Goal: Task Accomplishment & Management: Use online tool/utility

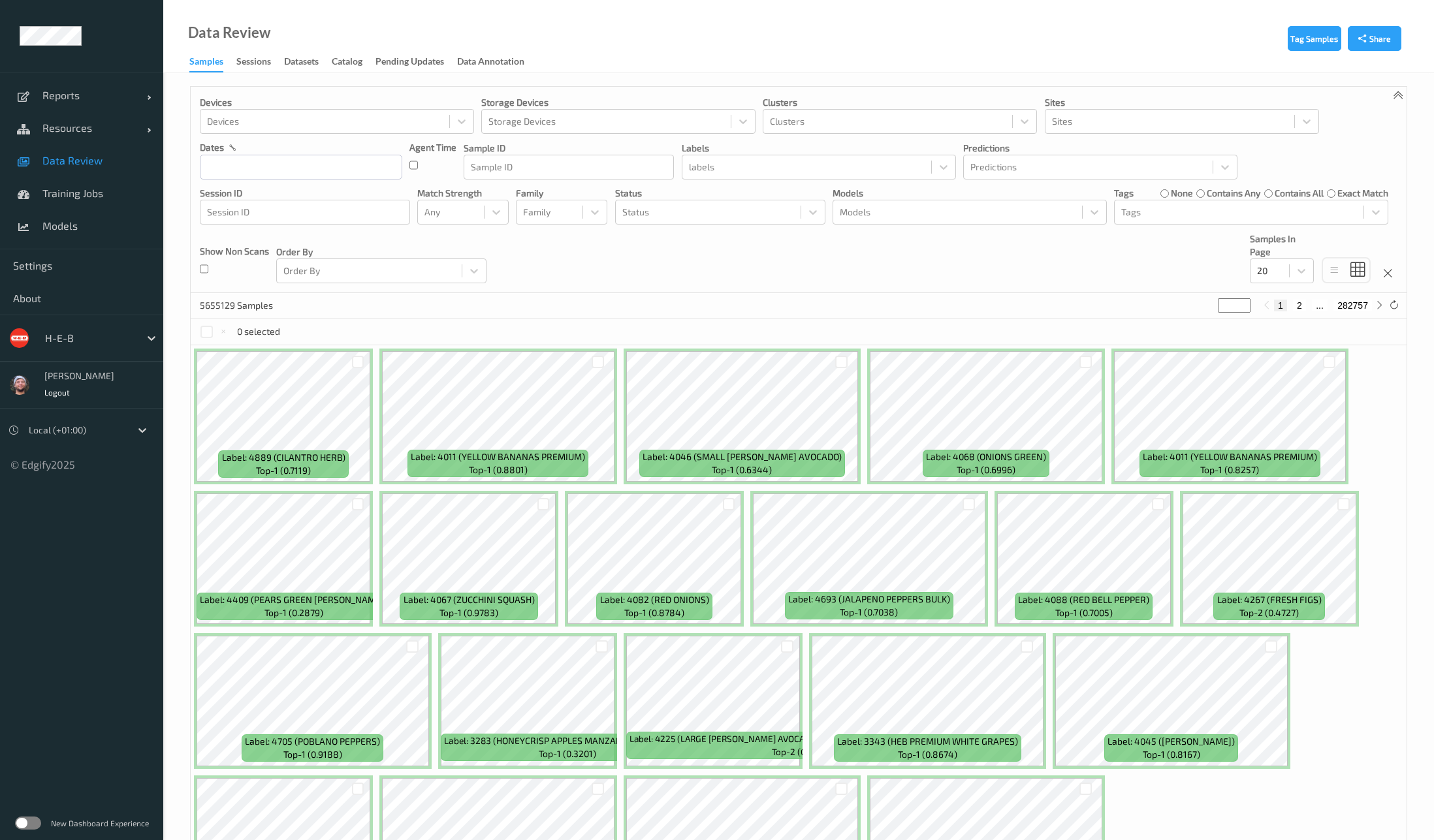
click at [517, 266] on div "Devices Devices Storage Devices Storage Devices Clusters Clusters Sites Sites d…" at bounding box center [799, 189] width 1217 height 207
click at [78, 340] on div at bounding box center [89, 337] width 88 height 15
type input "bonus"
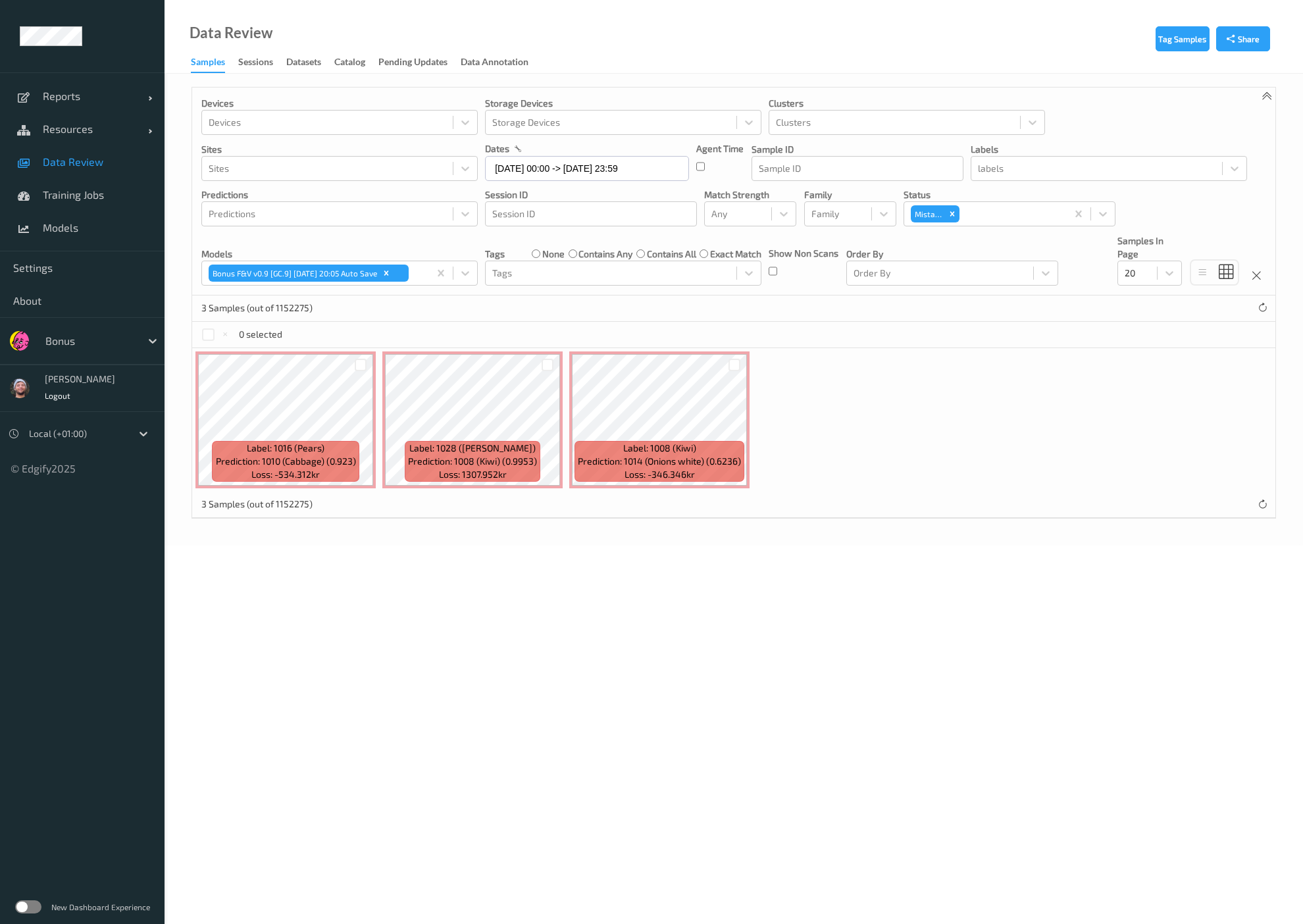
click at [98, 167] on span "Data Review" at bounding box center [96, 162] width 108 height 13
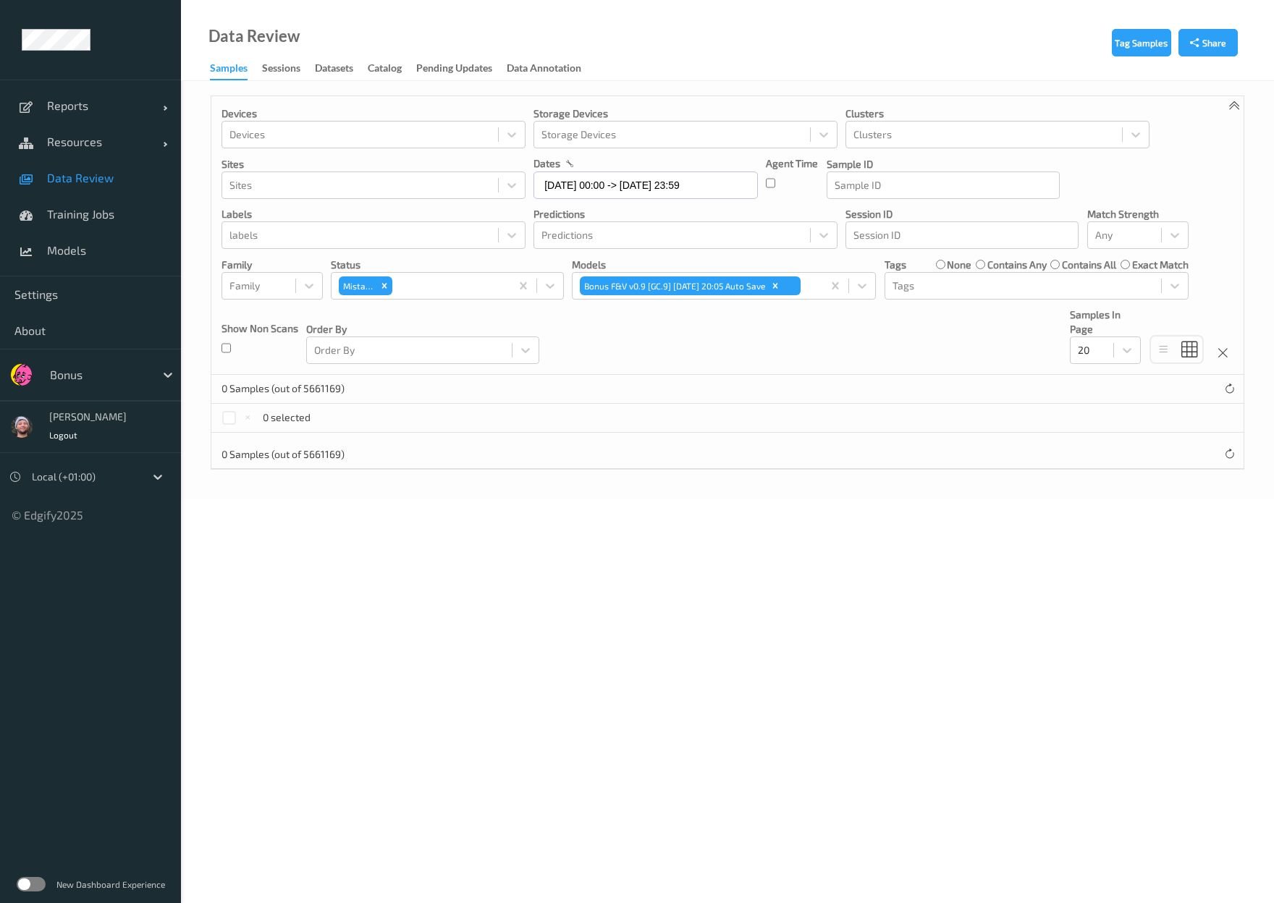
click at [30, 628] on ul "Reports Default Report Customized Report Resources Devices Clusters Sites Data …" at bounding box center [90, 451] width 181 height 903
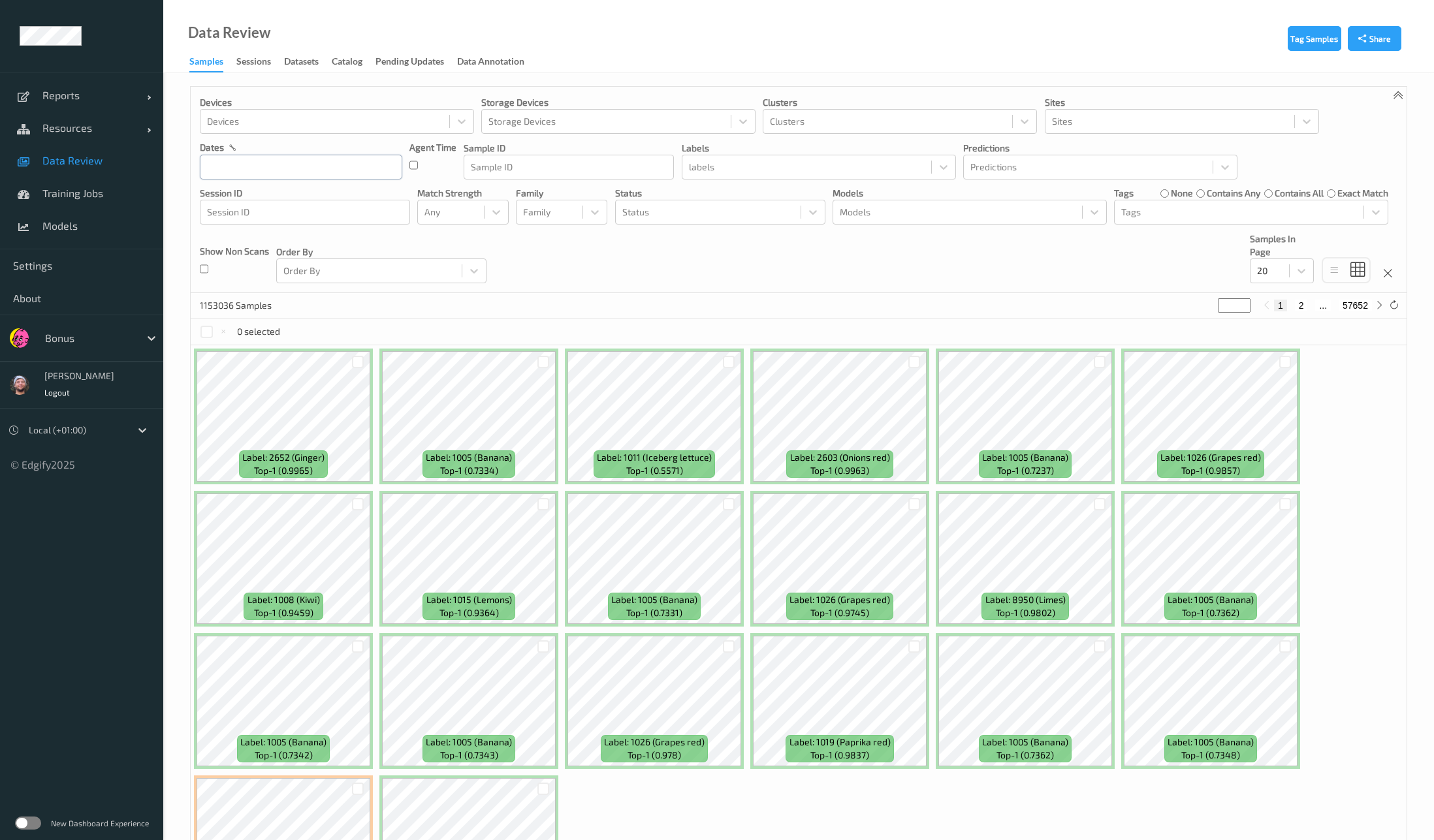
click at [244, 167] on input "text" at bounding box center [301, 168] width 202 height 25
click at [288, 305] on span "17" at bounding box center [283, 299] width 18 height 18
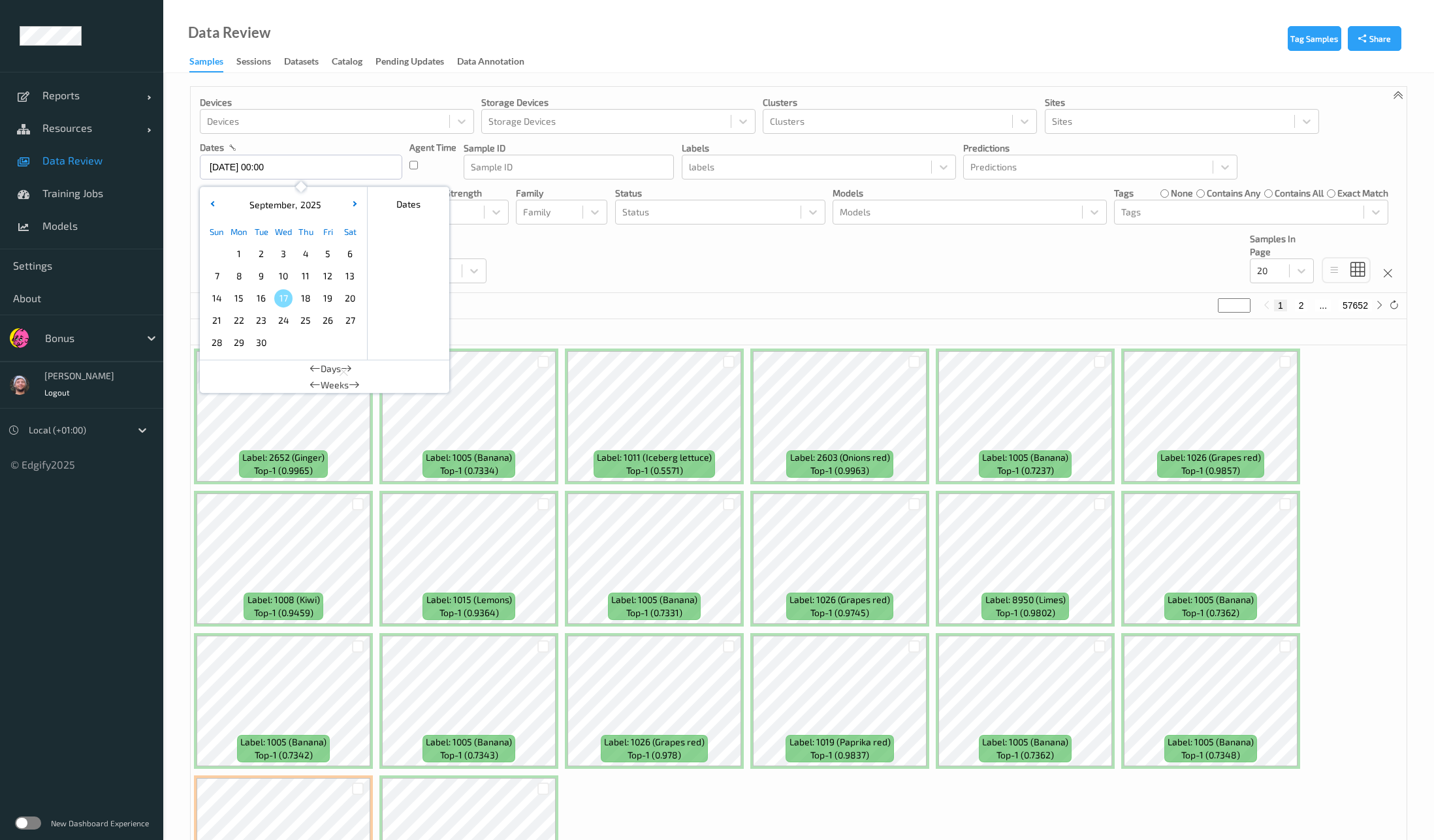
click at [288, 305] on span "17" at bounding box center [283, 299] width 18 height 18
type input "17/09/2025 00:00 -> 17/09/2025 23:59"
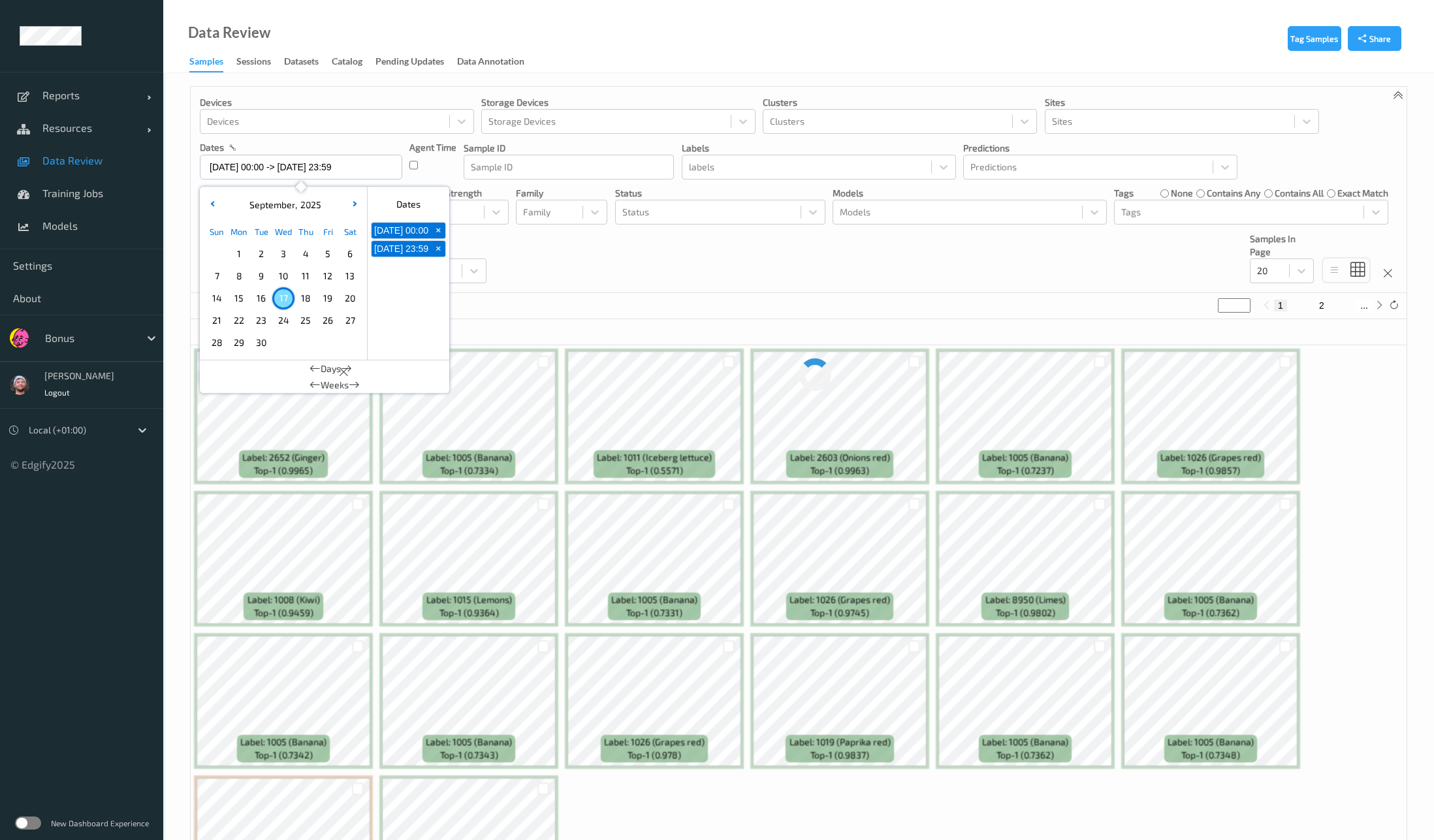
click at [680, 282] on div "Devices Devices Storage Devices Storage Devices Clusters Clusters Sites Sites d…" at bounding box center [799, 189] width 1217 height 207
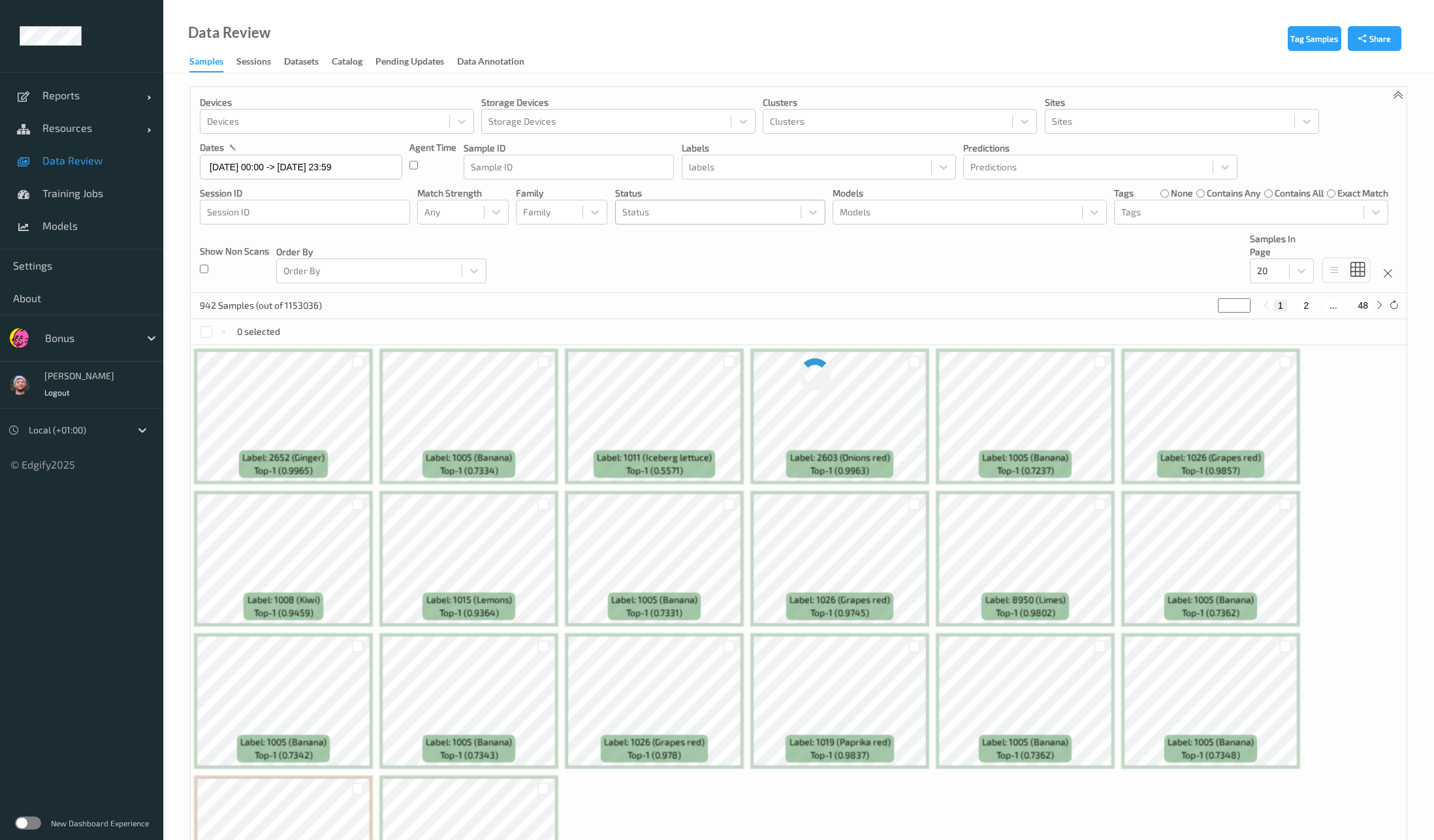
click at [685, 205] on div at bounding box center [708, 212] width 171 height 15
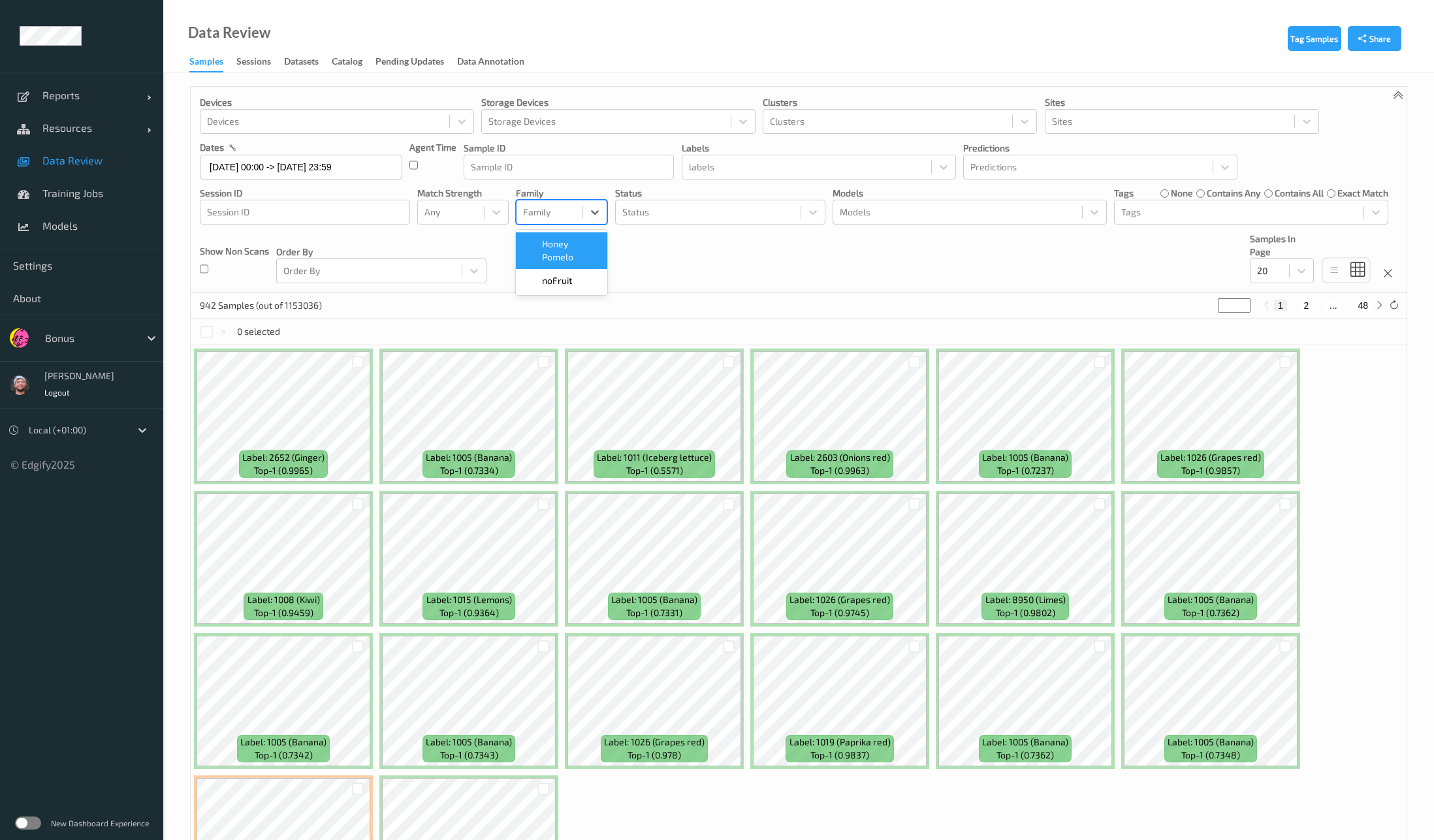
click at [535, 208] on div at bounding box center [550, 212] width 53 height 15
click at [445, 214] on div at bounding box center [450, 212] width 53 height 15
click at [464, 282] on span "Alert non-match" at bounding box center [472, 273] width 58 height 26
click at [909, 273] on div "Devices Devices Storage Devices Storage Devices Clusters Clusters Sites Sites d…" at bounding box center [799, 189] width 1217 height 207
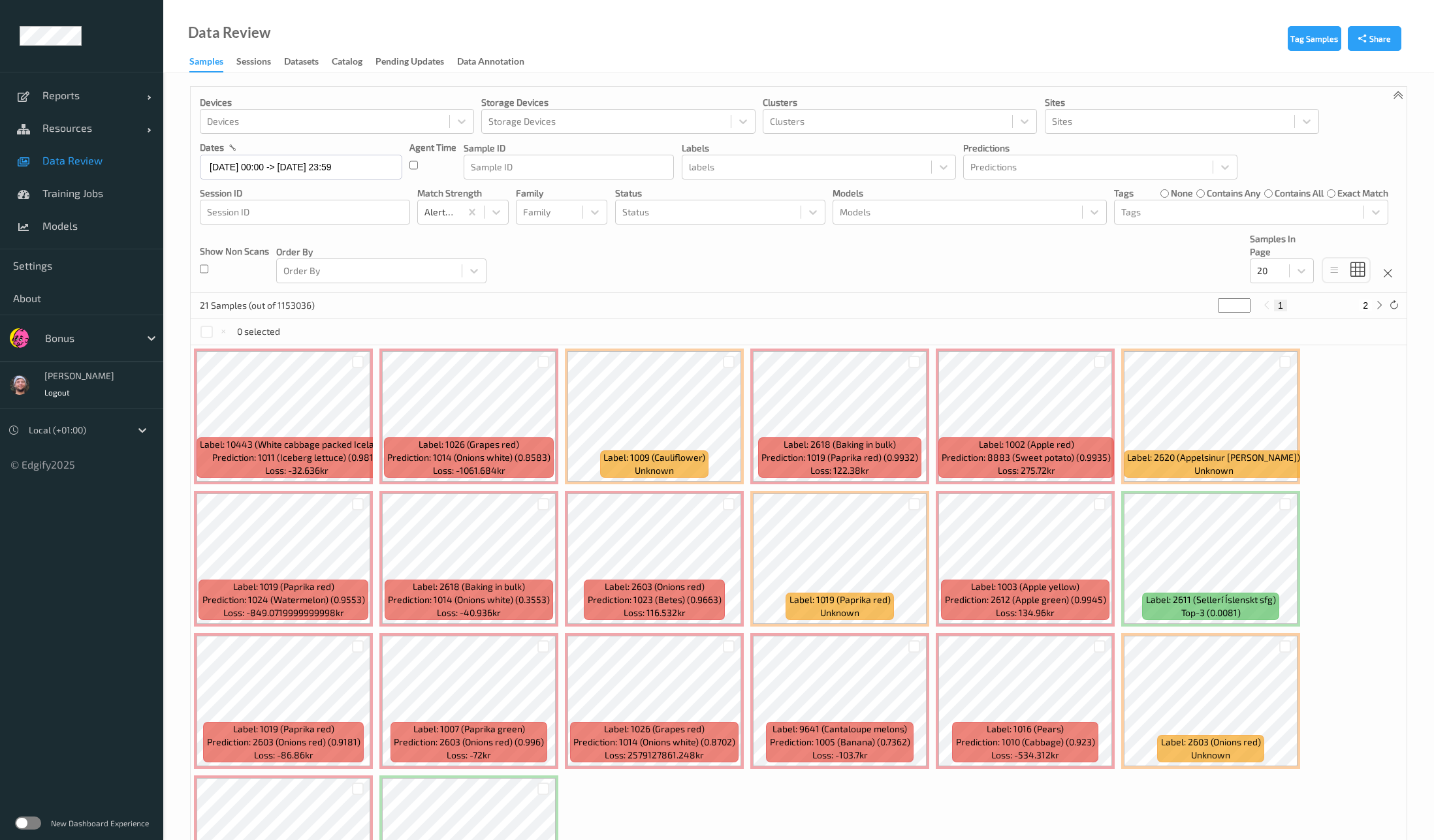
click at [843, 261] on div "Devices Devices Storage Devices Storage Devices Clusters Clusters Sites Sites d…" at bounding box center [799, 189] width 1217 height 207
click at [723, 211] on div at bounding box center [708, 212] width 171 height 15
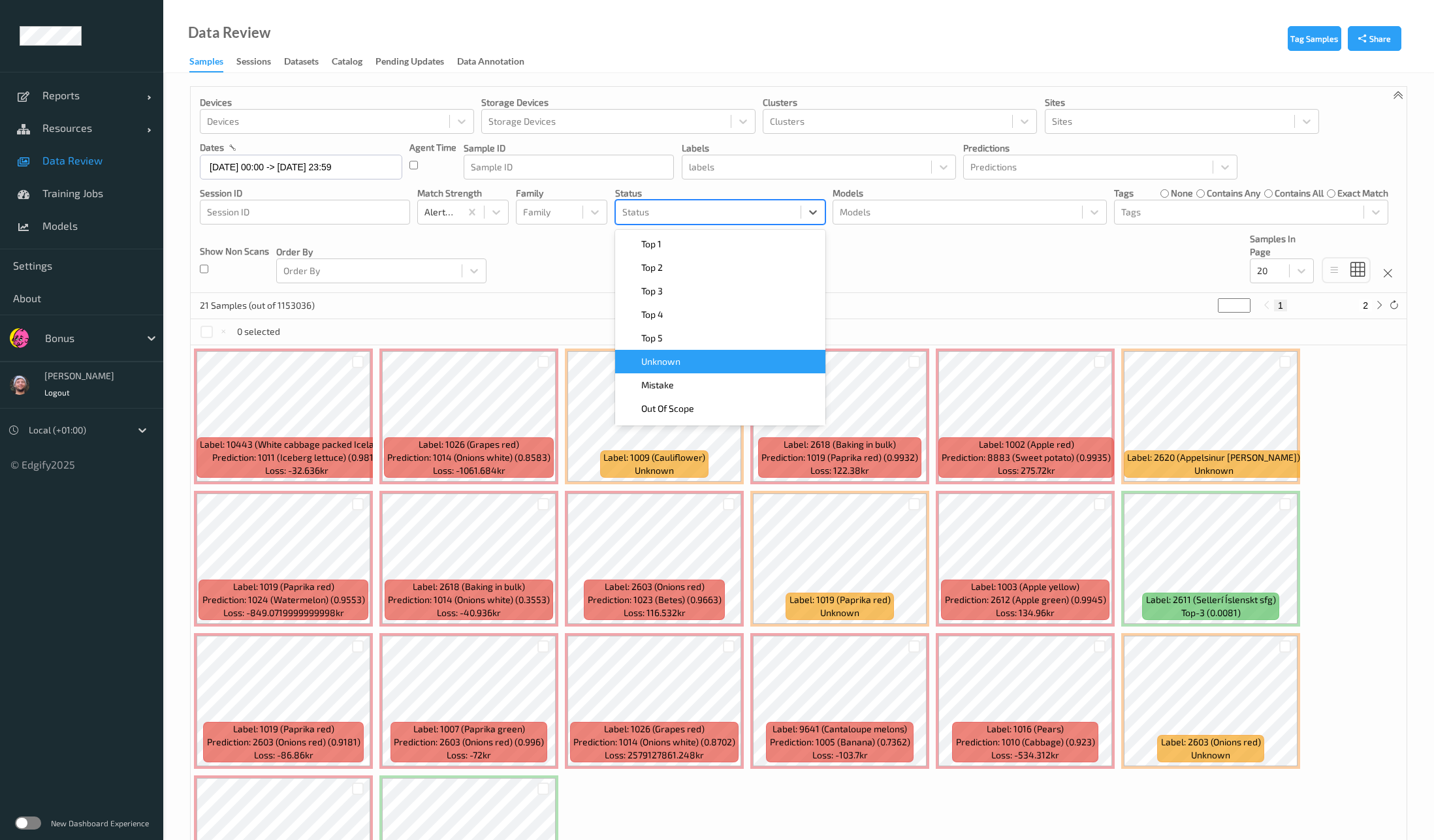
click at [693, 353] on div "Unknown" at bounding box center [720, 362] width 210 height 23
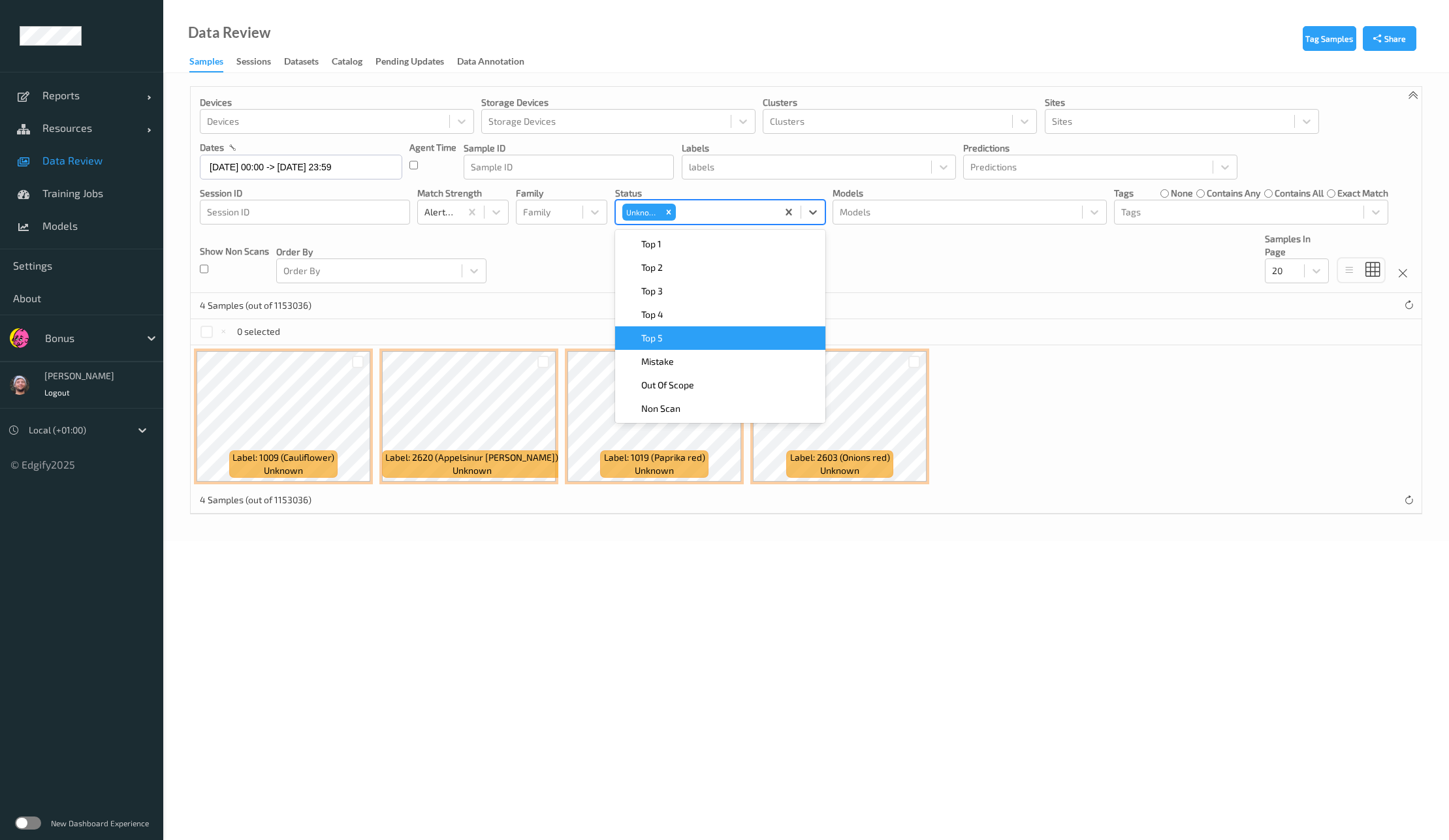
click at [909, 298] on div "4 Samples (out of 1153036)" at bounding box center [806, 306] width 1231 height 26
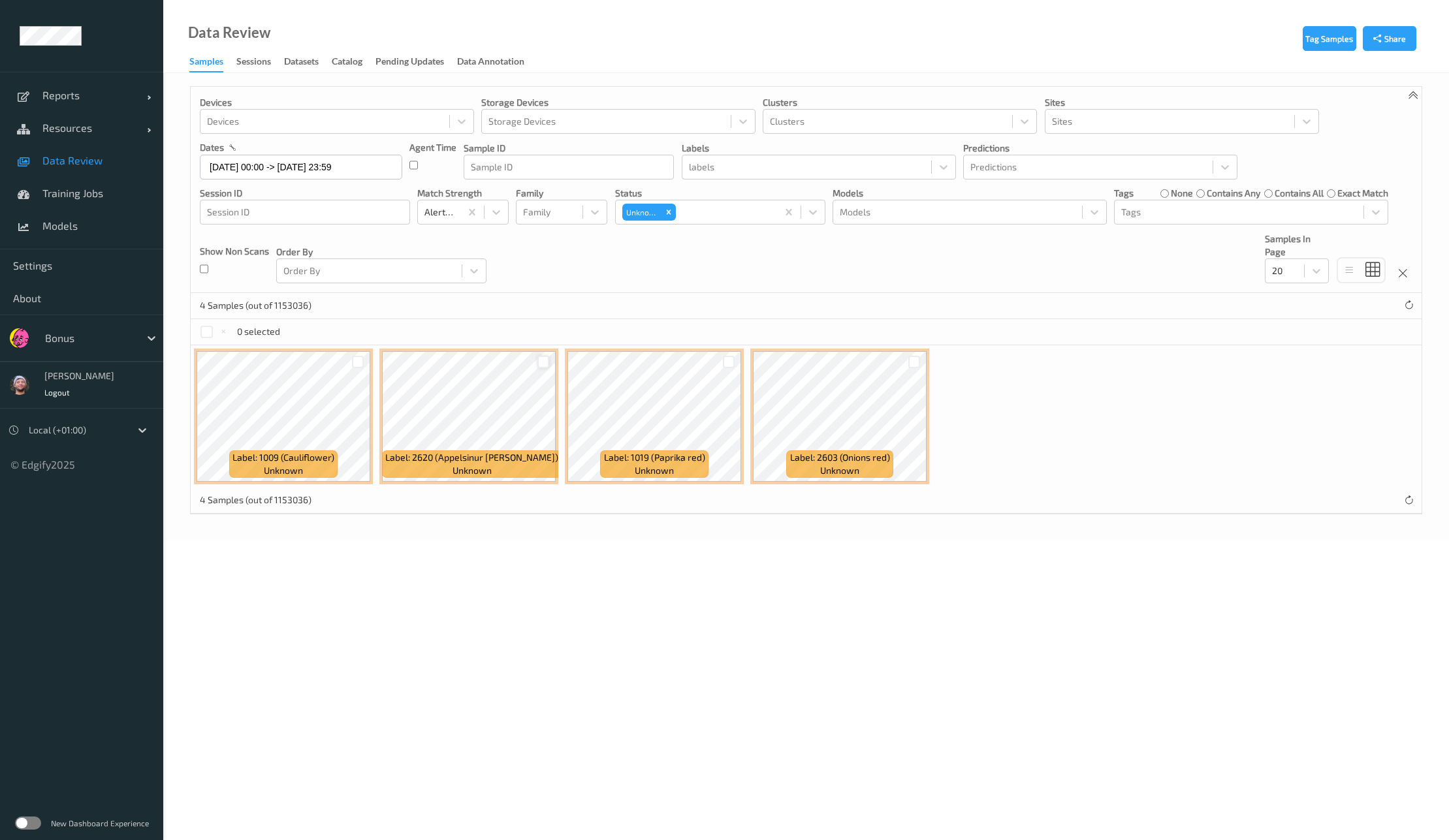
click at [547, 355] on div at bounding box center [544, 362] width 13 height 13
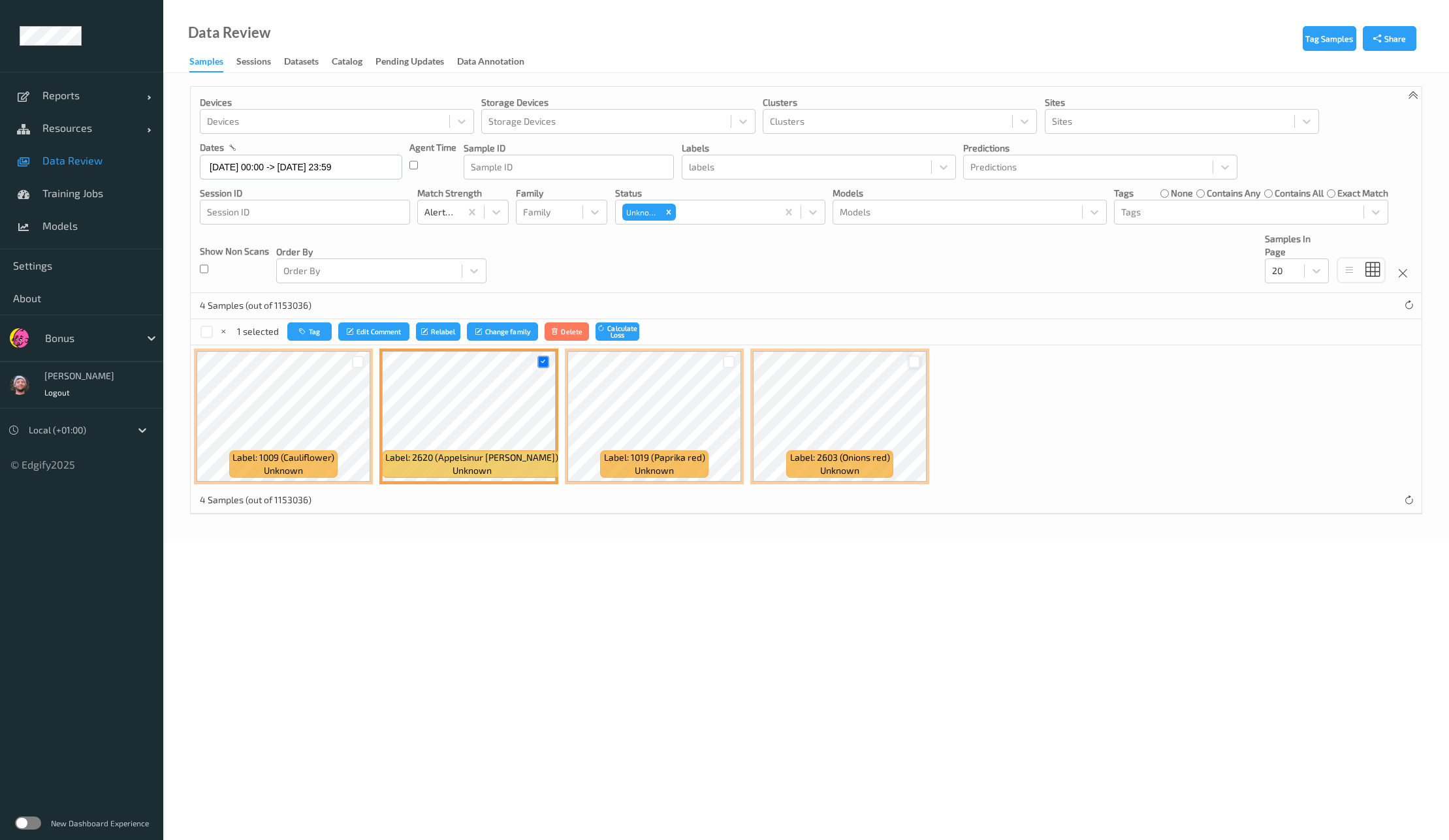
click at [909, 364] on div at bounding box center [915, 362] width 13 height 13
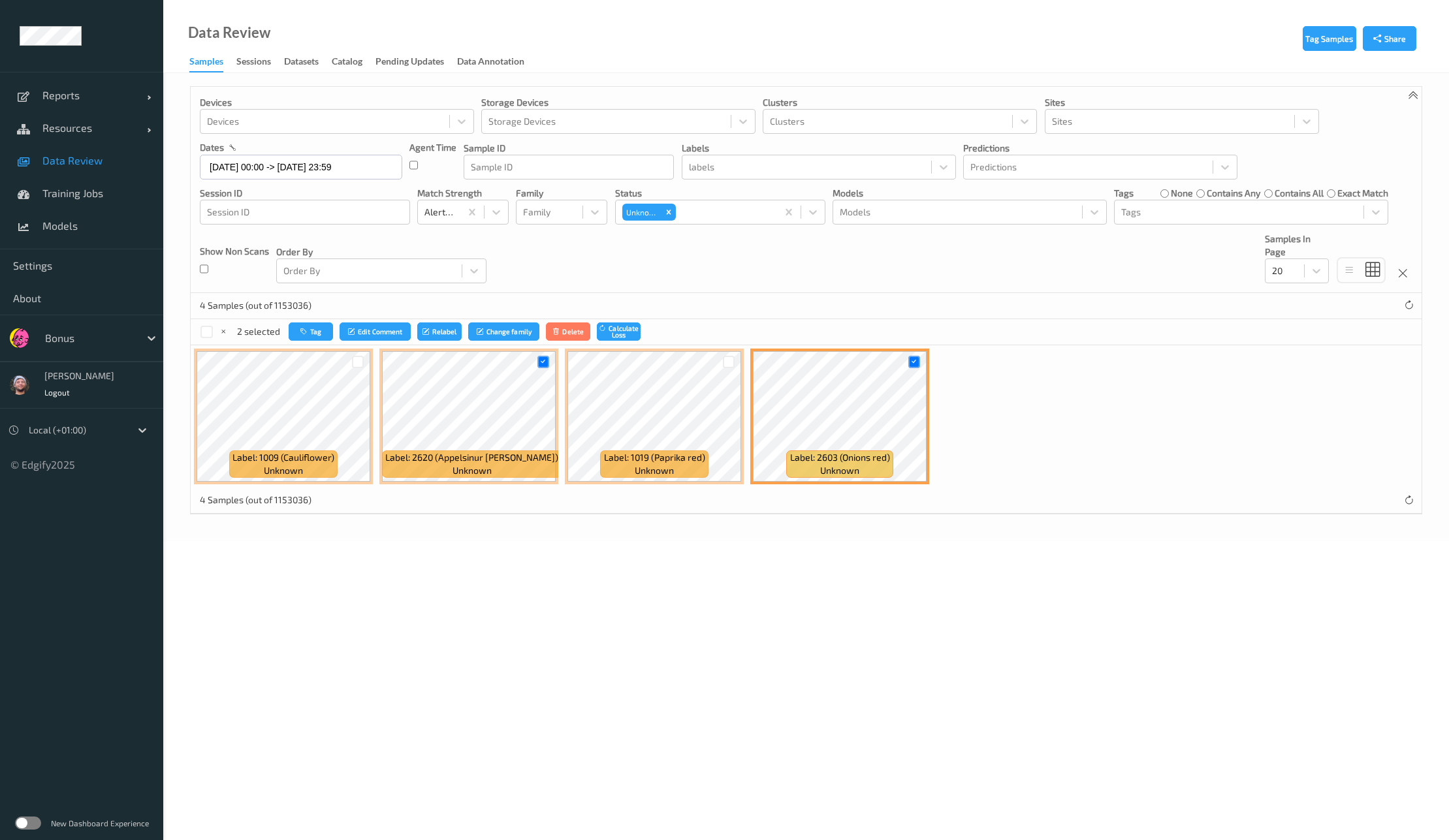
click at [335, 329] on div "Tag Edit Comment Relabel Change family Delete Calculate Loss" at bounding box center [465, 332] width 352 height 19
click at [328, 335] on button "Tag" at bounding box center [310, 332] width 44 height 19
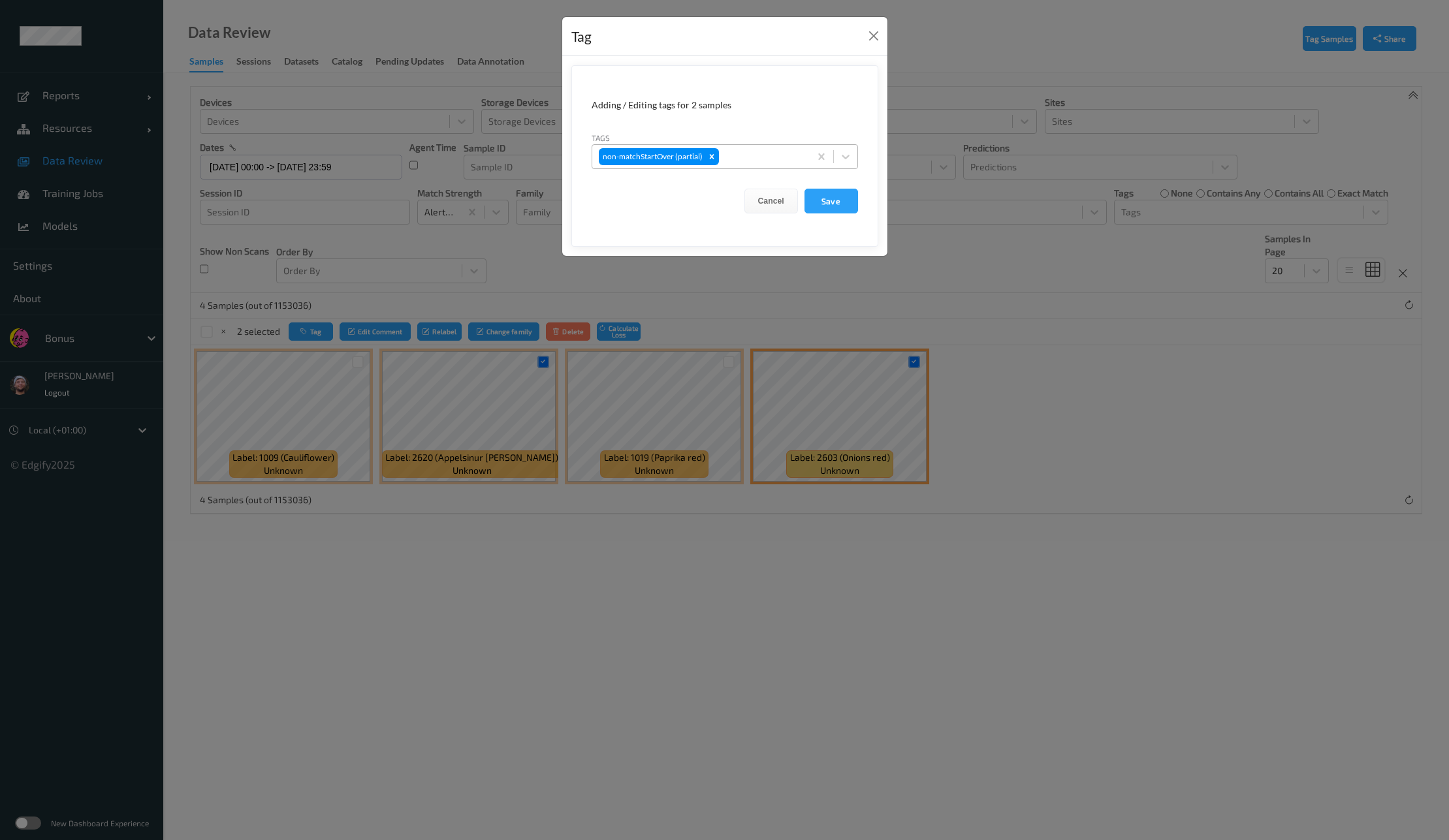
click at [755, 153] on div at bounding box center [762, 156] width 81 height 15
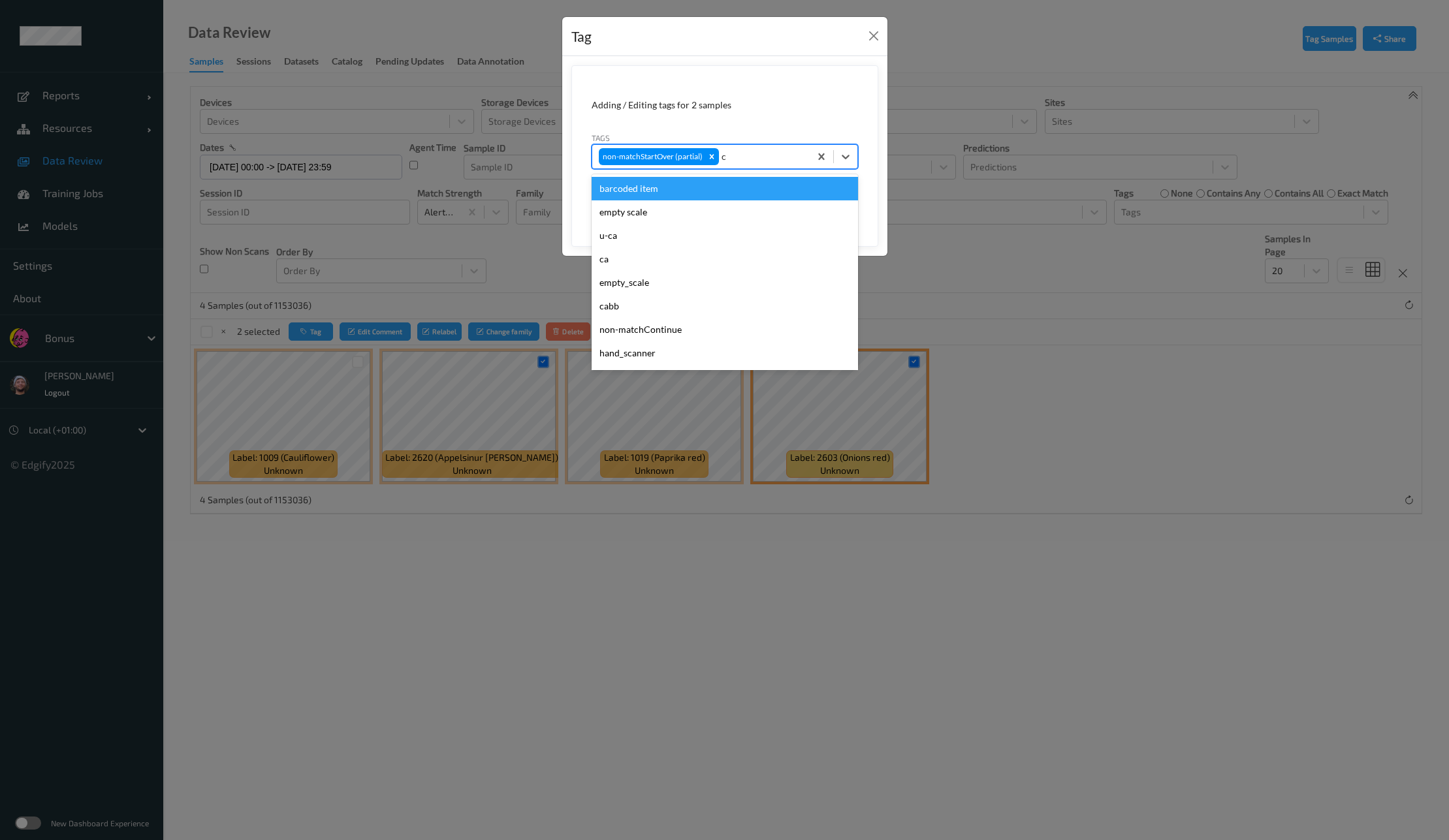
type input "ca"
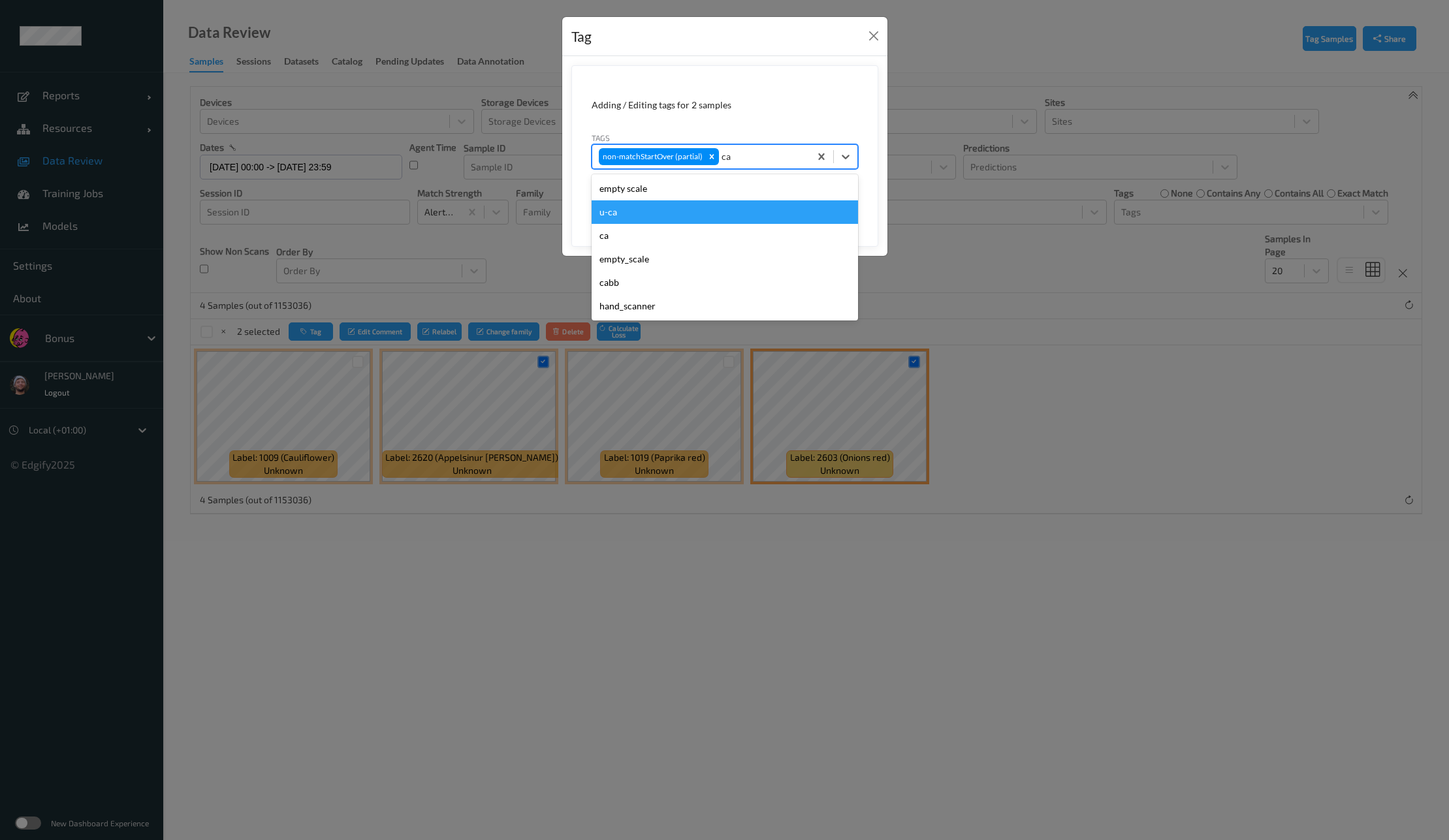
click at [668, 206] on div "u-ca" at bounding box center [724, 212] width 266 height 23
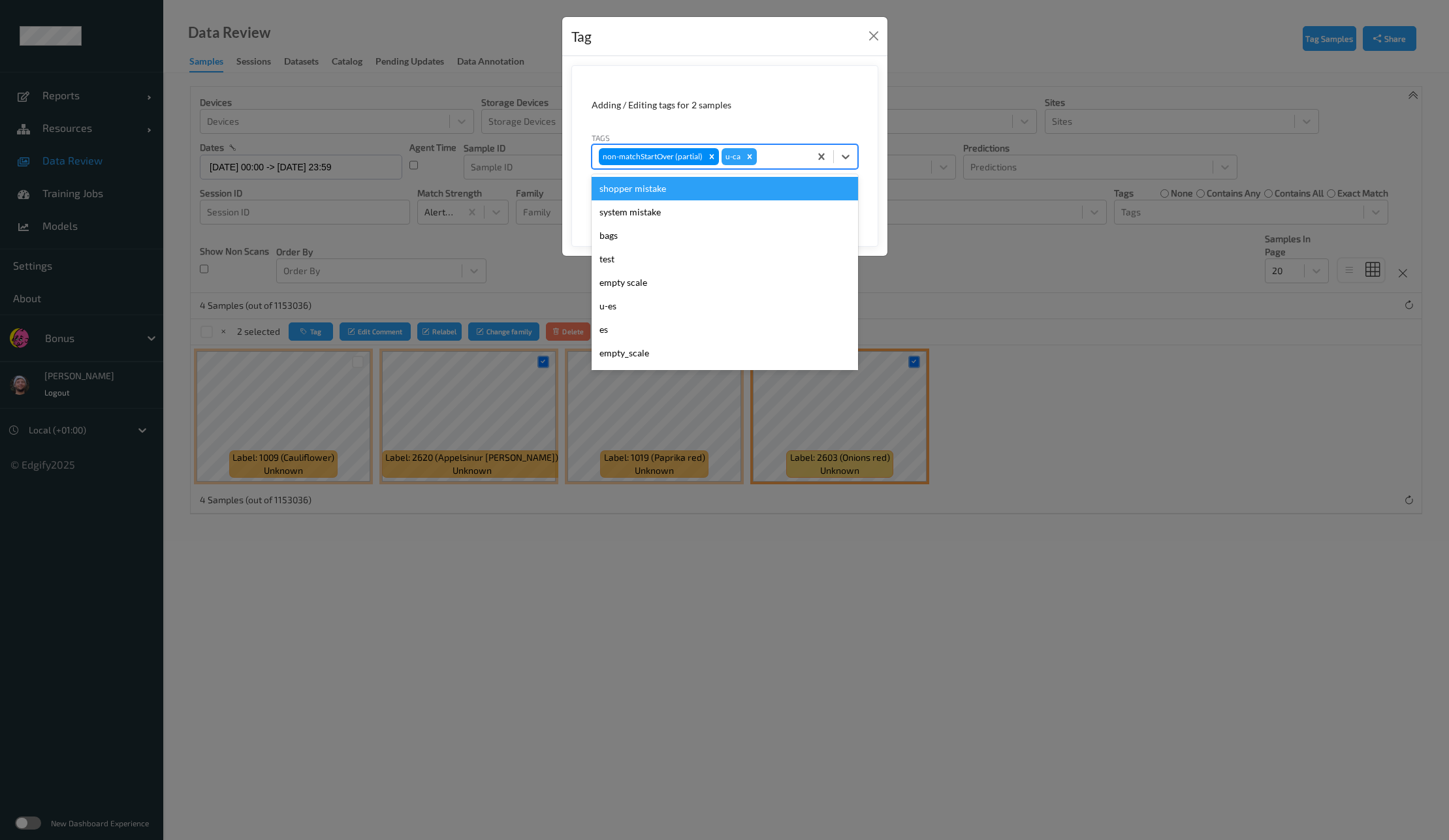
type input "s"
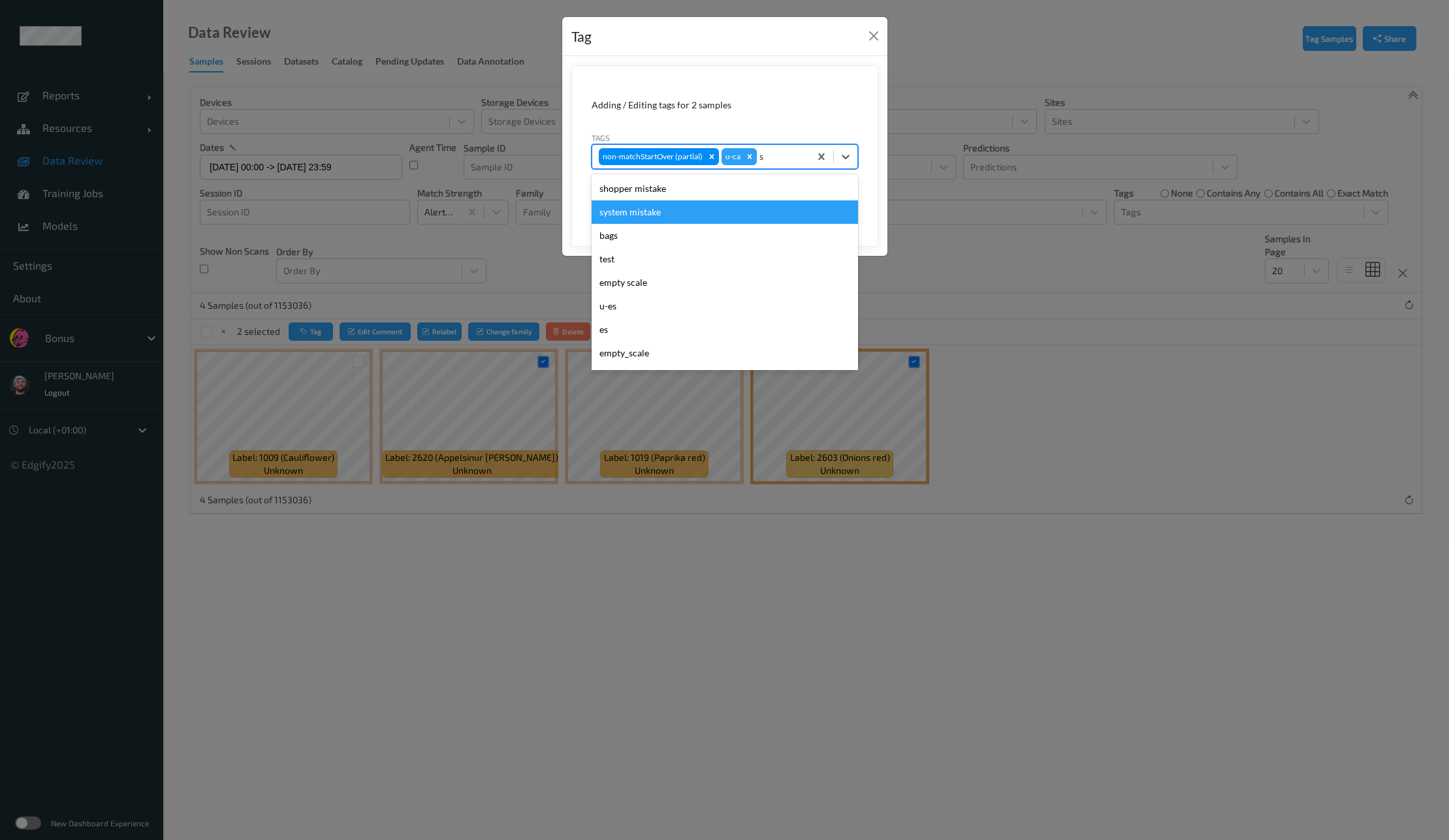
click at [674, 199] on div "shopper mistake" at bounding box center [724, 189] width 266 height 23
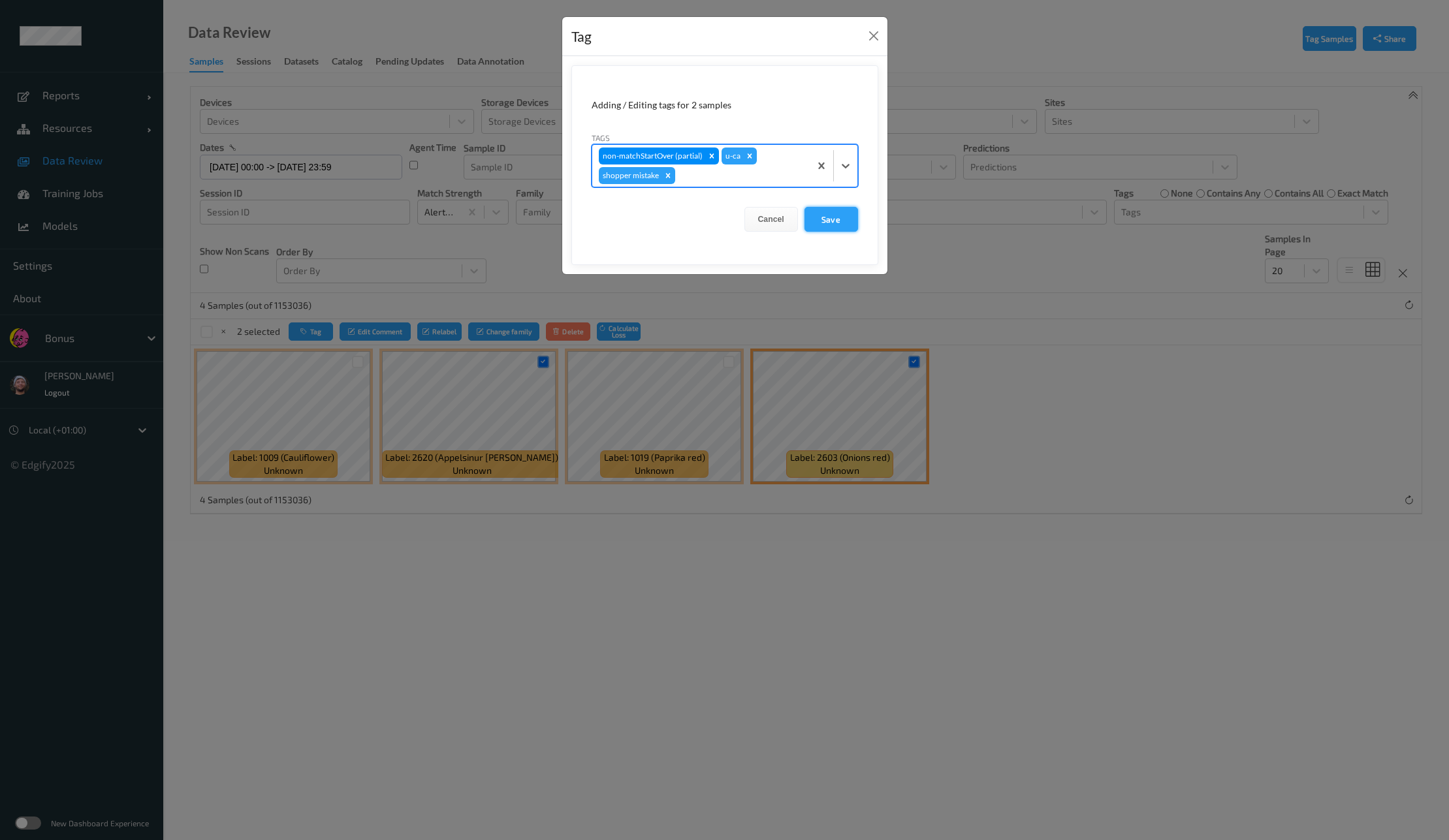
click at [838, 214] on button "Save" at bounding box center [831, 219] width 53 height 25
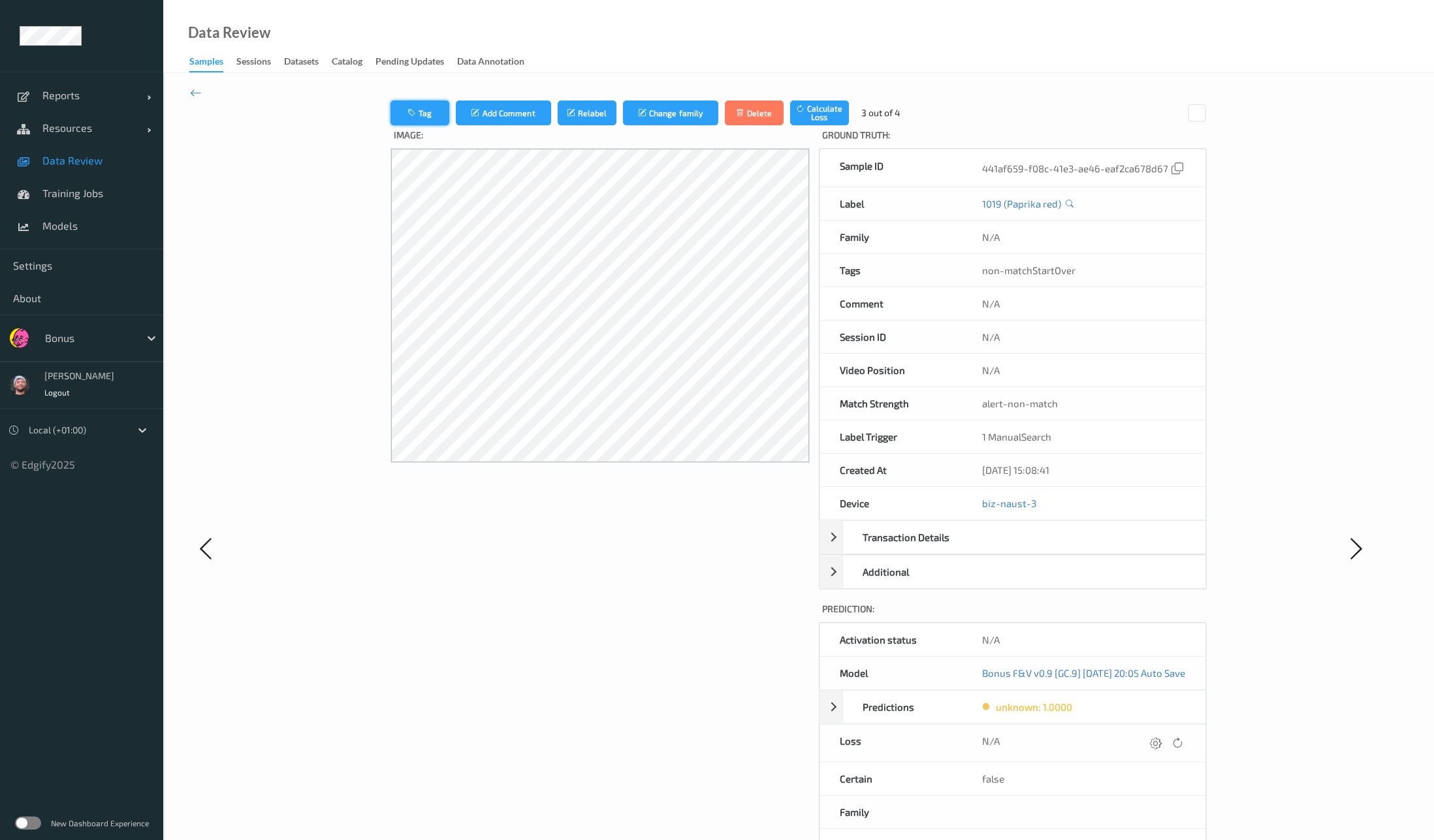
click at [391, 110] on button "Tag" at bounding box center [420, 113] width 59 height 25
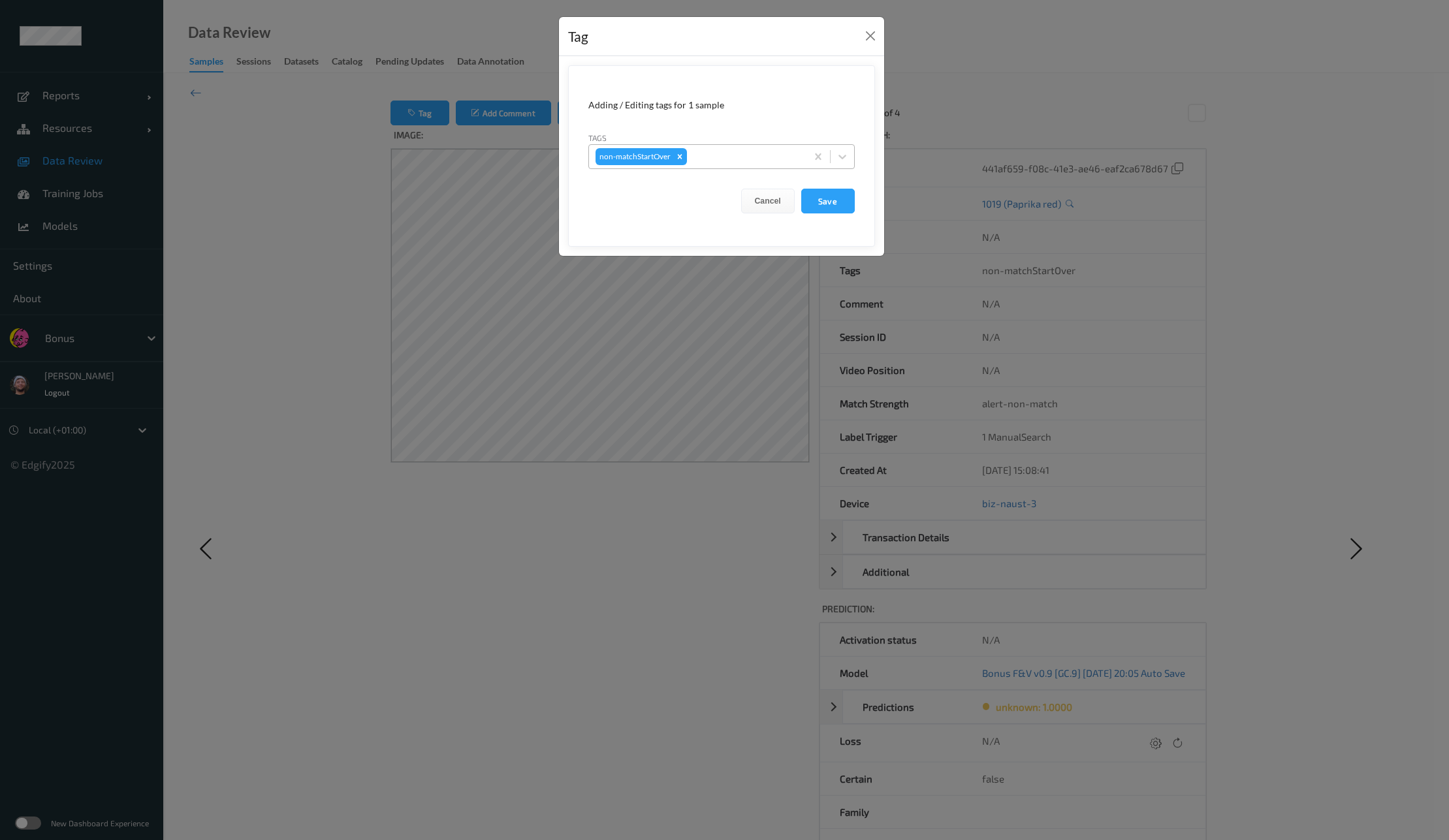
click at [694, 154] on div at bounding box center [744, 156] width 110 height 15
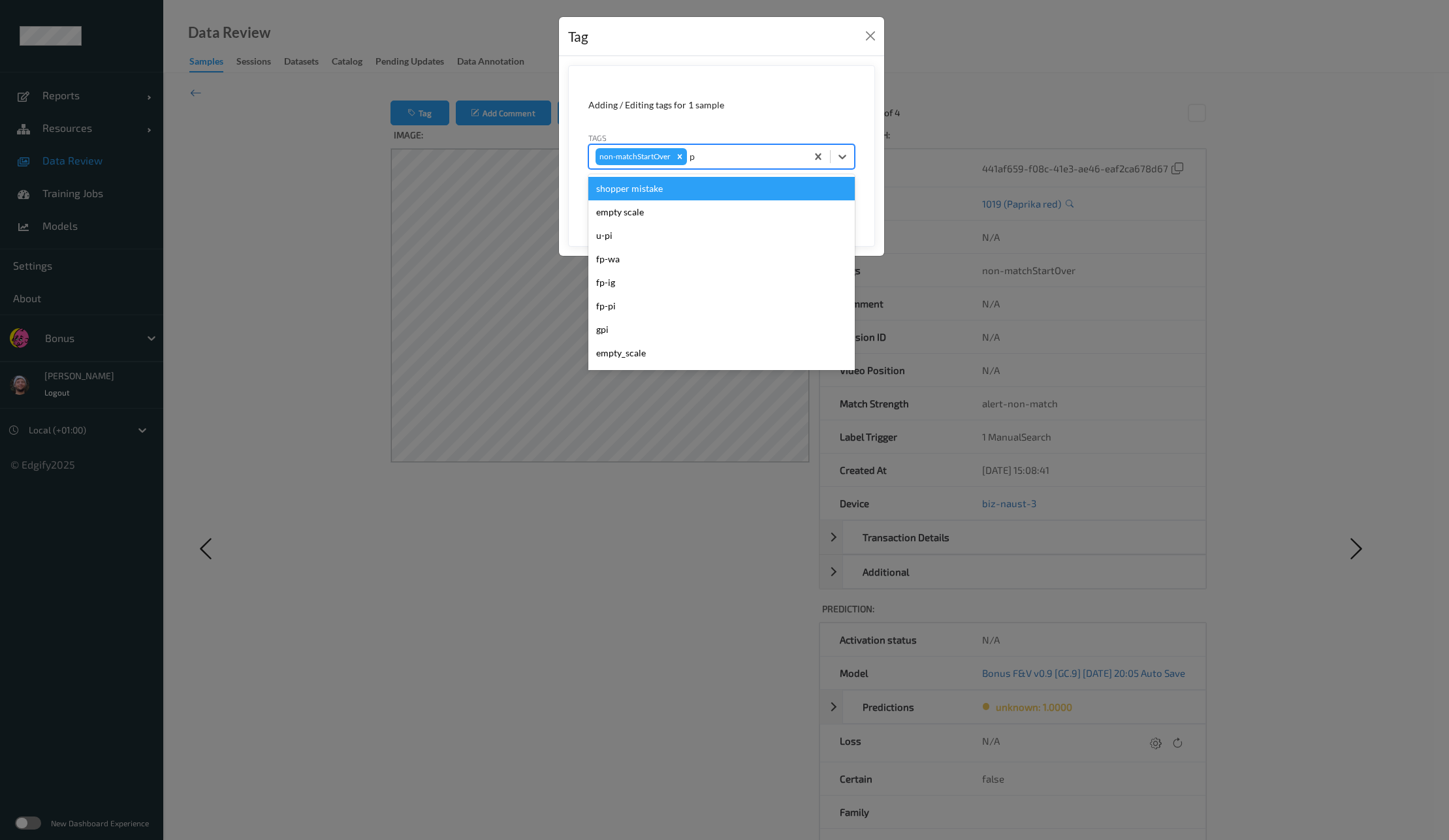
type input "pi"
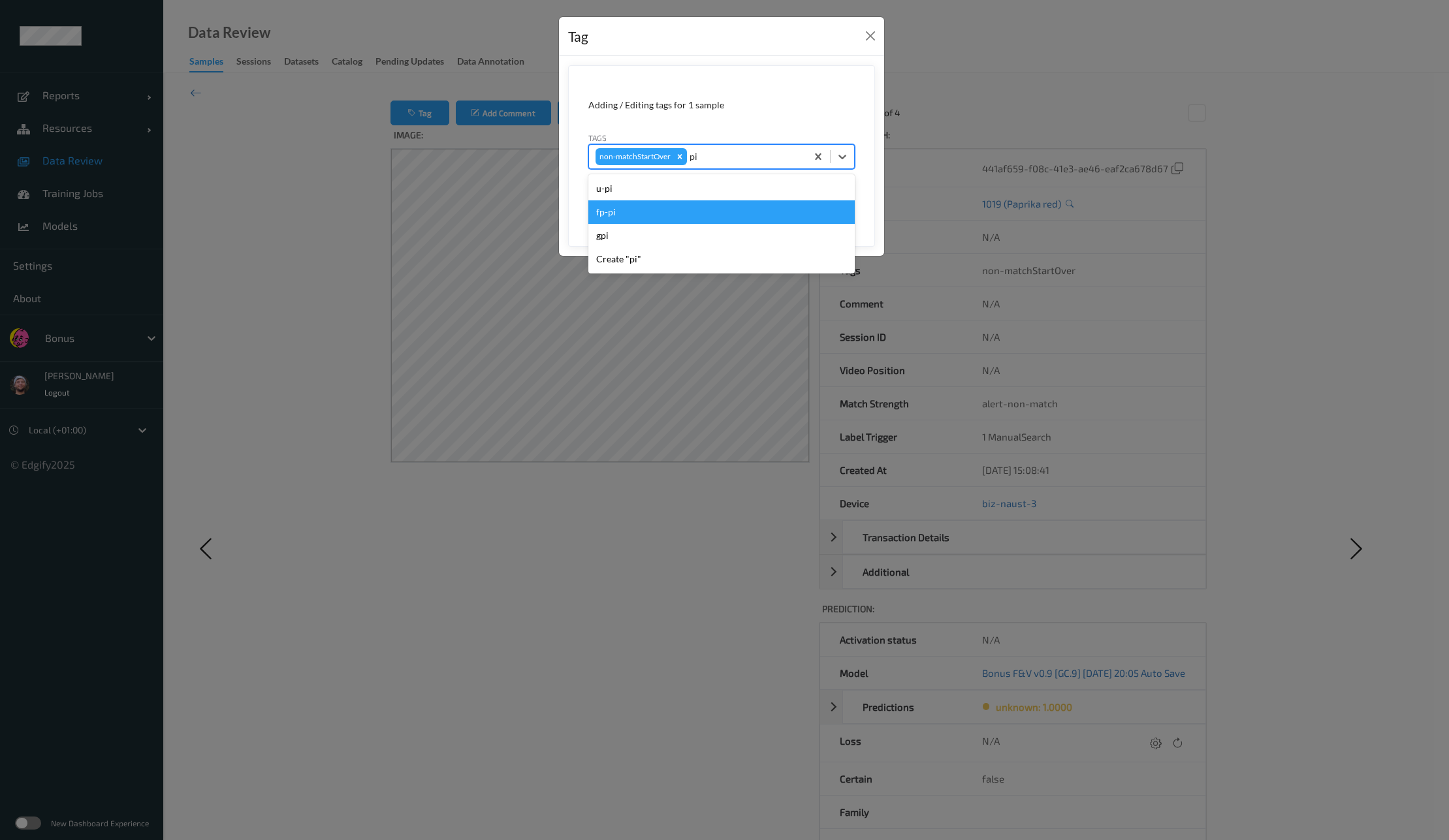
click at [680, 186] on div "u-pi" at bounding box center [721, 189] width 266 height 23
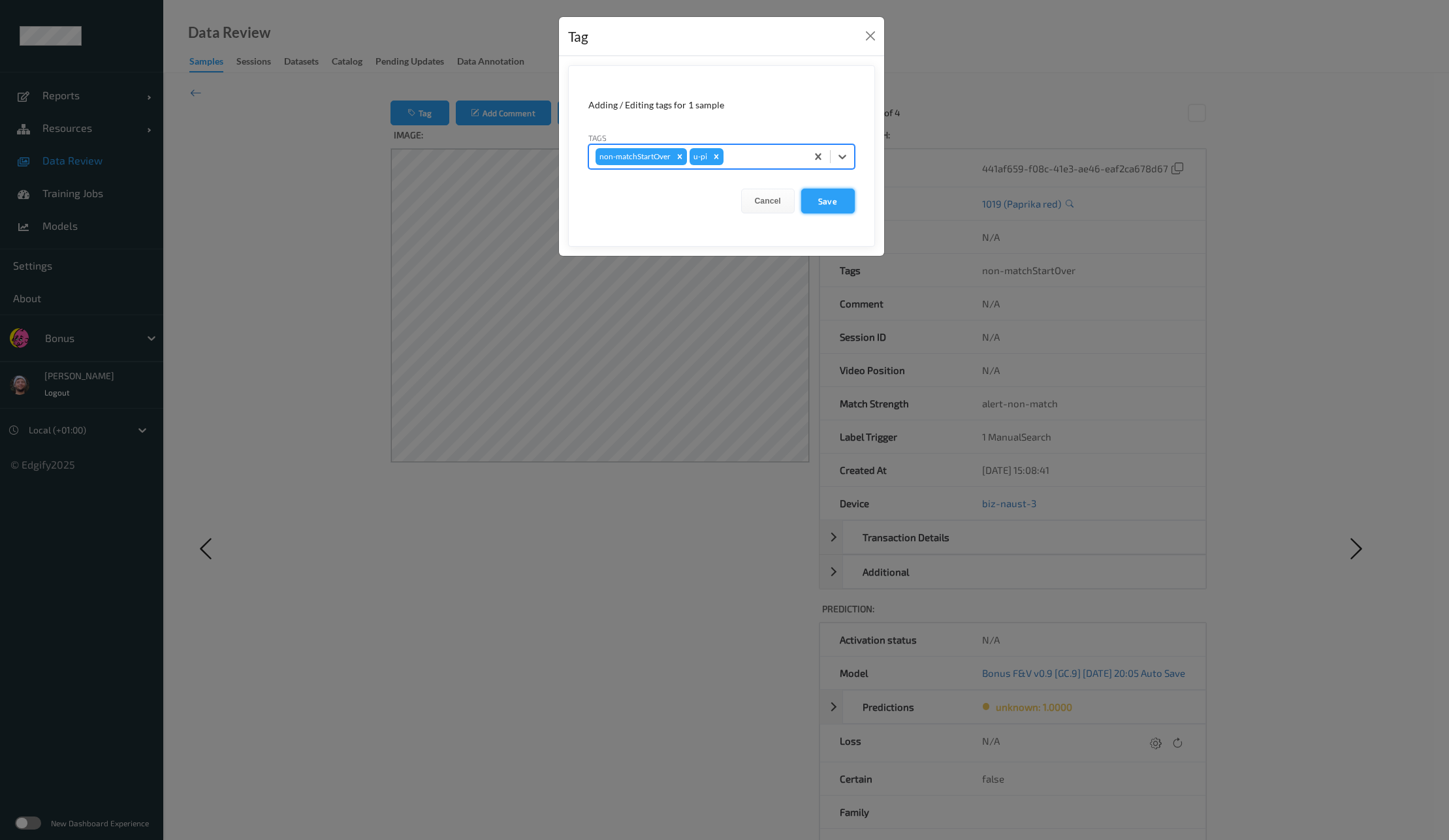
click at [840, 192] on button "Save" at bounding box center [827, 201] width 53 height 25
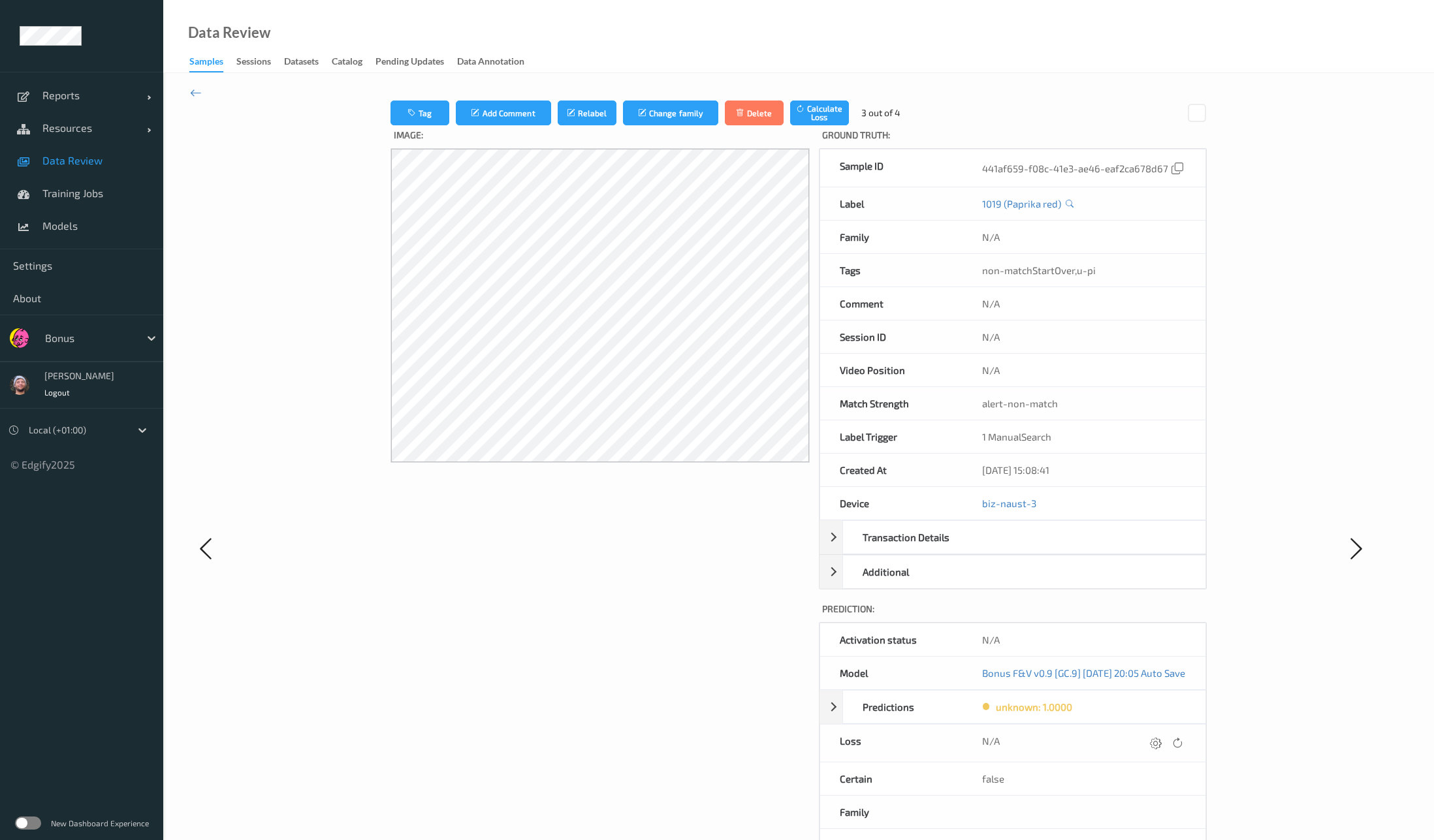
click at [208, 98] on div "Tag Add Comment Relabel Change family Delete Calculate Loss 3 out of 4 Image: G…" at bounding box center [799, 548] width 1271 height 950
click at [199, 95] on icon at bounding box center [196, 93] width 12 height 14
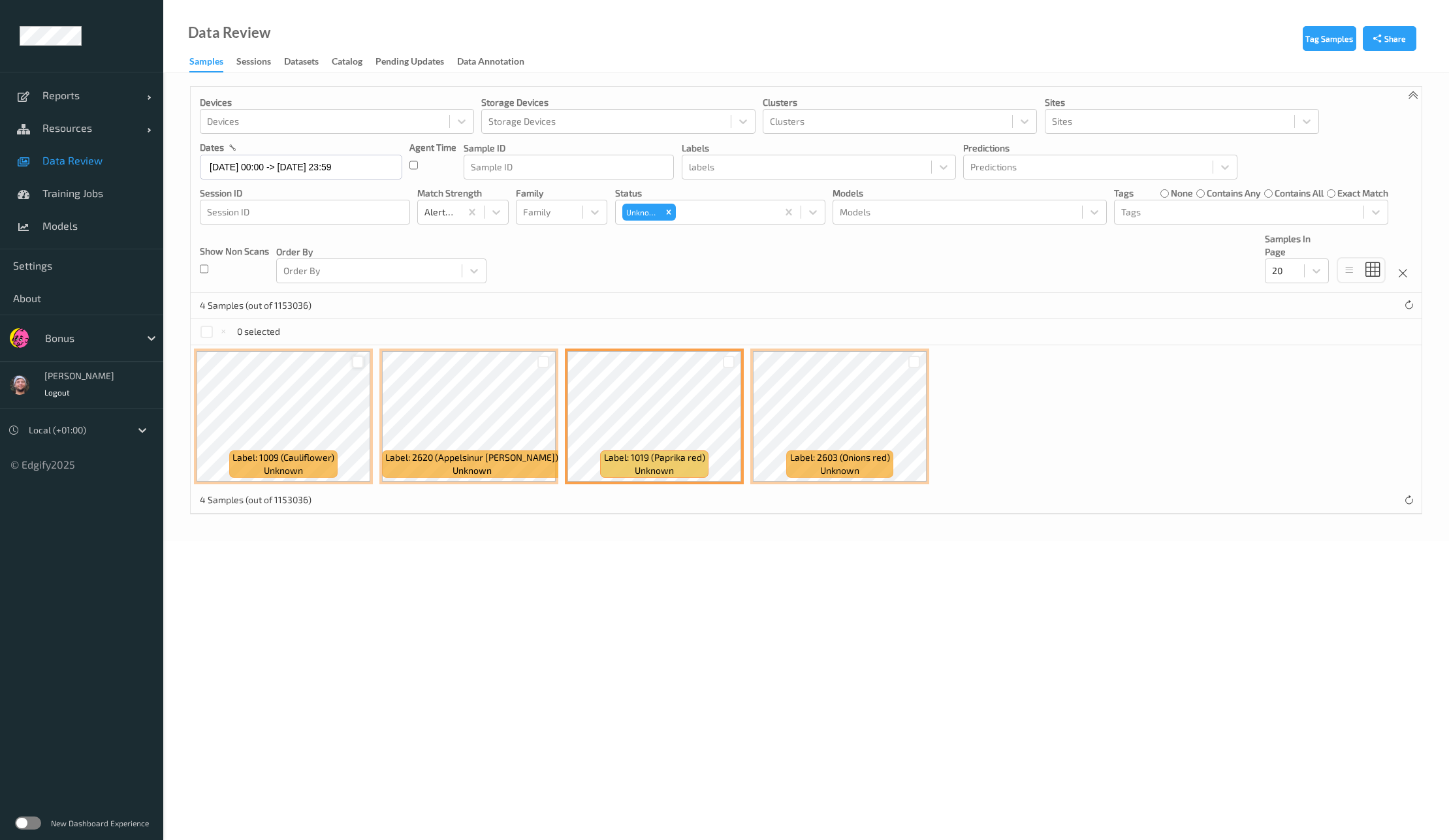
click at [360, 365] on div at bounding box center [358, 362] width 13 height 13
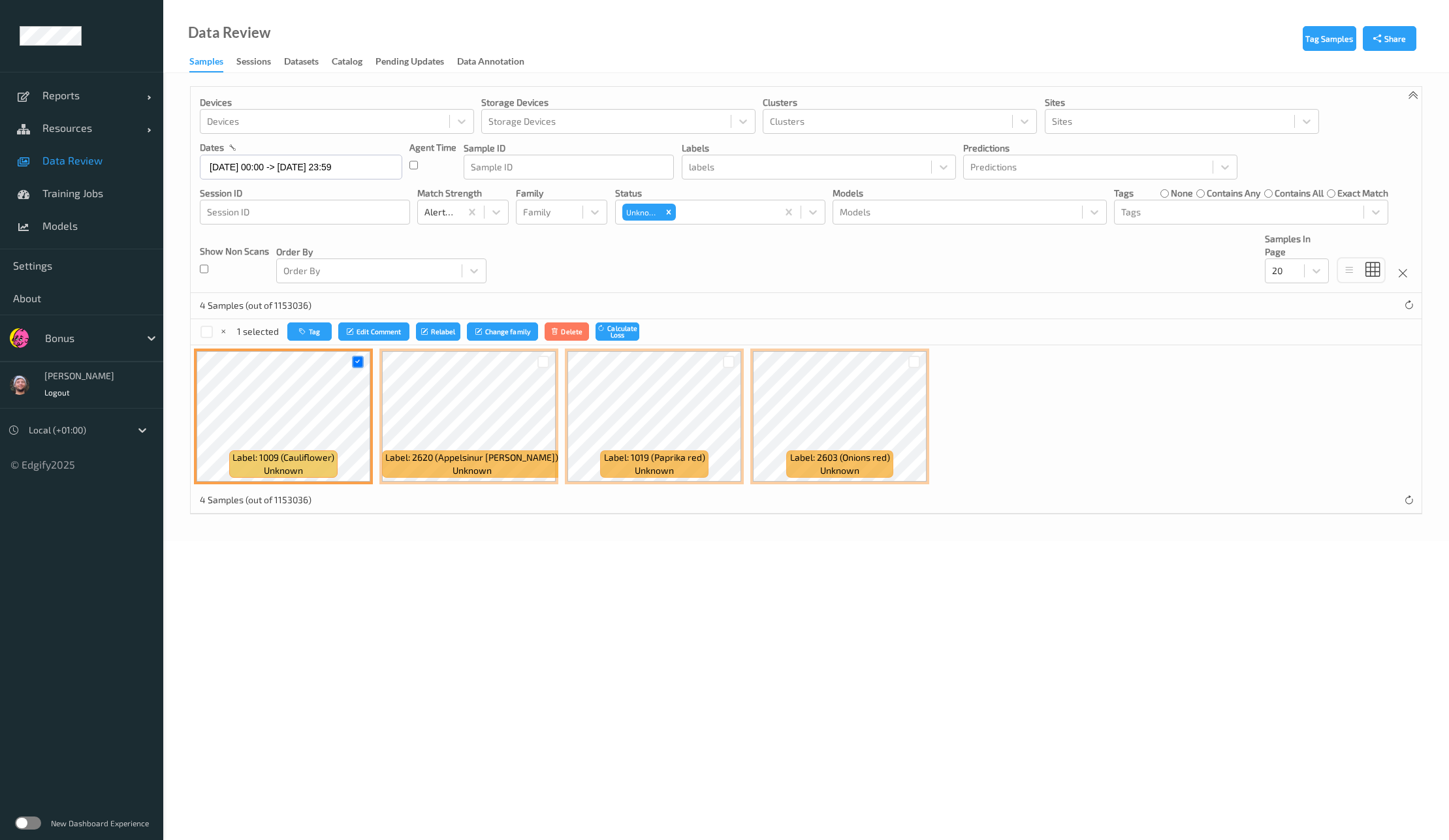
click at [314, 320] on div "1 selected Tag Edit Comment Relabel Change family Delete Calculate Loss" at bounding box center [806, 332] width 1231 height 26
click at [316, 323] on button "Tag" at bounding box center [309, 332] width 44 height 19
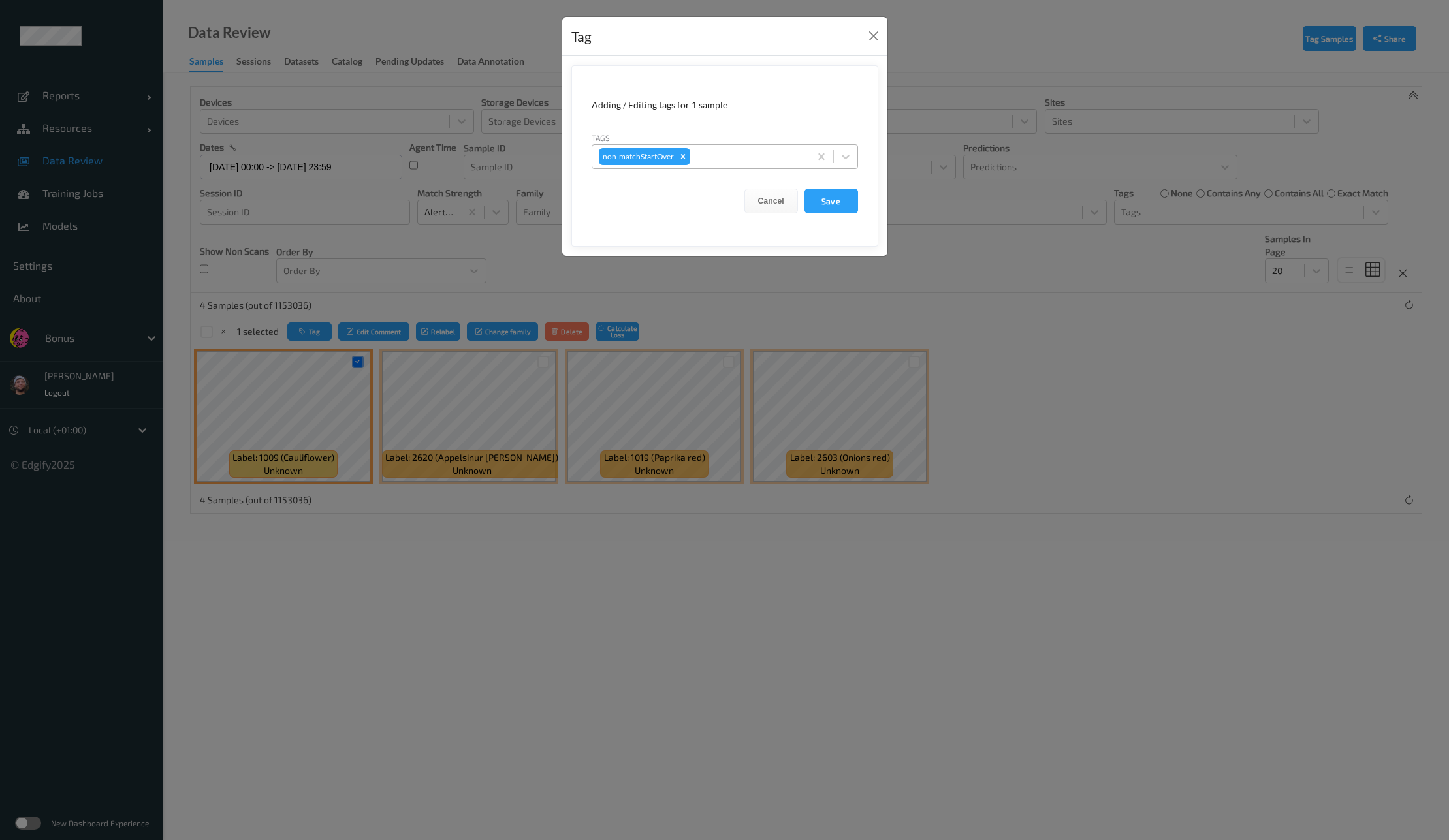
click at [733, 144] on div "non-matchStartOver" at bounding box center [724, 157] width 266 height 25
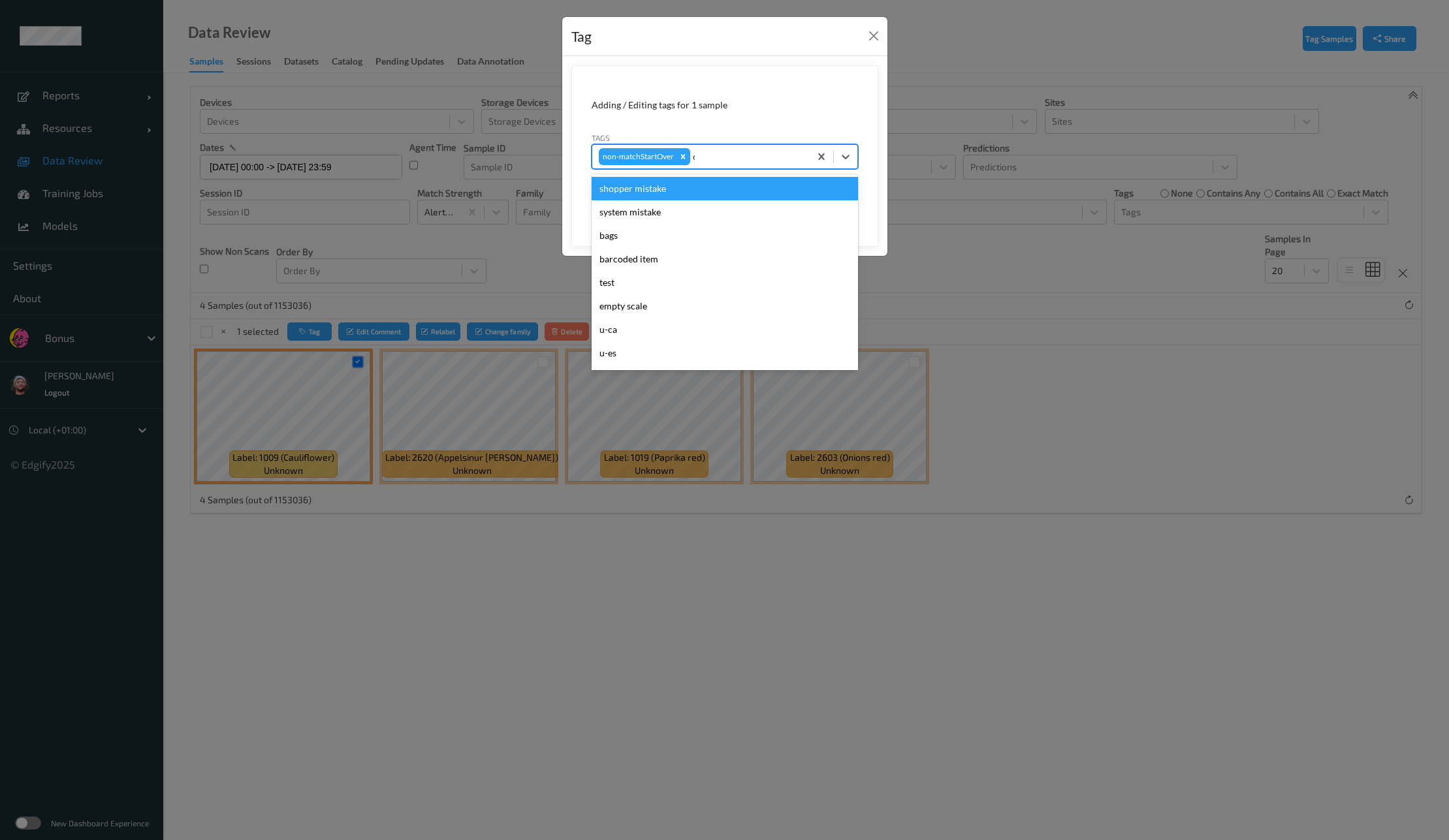
type input "ca"
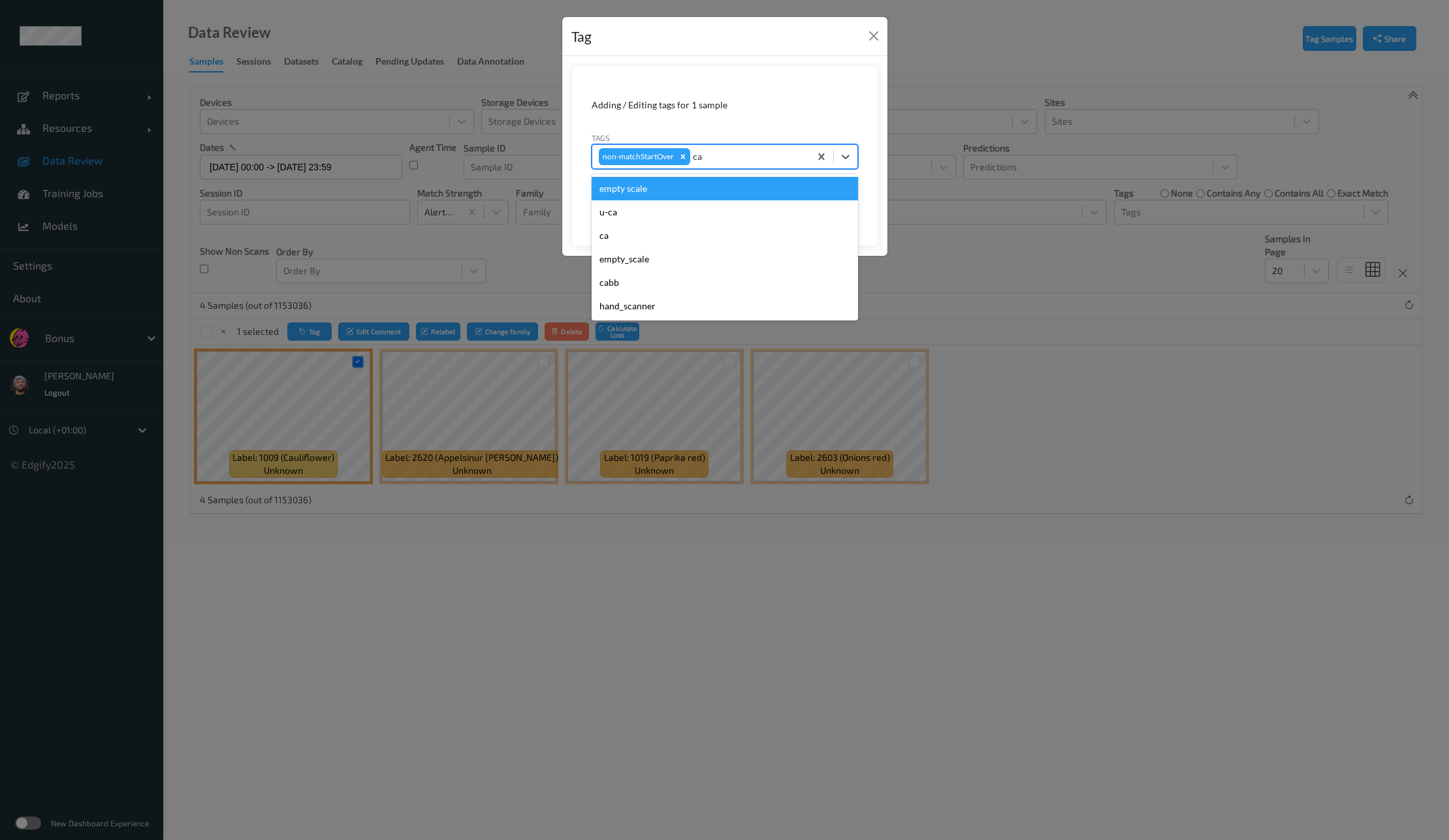
drag, startPoint x: 663, startPoint y: 234, endPoint x: 659, endPoint y: 198, distance: 36.2
click at [659, 198] on div "empty scale u-ca ca empty_scale cabb hand_scanner" at bounding box center [724, 247] width 266 height 146
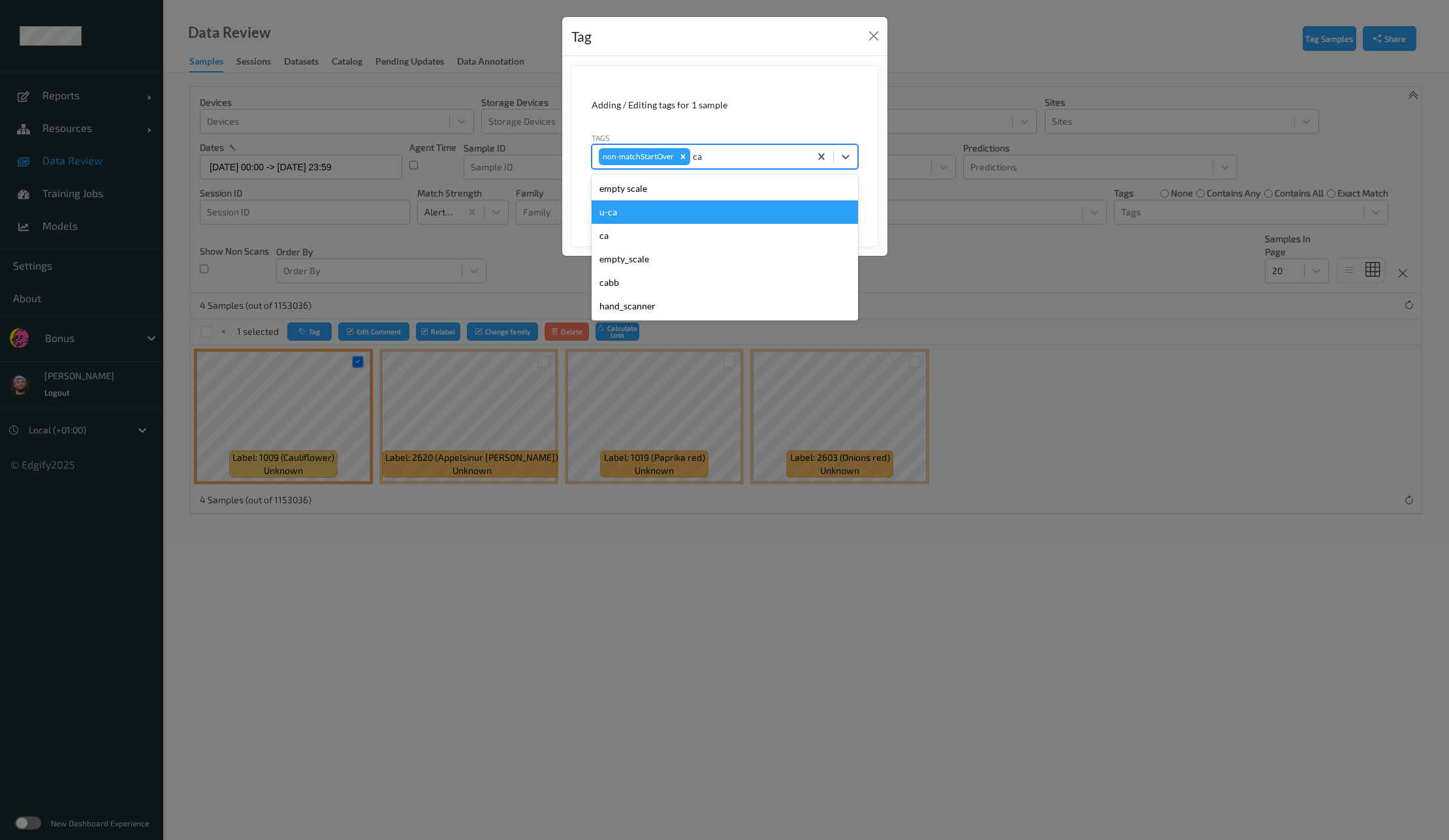
click at [644, 213] on div "u-ca" at bounding box center [724, 212] width 266 height 23
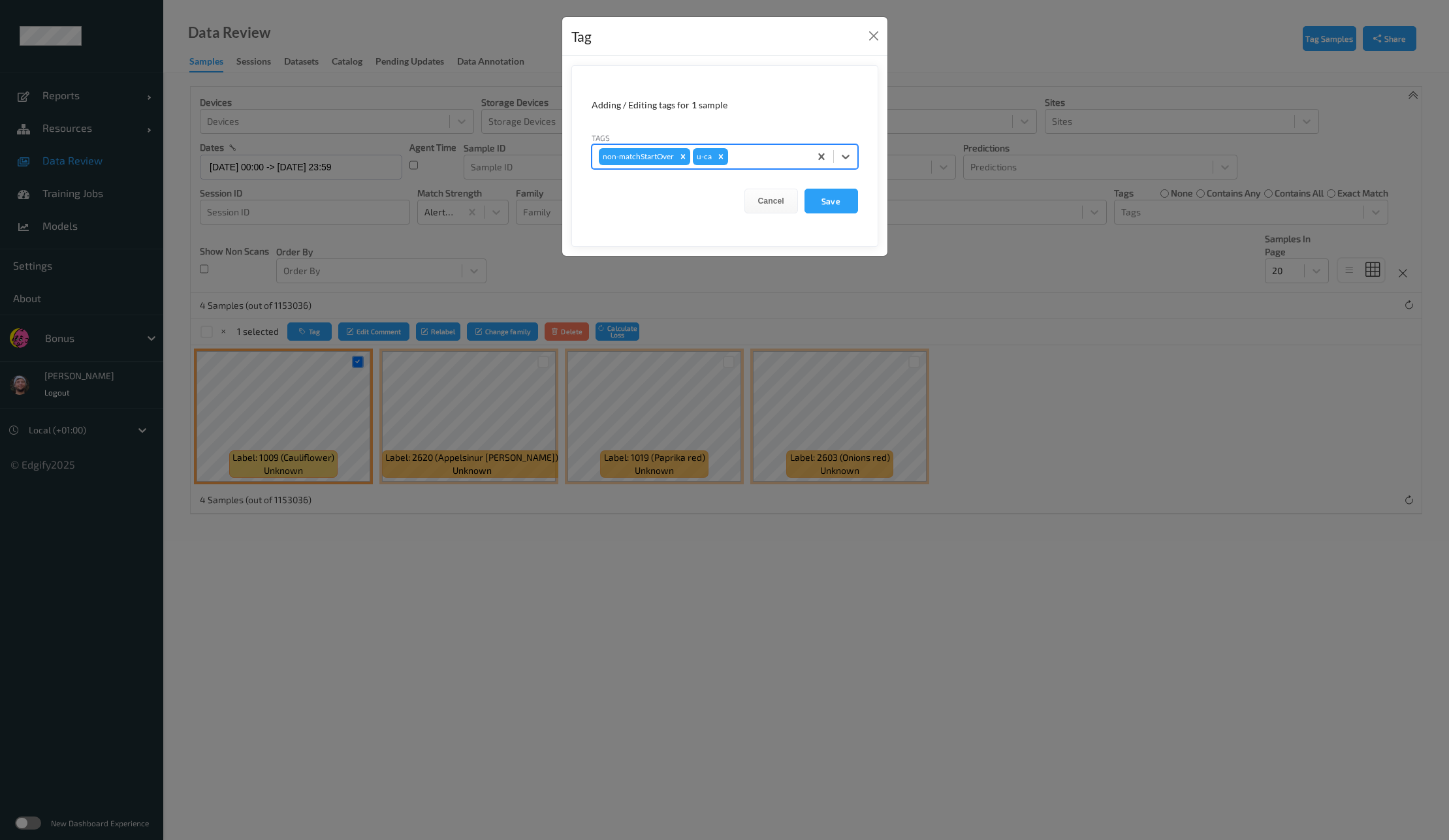
type input "s"
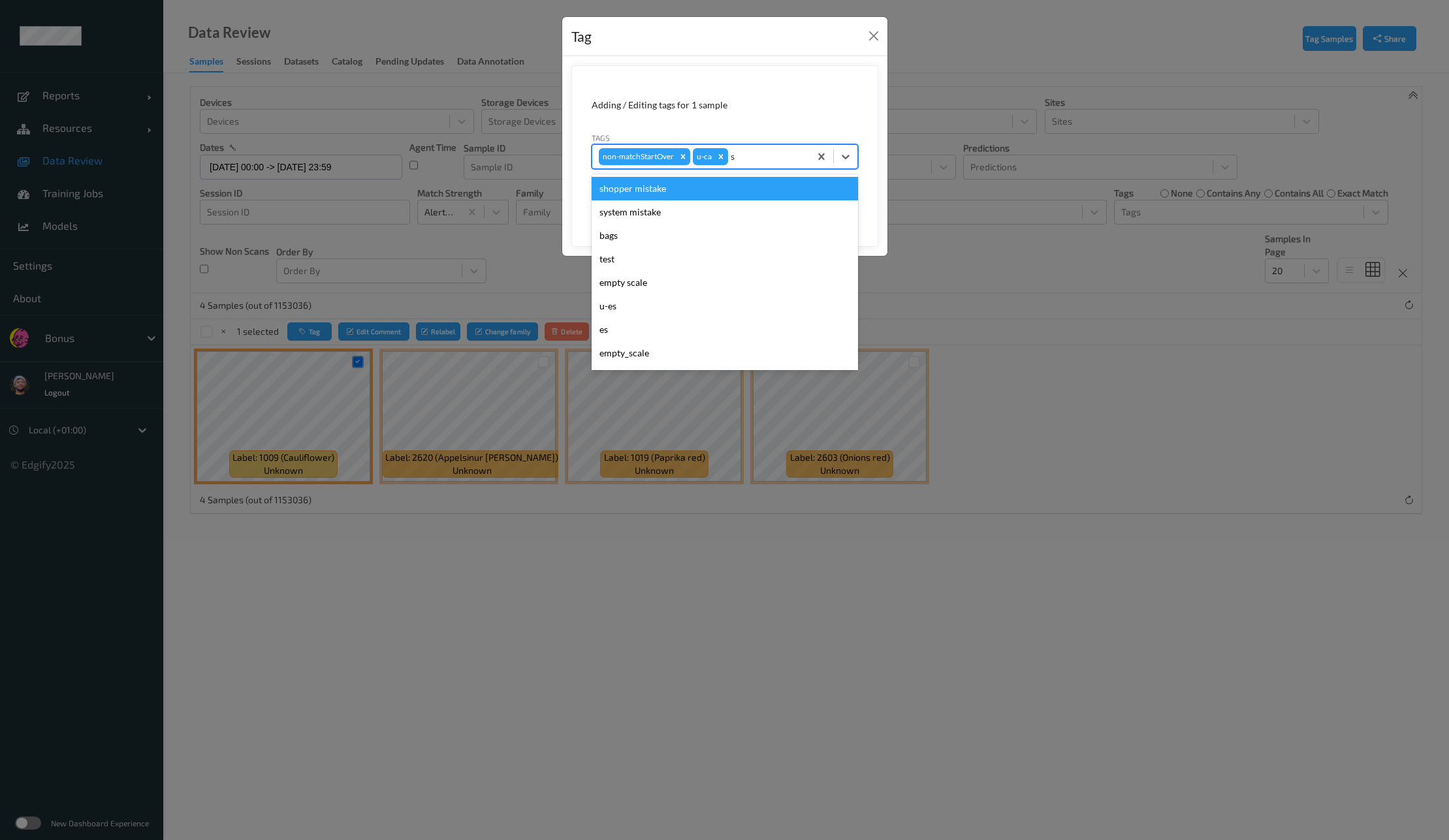
click at [687, 182] on div "shopper mistake" at bounding box center [724, 189] width 266 height 23
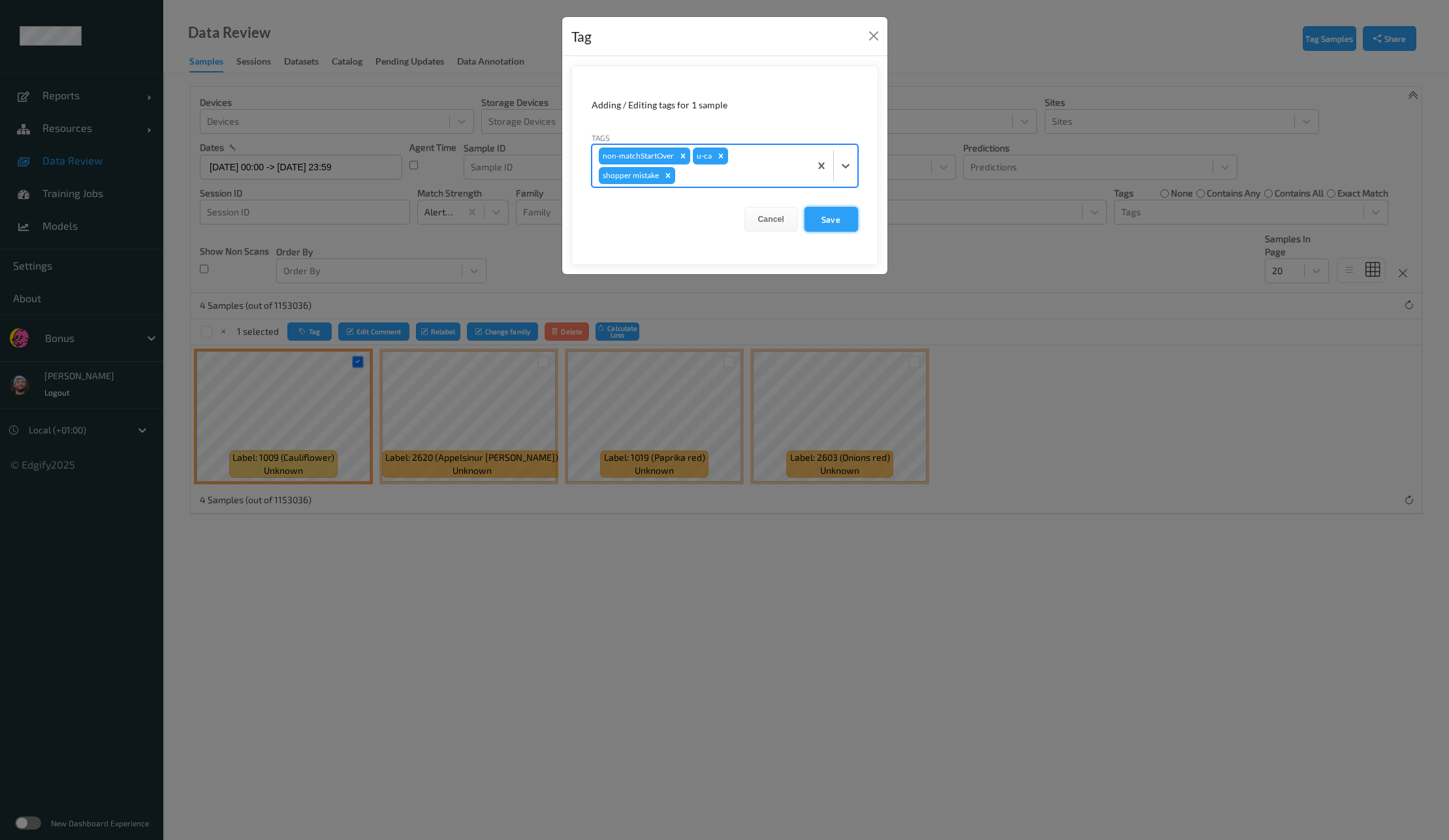
click at [842, 217] on button "Save" at bounding box center [831, 219] width 53 height 25
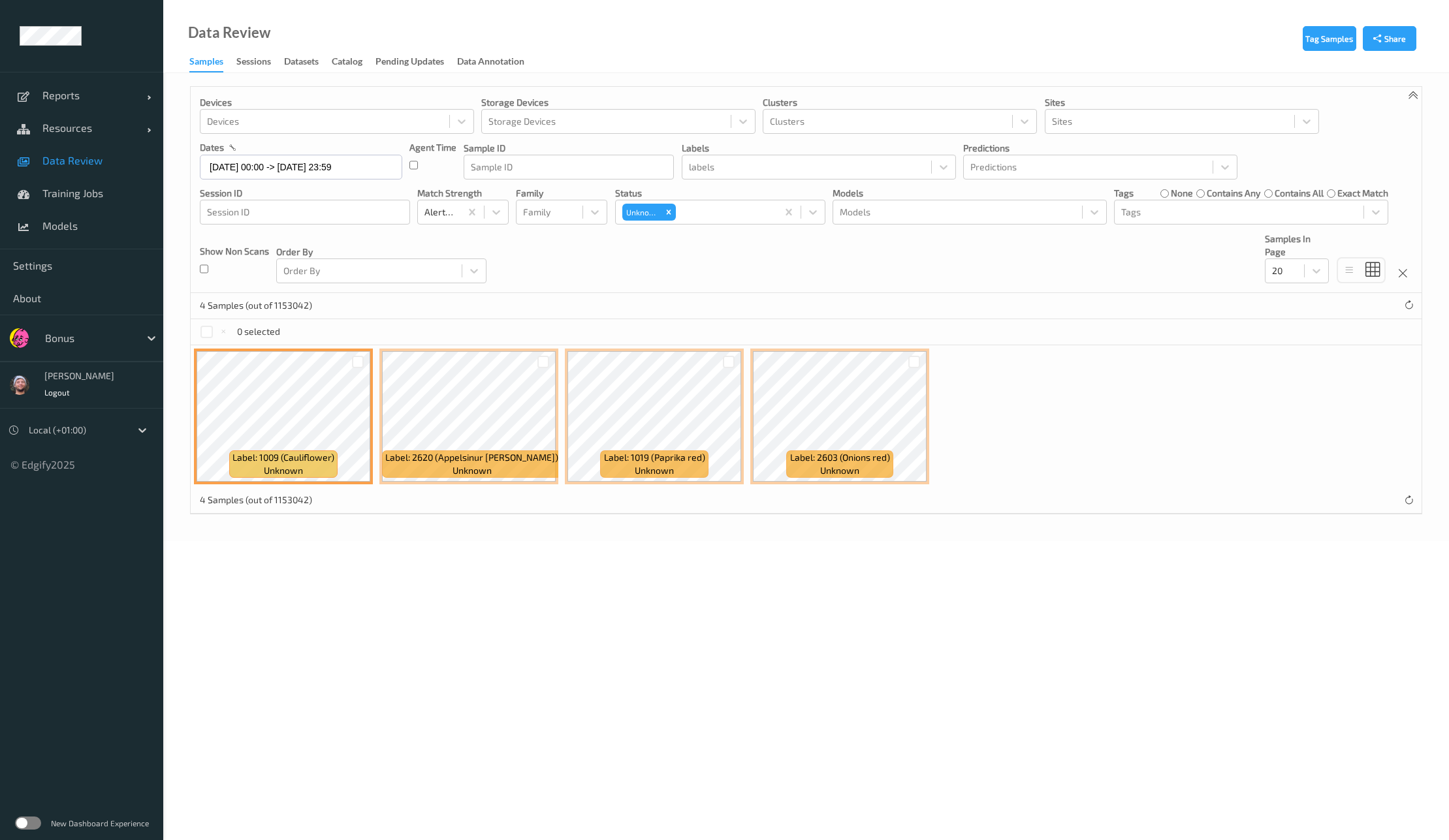
click at [533, 261] on div "Devices Devices Storage Devices Storage Devices Clusters Clusters Sites Sites d…" at bounding box center [806, 189] width 1231 height 207
click at [674, 217] on div "Remove Unknown" at bounding box center [669, 212] width 14 height 17
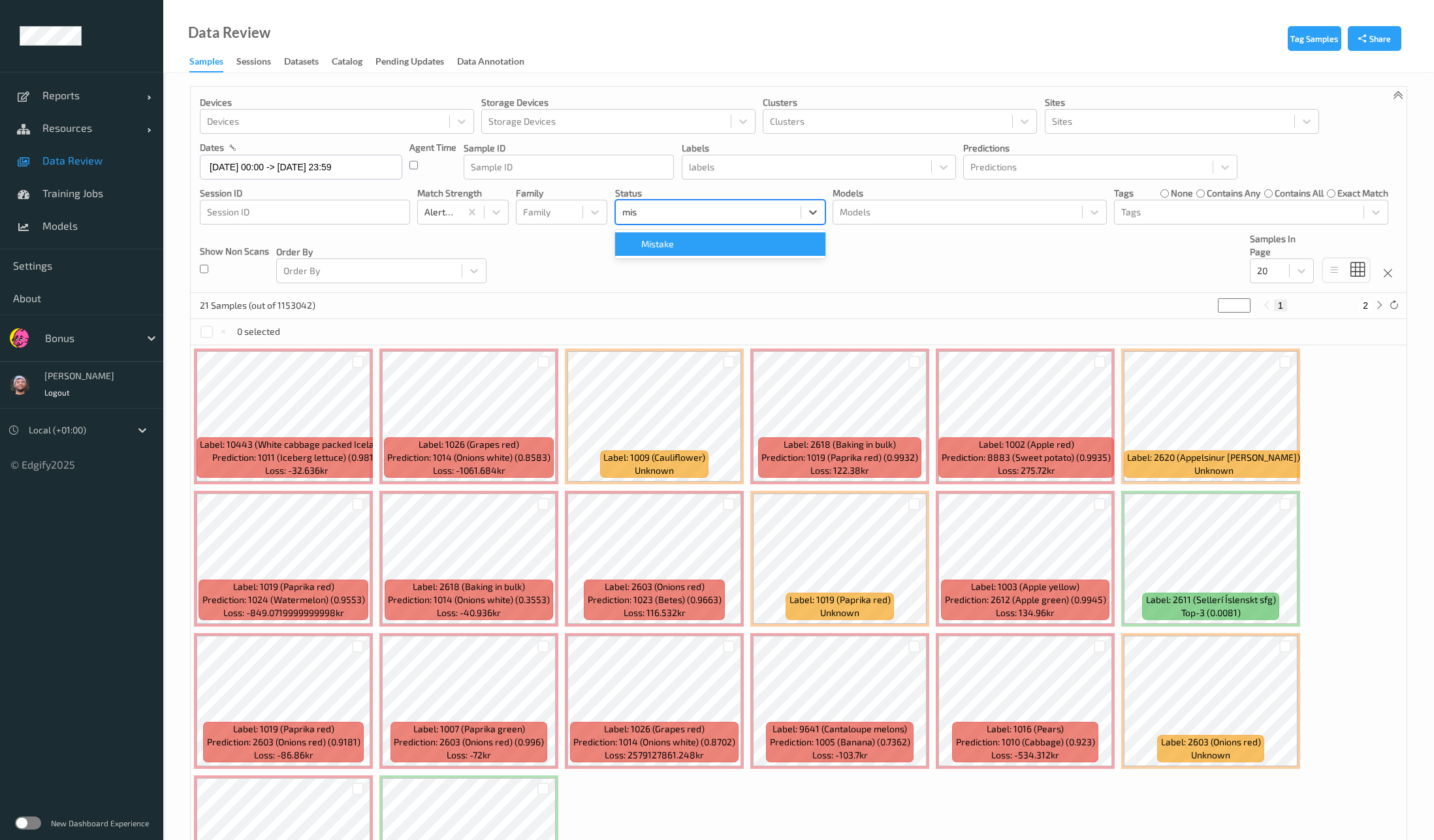
type input "mist"
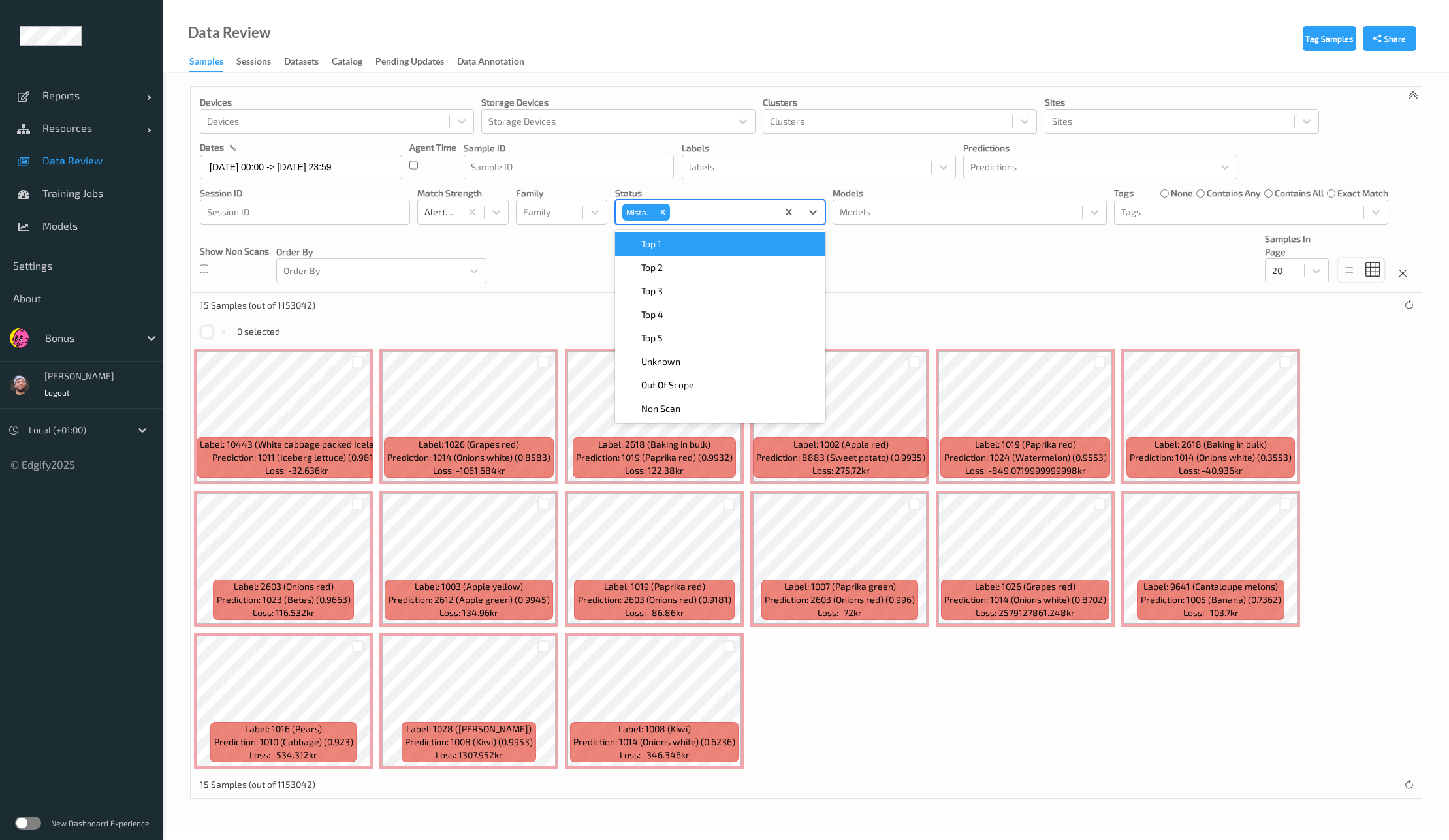
click at [208, 328] on div at bounding box center [207, 332] width 13 height 13
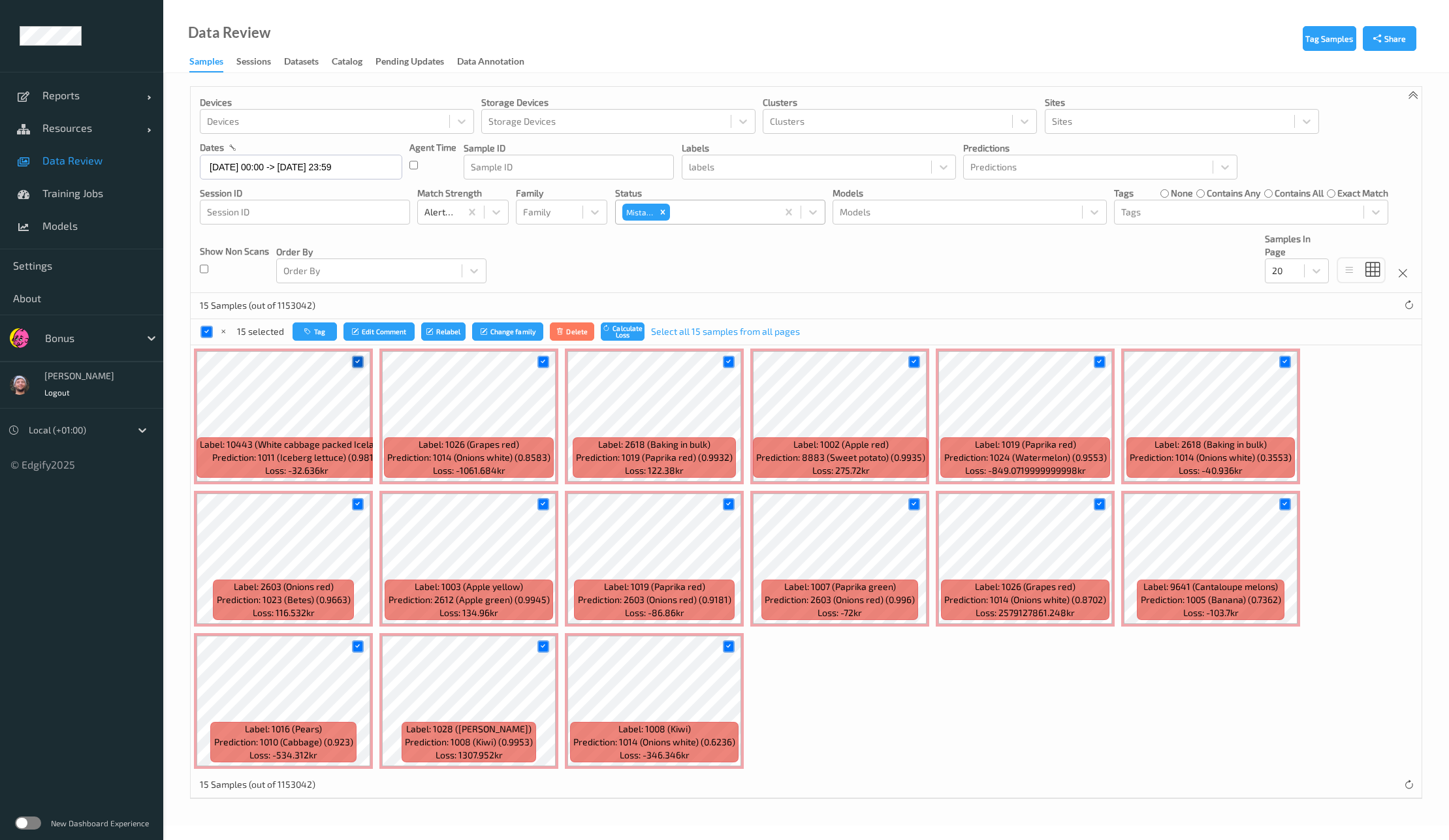
click at [355, 358] on icon at bounding box center [357, 362] width 8 height 8
click at [540, 362] on icon at bounding box center [542, 362] width 8 height 8
click at [1295, 358] on div at bounding box center [1285, 362] width 25 height 22
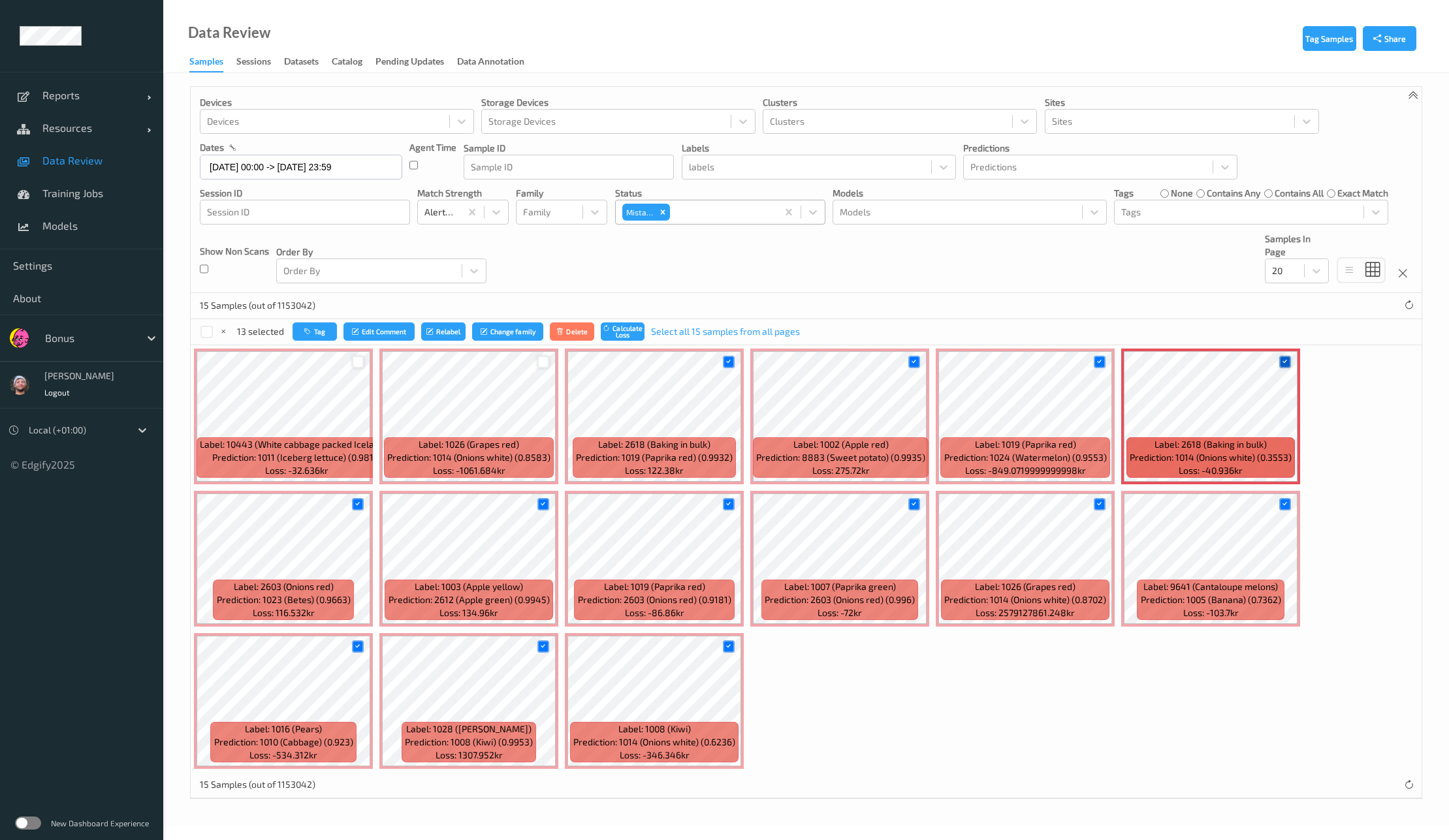
click at [1288, 366] on div at bounding box center [1286, 362] width 13 height 13
click at [729, 651] on div at bounding box center [729, 647] width 13 height 13
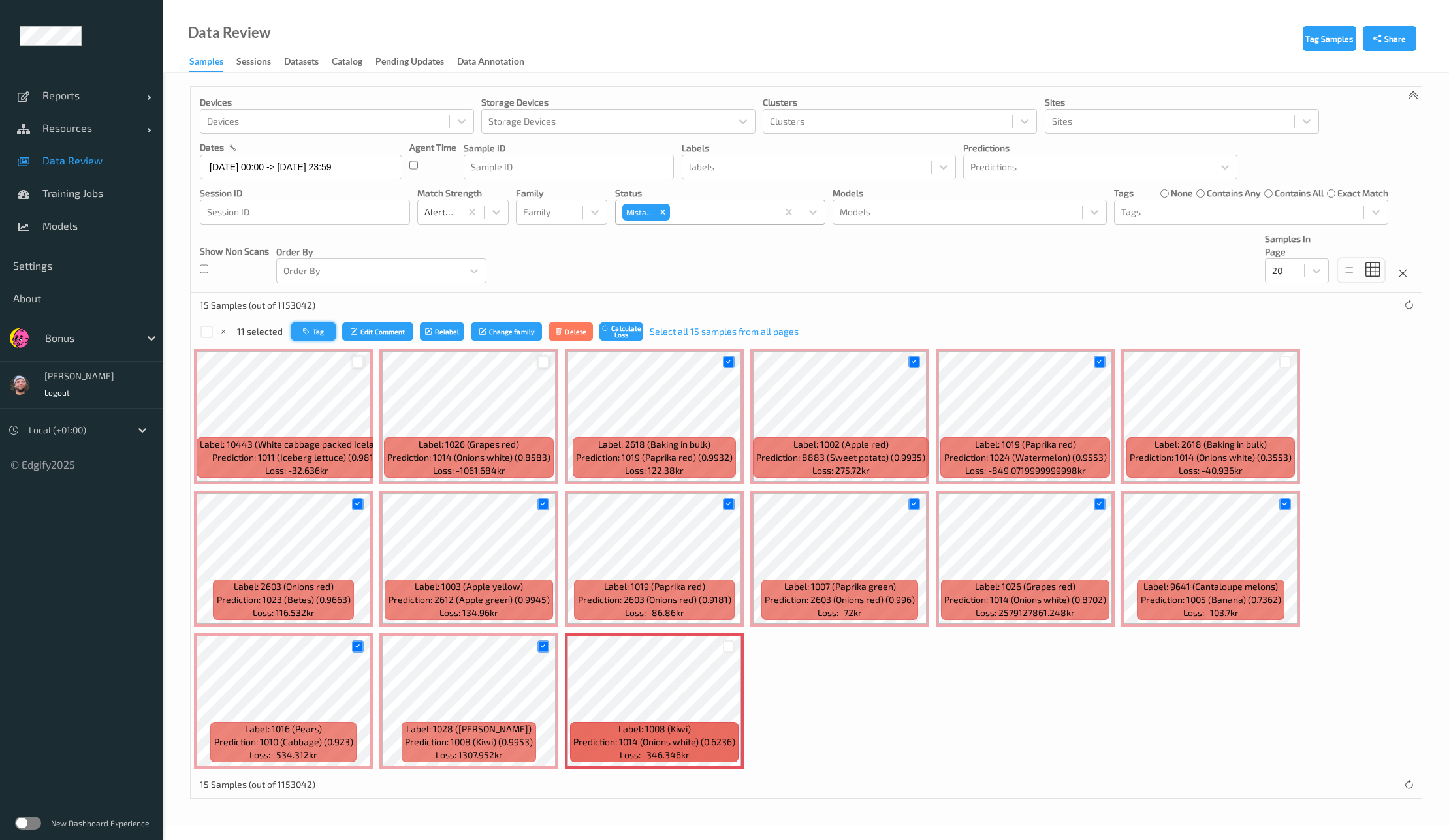
click at [320, 335] on button "Tag" at bounding box center [313, 332] width 44 height 19
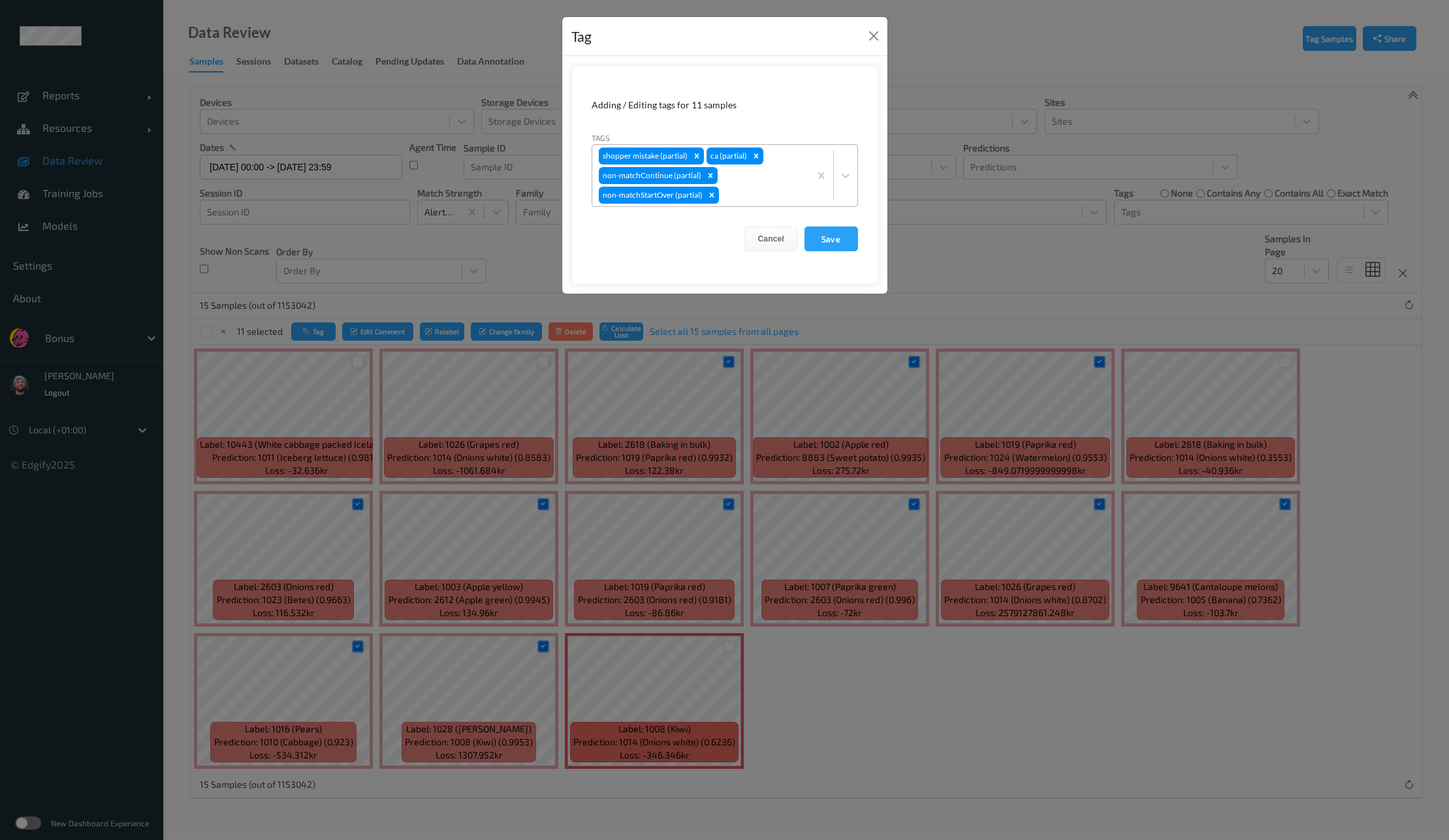
click at [724, 190] on div at bounding box center [762, 195] width 81 height 15
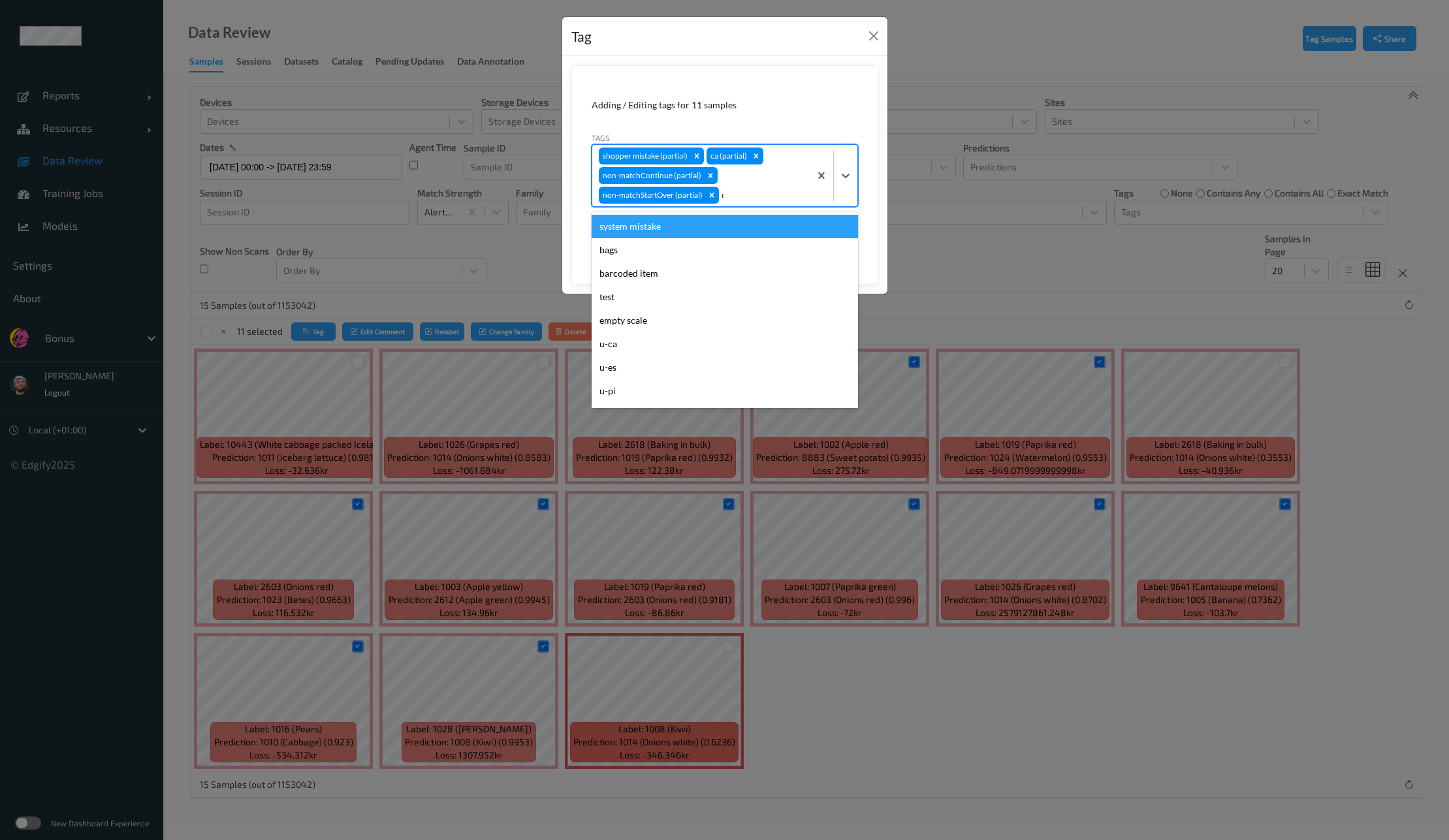
type input "ca"
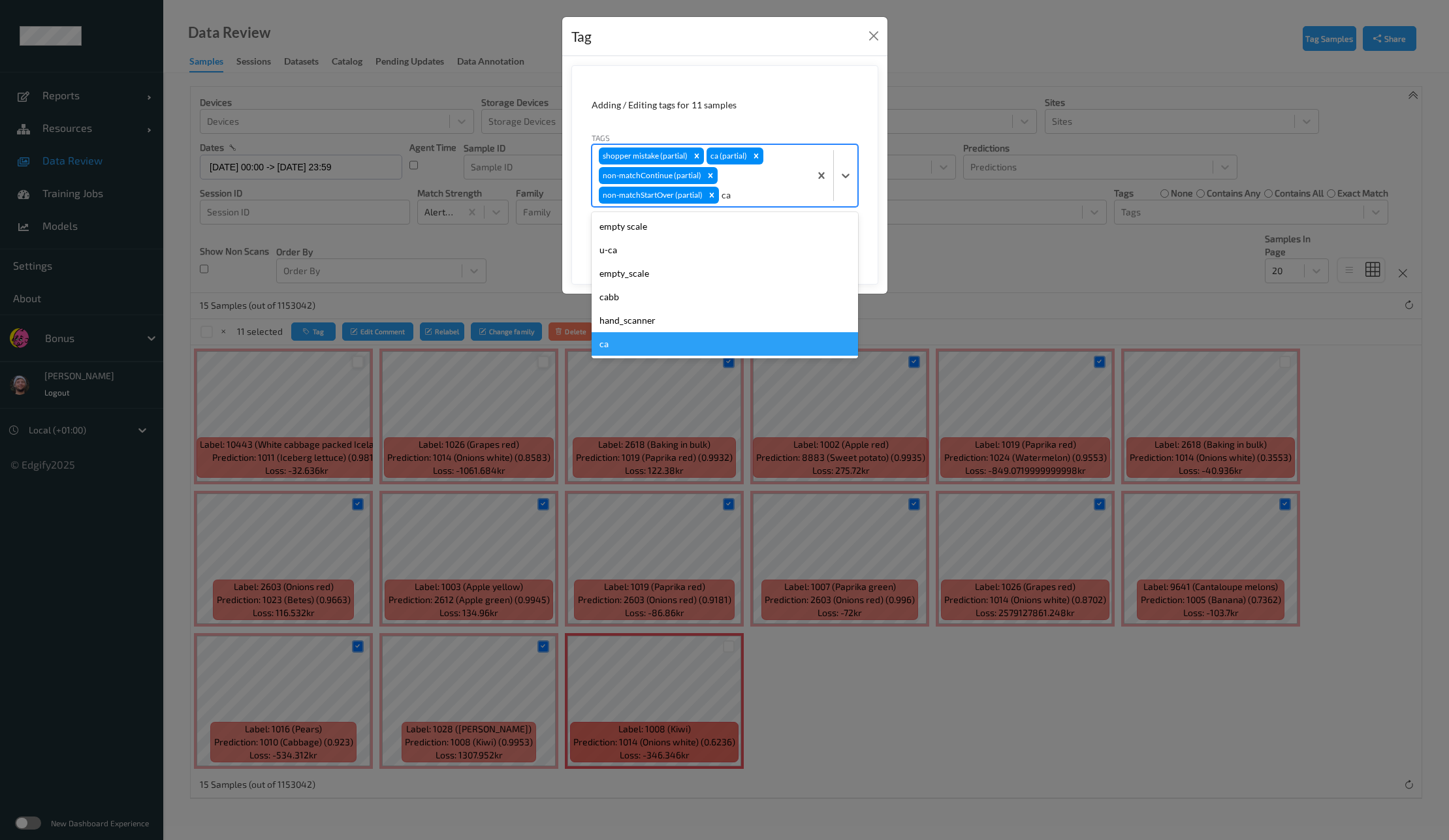
click at [644, 351] on div "ca" at bounding box center [724, 344] width 266 height 23
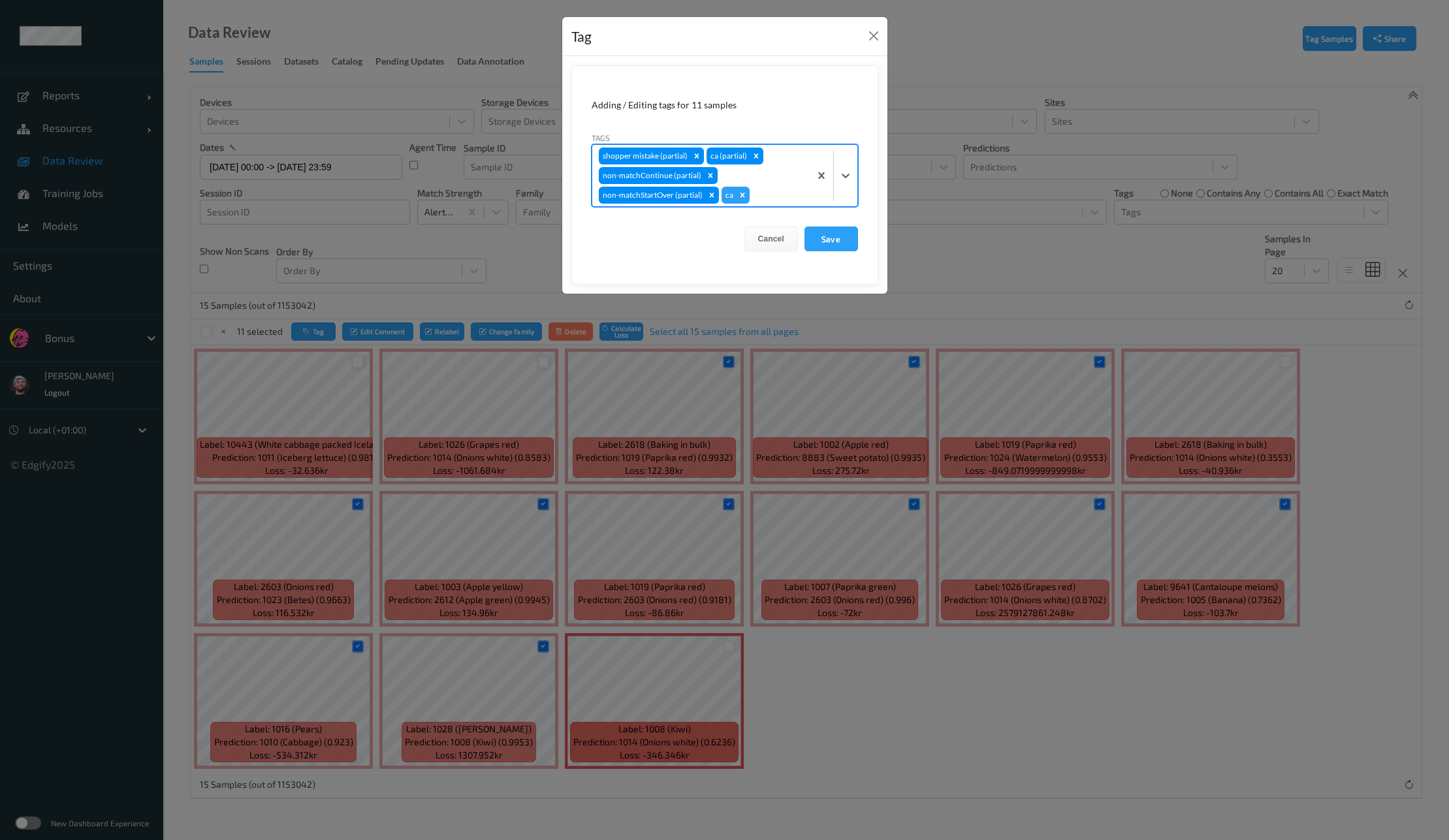
type input "s"
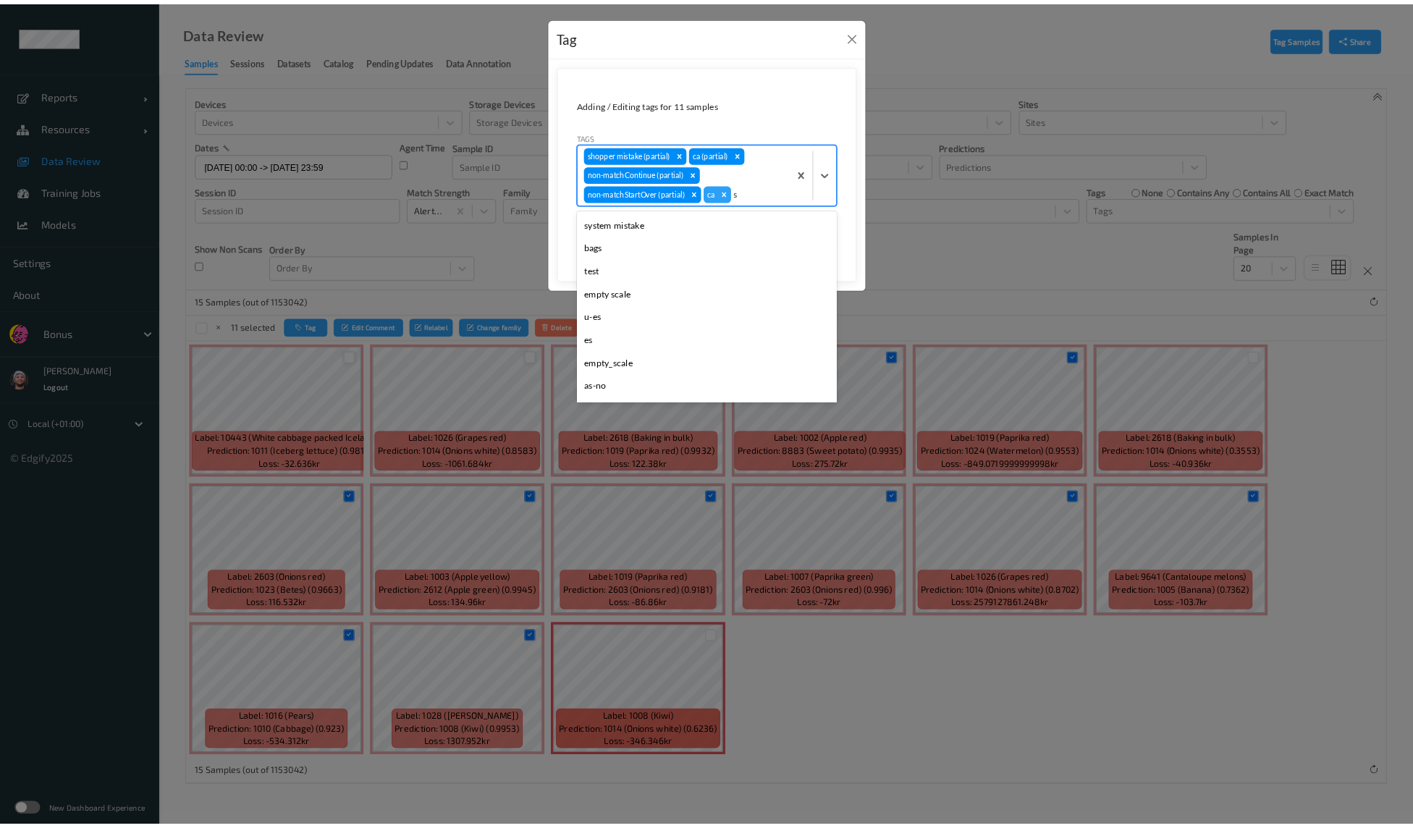
scroll to position [258, 0]
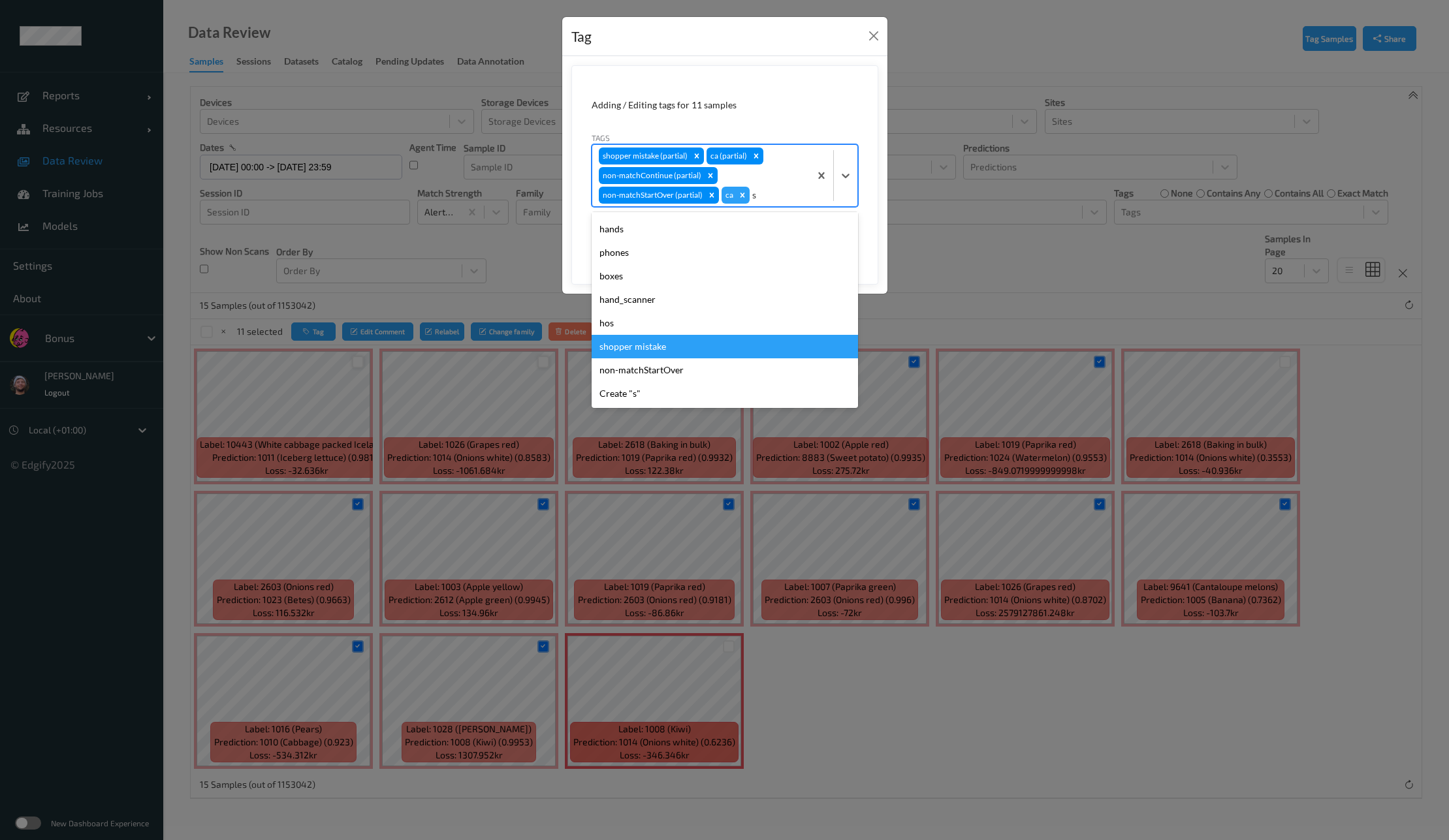
drag, startPoint x: 669, startPoint y: 226, endPoint x: 669, endPoint y: 348, distance: 122.0
click at [669, 348] on div "system mistake bags test empty scale u-es es empty_scale as-no as-yes weights h…" at bounding box center [724, 309] width 266 height 196
click at [669, 348] on div "shopper mistake" at bounding box center [724, 346] width 266 height 23
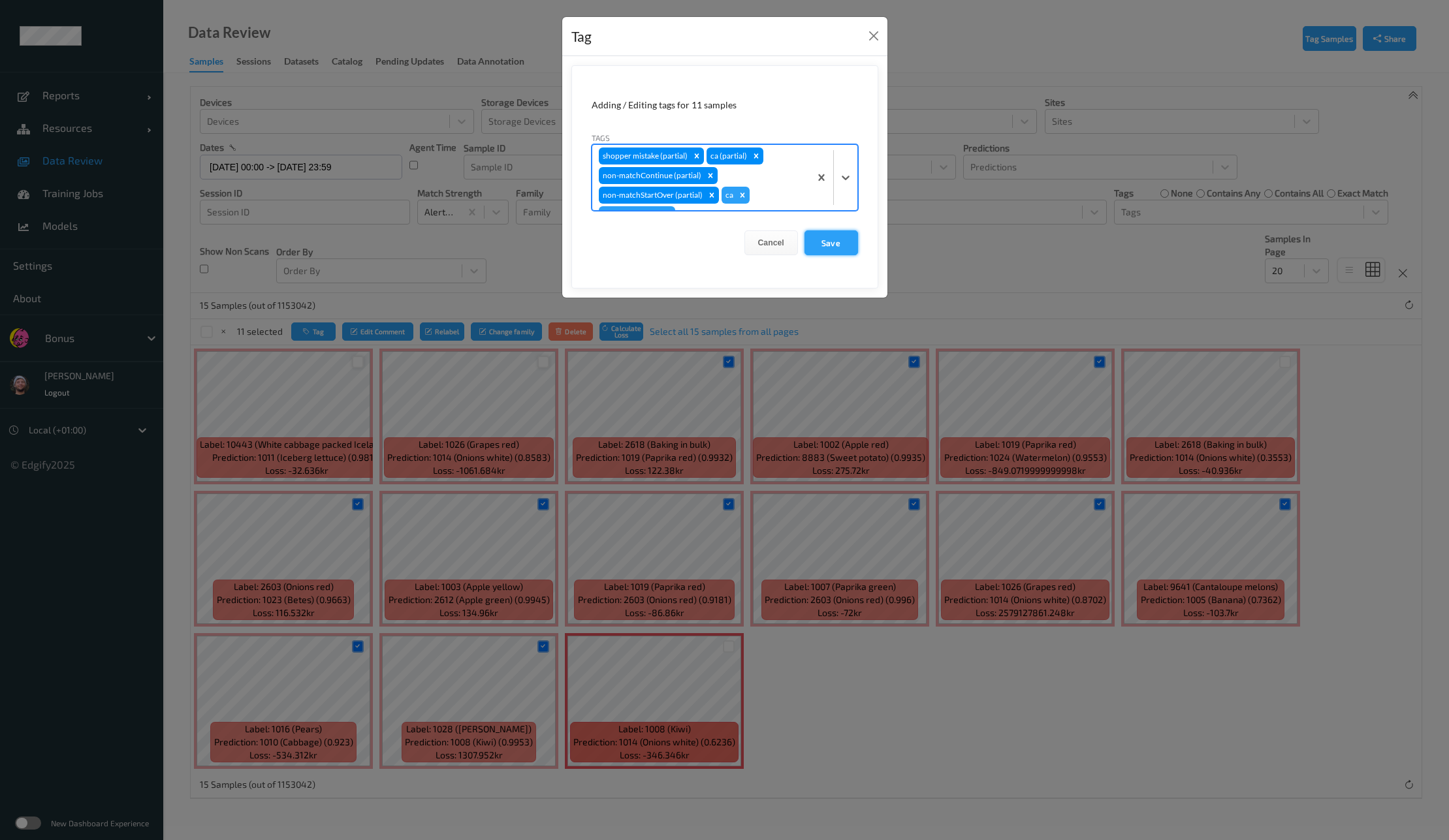
click at [821, 243] on button "Save" at bounding box center [831, 243] width 53 height 25
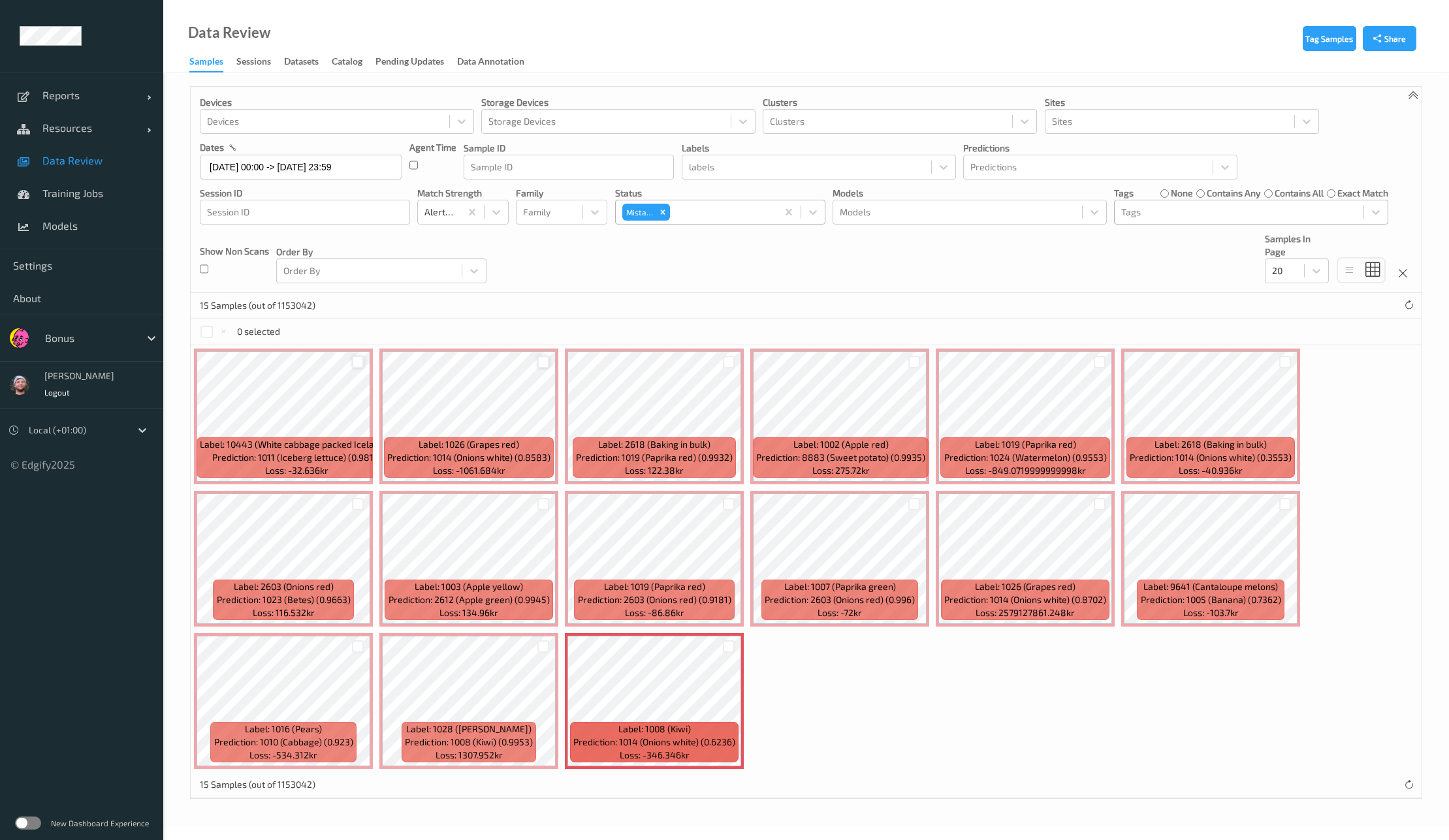
drag, startPoint x: 1174, startPoint y: 193, endPoint x: 1169, endPoint y: 214, distance: 21.6
click at [1173, 192] on label "none" at bounding box center [1182, 193] width 23 height 13
click at [1169, 214] on div at bounding box center [1239, 212] width 235 height 15
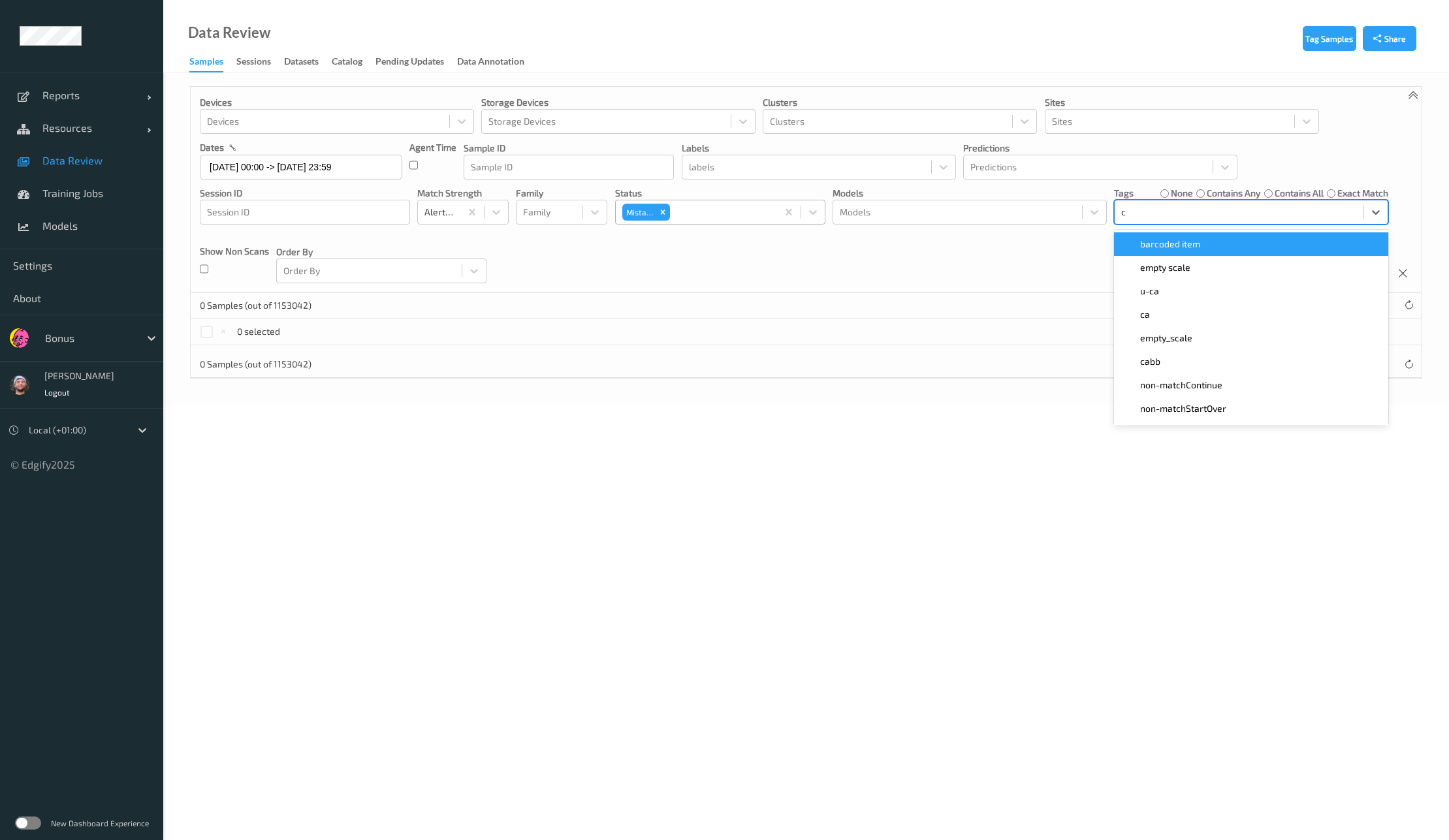
type input "ca"
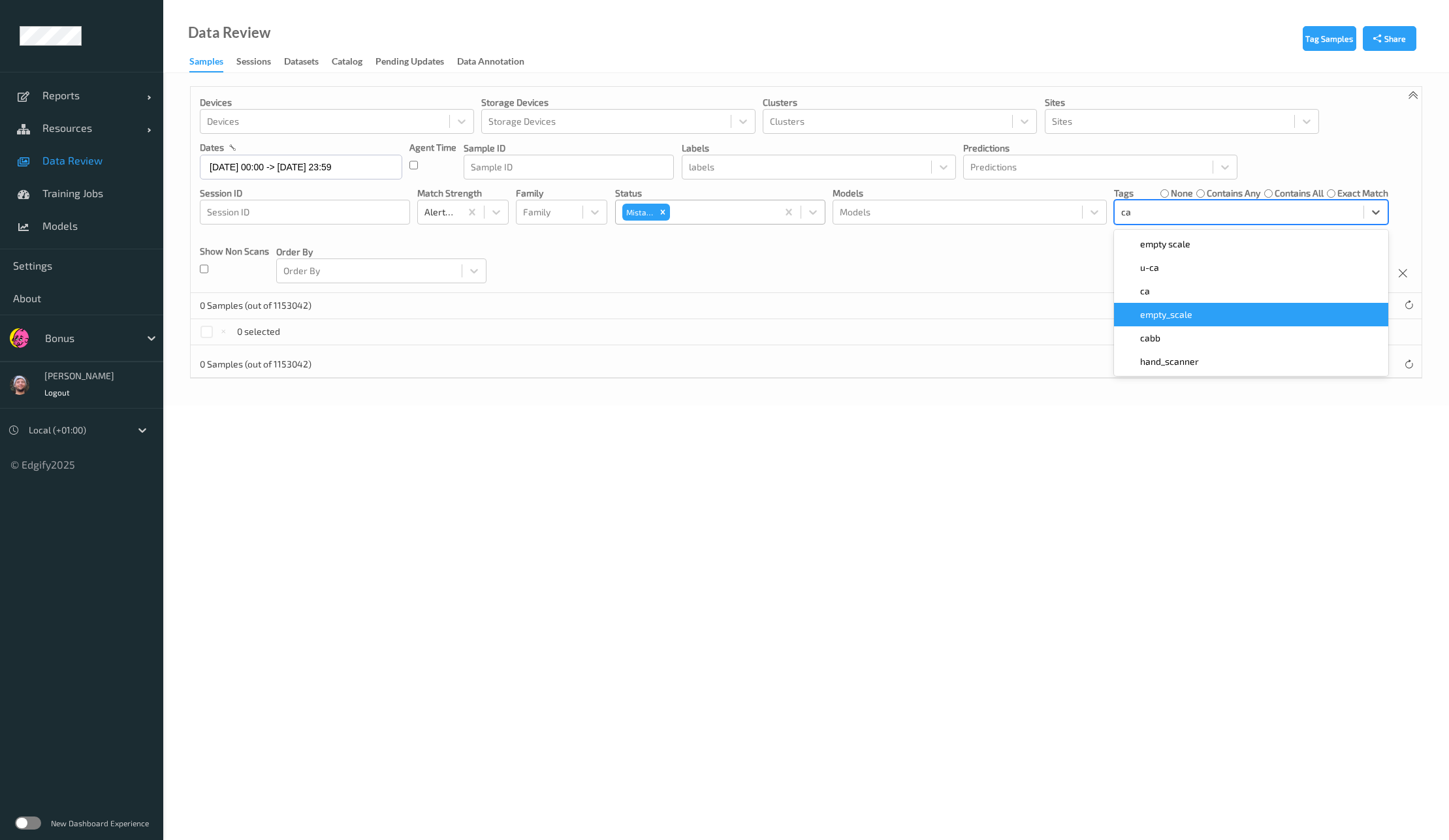
click at [1171, 294] on div "ca" at bounding box center [1251, 291] width 259 height 13
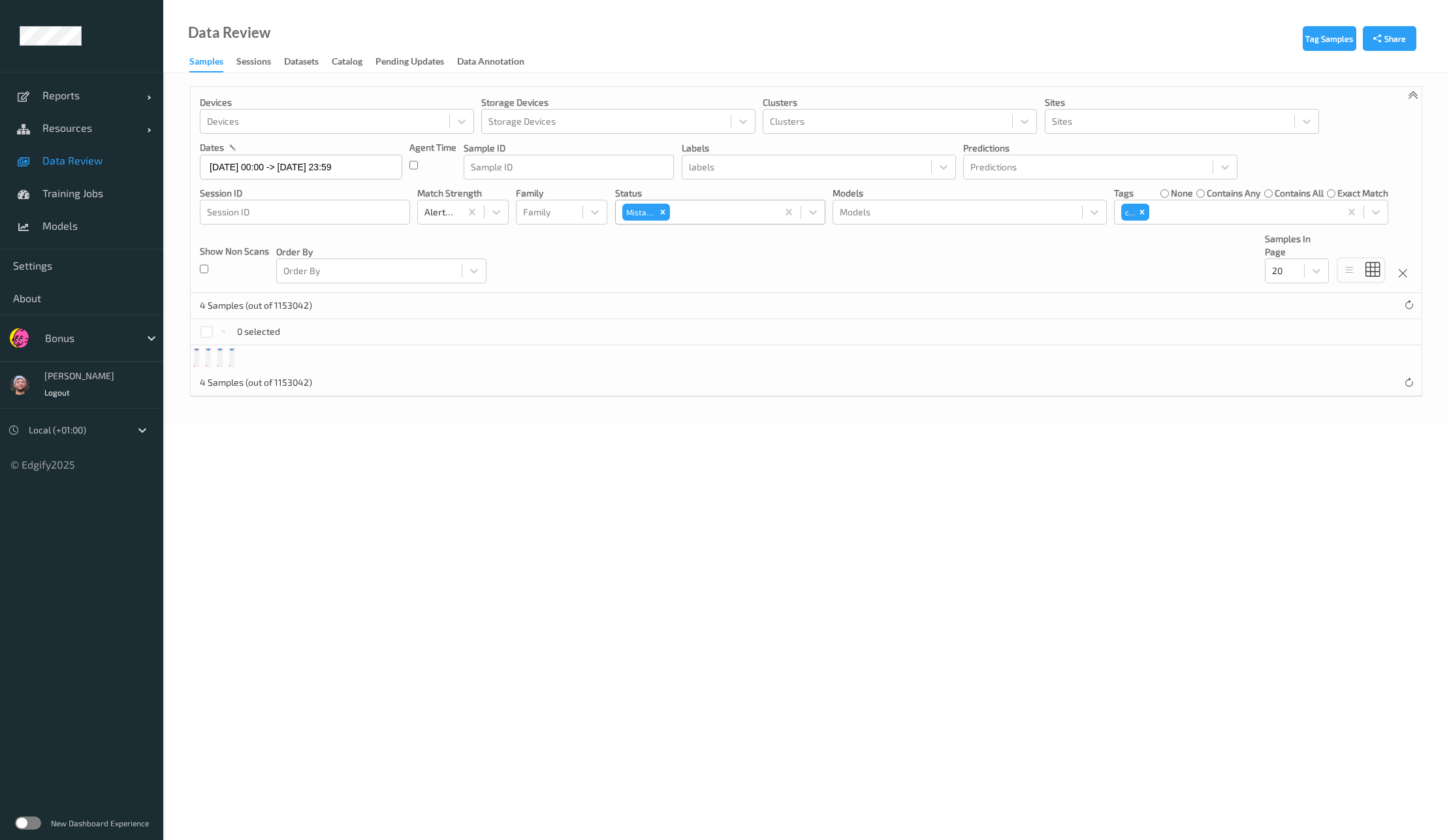
click at [949, 252] on div "Devices Devices Storage Devices Storage Devices Clusters Clusters Sites Sites d…" at bounding box center [806, 189] width 1231 height 207
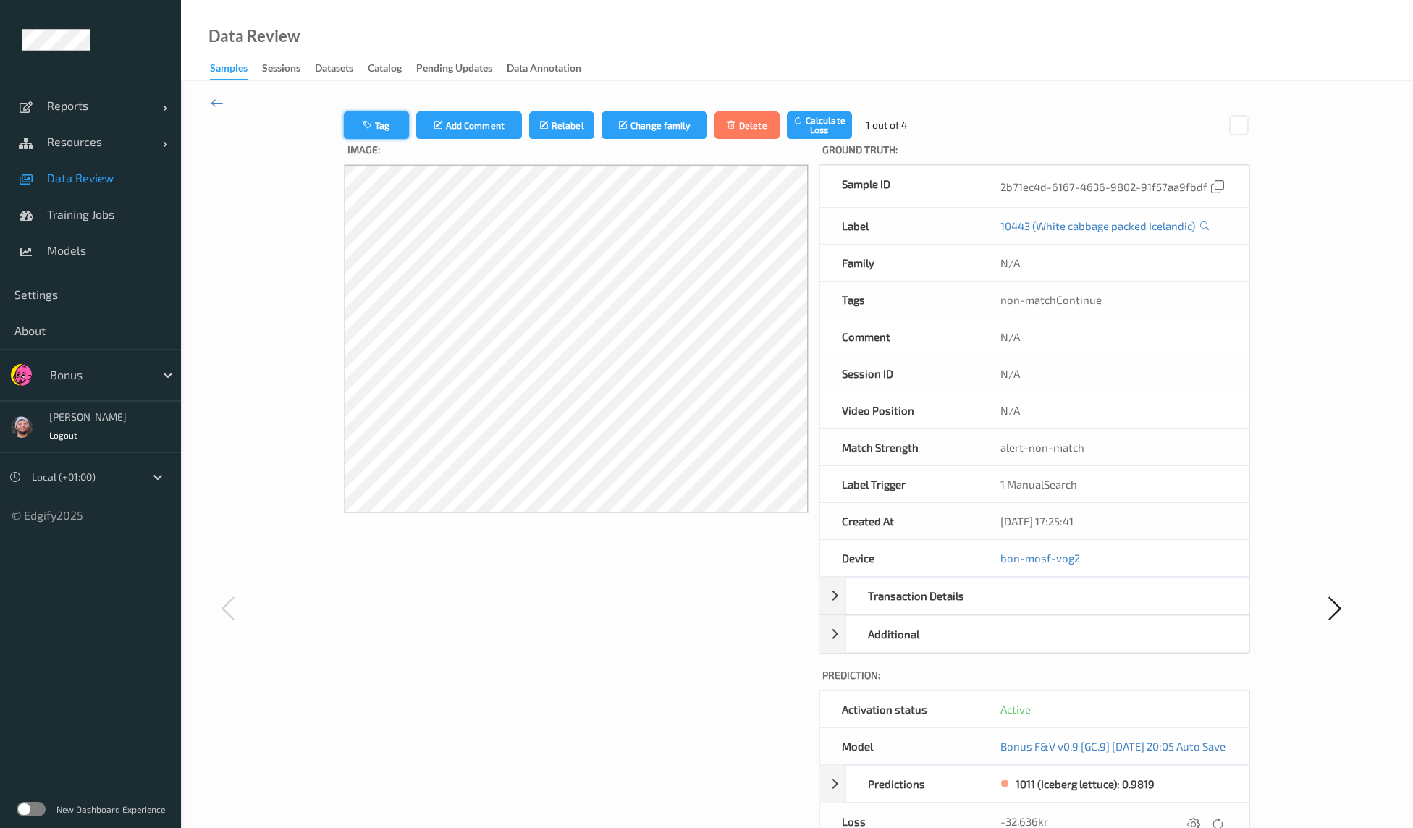
click at [365, 131] on button "Tag" at bounding box center [376, 125] width 65 height 28
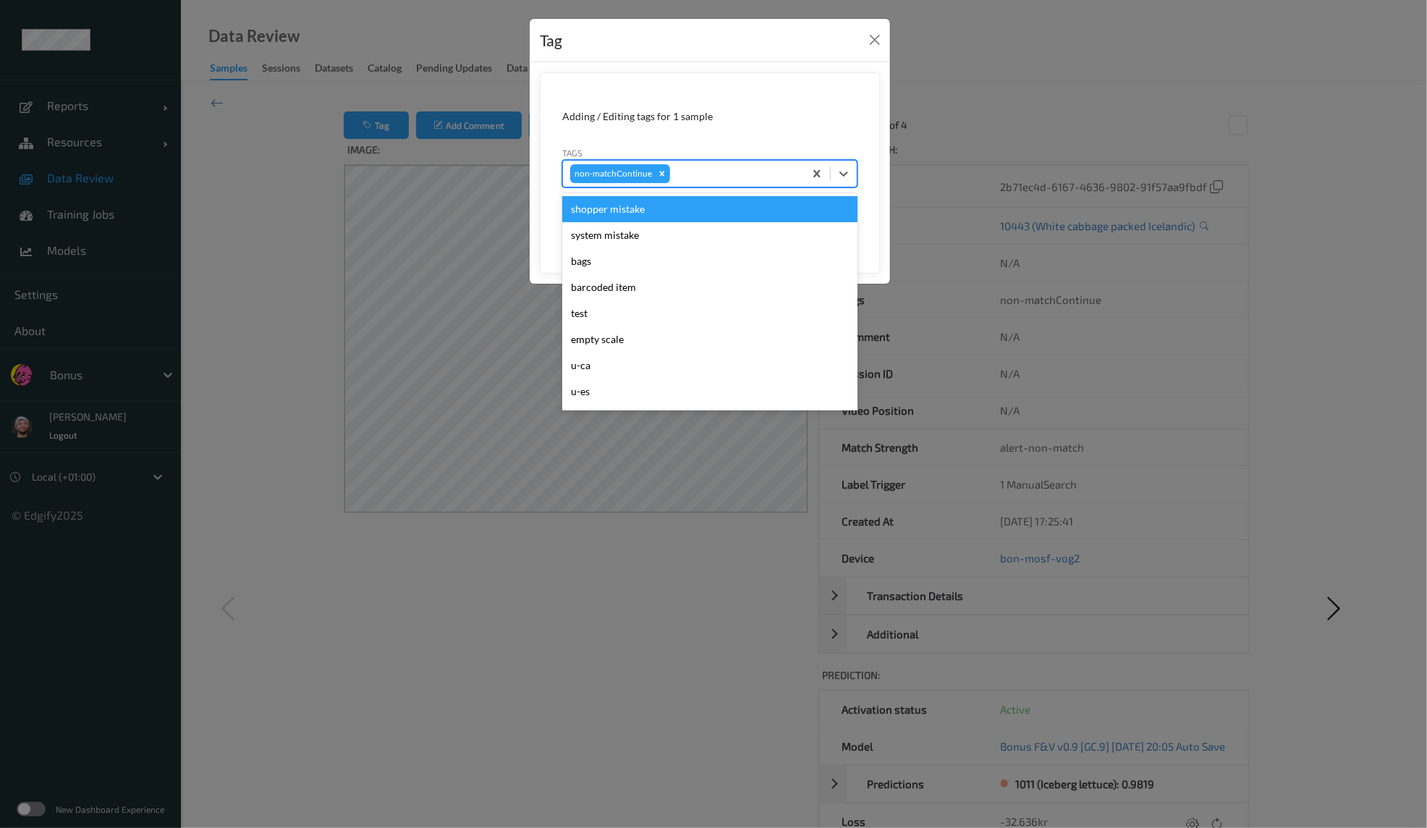
click at [695, 181] on div at bounding box center [735, 173] width 124 height 17
type input "ig"
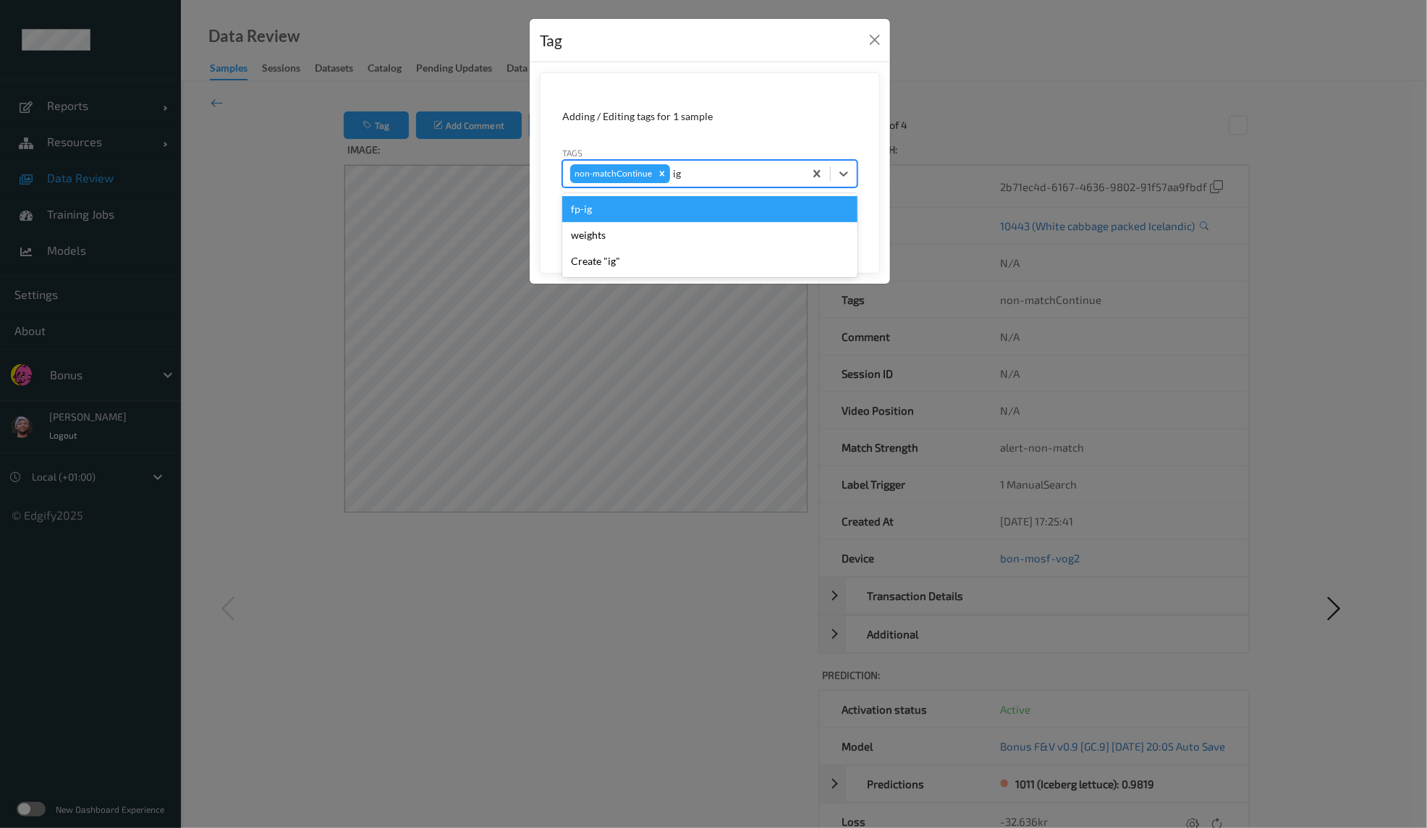
click at [664, 216] on div "fp-ig" at bounding box center [709, 209] width 295 height 26
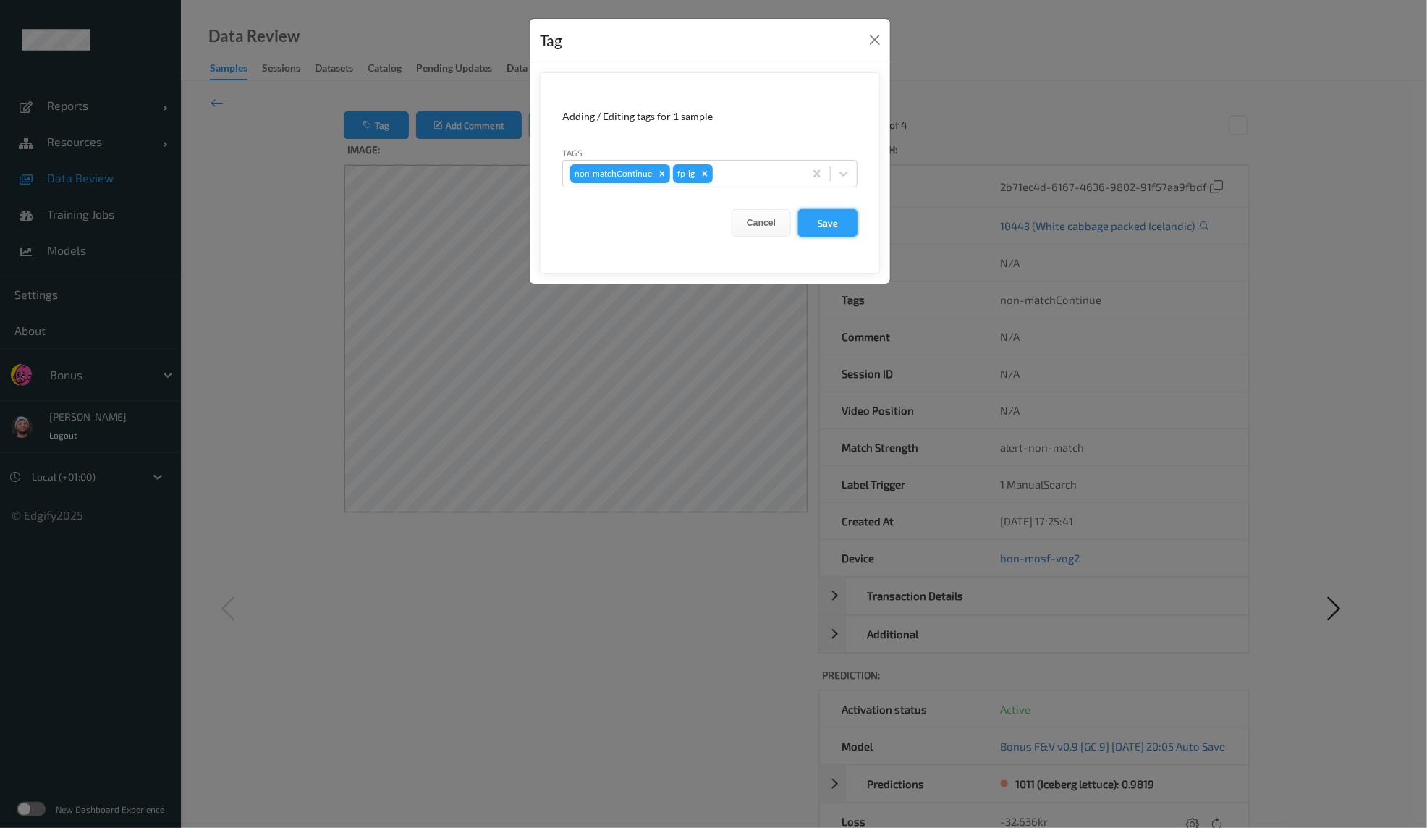
click at [824, 221] on button "Save" at bounding box center [827, 223] width 59 height 28
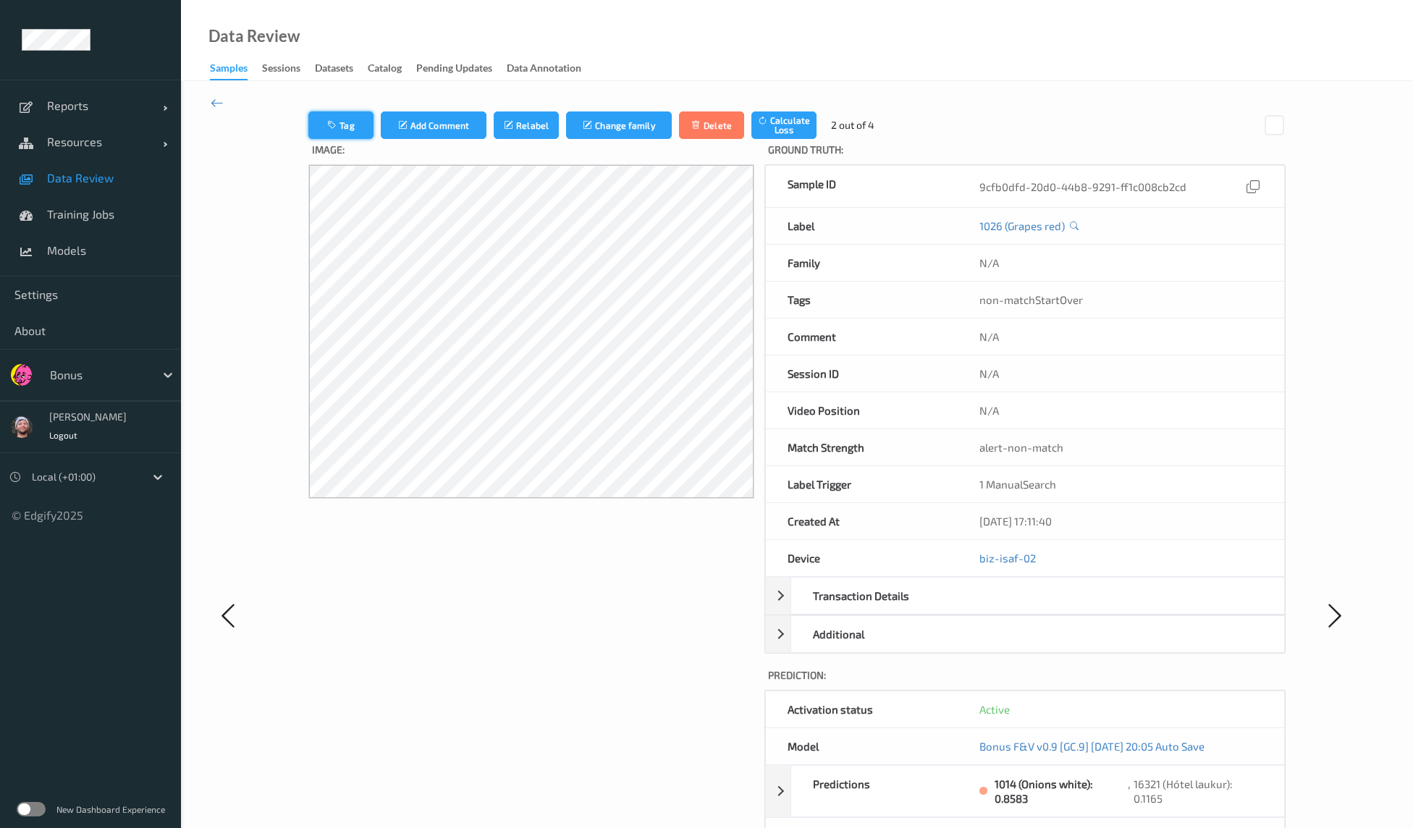
click at [329, 126] on icon "button" at bounding box center [333, 125] width 12 height 10
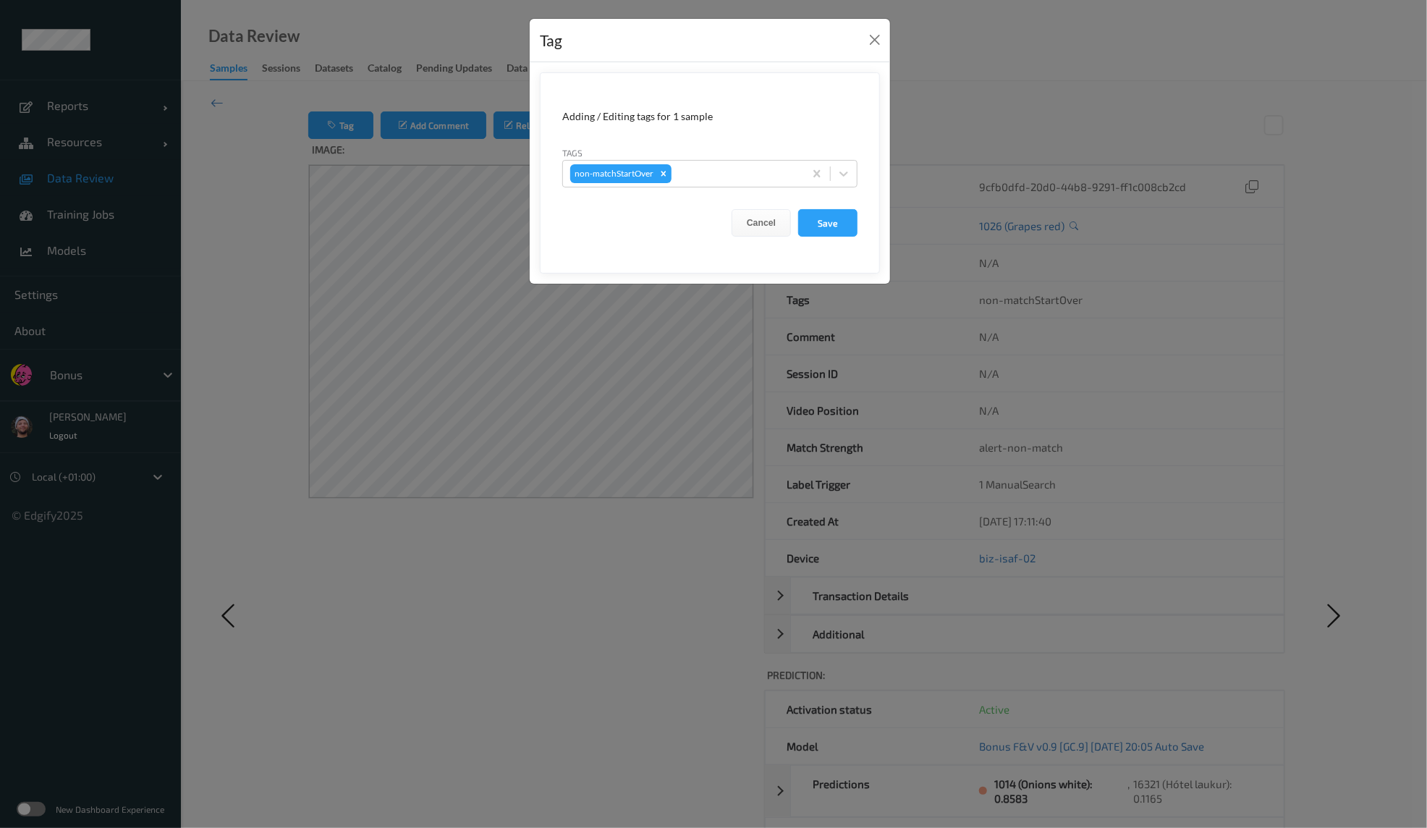
click at [353, 223] on div "Tag Adding / Editing tags for 1 sample Tags non-matchStartOver Cancel Save" at bounding box center [713, 414] width 1427 height 828
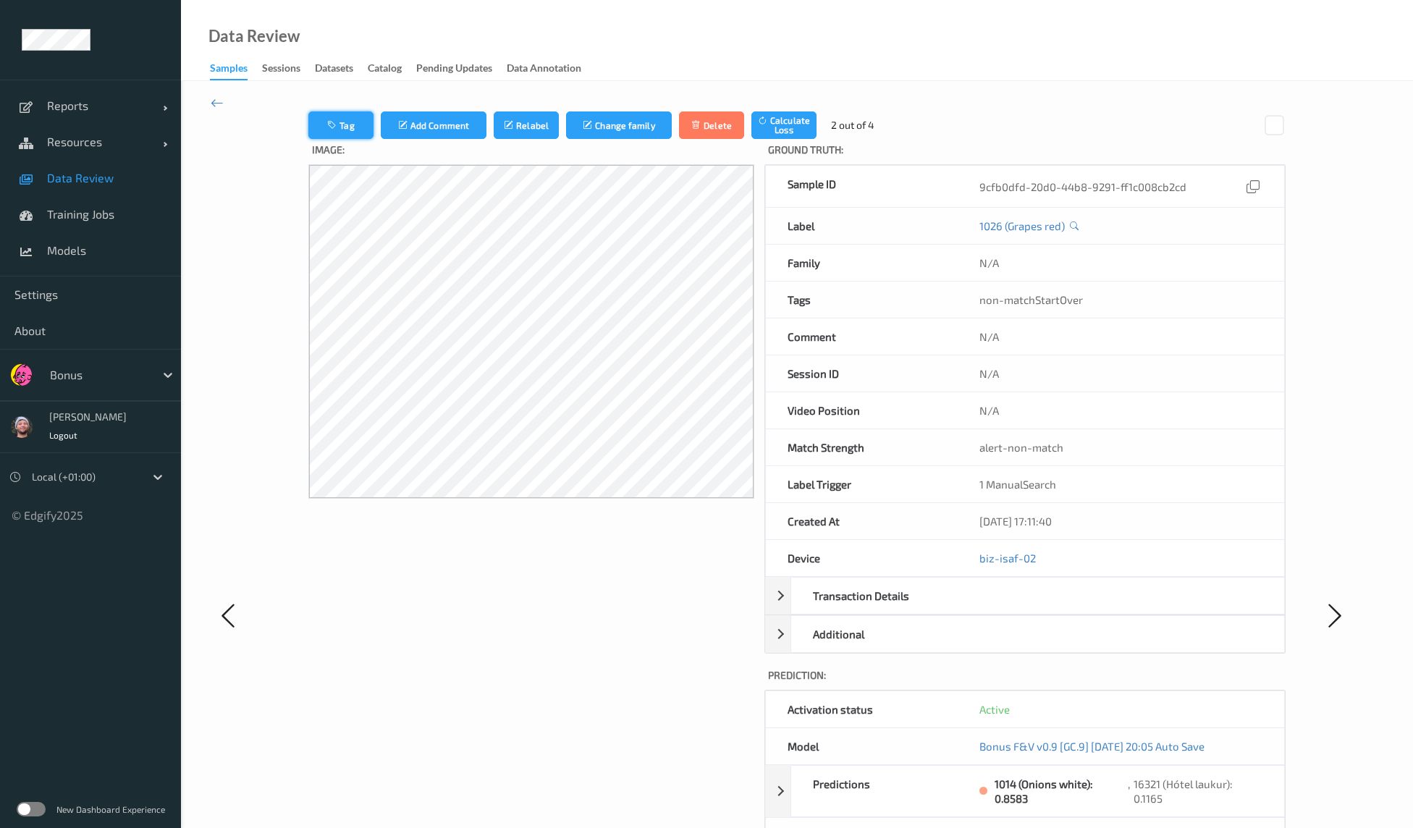
click at [336, 130] on button "Tag" at bounding box center [340, 125] width 65 height 28
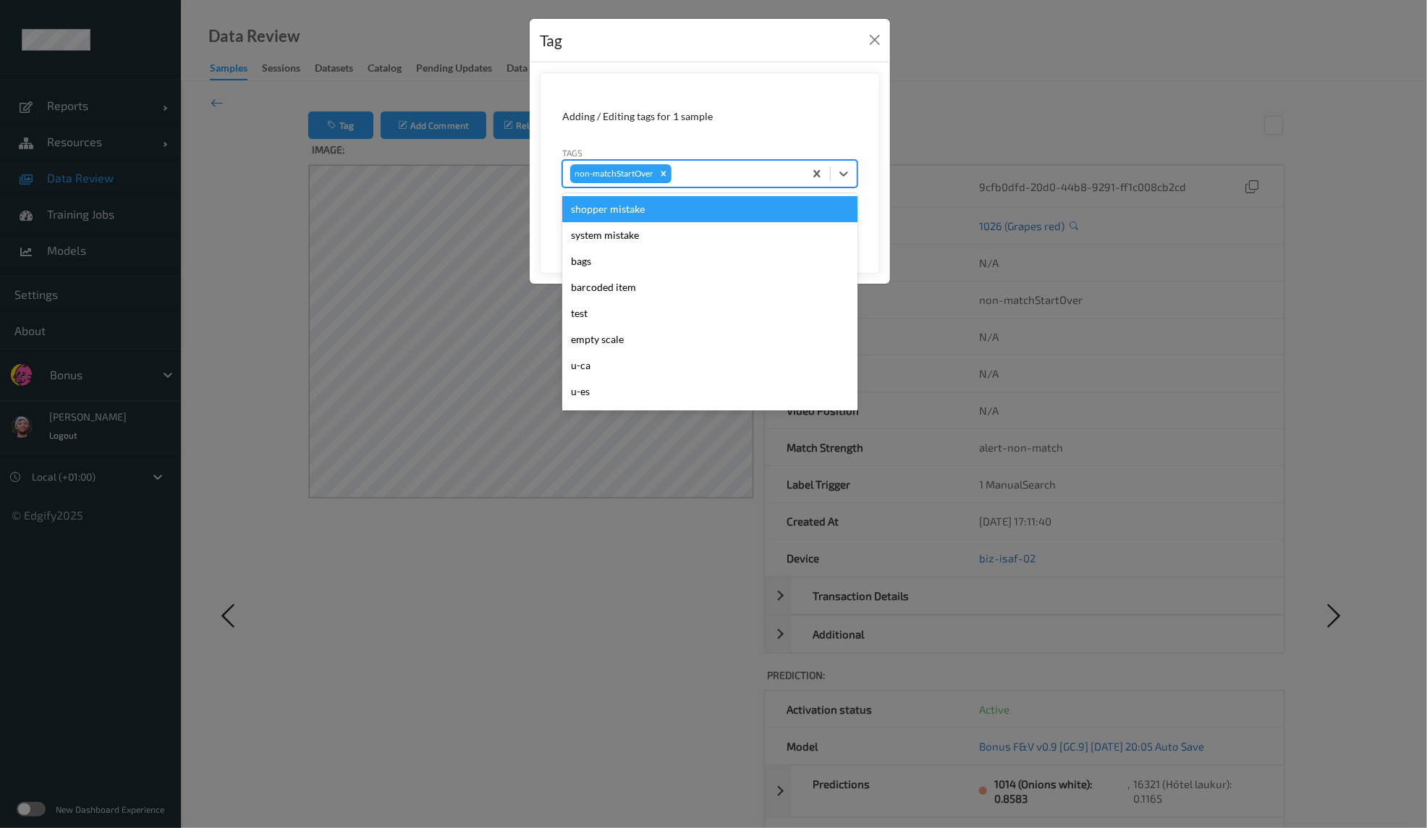
click at [695, 174] on div at bounding box center [735, 173] width 122 height 17
type input "pi"
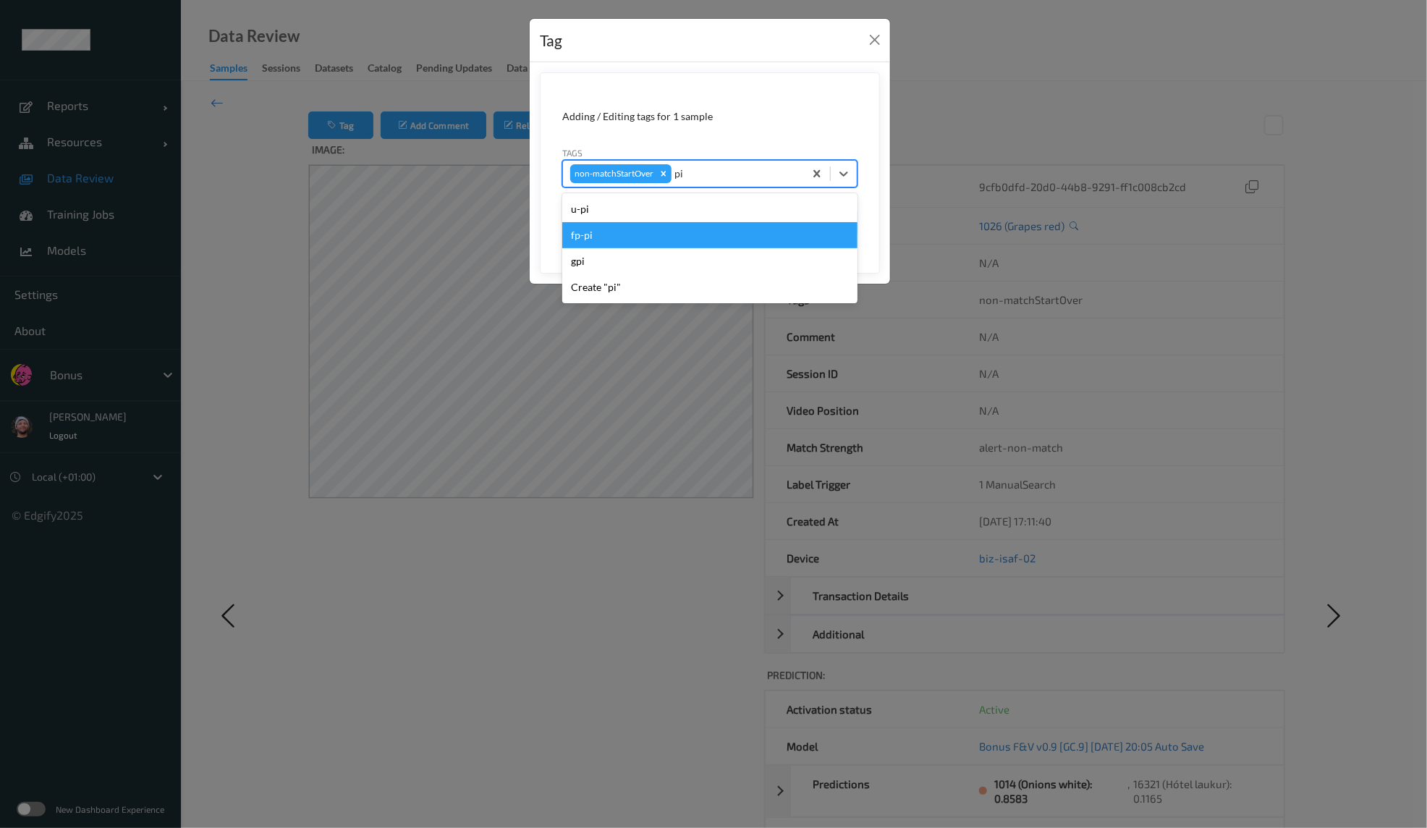
click at [626, 225] on div "fp-pi" at bounding box center [709, 235] width 295 height 26
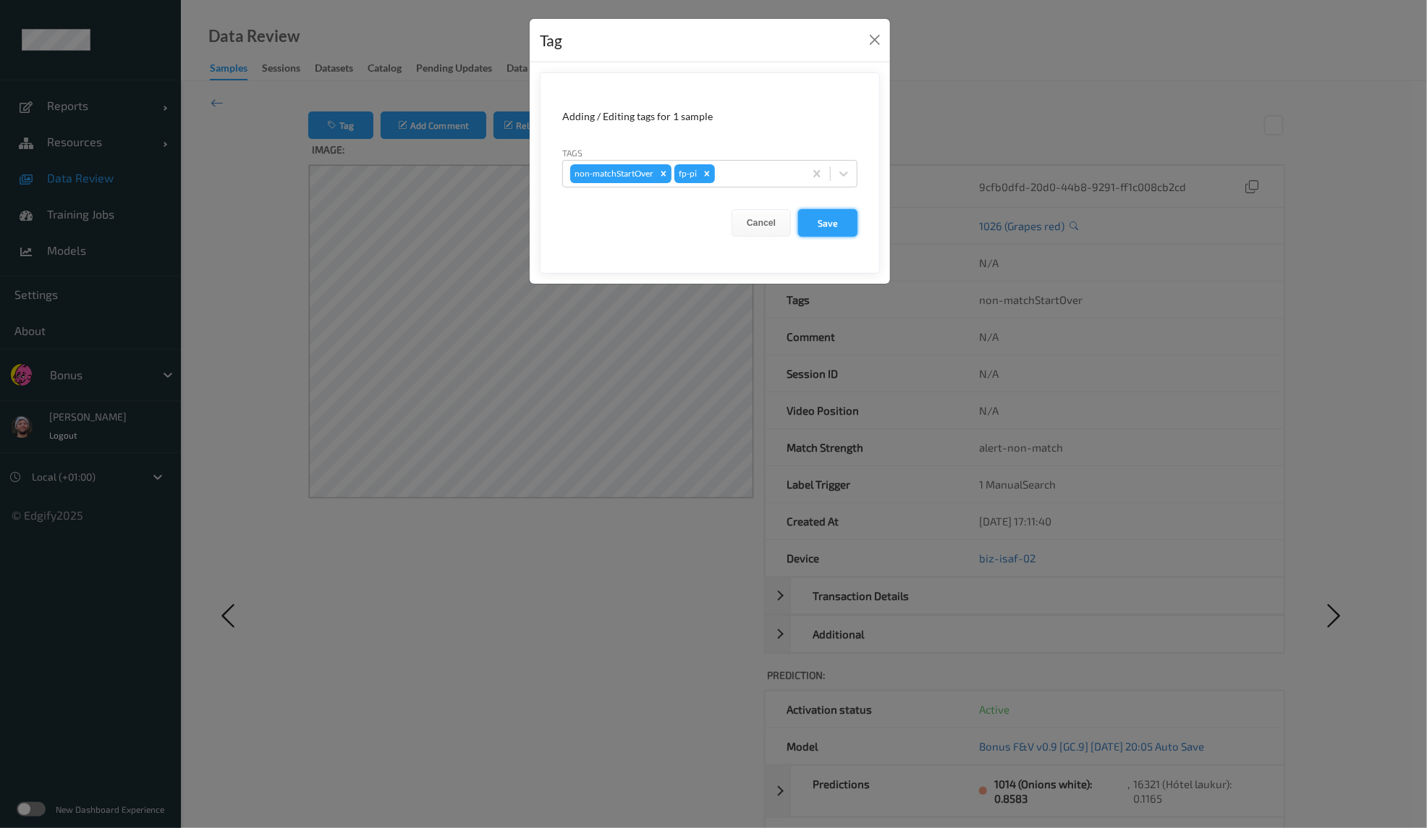
click at [809, 213] on button "Save" at bounding box center [827, 223] width 59 height 28
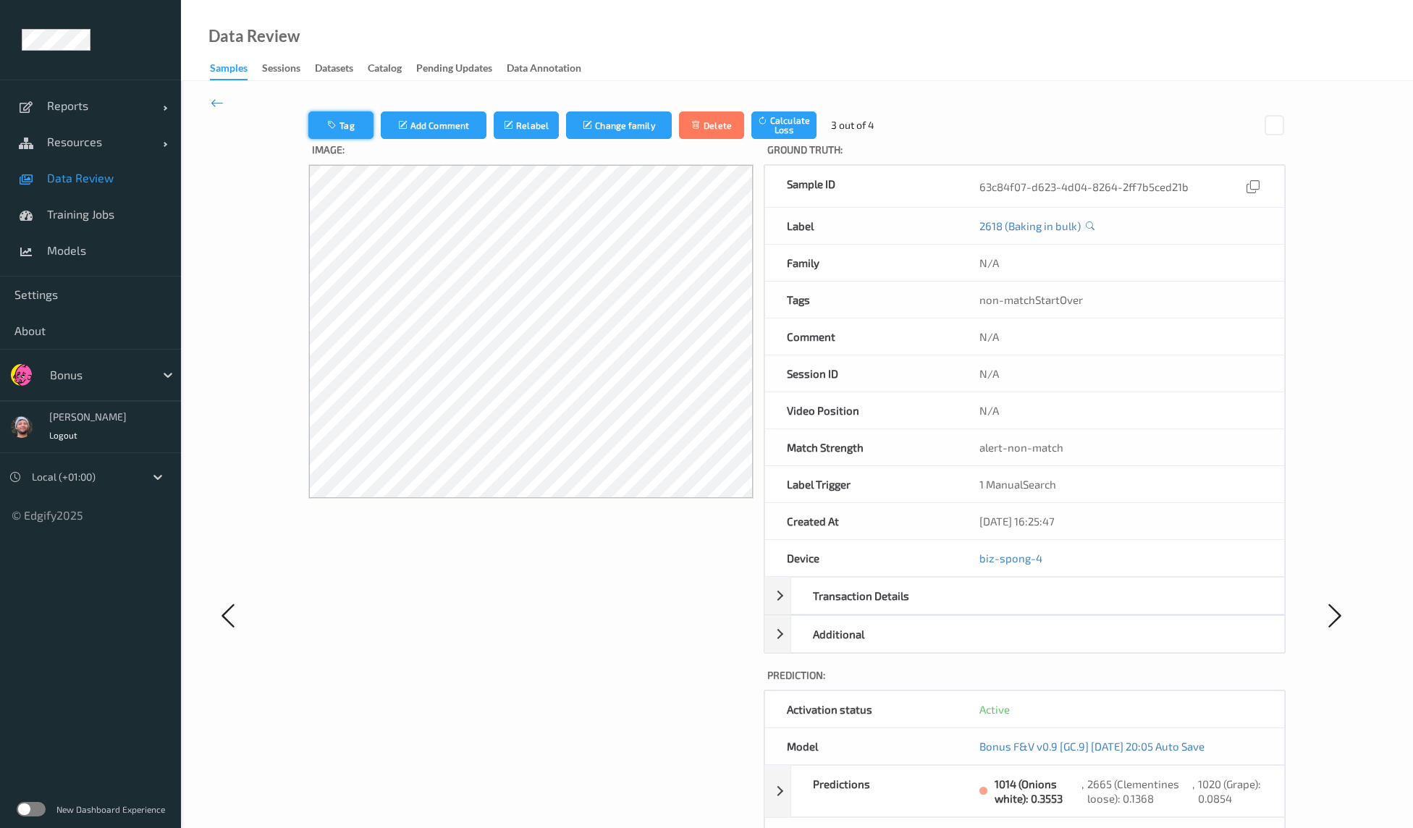
click at [359, 120] on button "Tag" at bounding box center [340, 125] width 65 height 28
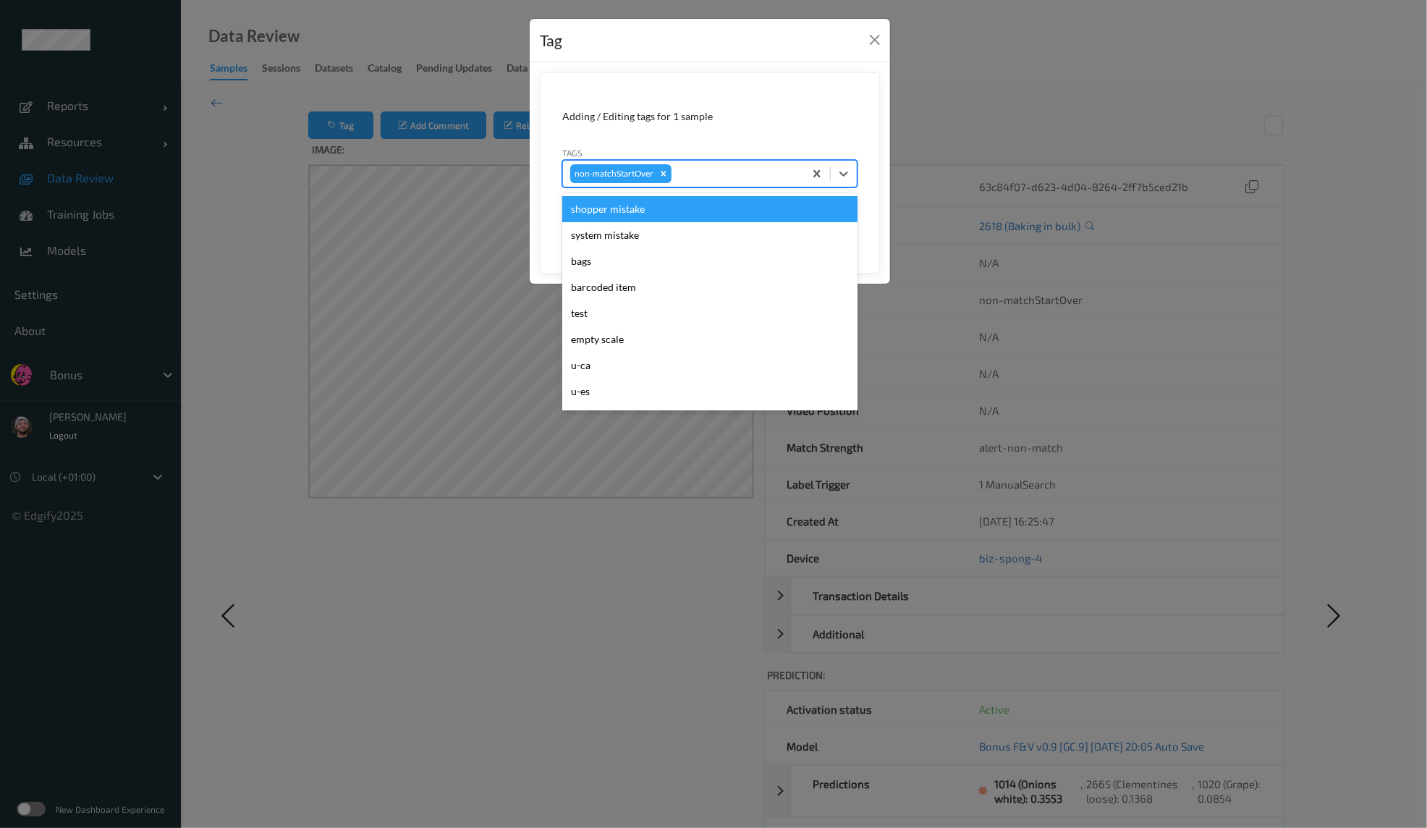
click at [711, 174] on div at bounding box center [735, 173] width 122 height 17
type input "pi"
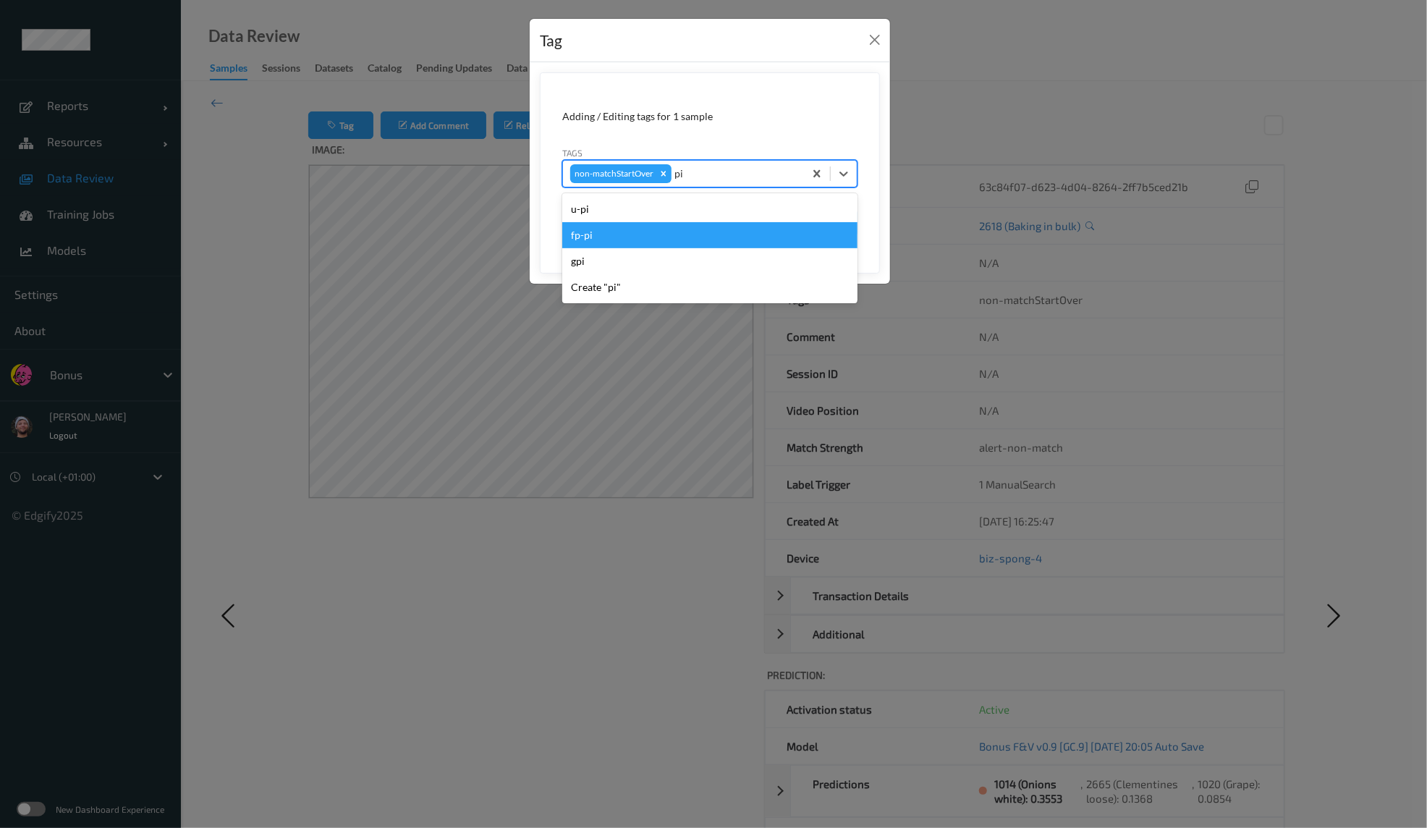
click at [637, 232] on div "fp-pi" at bounding box center [709, 235] width 295 height 26
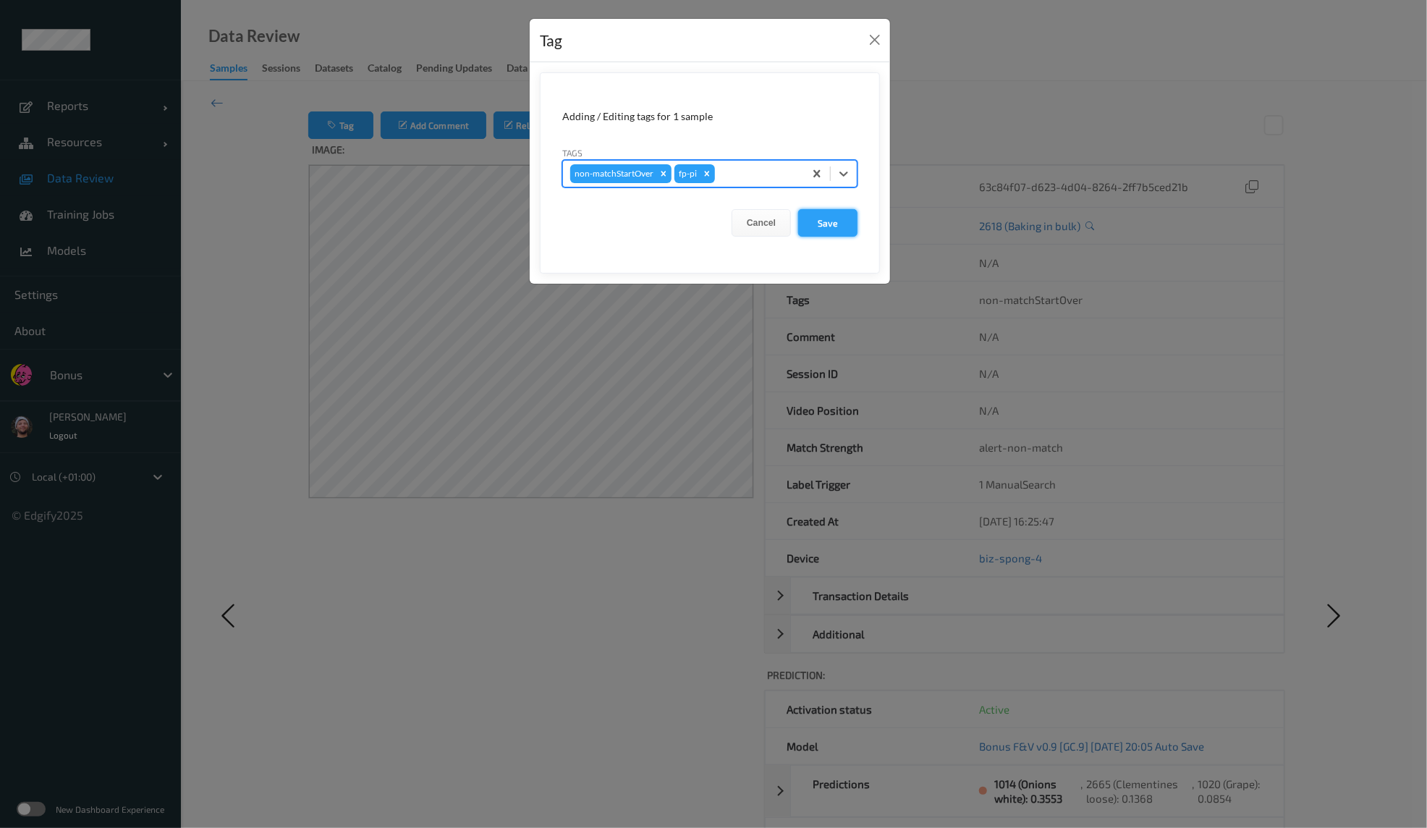
click at [816, 215] on button "Save" at bounding box center [827, 223] width 59 height 28
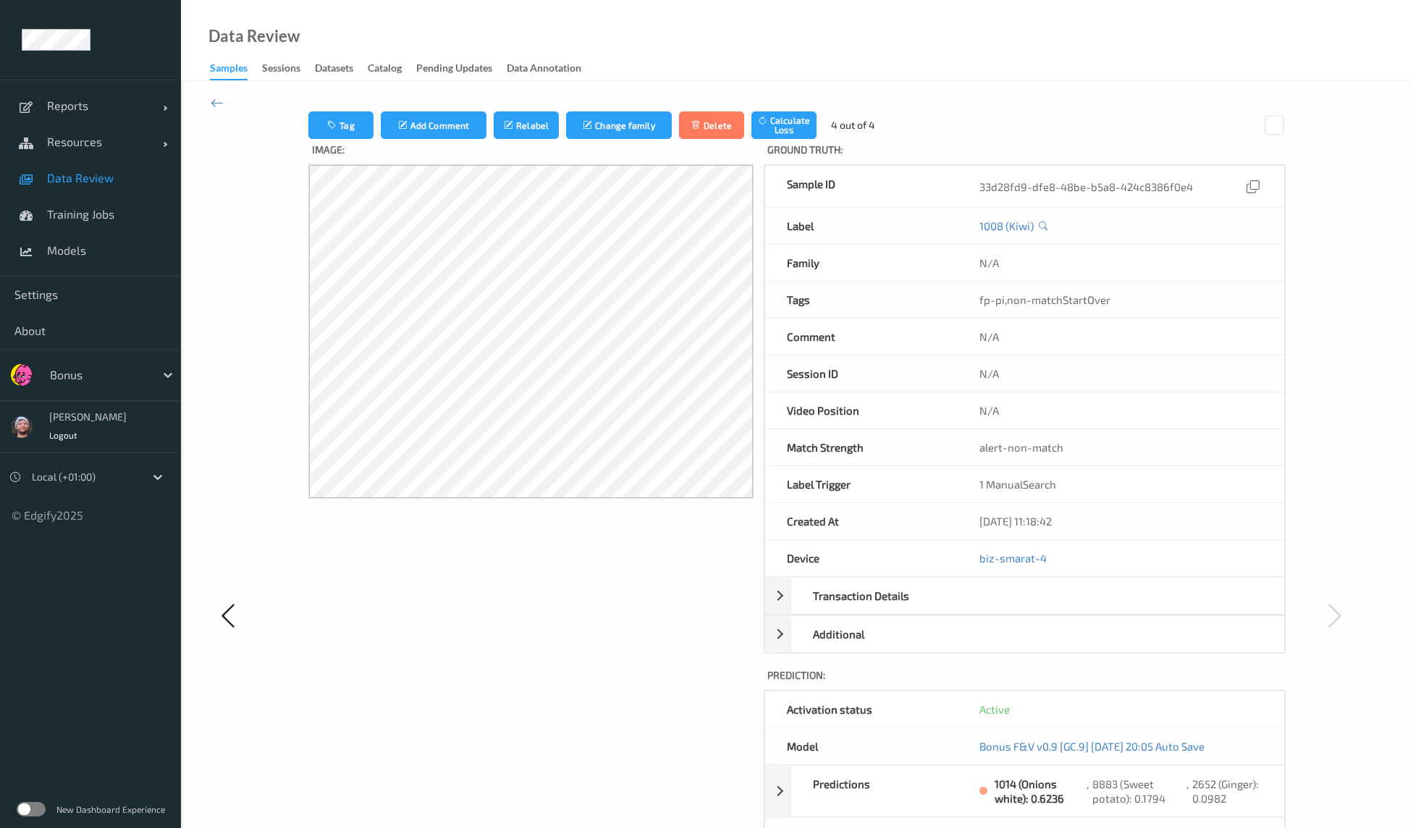
click at [336, 139] on label "Image:" at bounding box center [530, 151] width 445 height 25
click at [343, 128] on button "Tag" at bounding box center [340, 125] width 65 height 28
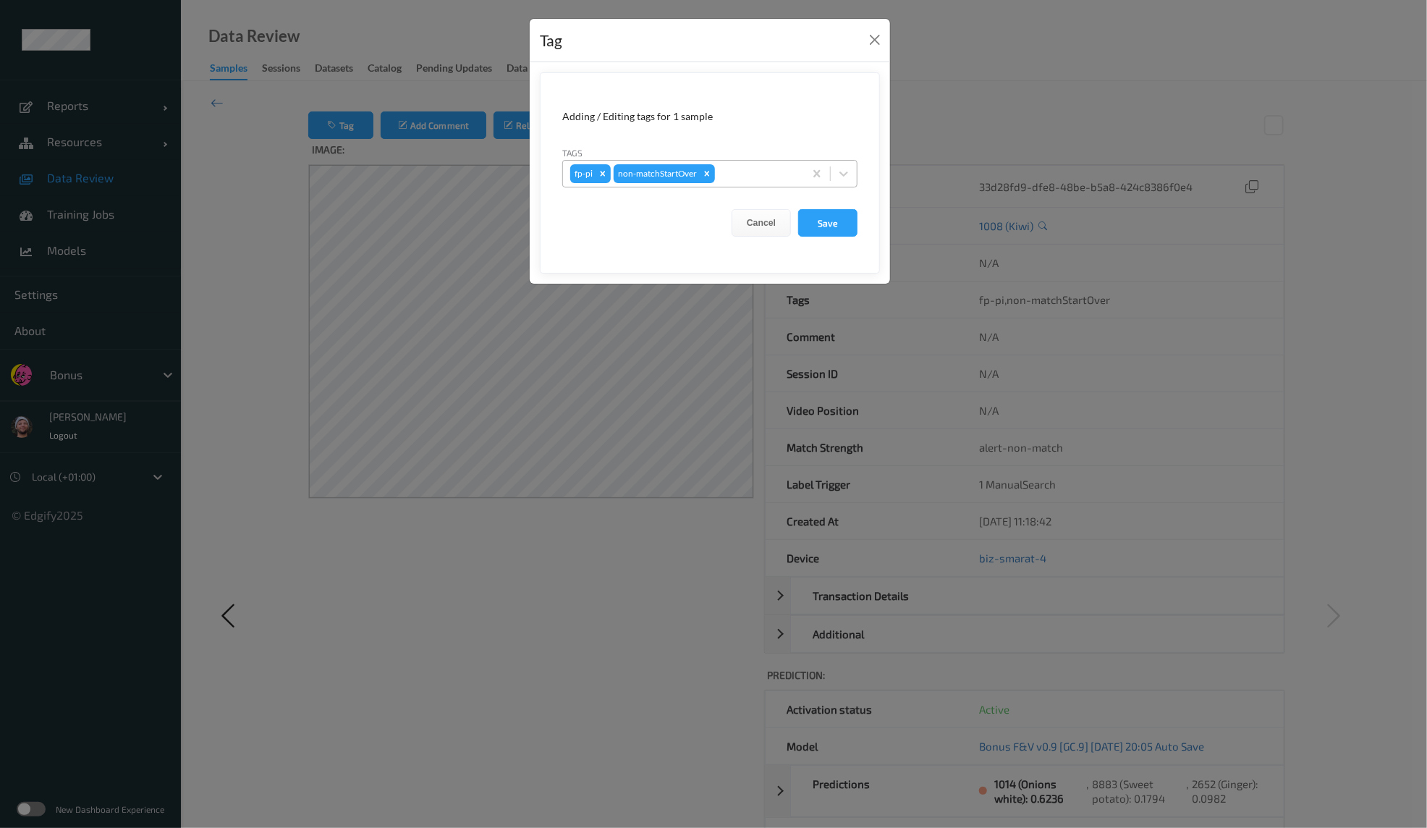
click at [751, 176] on div at bounding box center [757, 173] width 79 height 17
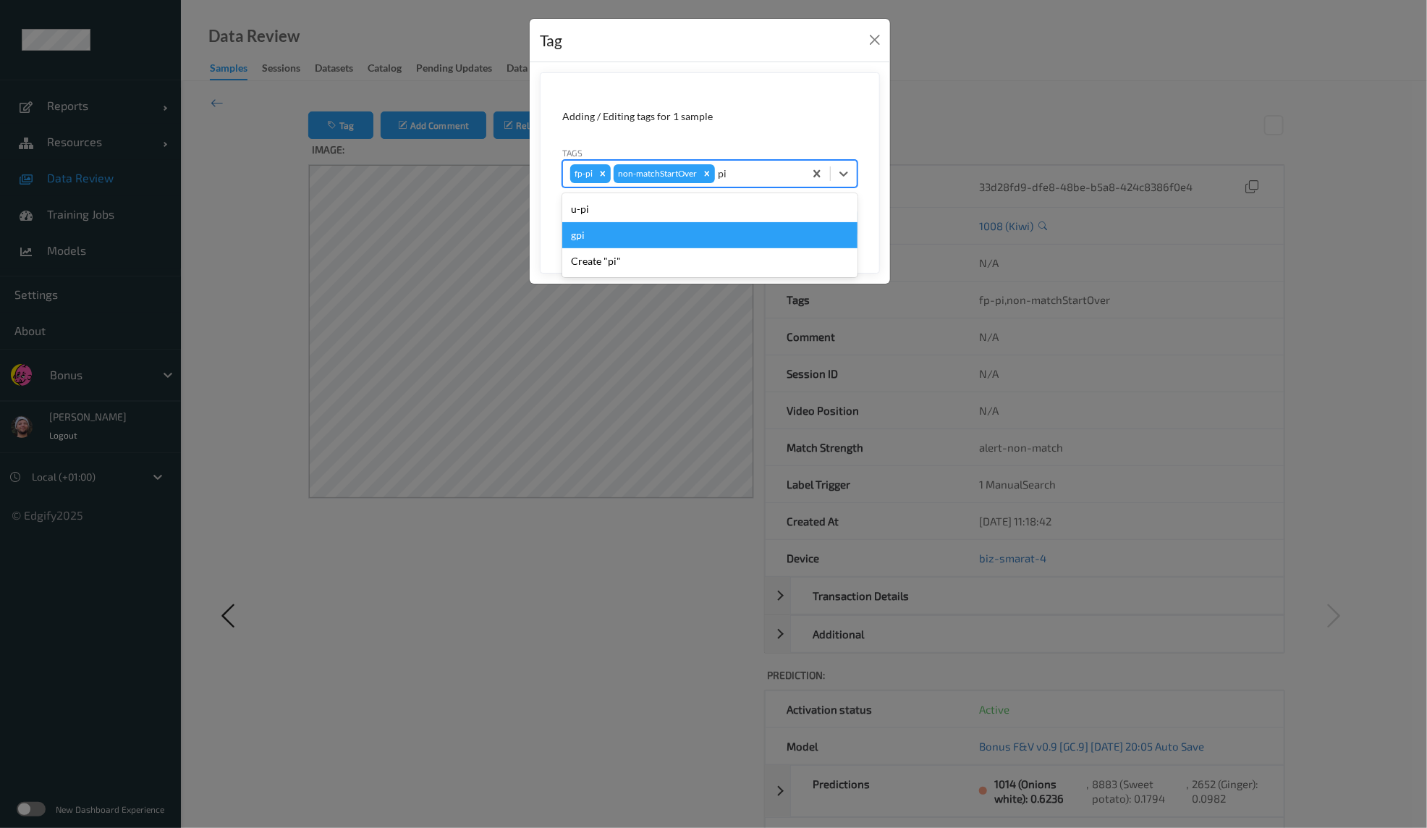
type input "pi"
click at [399, 266] on div "Tag Adding / Editing tags for 1 sample Tags option gpi focused, 2 of 3. 3 resul…" at bounding box center [713, 414] width 1427 height 828
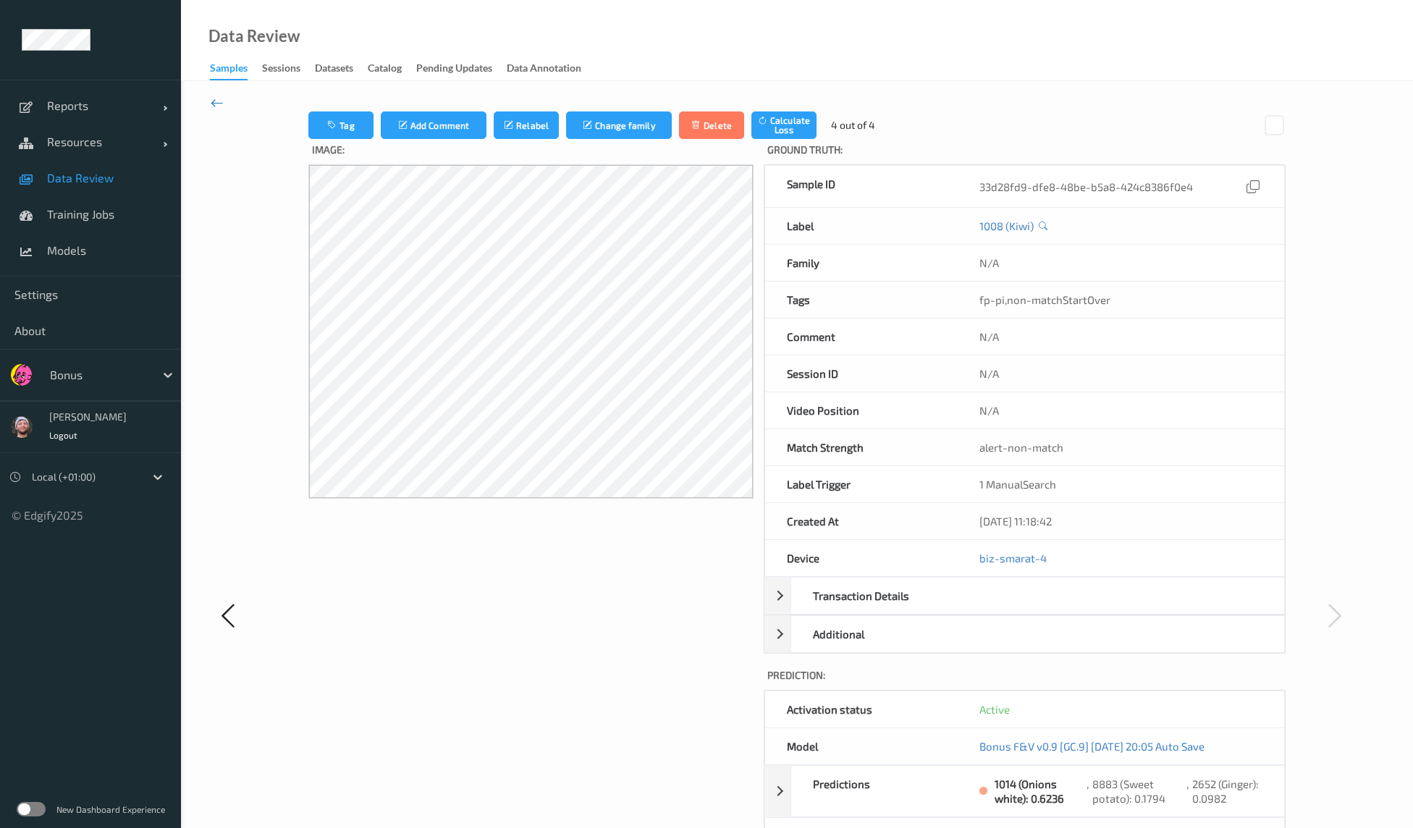
click at [219, 102] on icon at bounding box center [217, 103] width 13 height 16
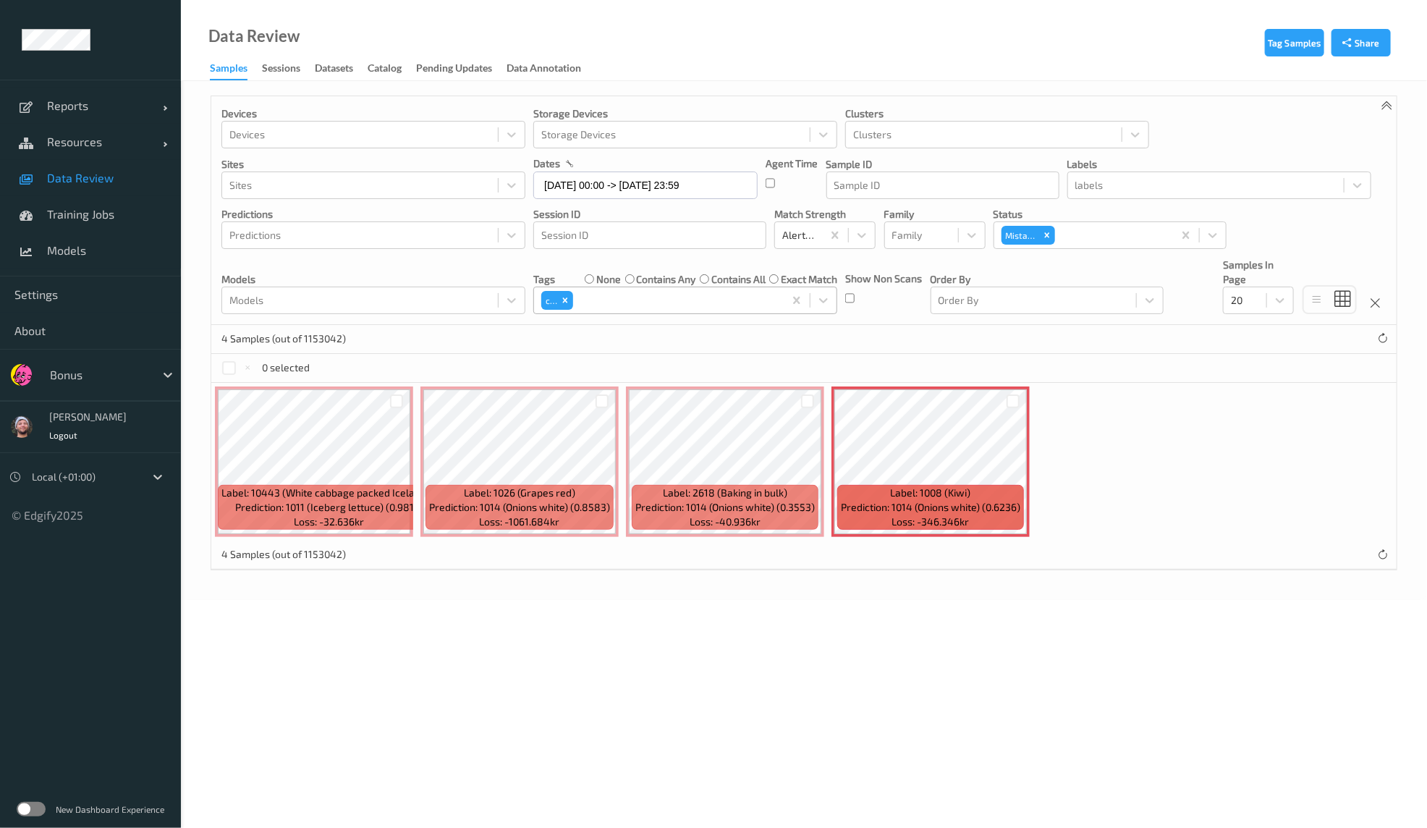
click at [554, 297] on div "ca" at bounding box center [548, 300] width 15 height 19
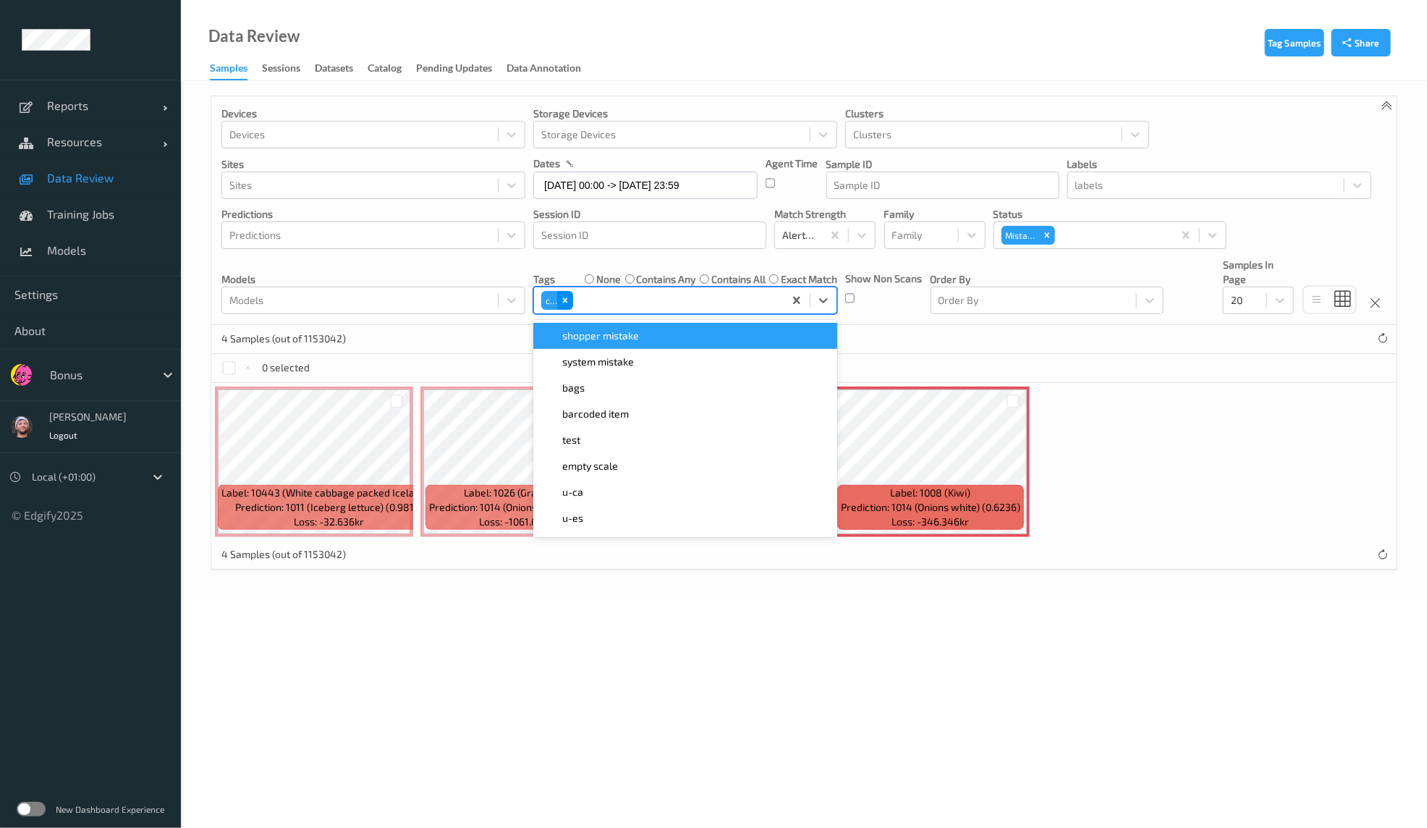
click at [561, 308] on div "Remove ca" at bounding box center [565, 300] width 16 height 19
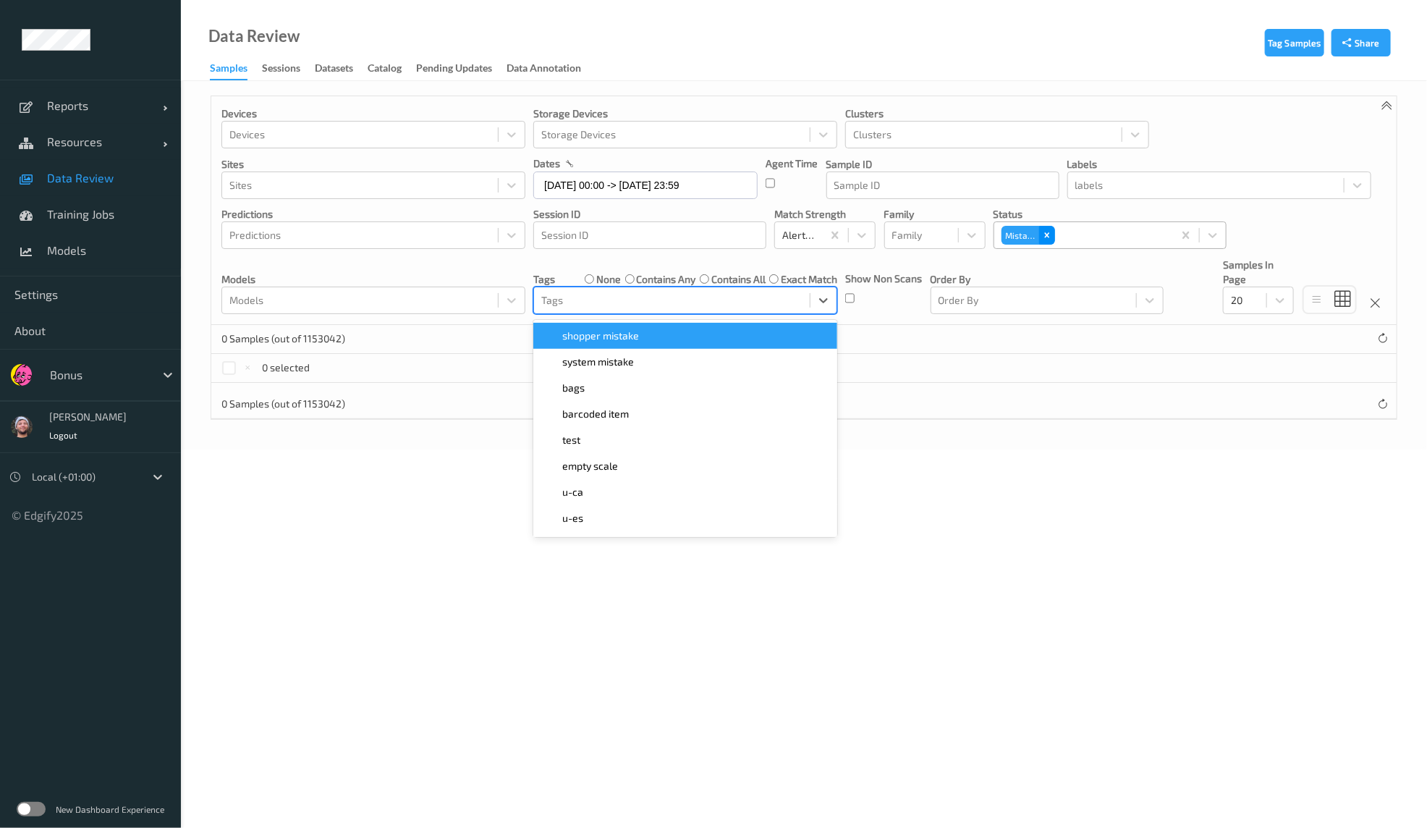
click at [1048, 240] on icon "Remove Mistake" at bounding box center [1047, 235] width 10 height 10
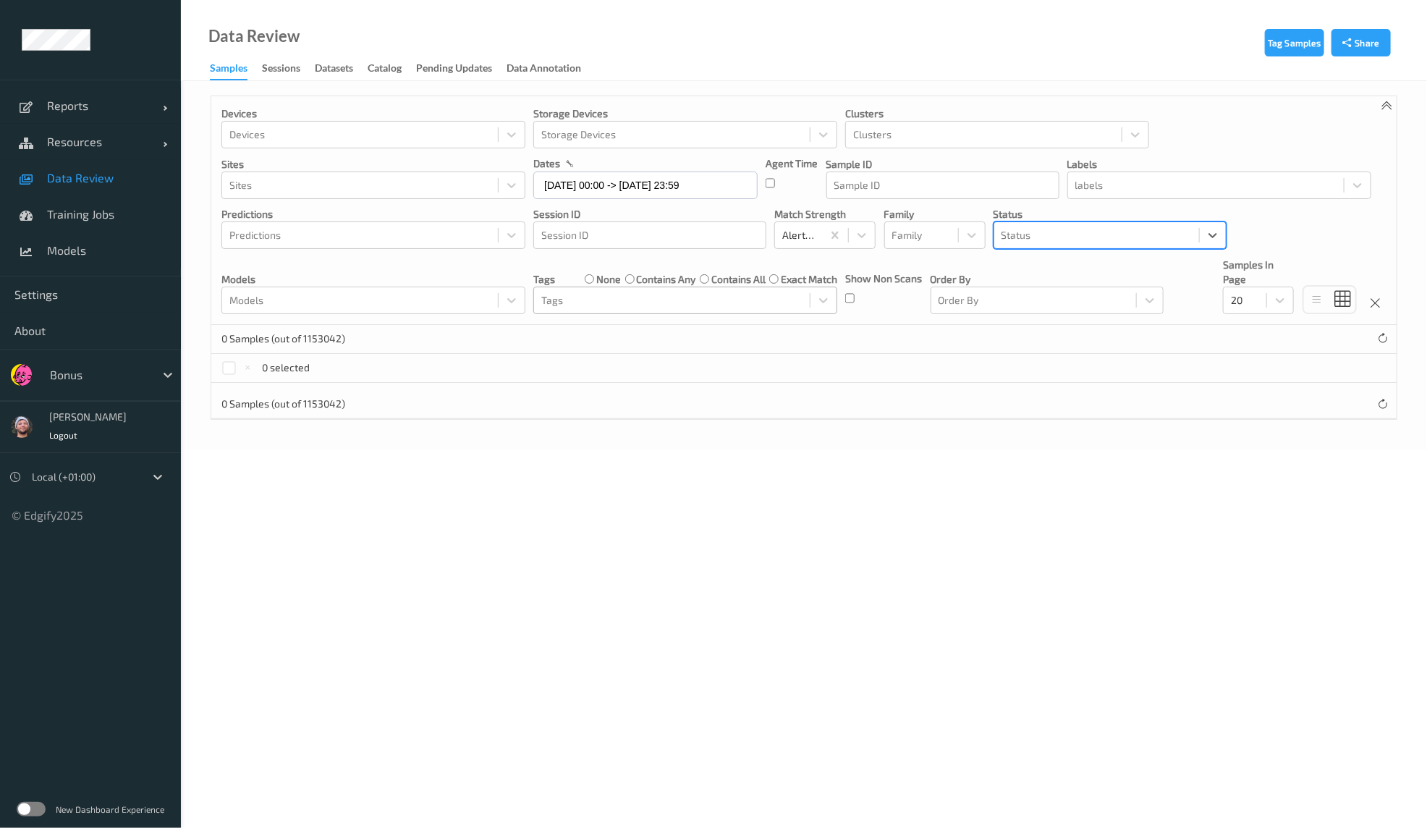
type input "t"
click at [1084, 274] on div "Top 1" at bounding box center [1110, 270] width 216 height 14
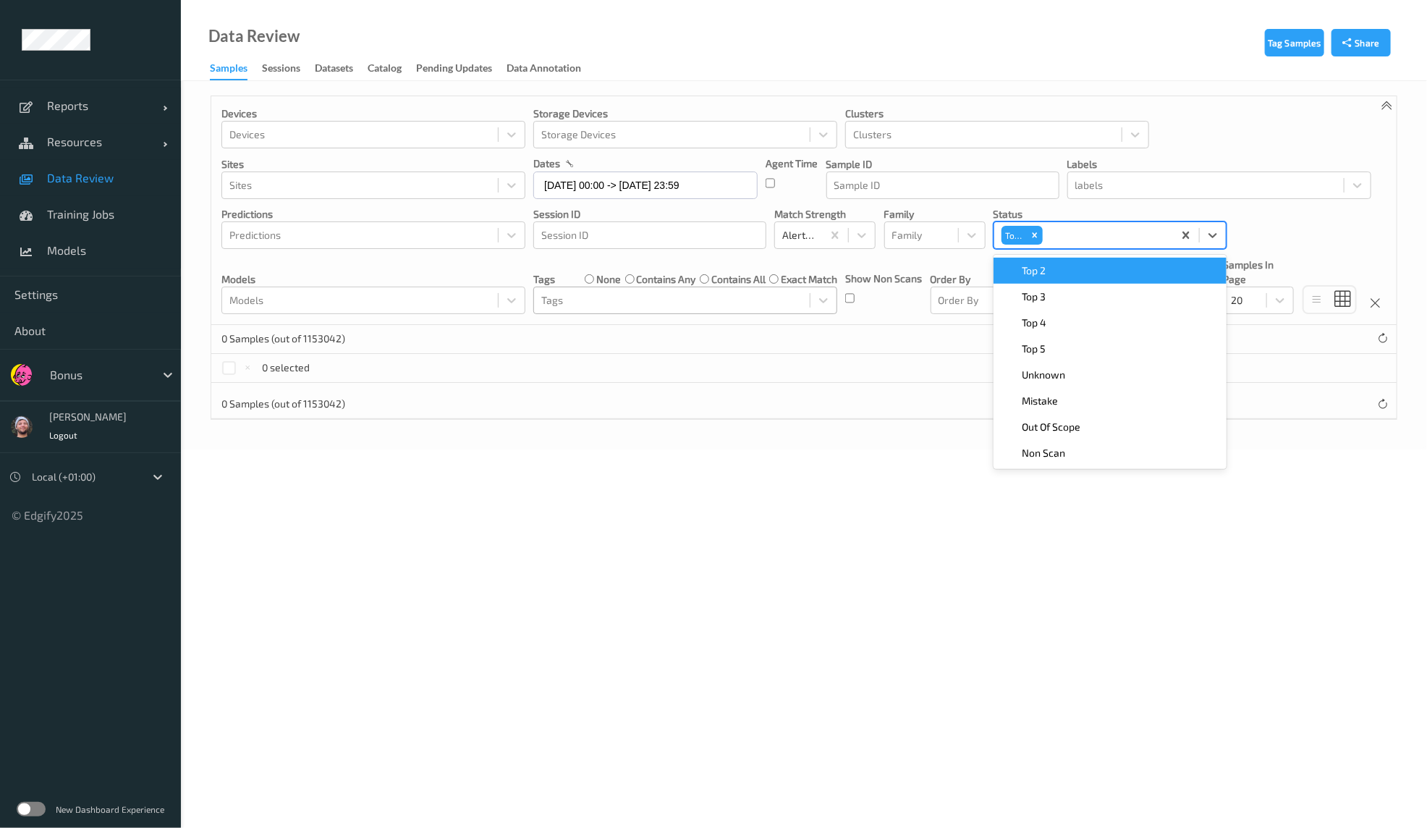
click at [1097, 244] on div "Top 1" at bounding box center [1083, 235] width 179 height 25
click at [1086, 260] on div "Order By Order By" at bounding box center [1047, 286] width 233 height 56
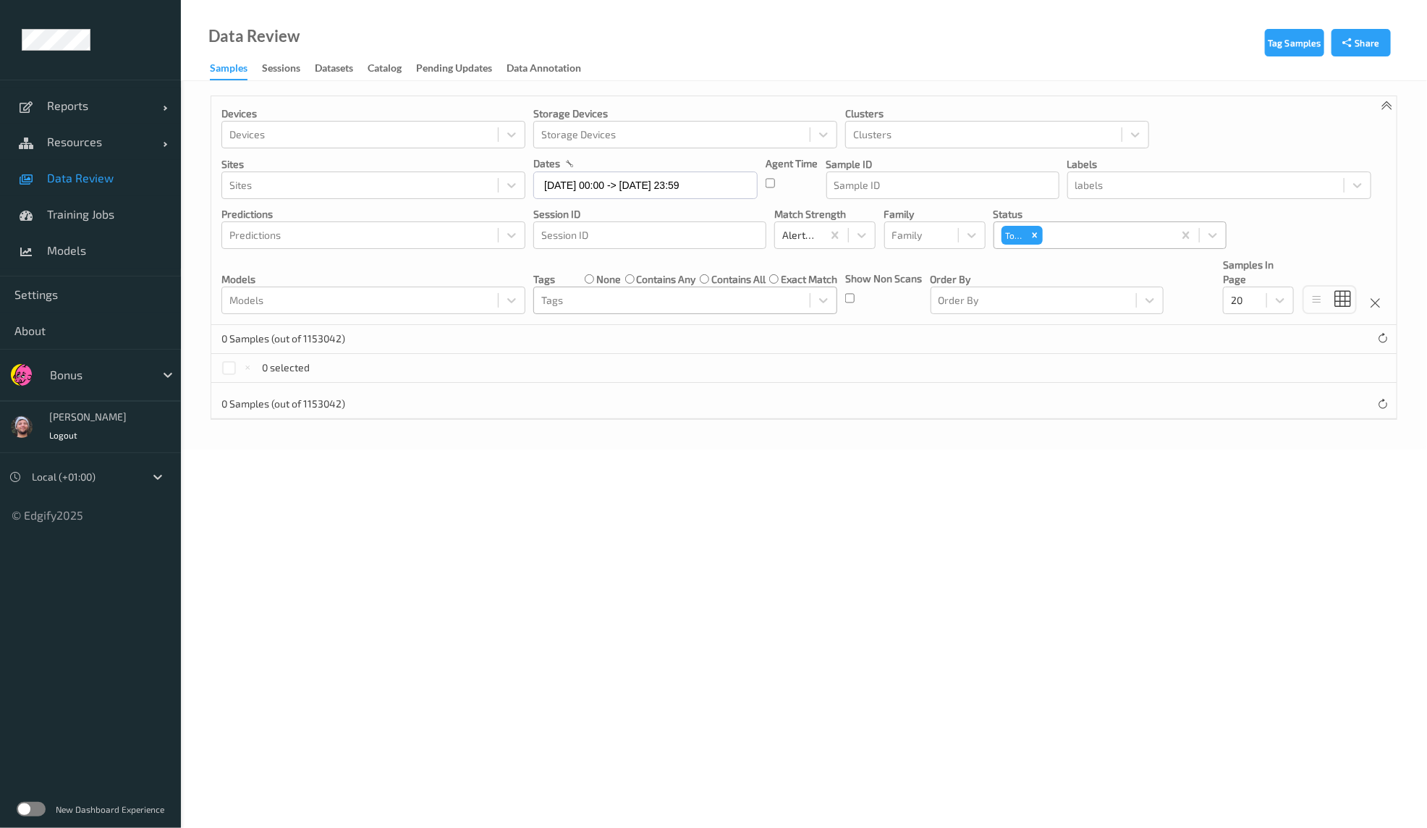
click at [1089, 236] on div at bounding box center [1105, 235] width 119 height 17
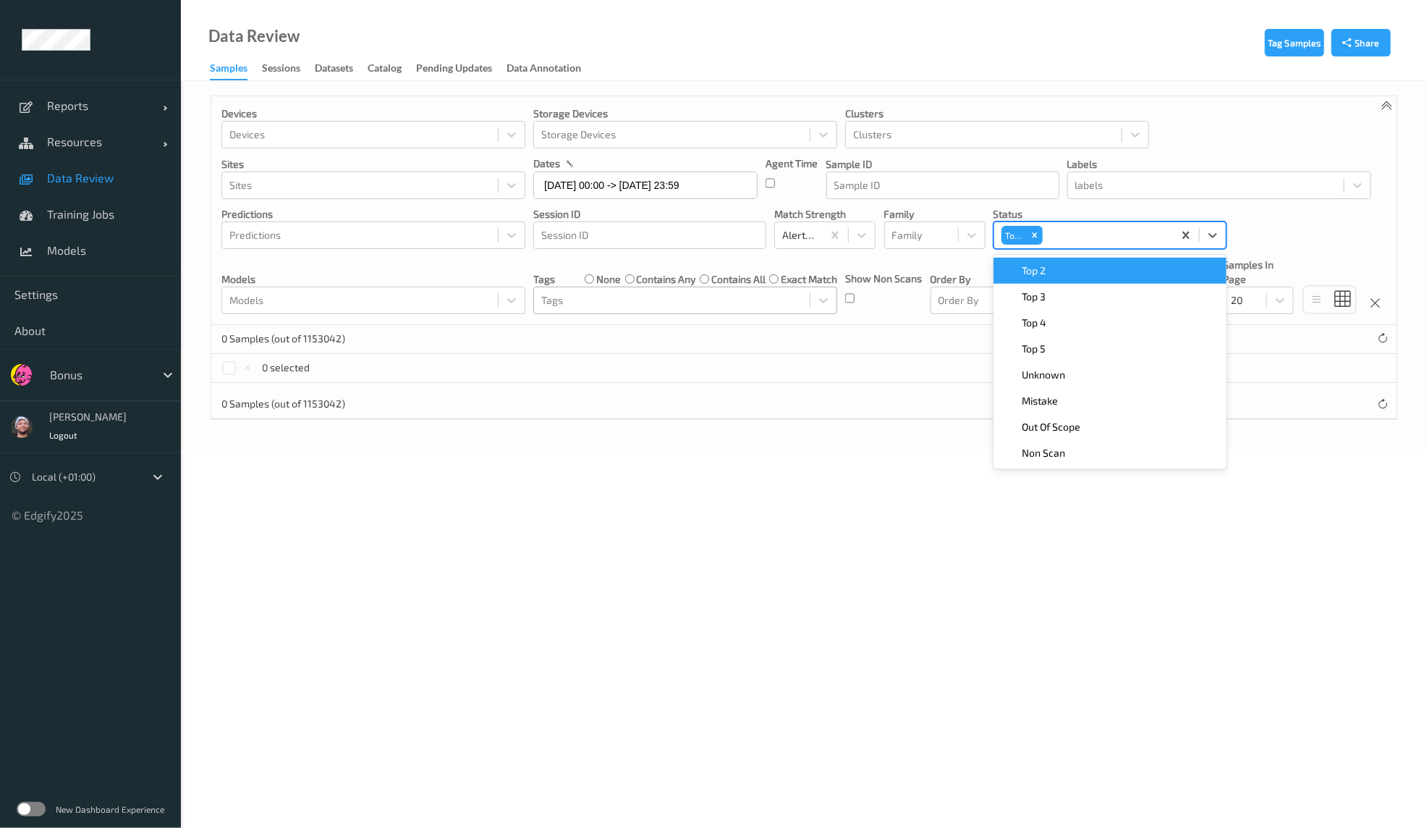
click at [1067, 276] on div "Top 2" at bounding box center [1110, 270] width 216 height 14
click at [1067, 276] on div "Top 3" at bounding box center [1110, 270] width 216 height 14
click at [657, 279] on label "contains any" at bounding box center [665, 279] width 59 height 14
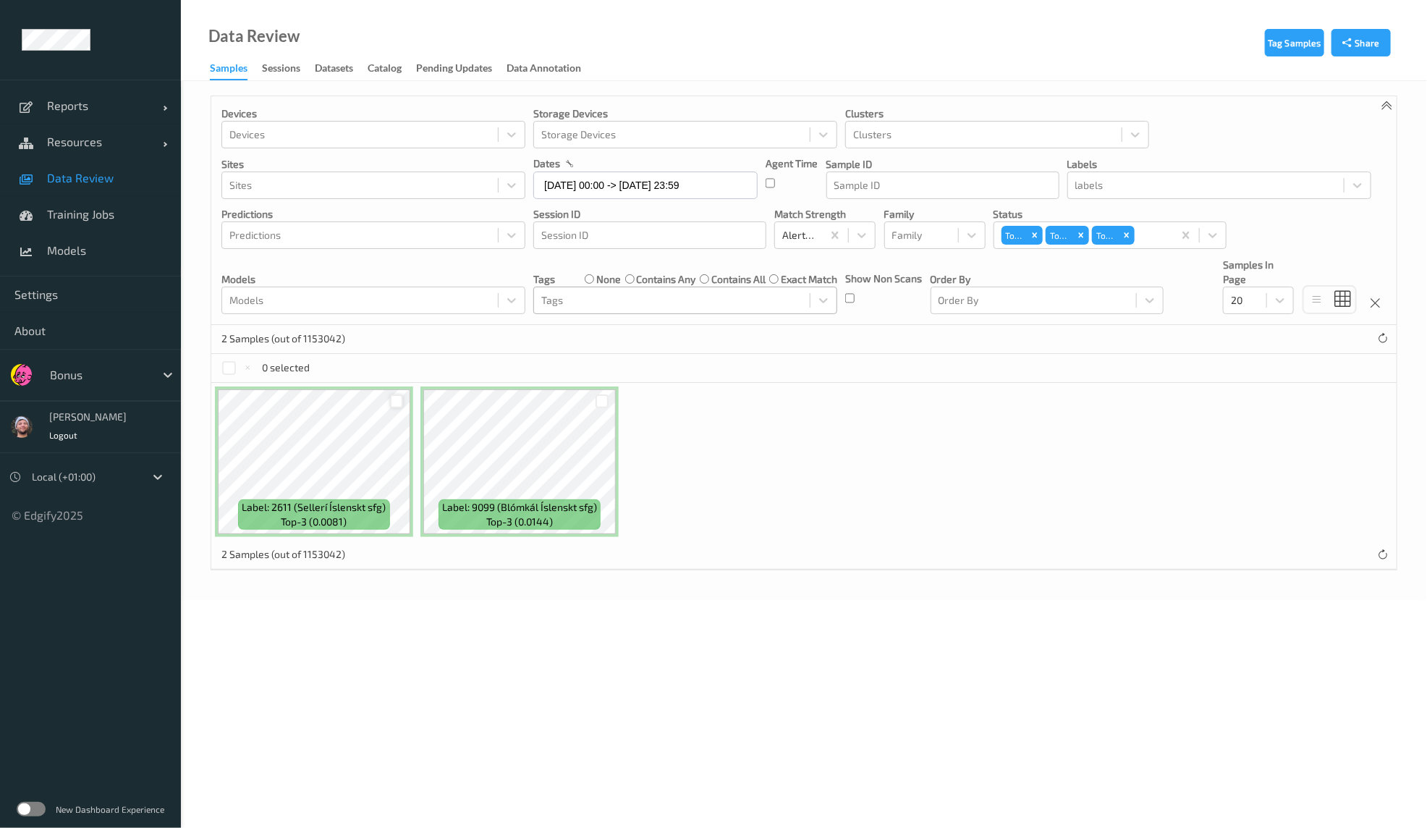
click at [392, 401] on div at bounding box center [397, 401] width 14 height 14
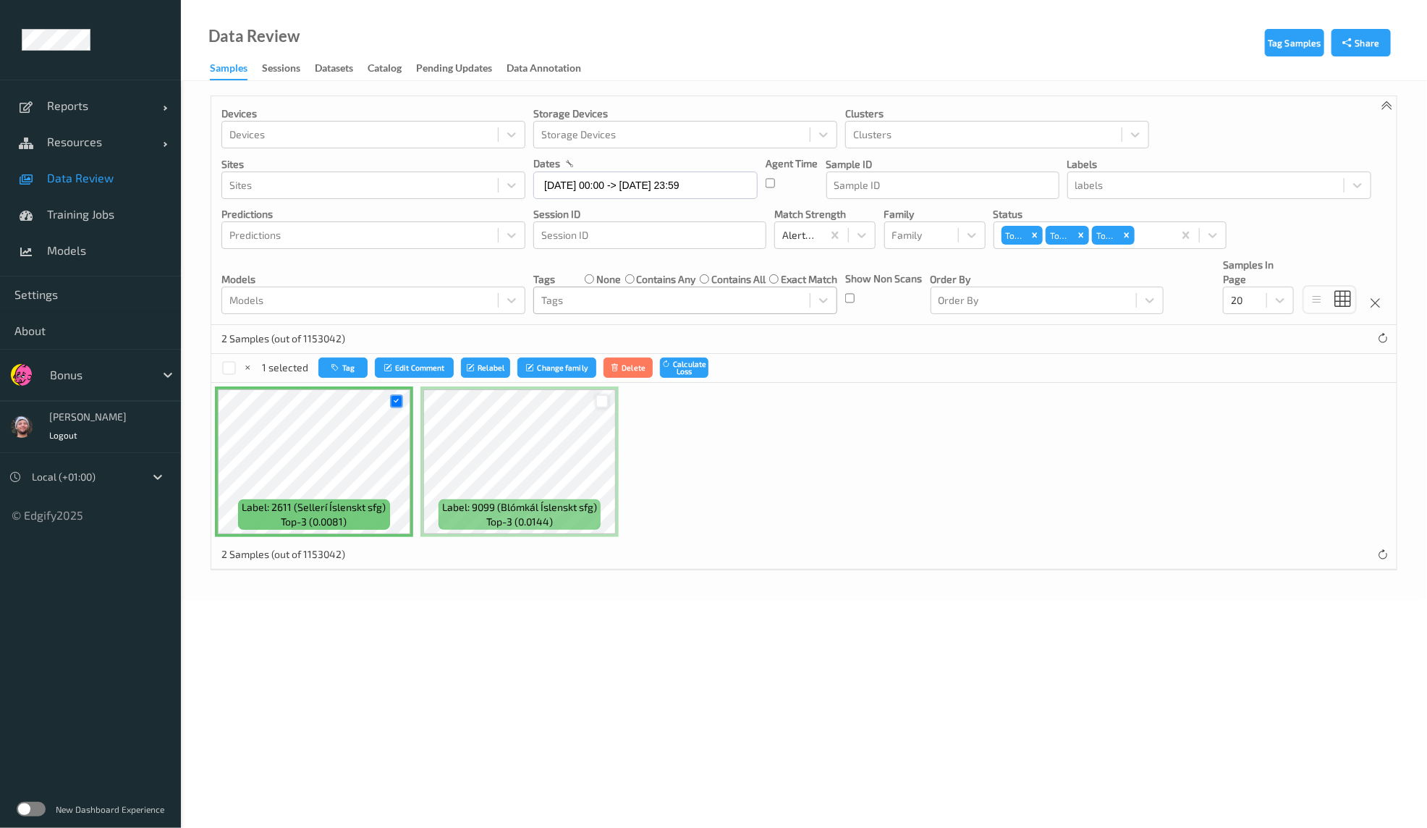
click at [604, 394] on div at bounding box center [603, 401] width 14 height 14
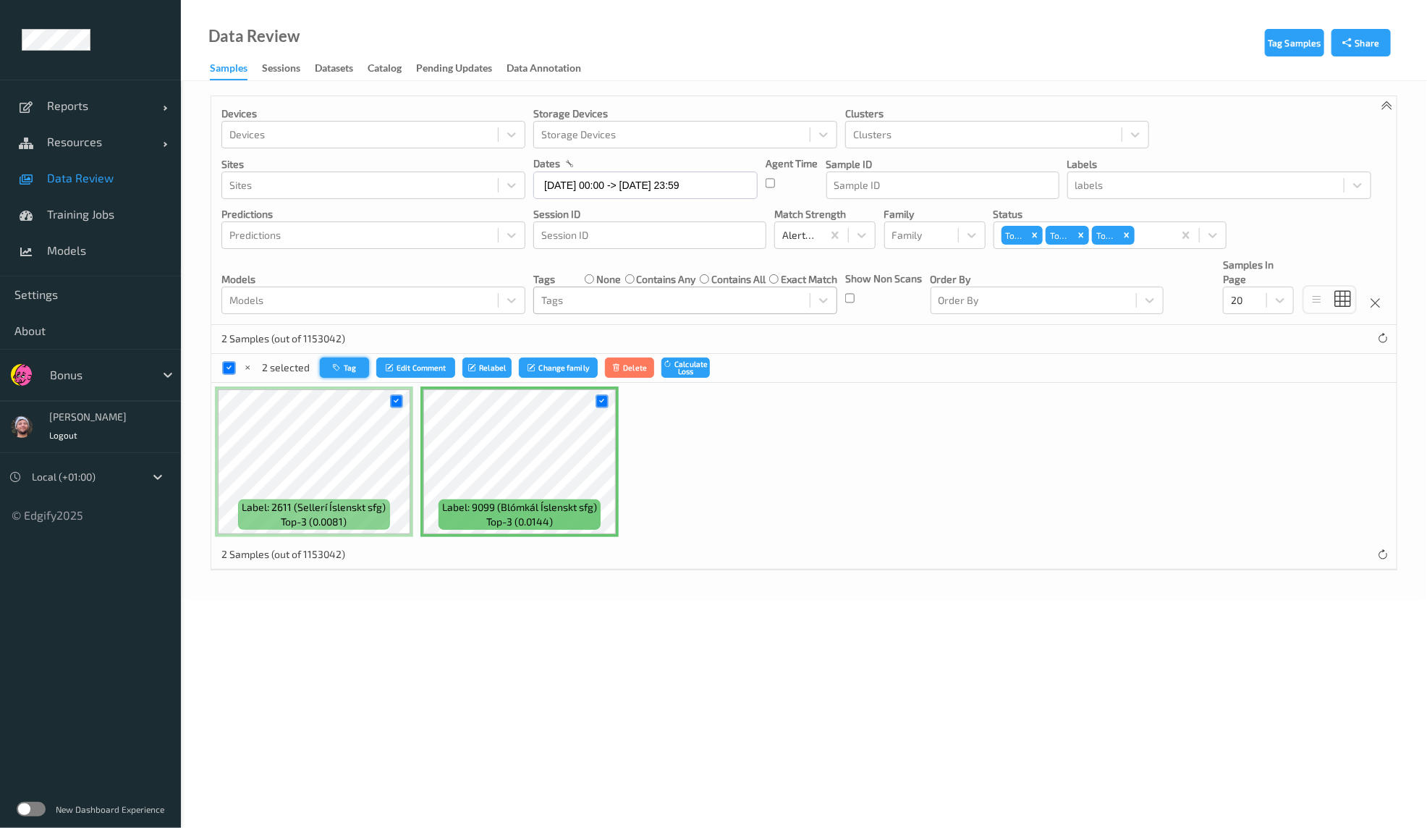
click at [332, 356] on div "2 selected Tag Edit Comment Relabel Change family Delete Calculate Loss" at bounding box center [803, 368] width 1185 height 29
click at [331, 361] on button "Tag" at bounding box center [344, 368] width 49 height 21
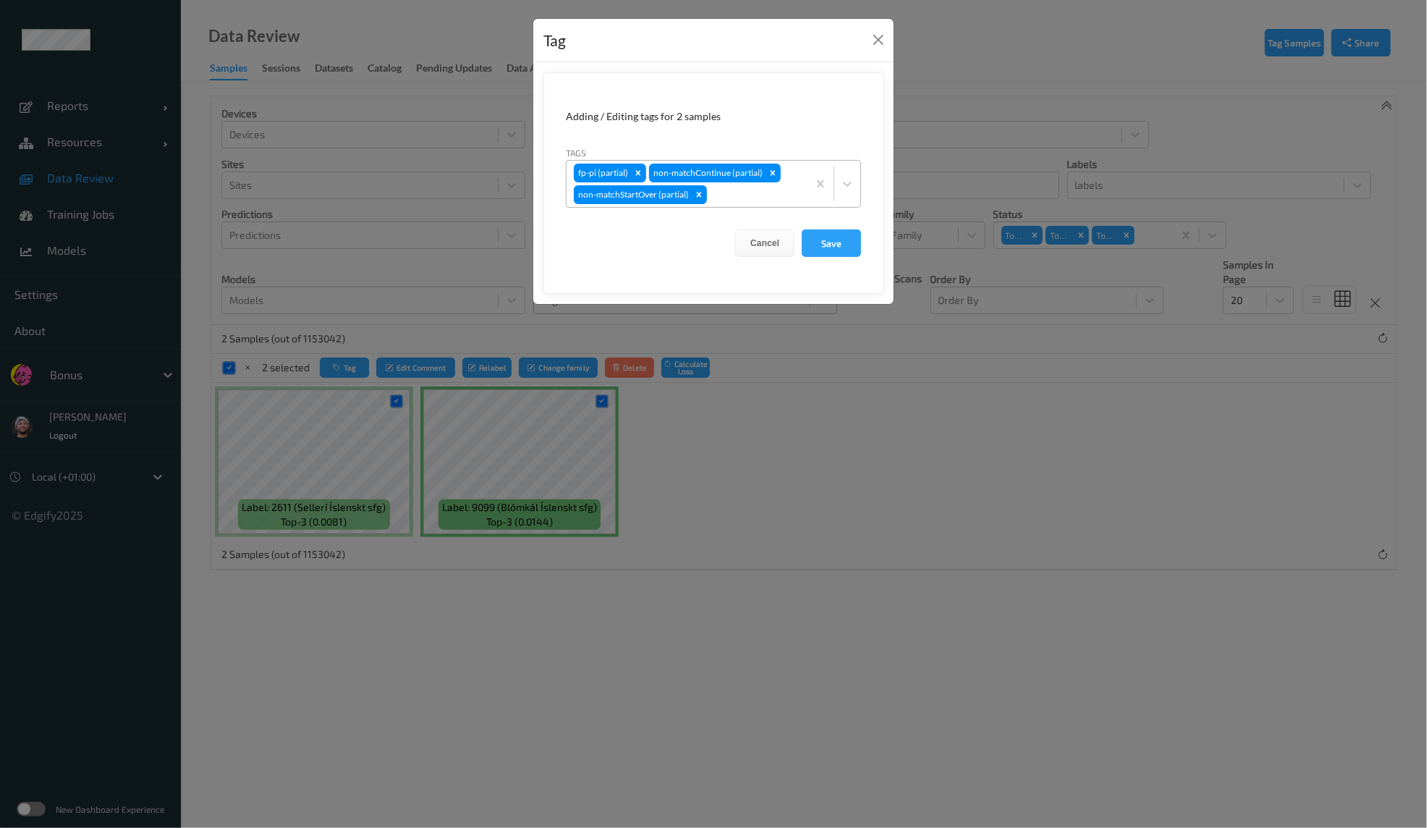
click at [726, 196] on div at bounding box center [755, 194] width 90 height 17
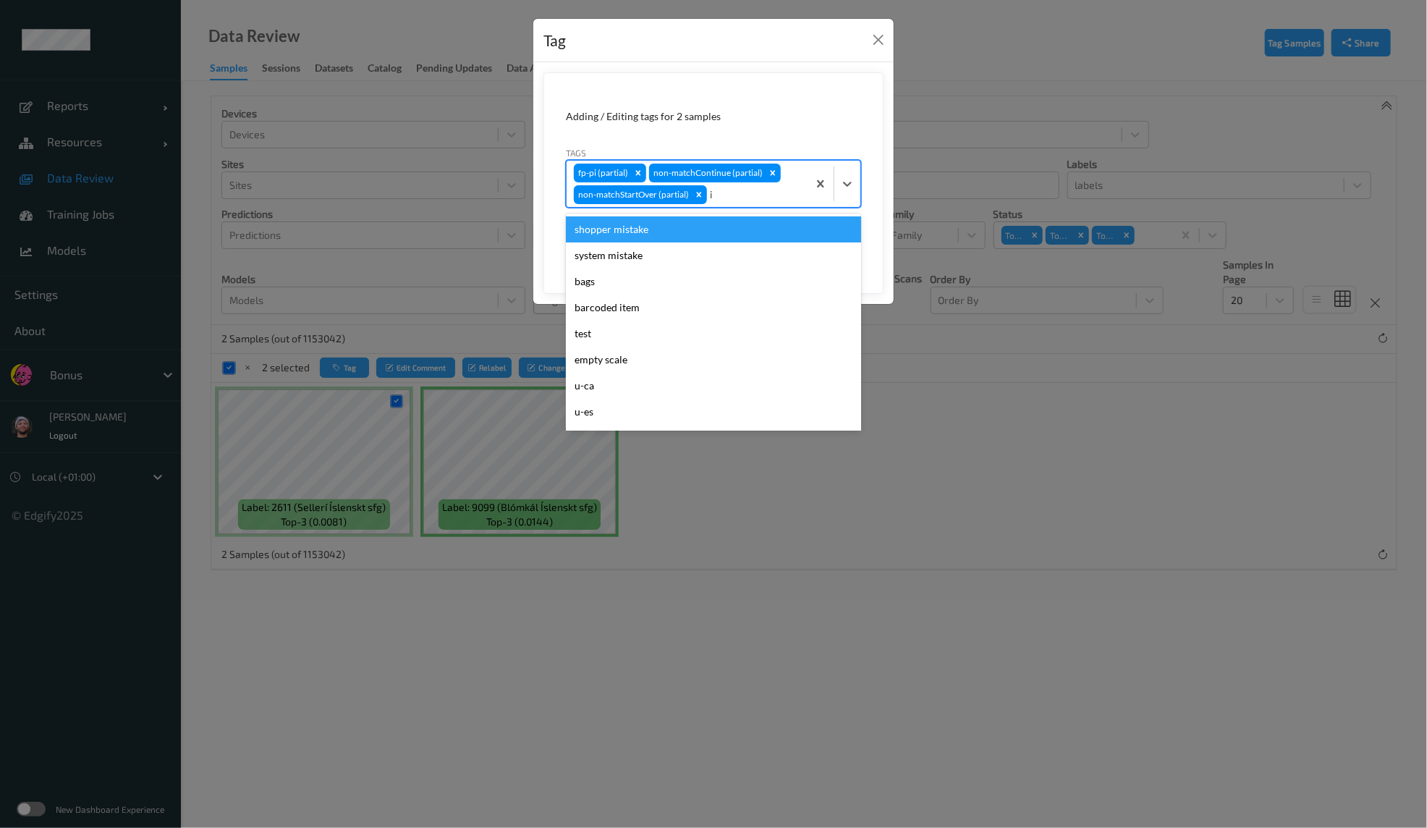
type input "ig"
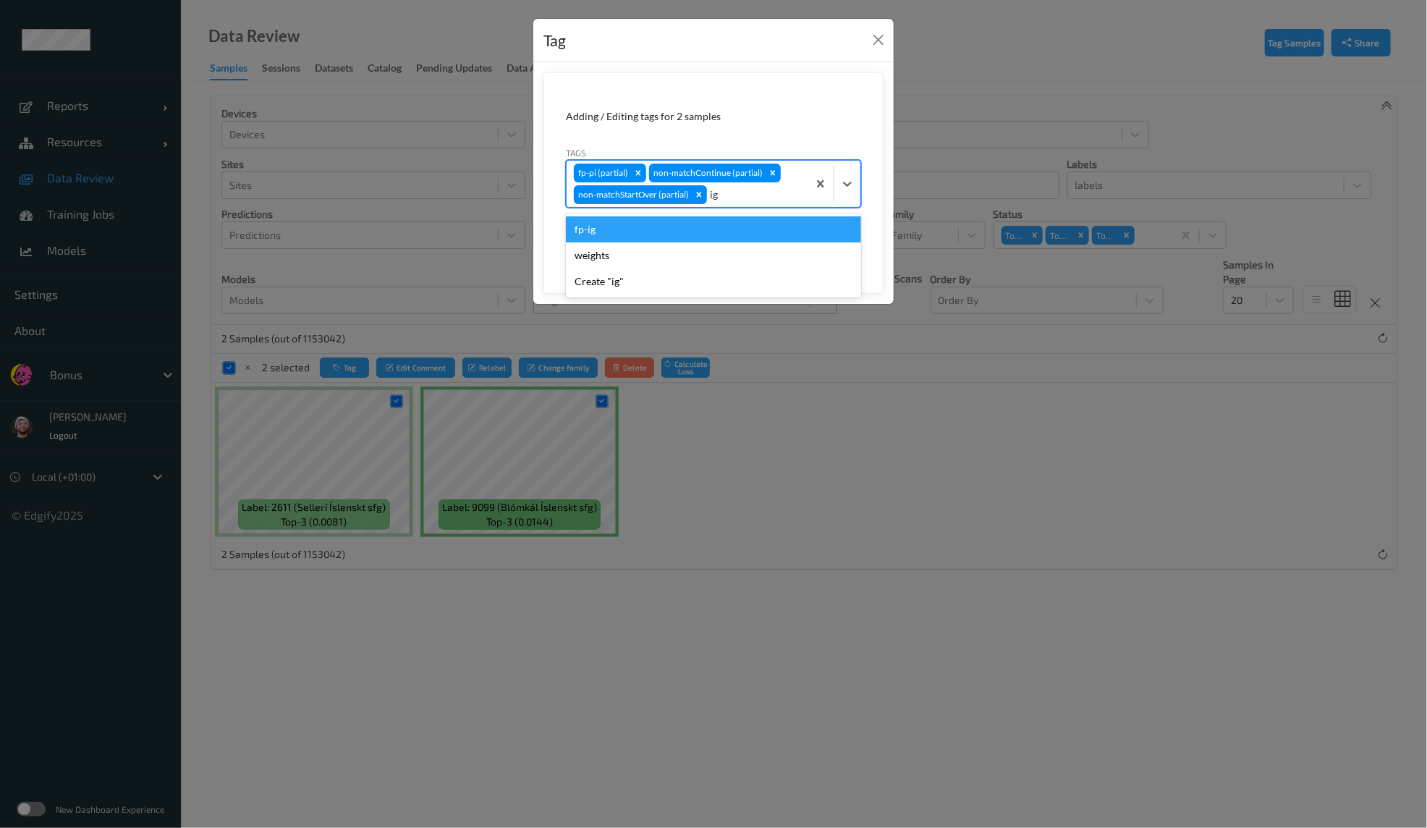
click at [688, 226] on div "fp-ig" at bounding box center [713, 229] width 295 height 26
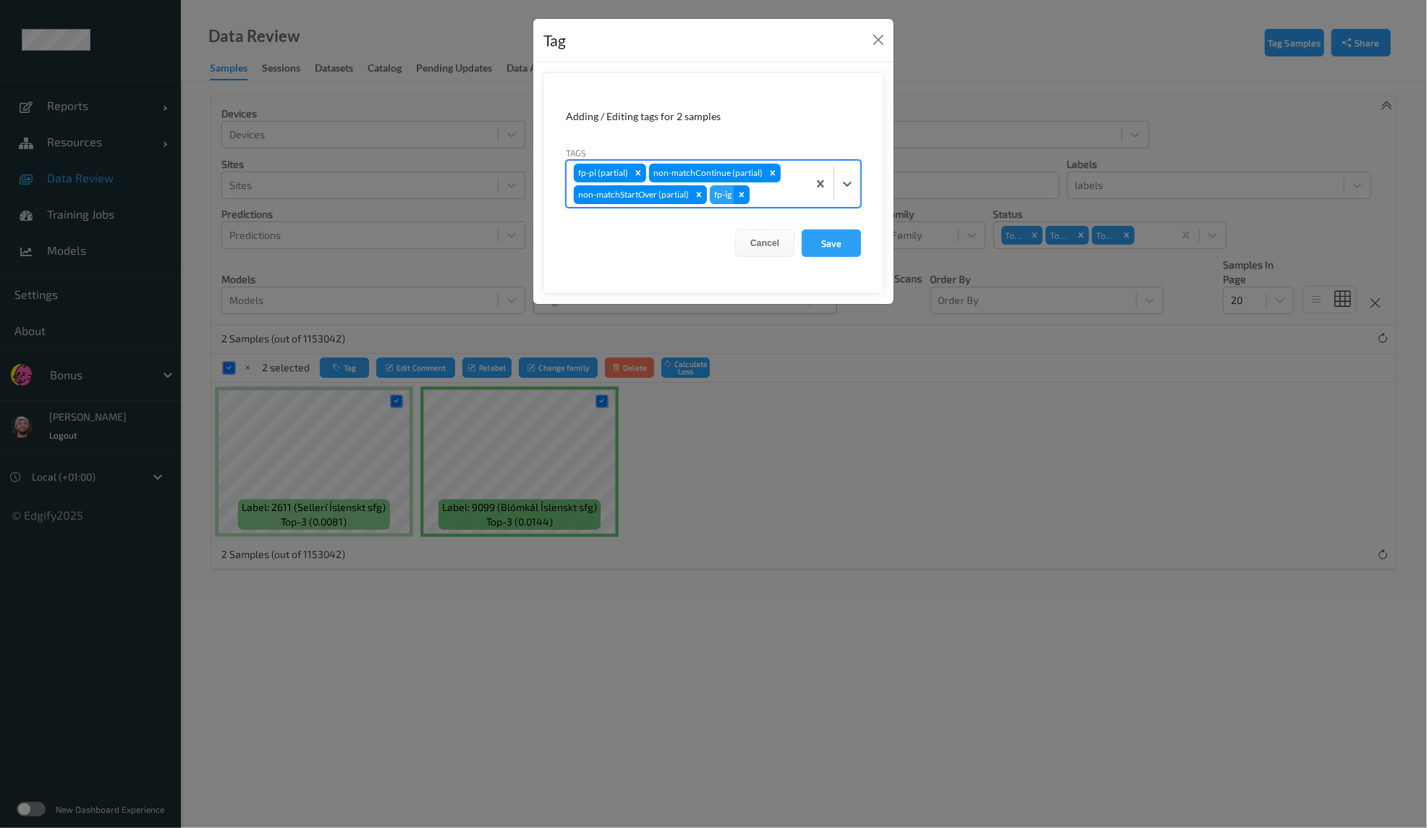
click at [745, 195] on icon "Remove fp-ig" at bounding box center [742, 195] width 10 height 10
click at [636, 174] on icon "Remove fp-pi (partial)" at bounding box center [638, 173] width 10 height 10
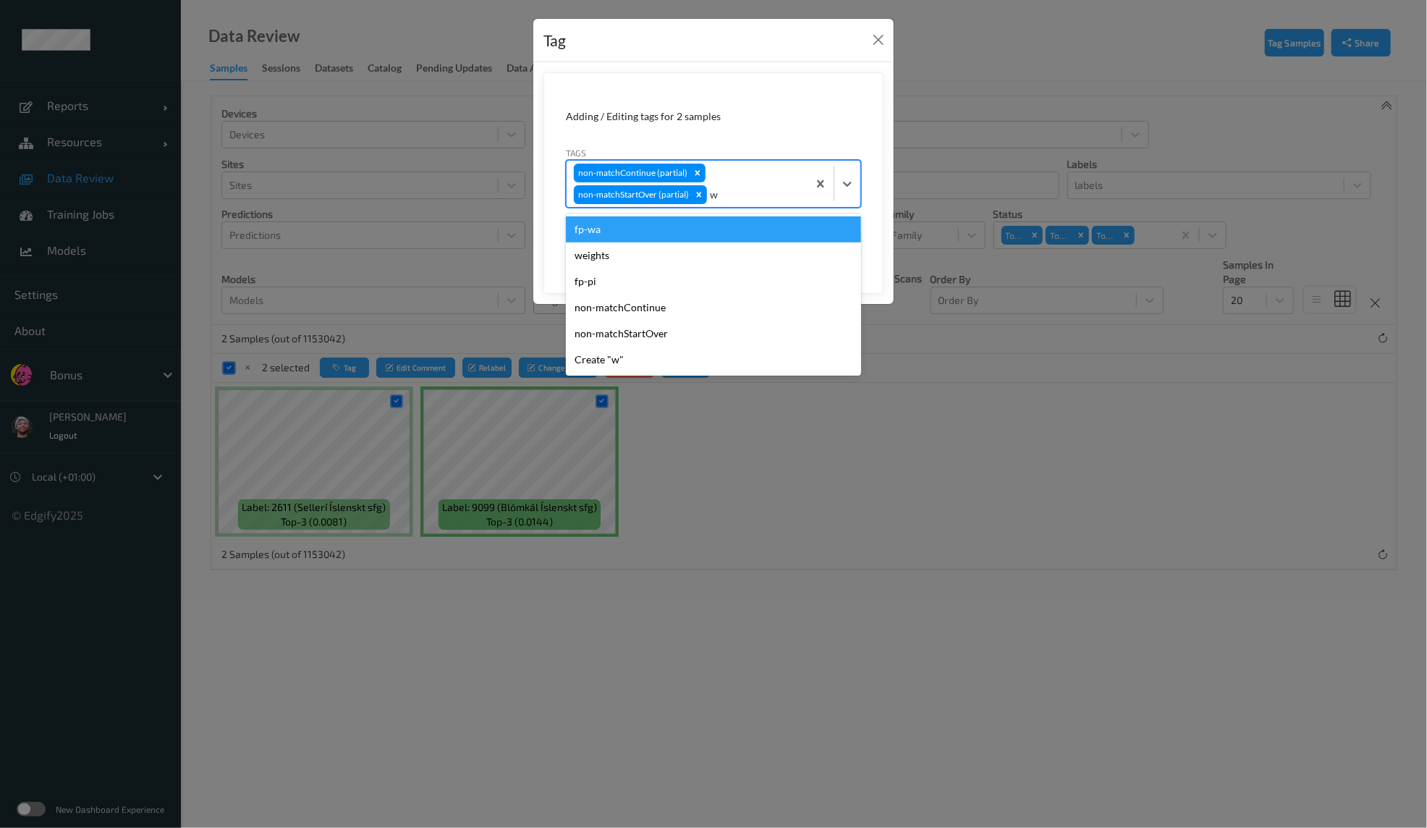
type input "wa"
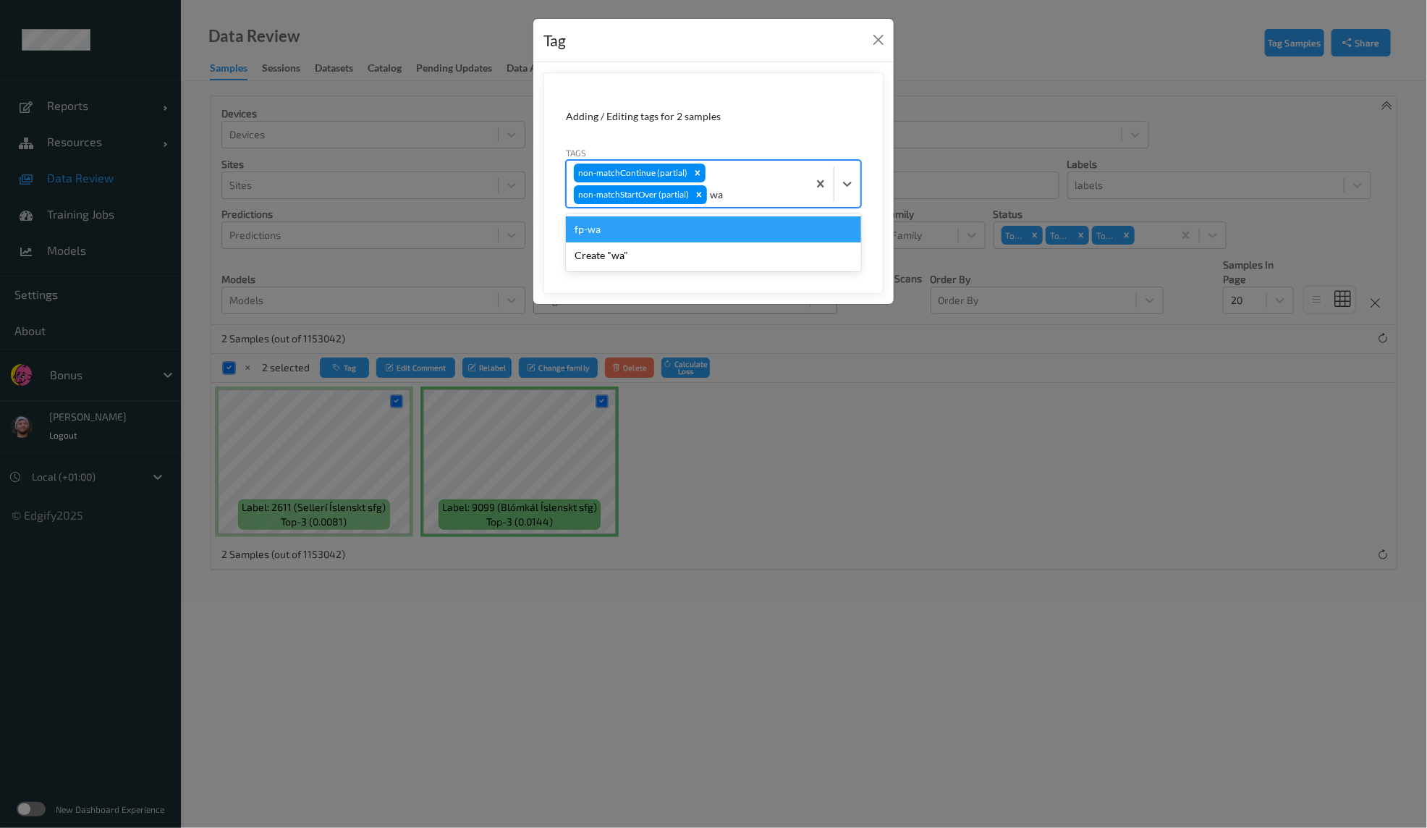
click at [689, 226] on div "fp-wa" at bounding box center [713, 229] width 295 height 26
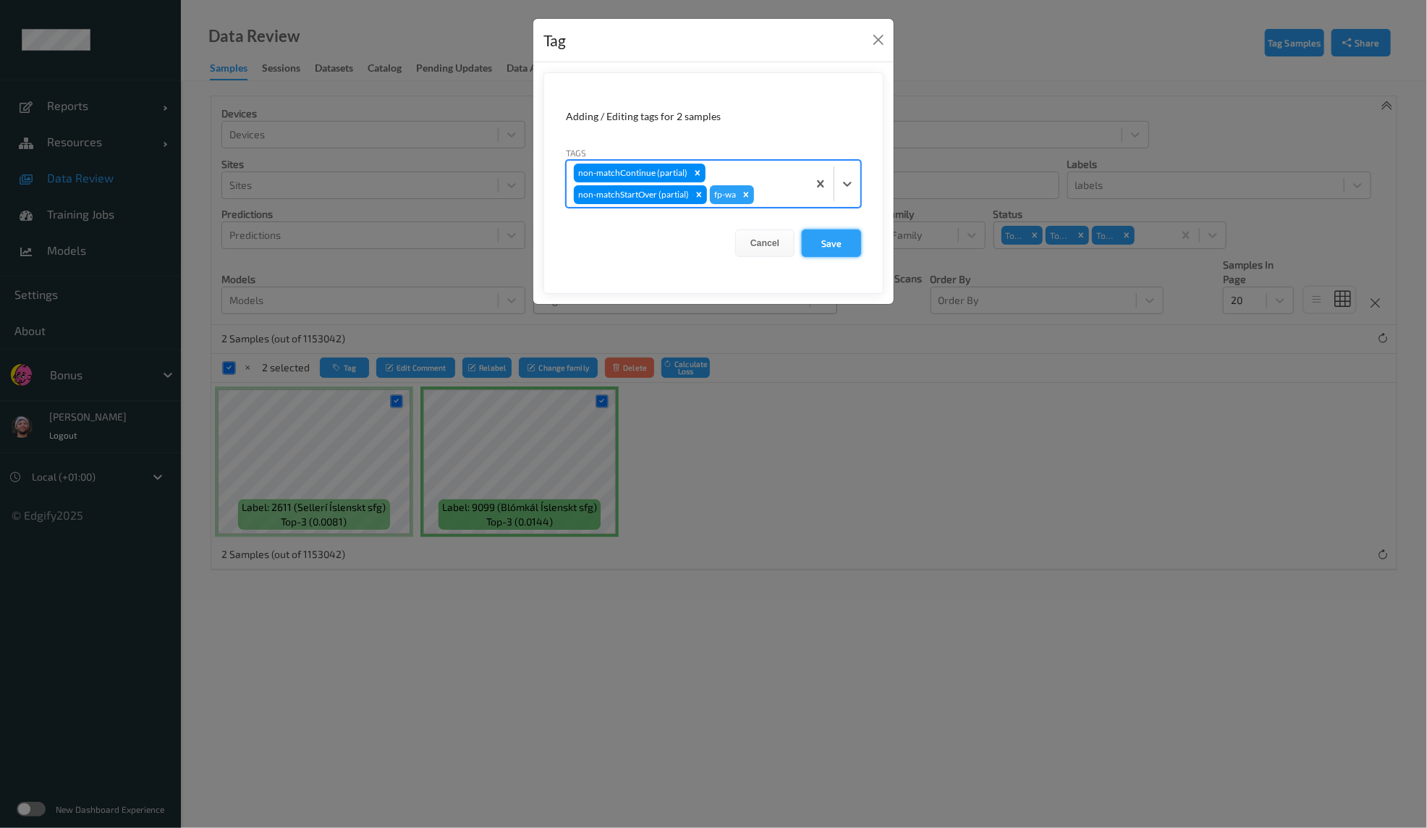
click at [834, 248] on button "Save" at bounding box center [831, 243] width 59 height 28
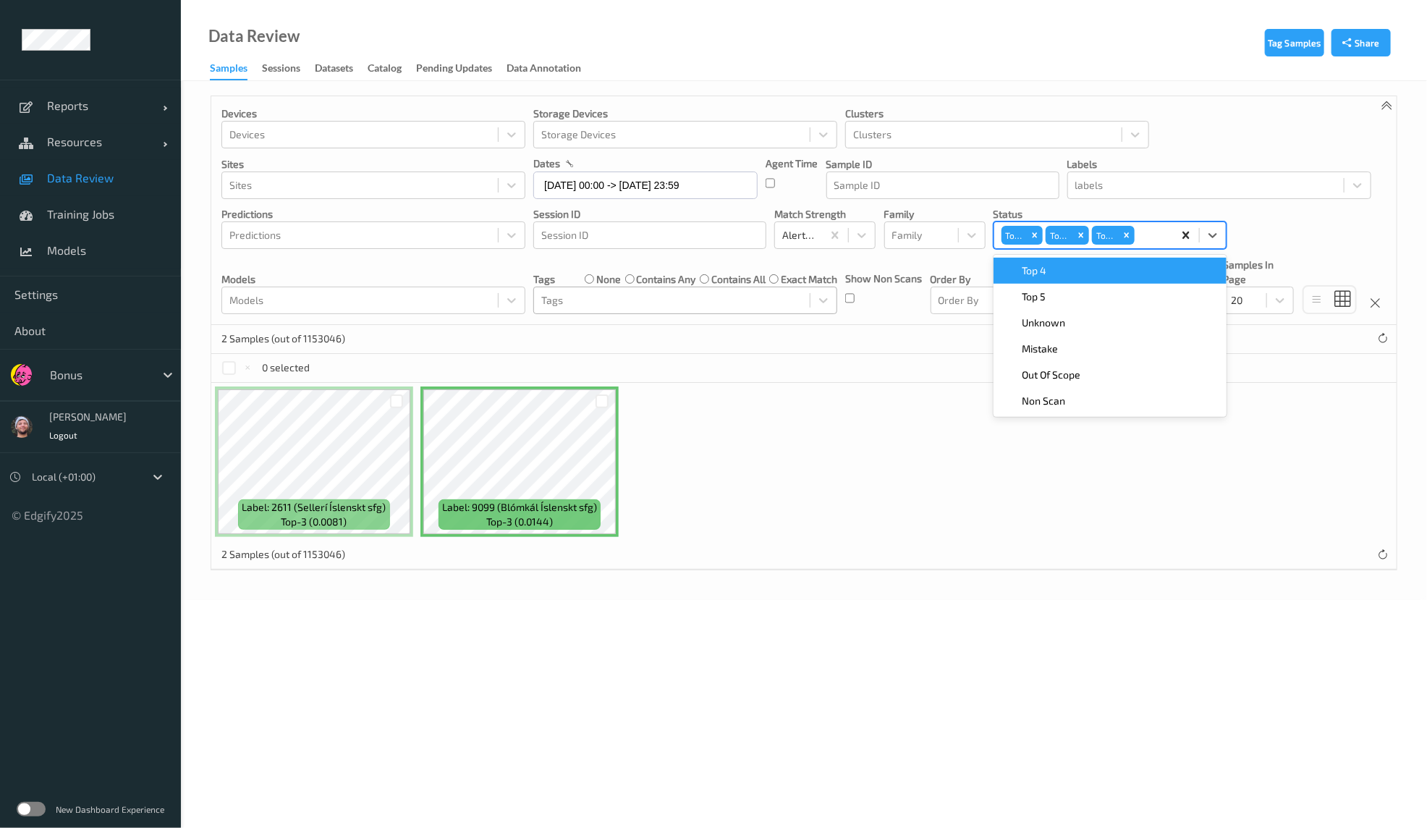
click at [1173, 232] on div "Top 1 Top 2 Top 3" at bounding box center [1110, 235] width 233 height 28
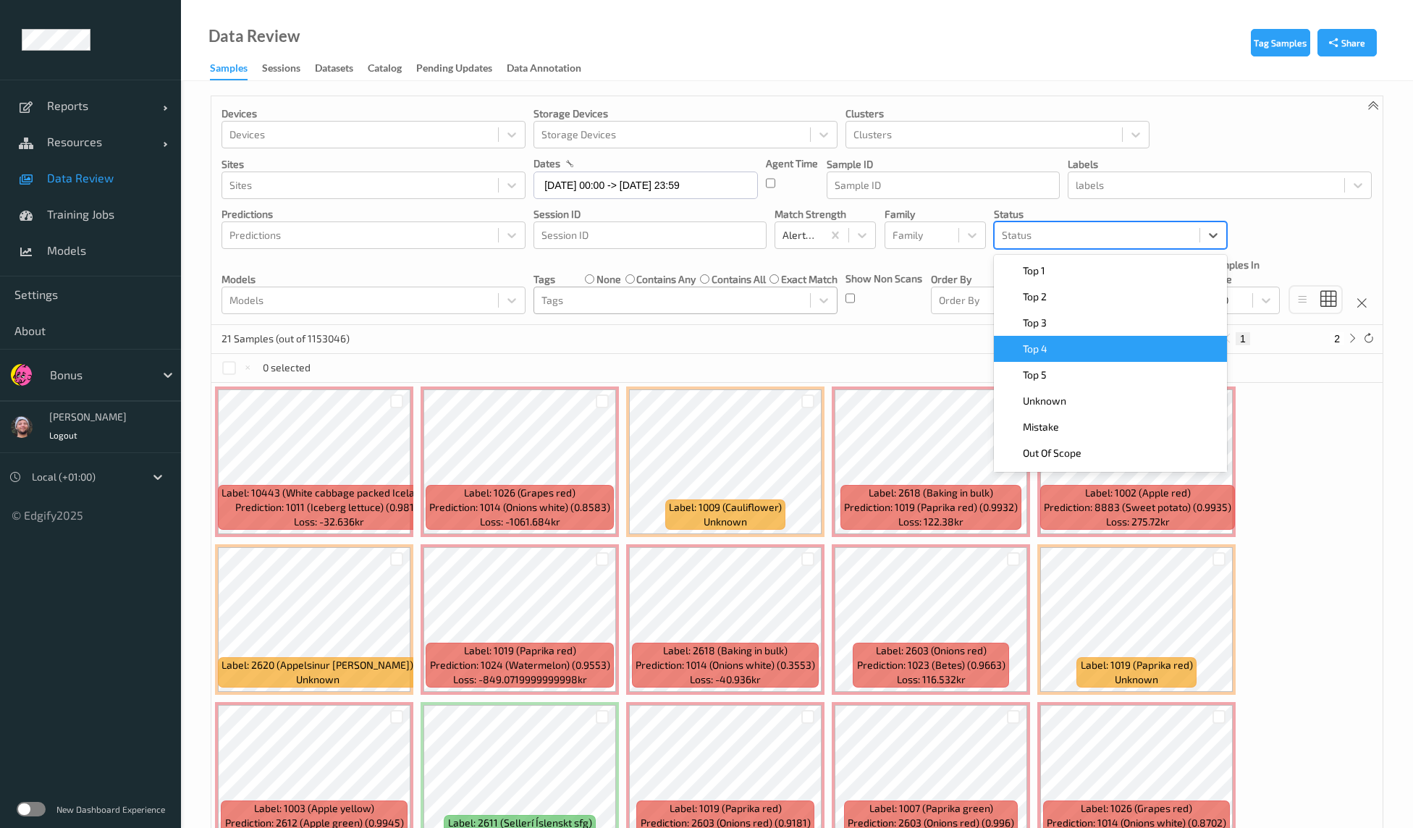
click at [570, 304] on div at bounding box center [671, 300] width 261 height 17
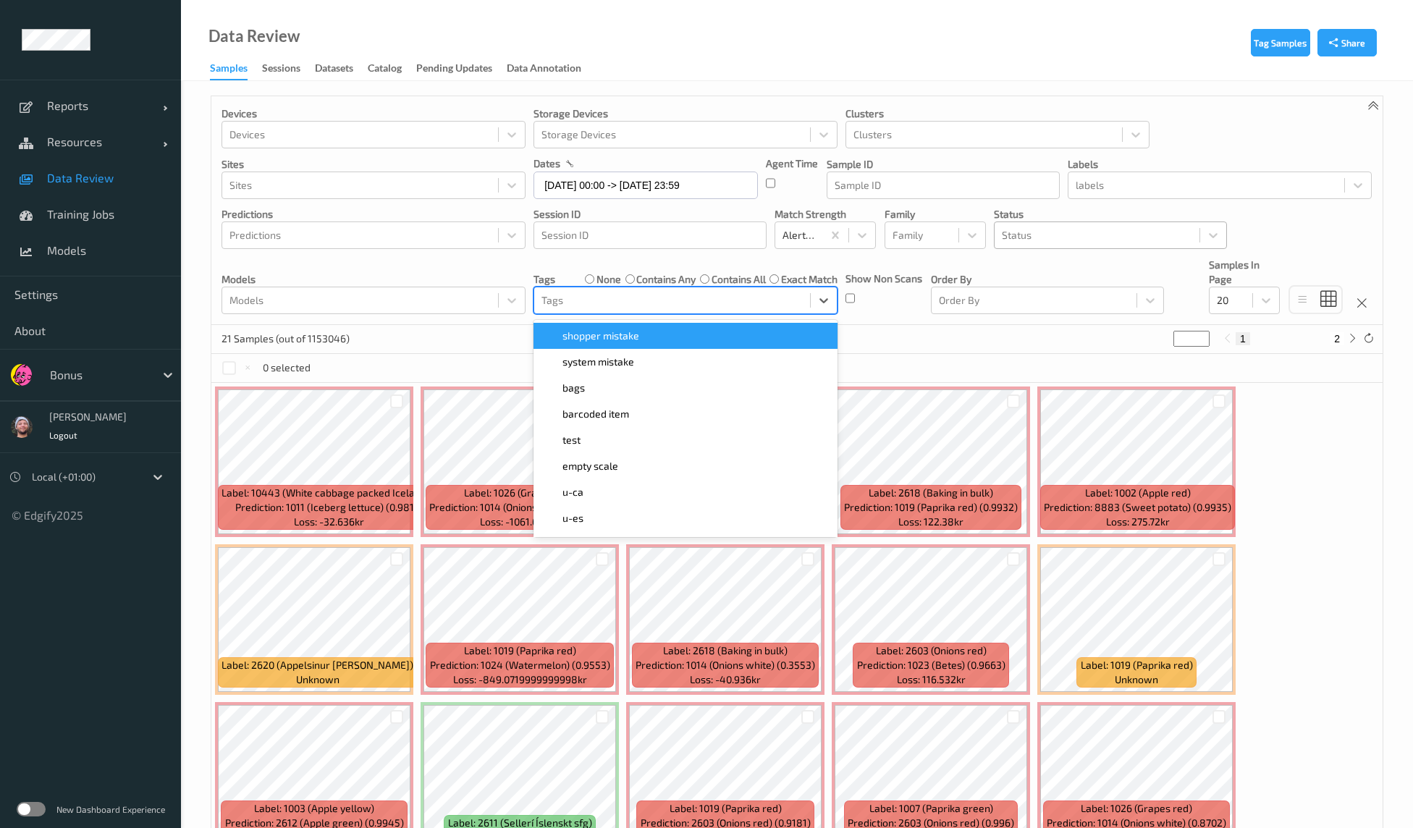
click at [612, 333] on span "shopper mistake" at bounding box center [600, 336] width 77 height 14
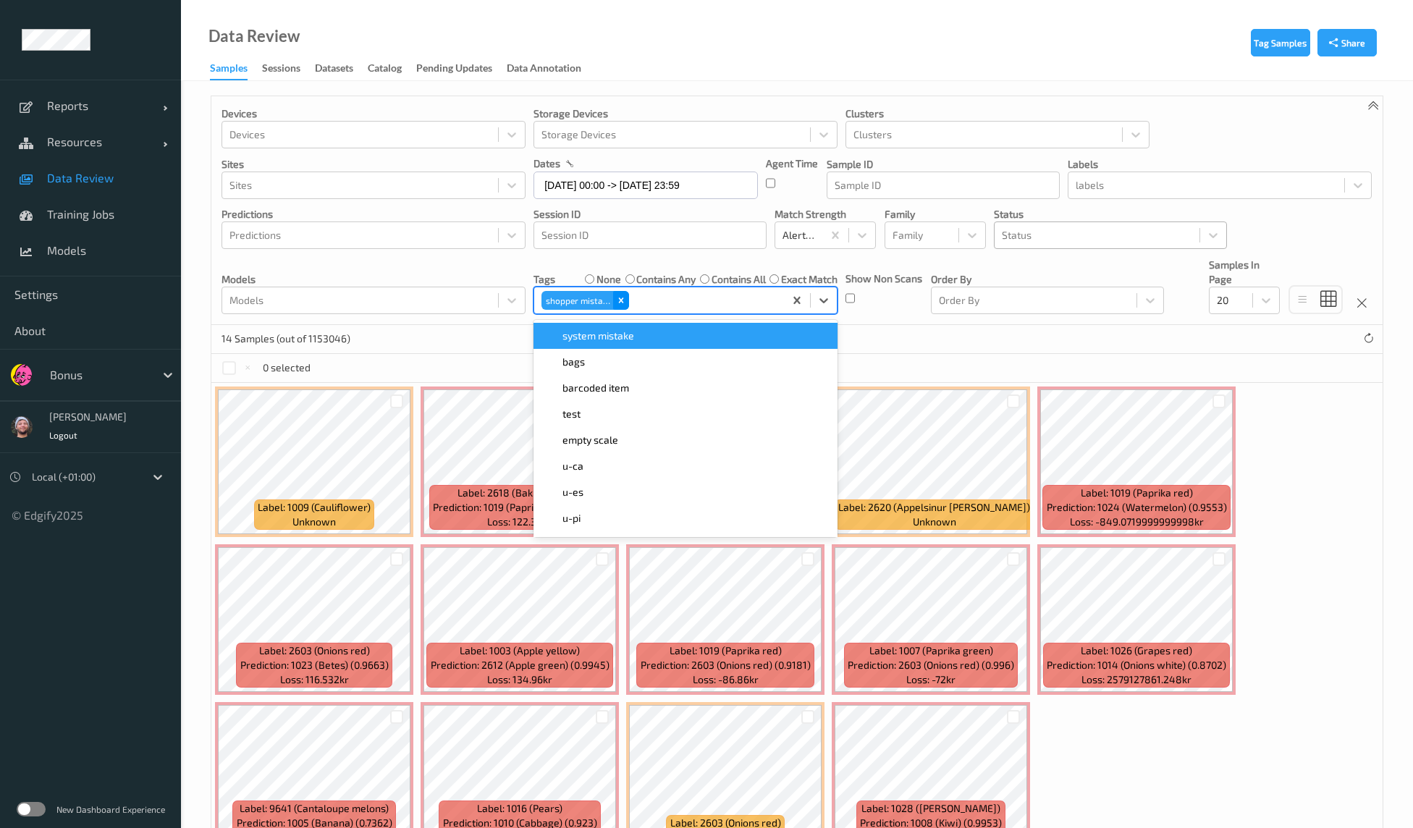
click at [619, 305] on div "Remove shopper mistake" at bounding box center [621, 300] width 16 height 19
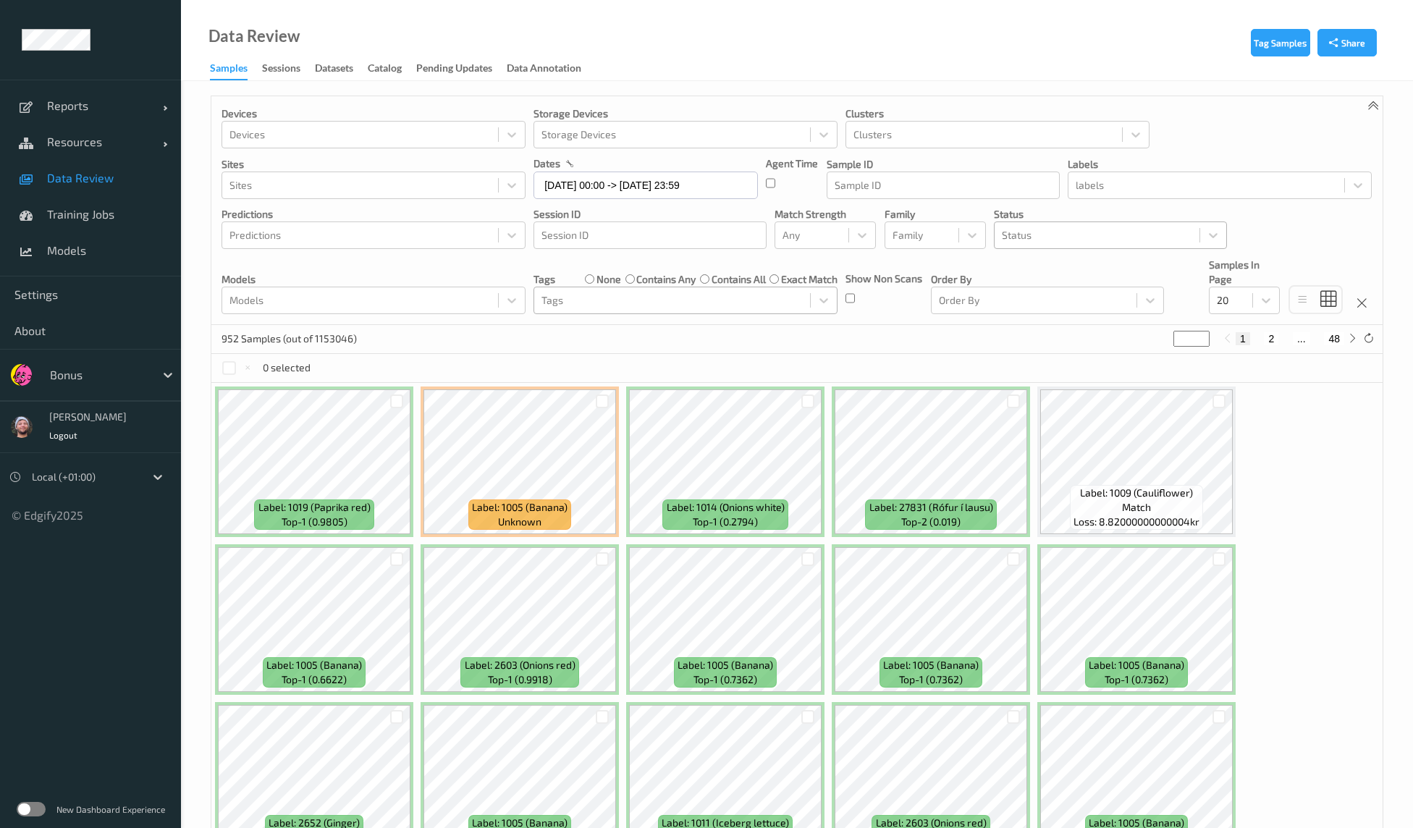
click at [391, 310] on div "Models" at bounding box center [360, 300] width 276 height 23
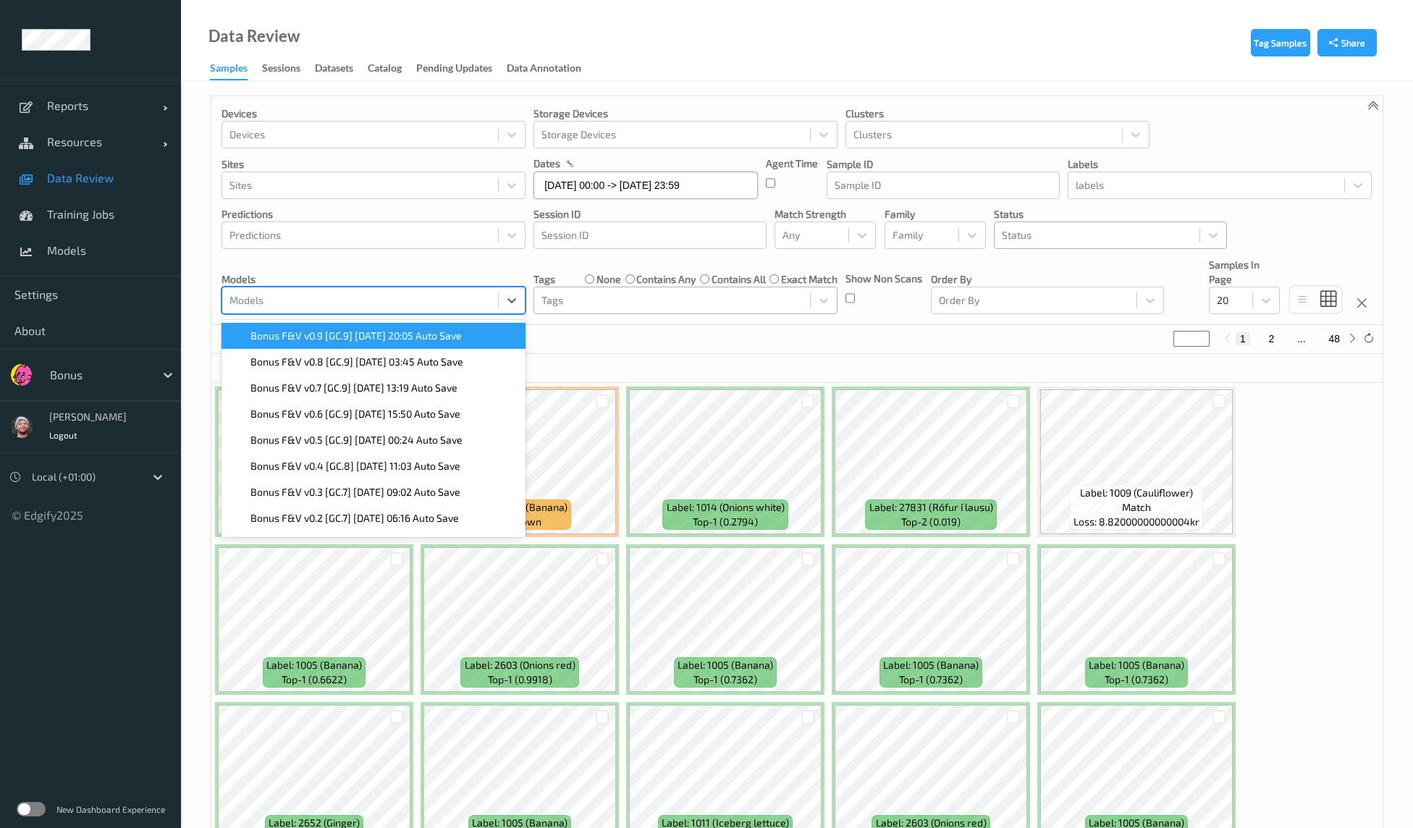
click at [563, 177] on input "17/09/2025 00:00 -> 17/09/2025 23:59" at bounding box center [645, 186] width 224 height 28
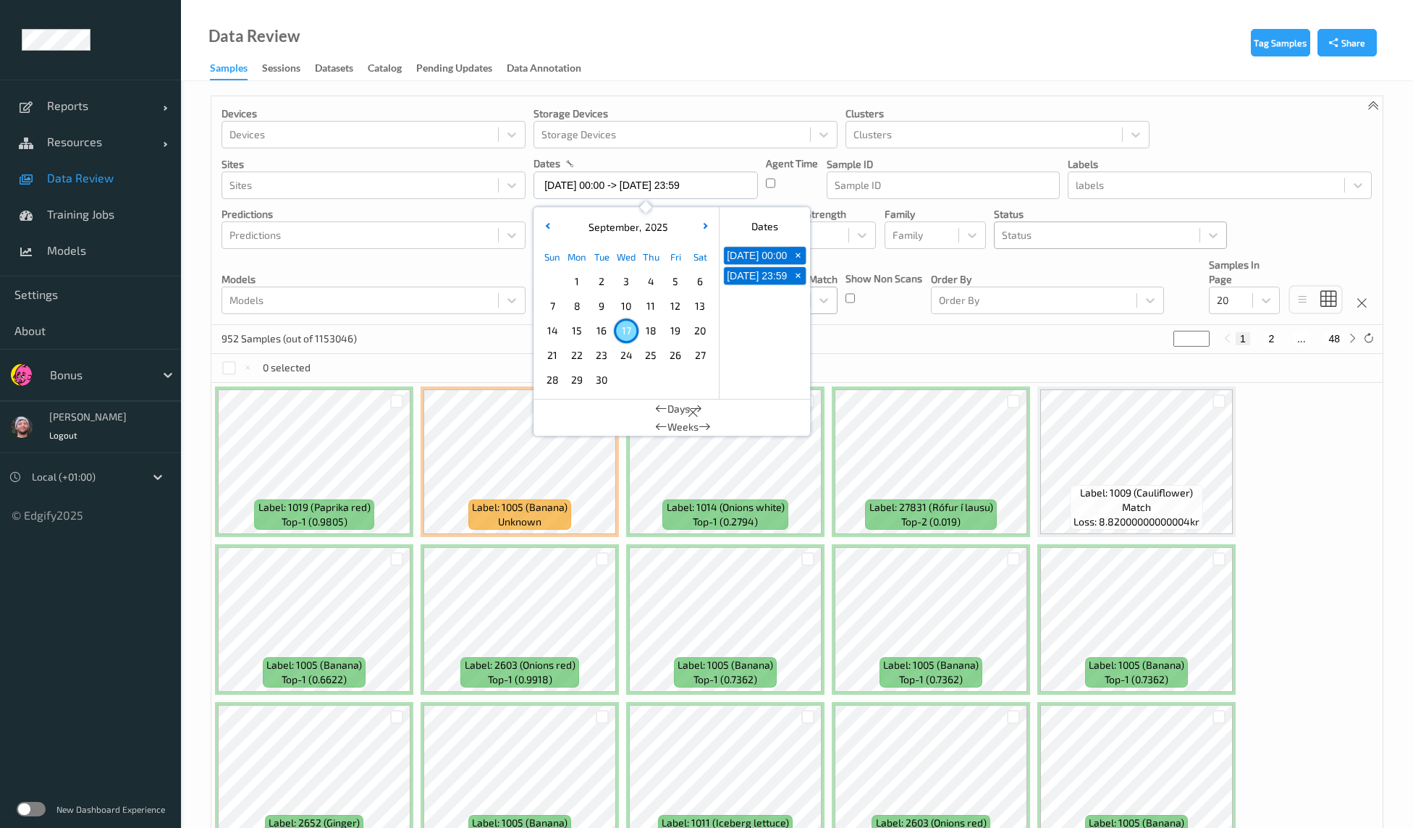
click at [618, 316] on div "10" at bounding box center [626, 306] width 25 height 25
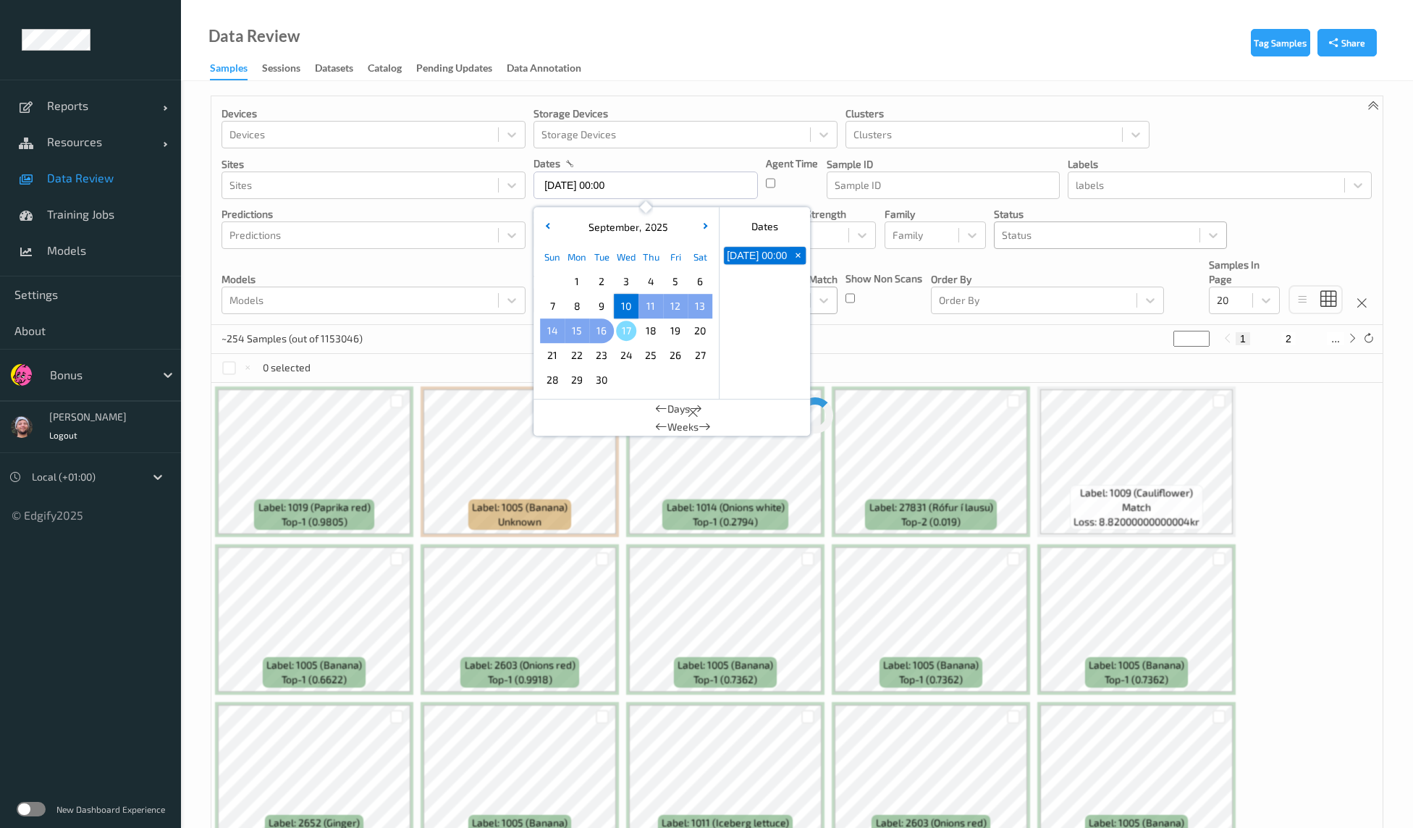
click at [606, 328] on span "16" at bounding box center [601, 331] width 20 height 20
click at [635, 334] on span "17" at bounding box center [626, 331] width 20 height 20
click at [609, 334] on span "16" at bounding box center [601, 331] width 20 height 20
type input "16/09/2025 00:00 -> 17/09/2025 23:59"
click at [967, 352] on div "2368 Samples (out of 1153046) * 1 2 ... 119" at bounding box center [796, 339] width 1171 height 29
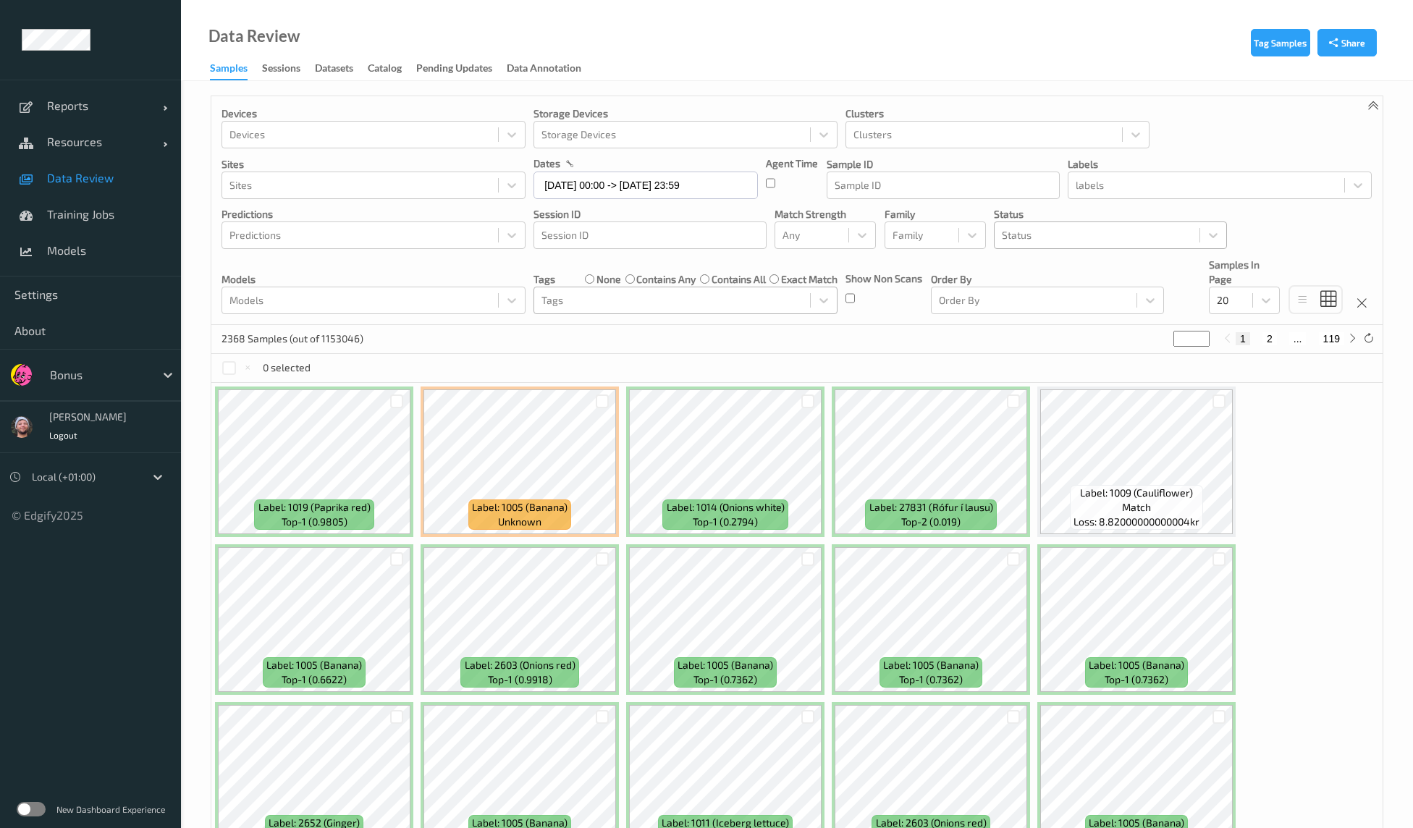
click at [582, 340] on div "2368 Samples (out of 1153046) * 1 2 ... 119" at bounding box center [796, 339] width 1171 height 29
click at [585, 310] on div "Tags" at bounding box center [672, 300] width 276 height 23
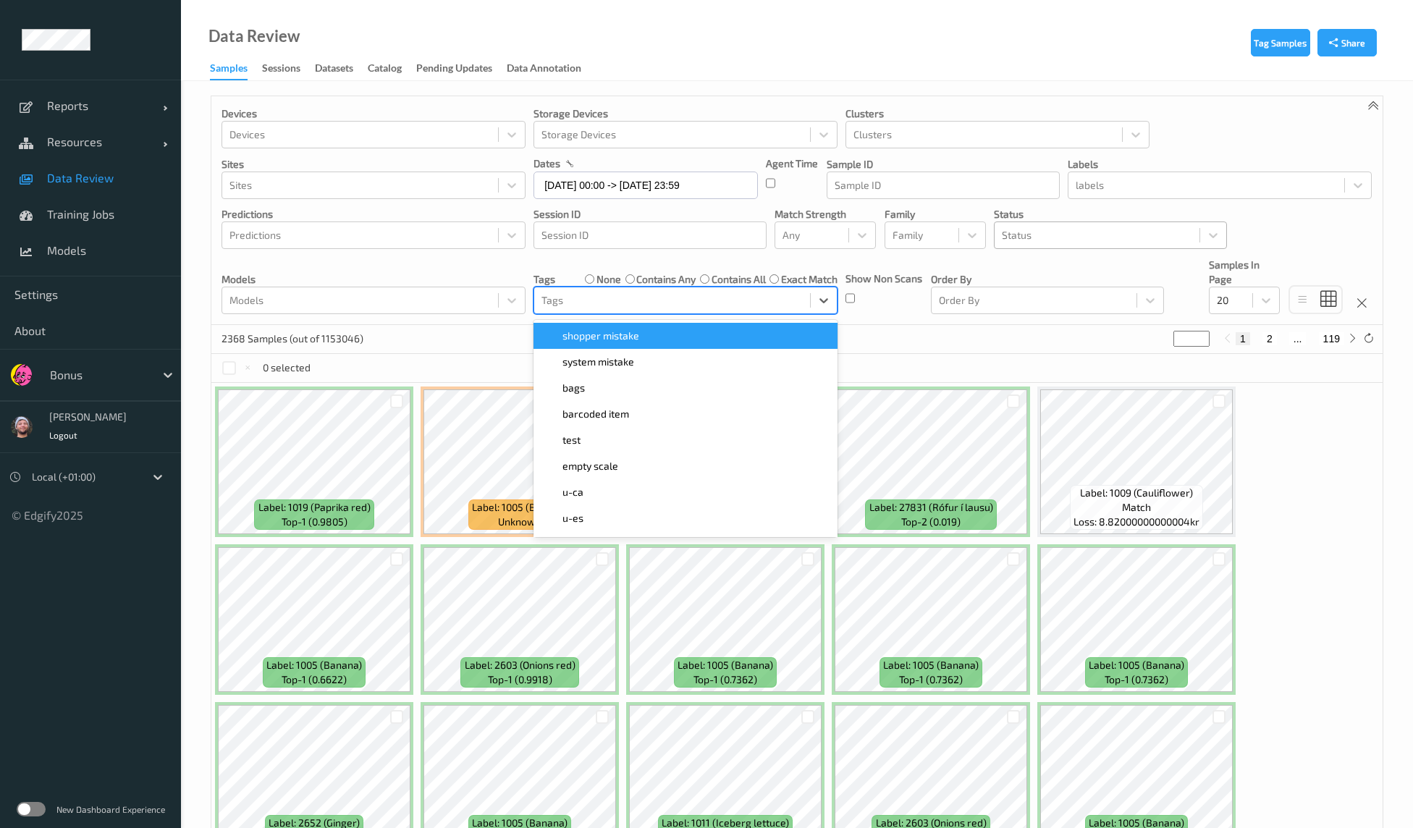
click at [1013, 240] on div at bounding box center [1097, 235] width 190 height 17
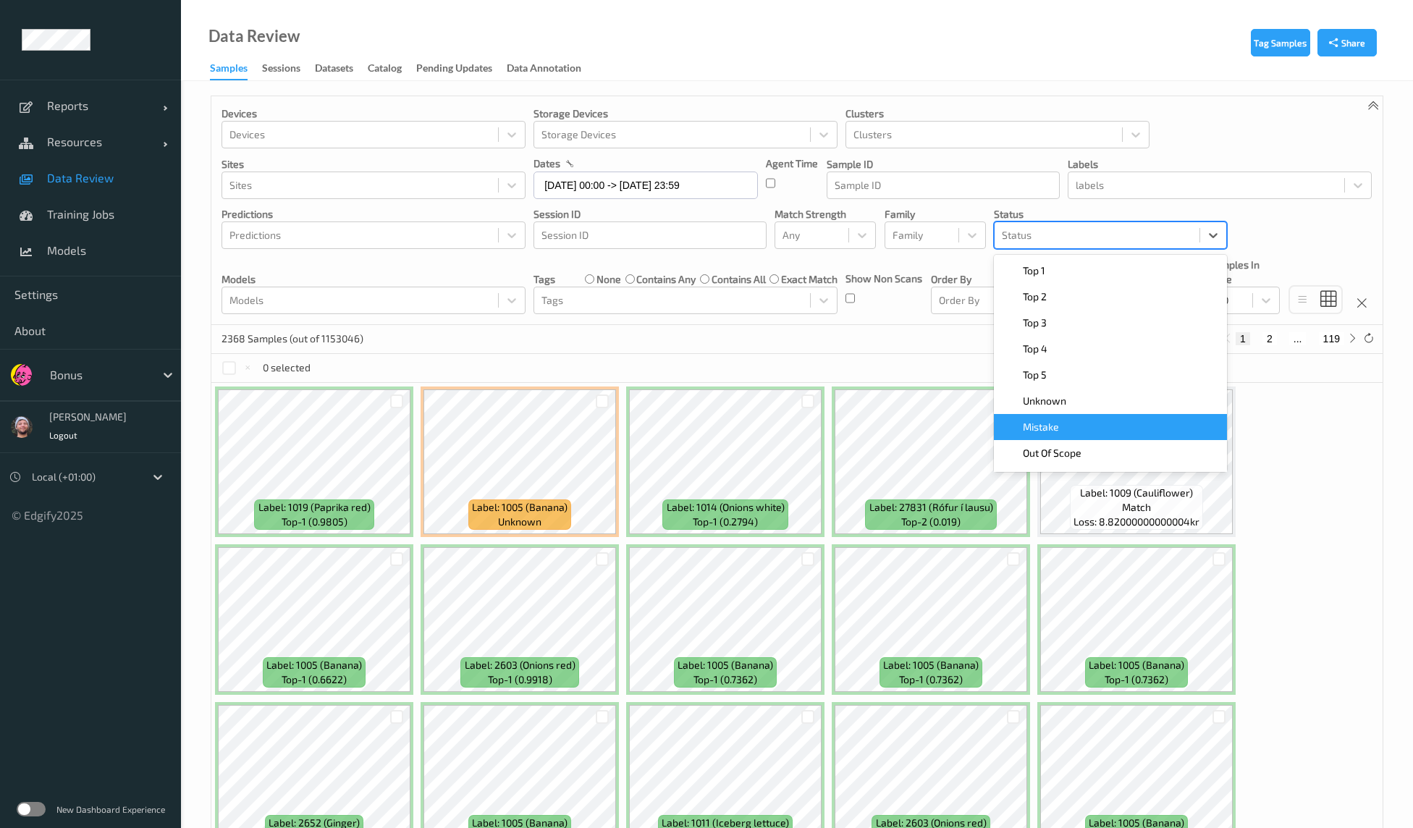
click at [1050, 427] on span "Mistake" at bounding box center [1041, 427] width 36 height 14
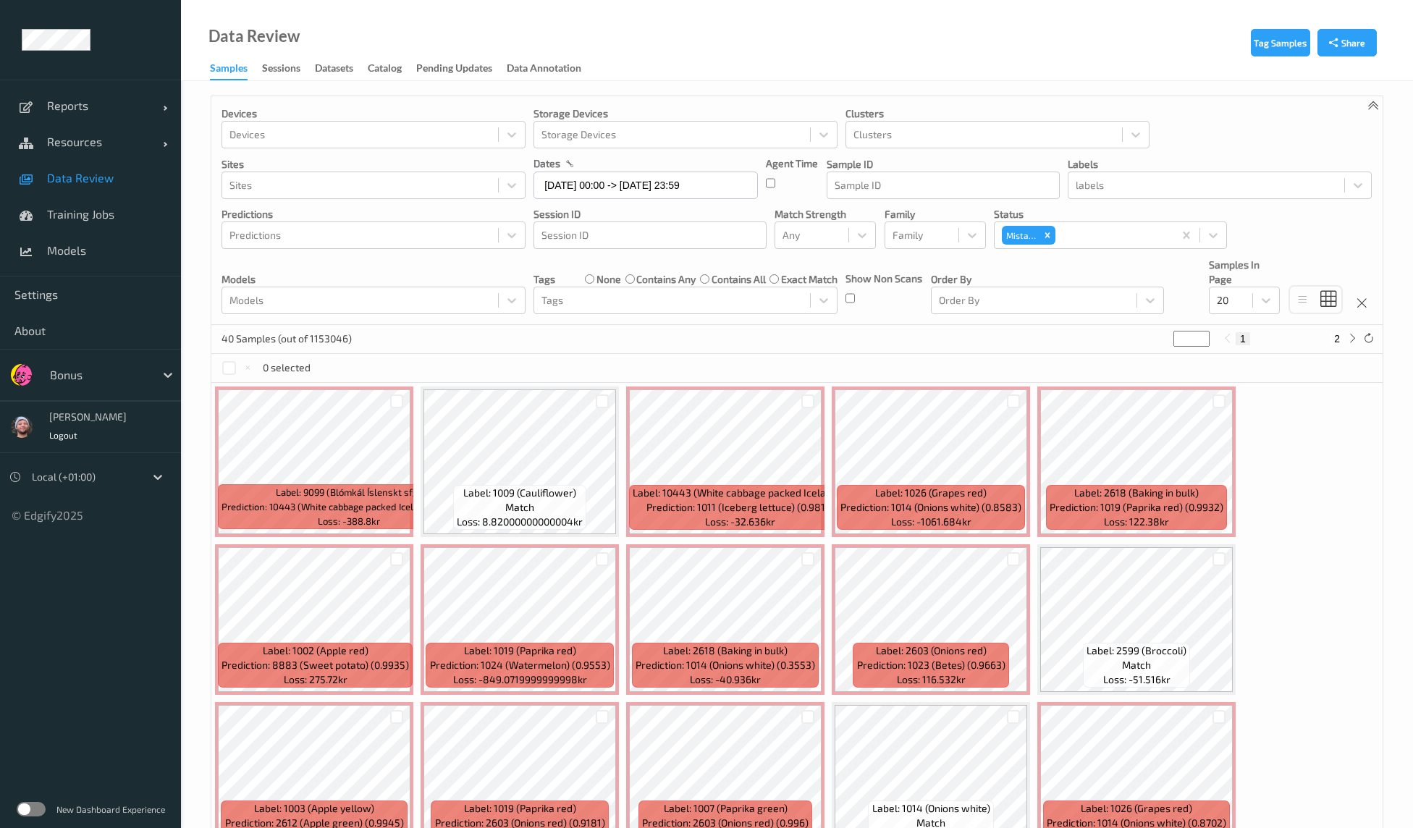
click at [756, 380] on div "0 selected" at bounding box center [796, 368] width 1171 height 29
click at [1050, 238] on icon "Remove Mistake" at bounding box center [1047, 235] width 10 height 10
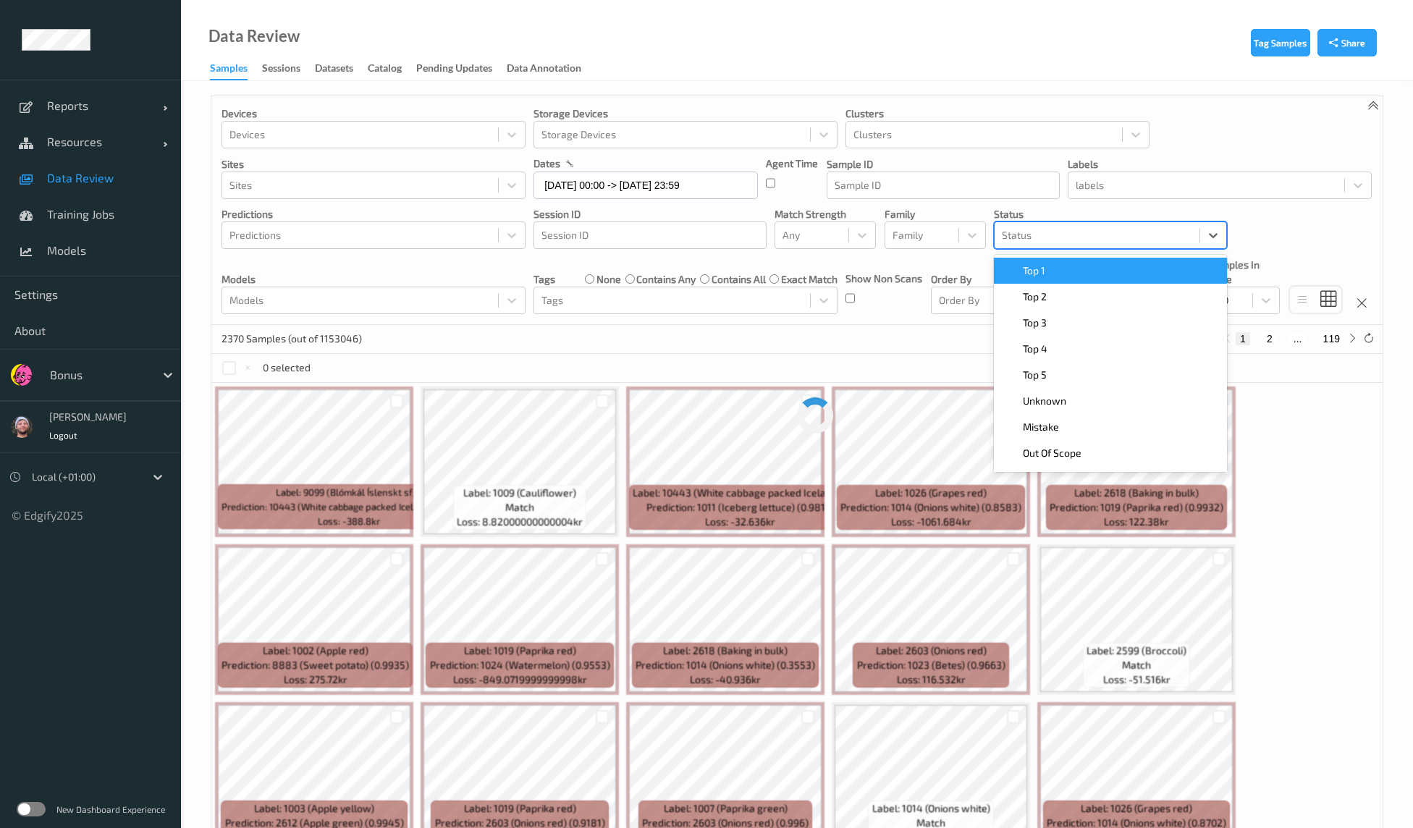
click at [1065, 233] on div at bounding box center [1097, 235] width 190 height 17
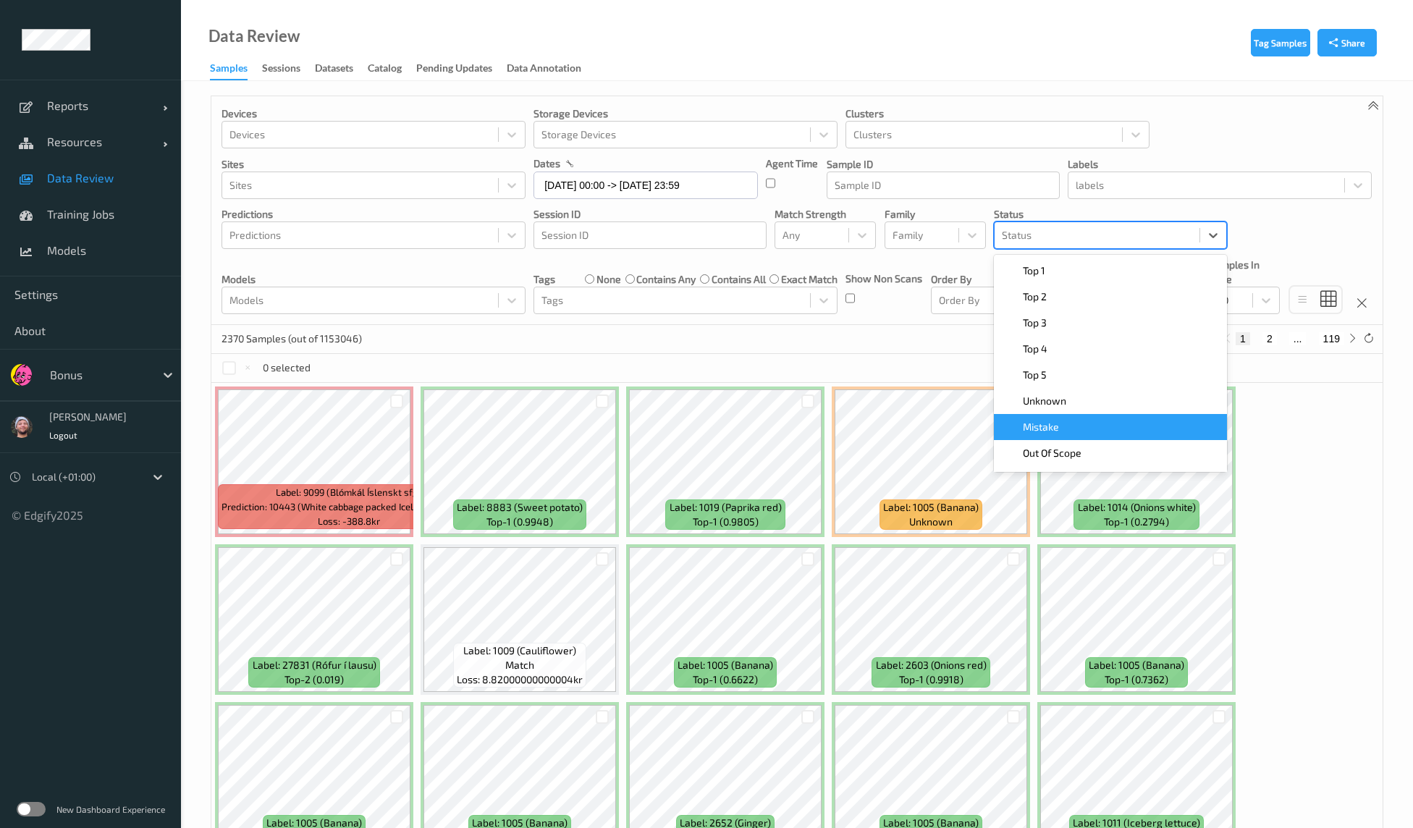
click at [1050, 419] on div "Mistake" at bounding box center [1110, 427] width 233 height 26
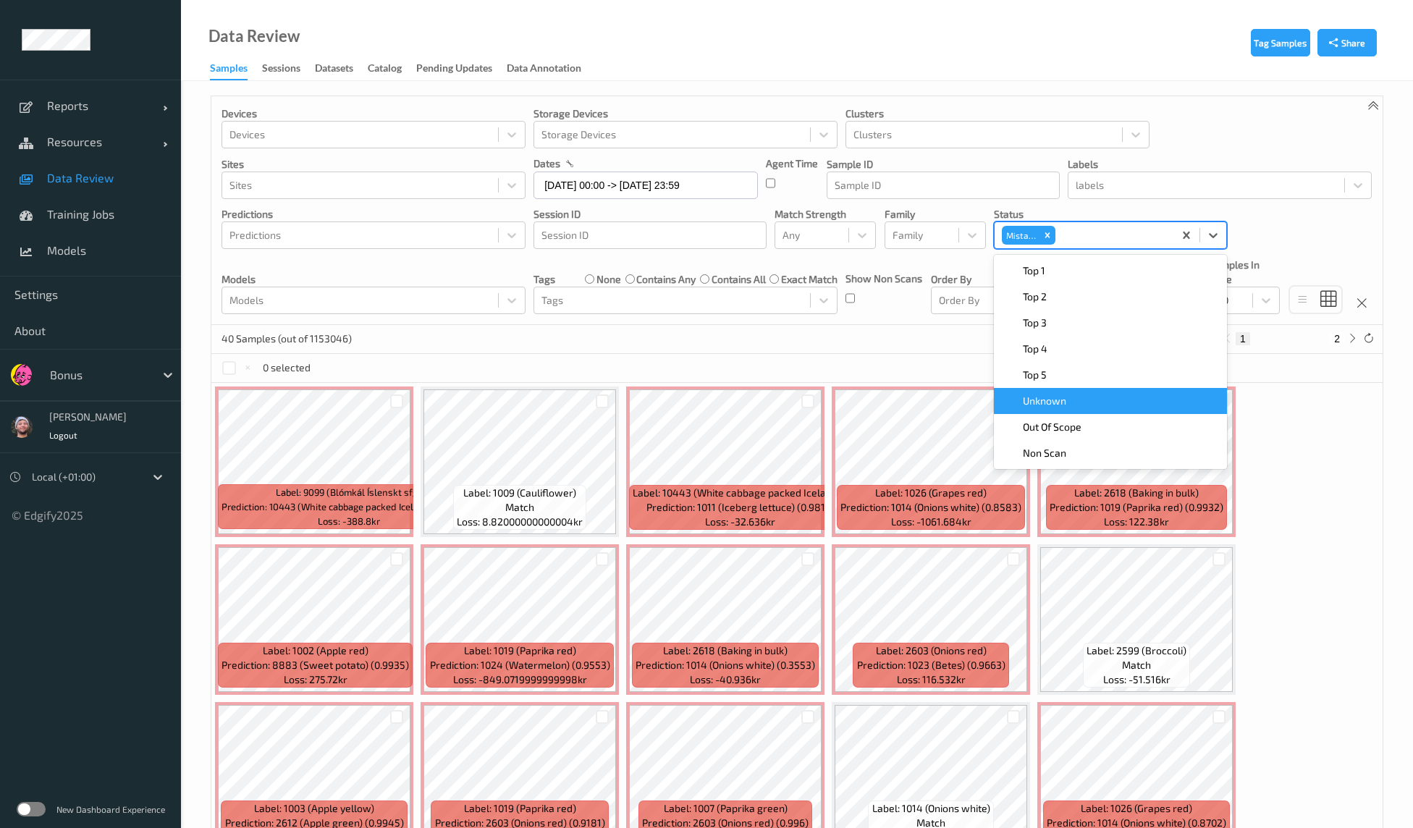
click at [1065, 405] on span "Unknown" at bounding box center [1044, 401] width 43 height 14
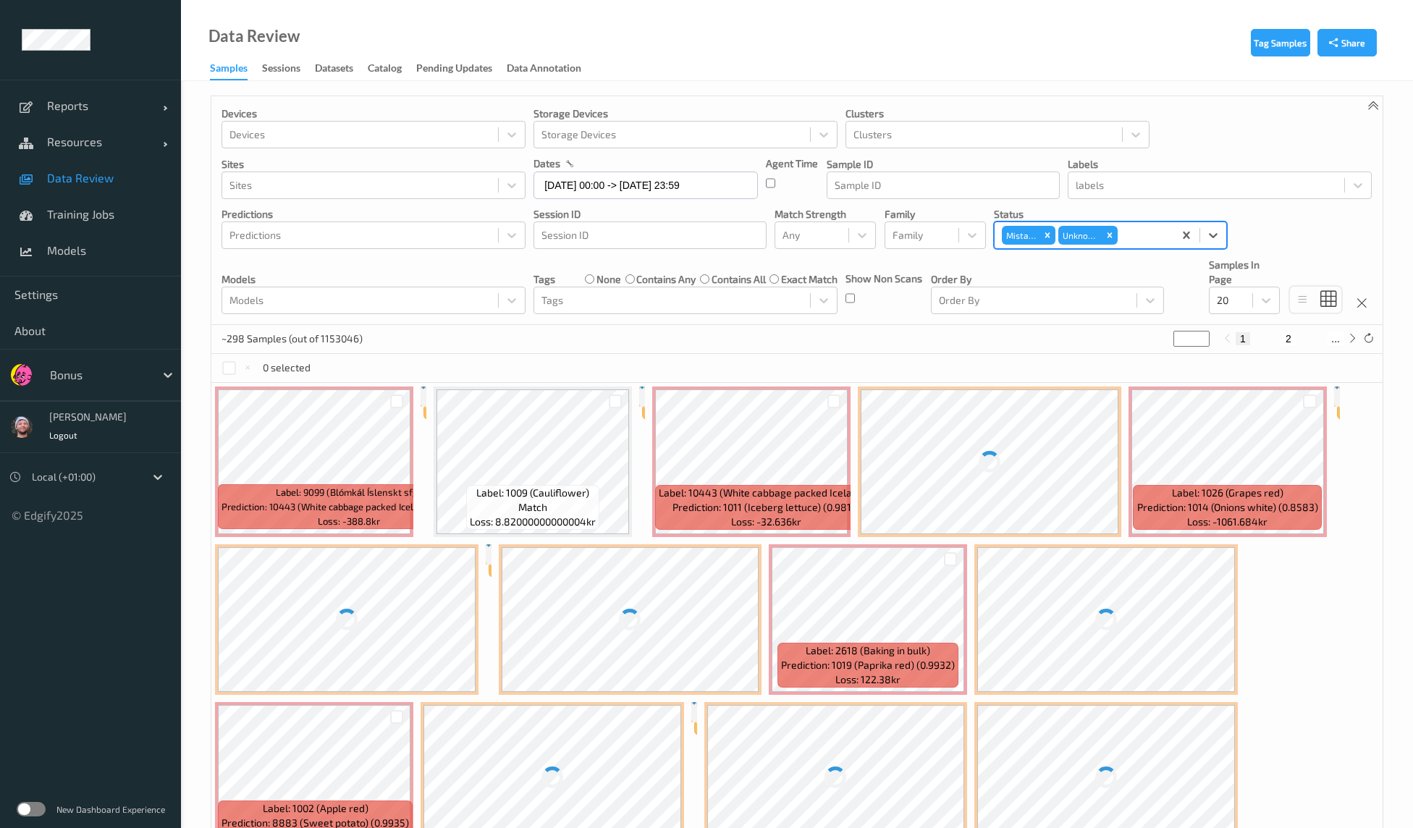
click at [1048, 245] on div "Mistake" at bounding box center [1028, 235] width 56 height 22
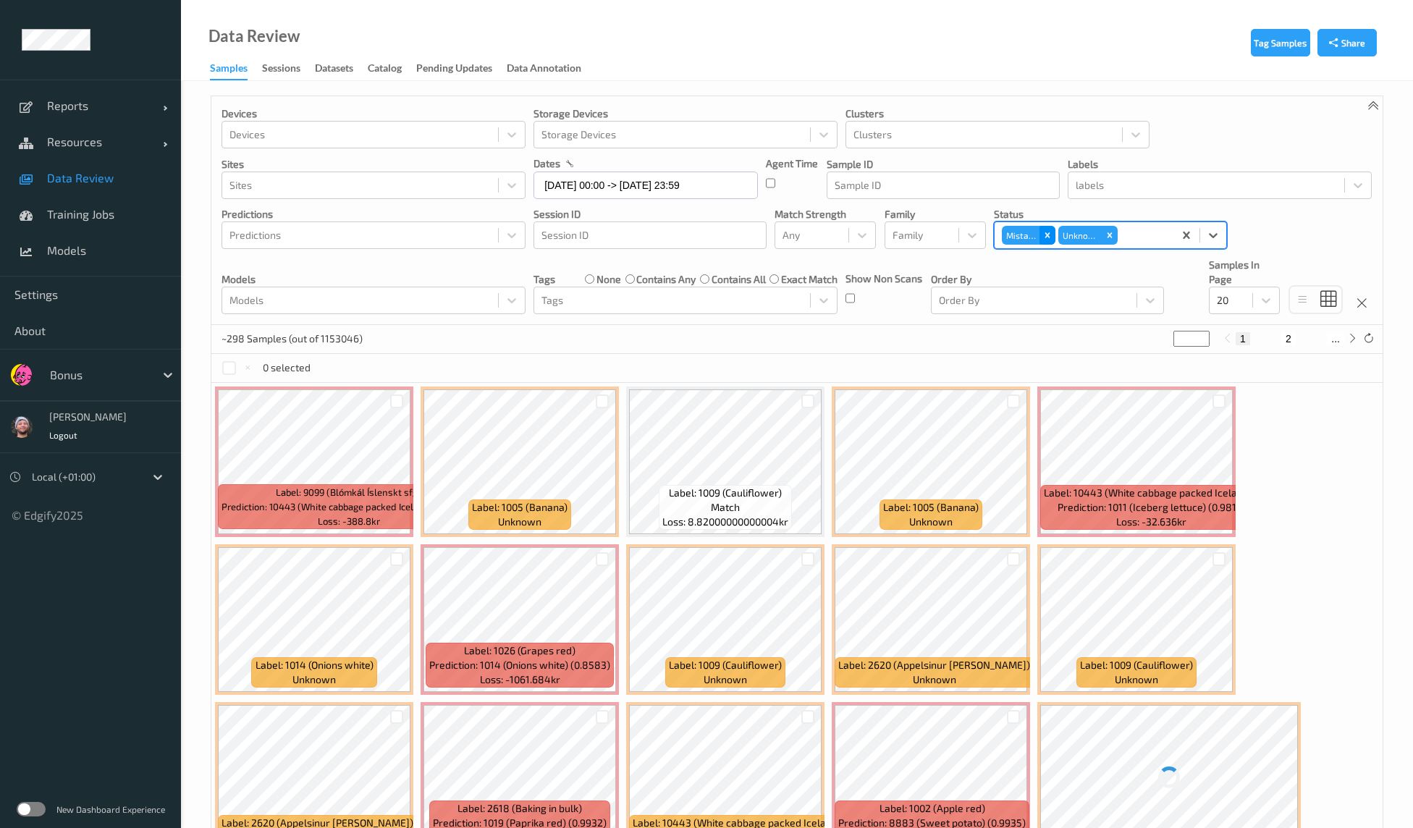
click at [1048, 234] on icon "Remove Mistake" at bounding box center [1047, 235] width 10 height 10
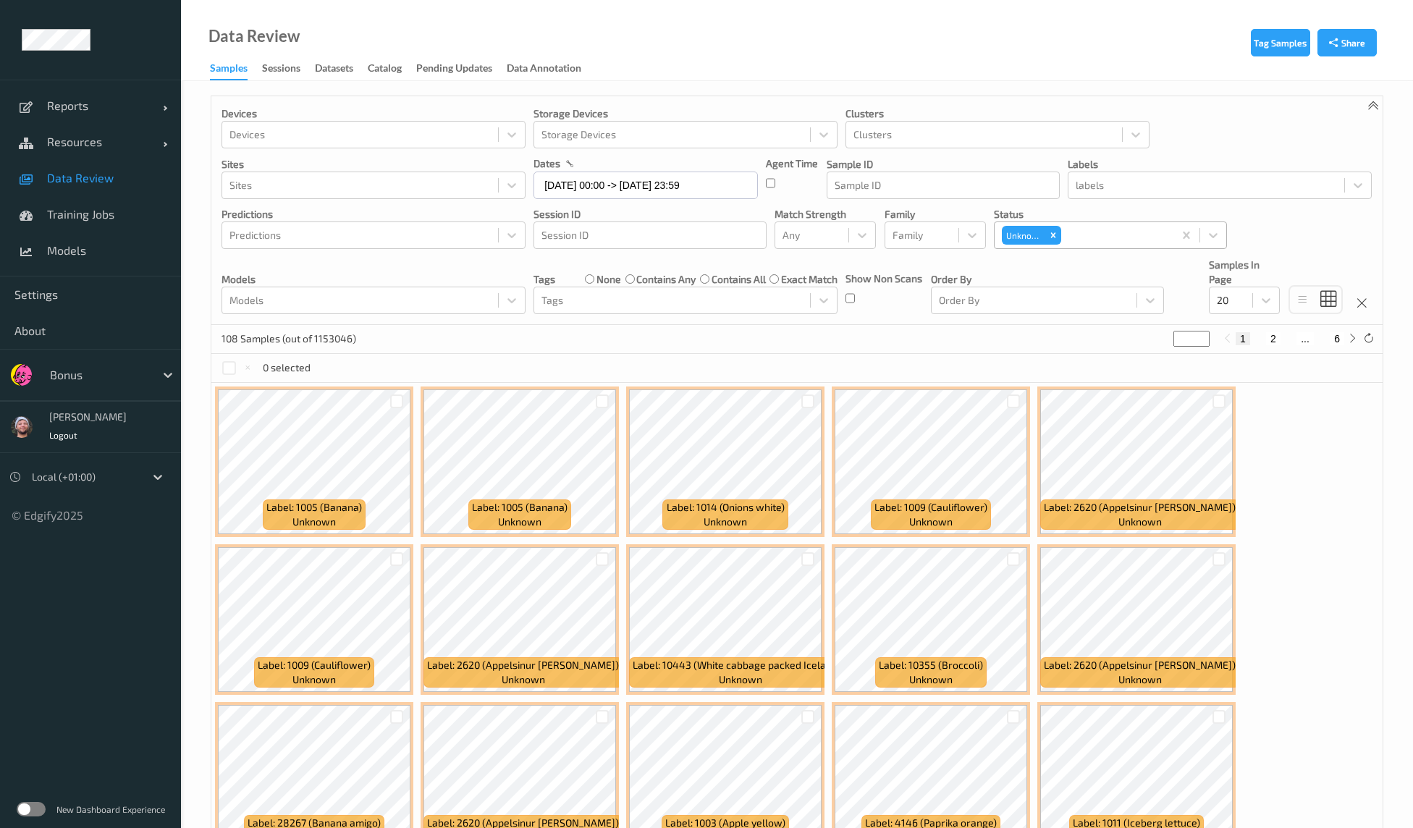
click at [783, 360] on div "0 selected" at bounding box center [796, 368] width 1171 height 29
click at [1086, 340] on div "108 Samples (out of 1153046) * 1 2 ... 6" at bounding box center [796, 339] width 1171 height 29
click at [97, 374] on div at bounding box center [99, 374] width 98 height 17
click at [91, 364] on div "Bonus" at bounding box center [99, 374] width 112 height 23
type input "heimk"
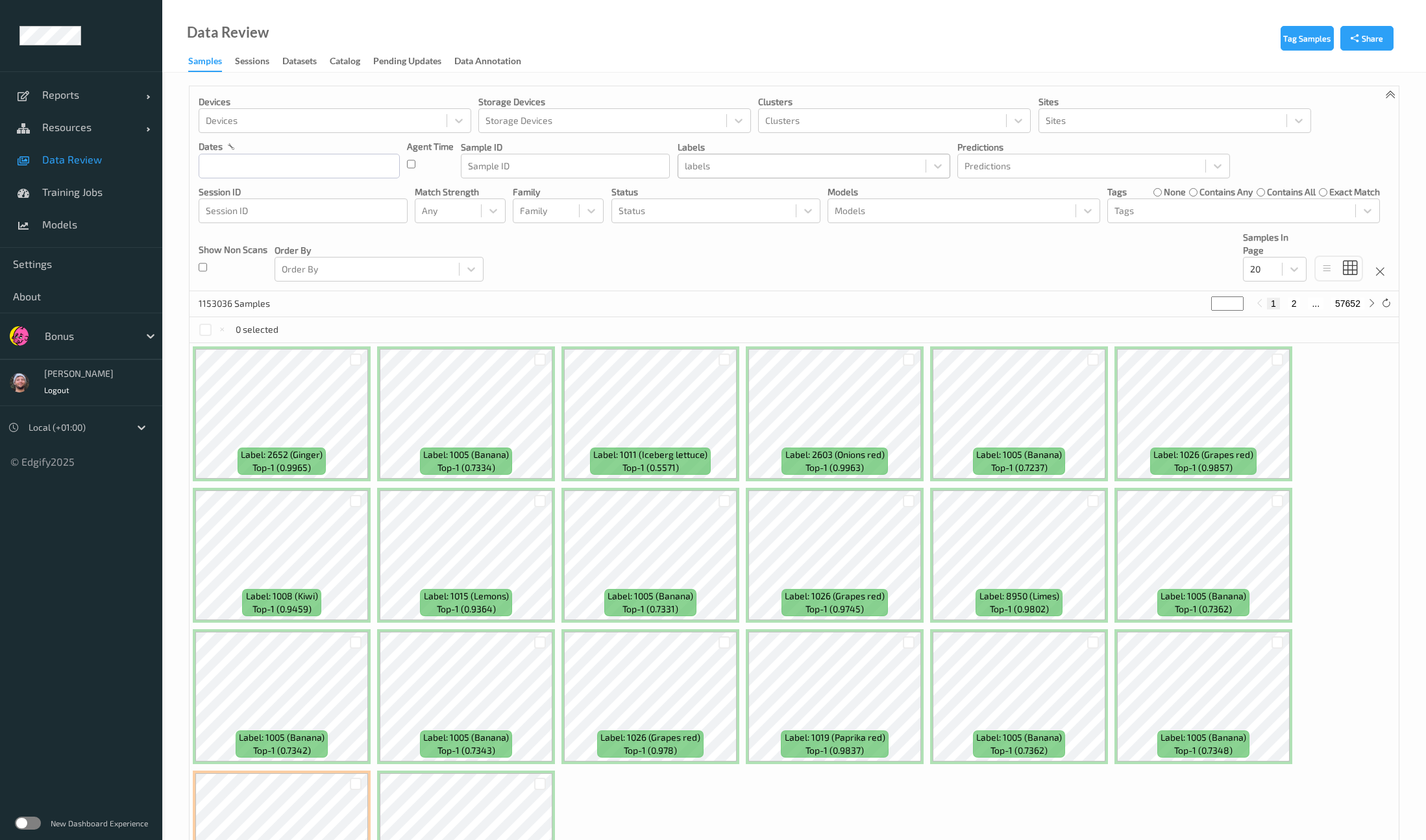
click at [808, 175] on div "labels" at bounding box center [802, 166] width 248 height 21
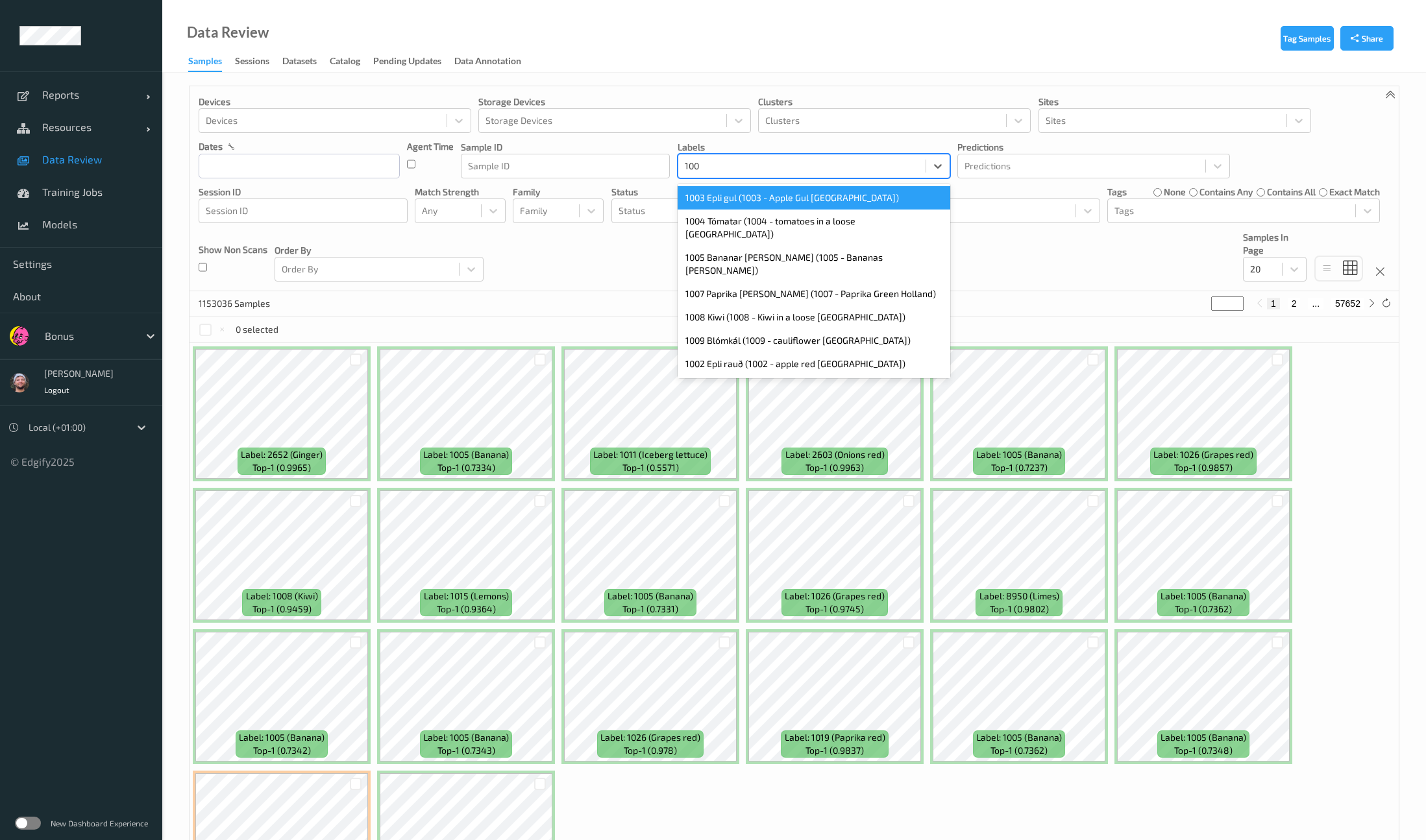
type input "1009"
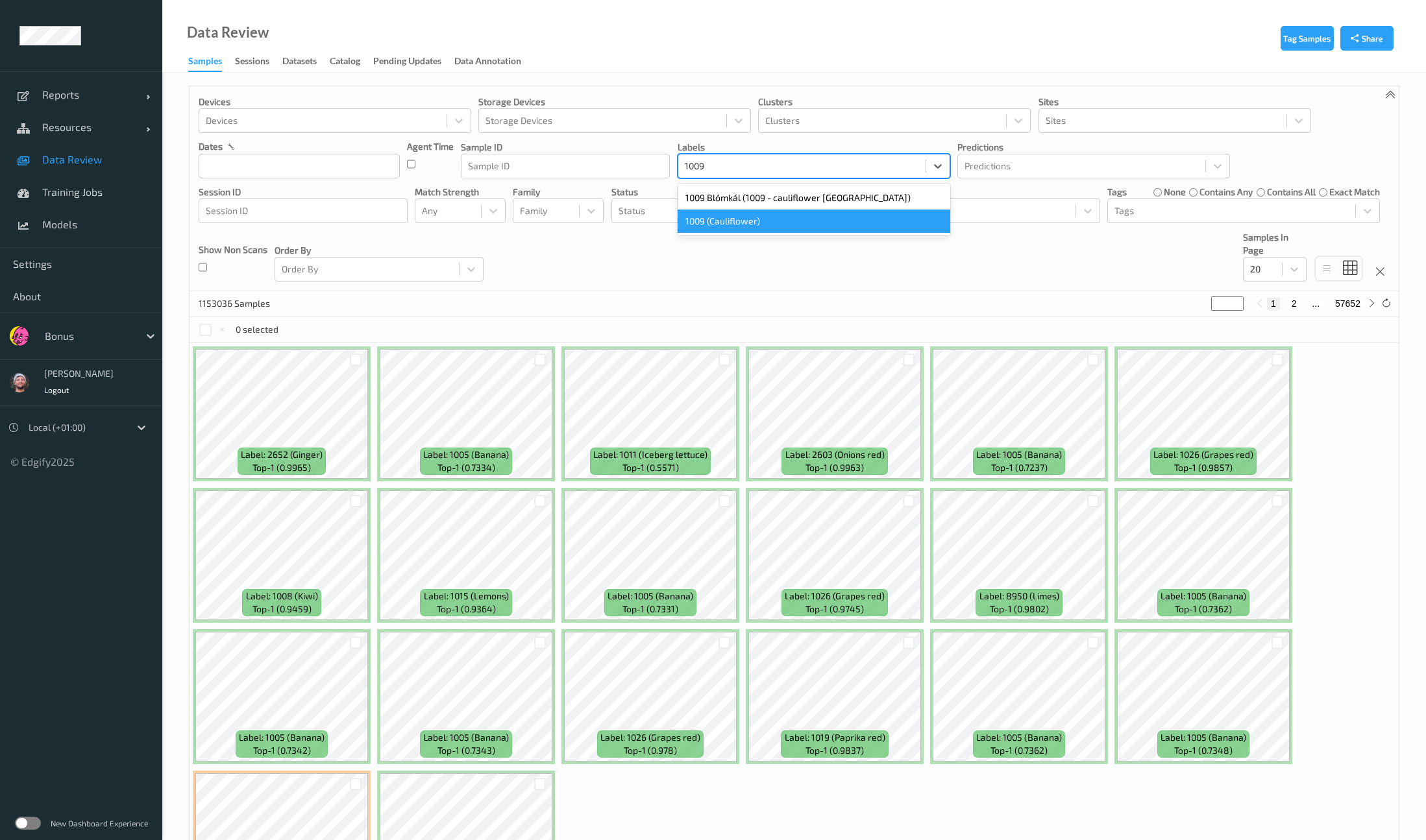
click at [796, 220] on div "1009 (Cauliflower)" at bounding box center [814, 221] width 273 height 23
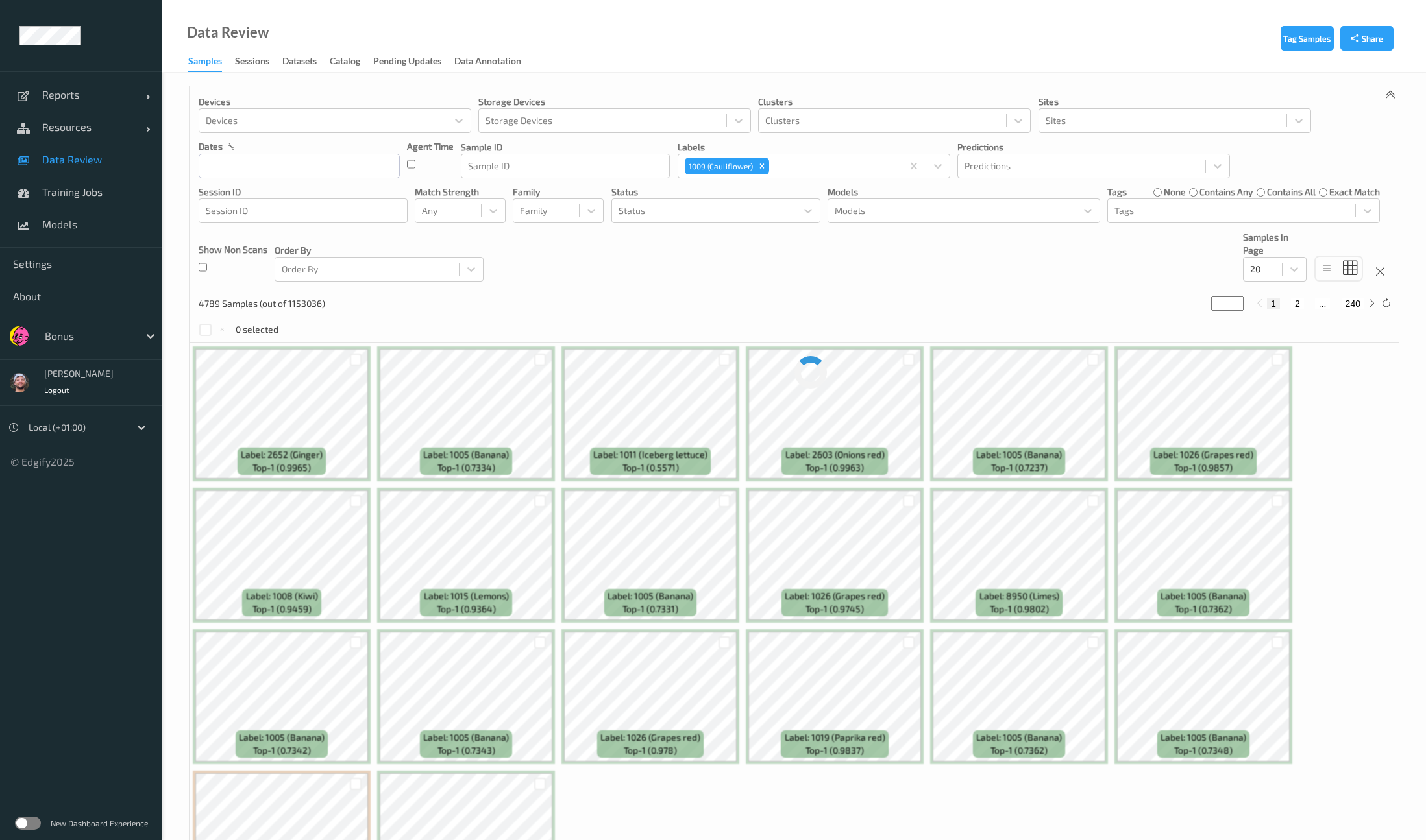
click at [795, 269] on div "Devices Devices Storage Devices Storage Devices Clusters Clusters Sites Sites d…" at bounding box center [794, 188] width 1209 height 205
click at [307, 166] on input "text" at bounding box center [299, 167] width 201 height 25
click at [284, 295] on span "17" at bounding box center [282, 297] width 18 height 18
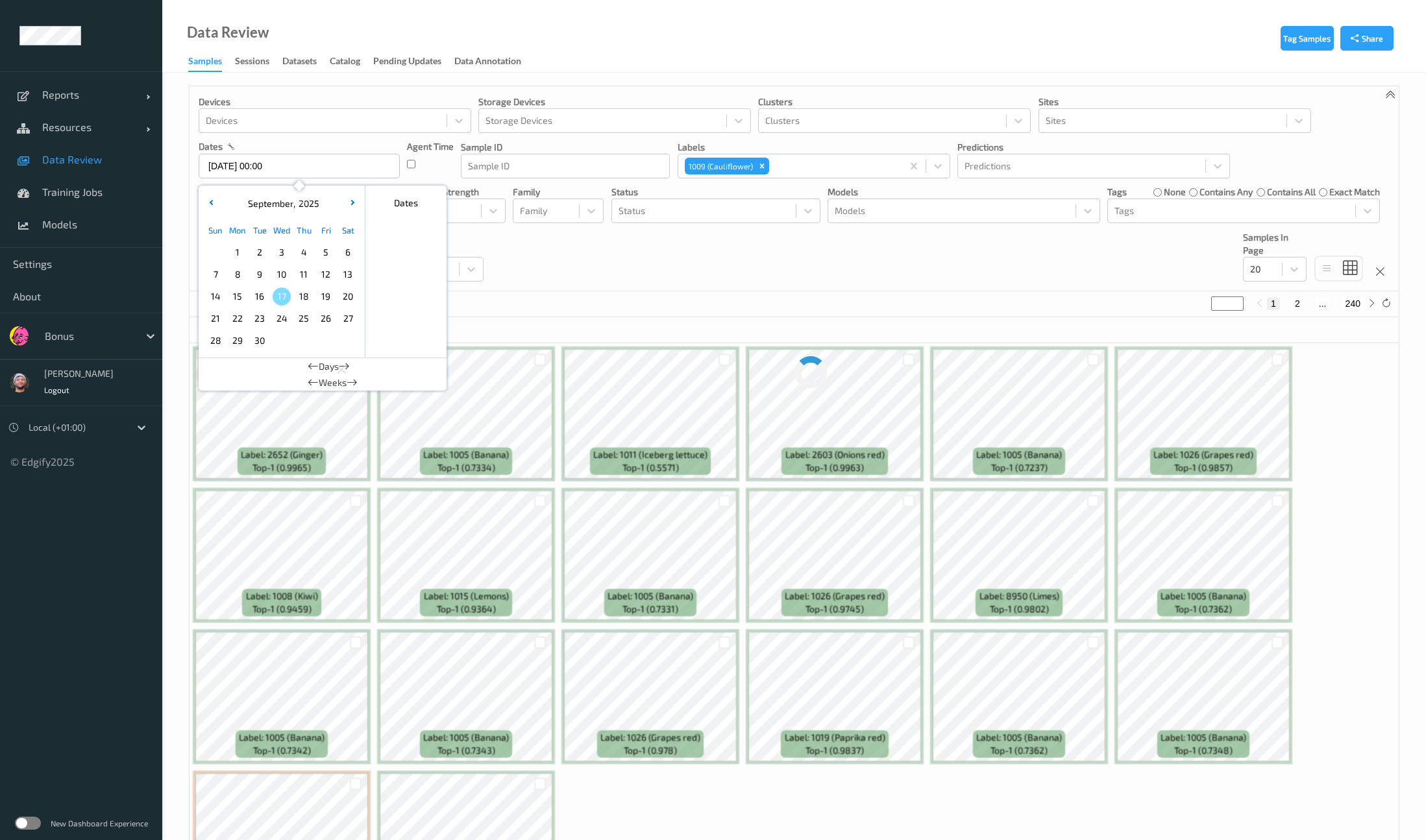
click at [284, 295] on span "17" at bounding box center [282, 297] width 18 height 18
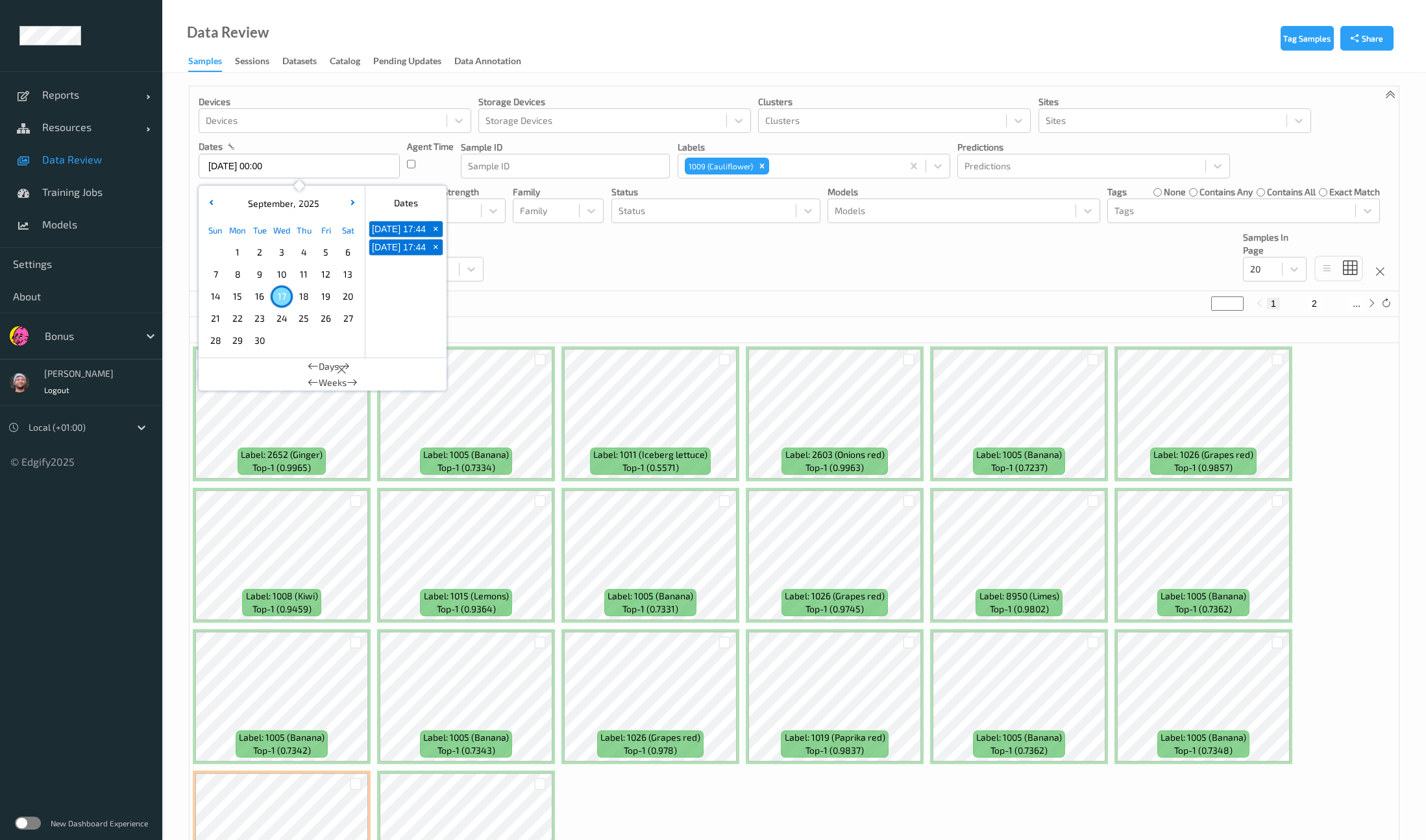
type input "17/09/2025 00:00 -> 17/09/2025 23:59"
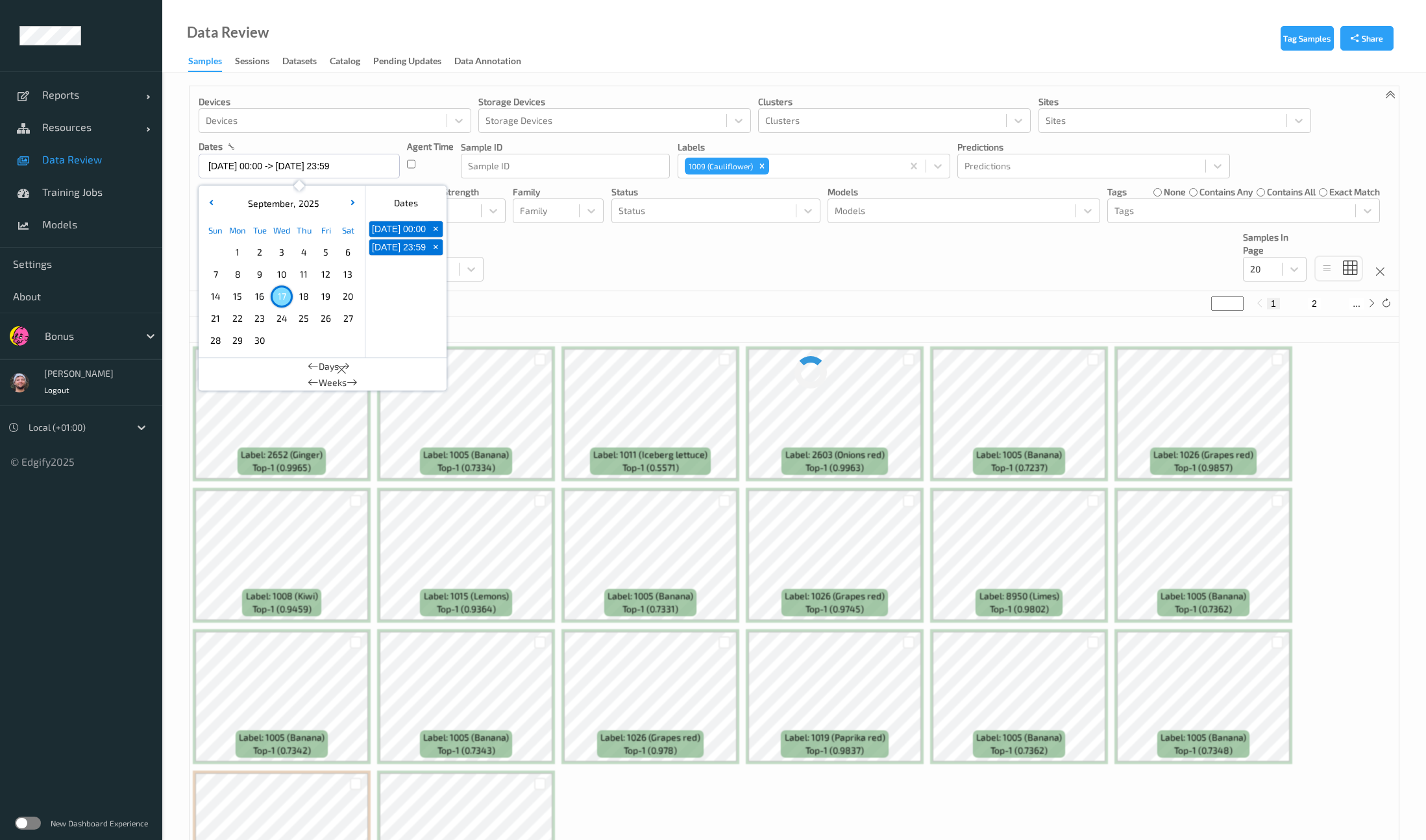
click at [619, 301] on div "~1030459 Samples (out of 1153036) * 1 2 ..." at bounding box center [794, 304] width 1209 height 26
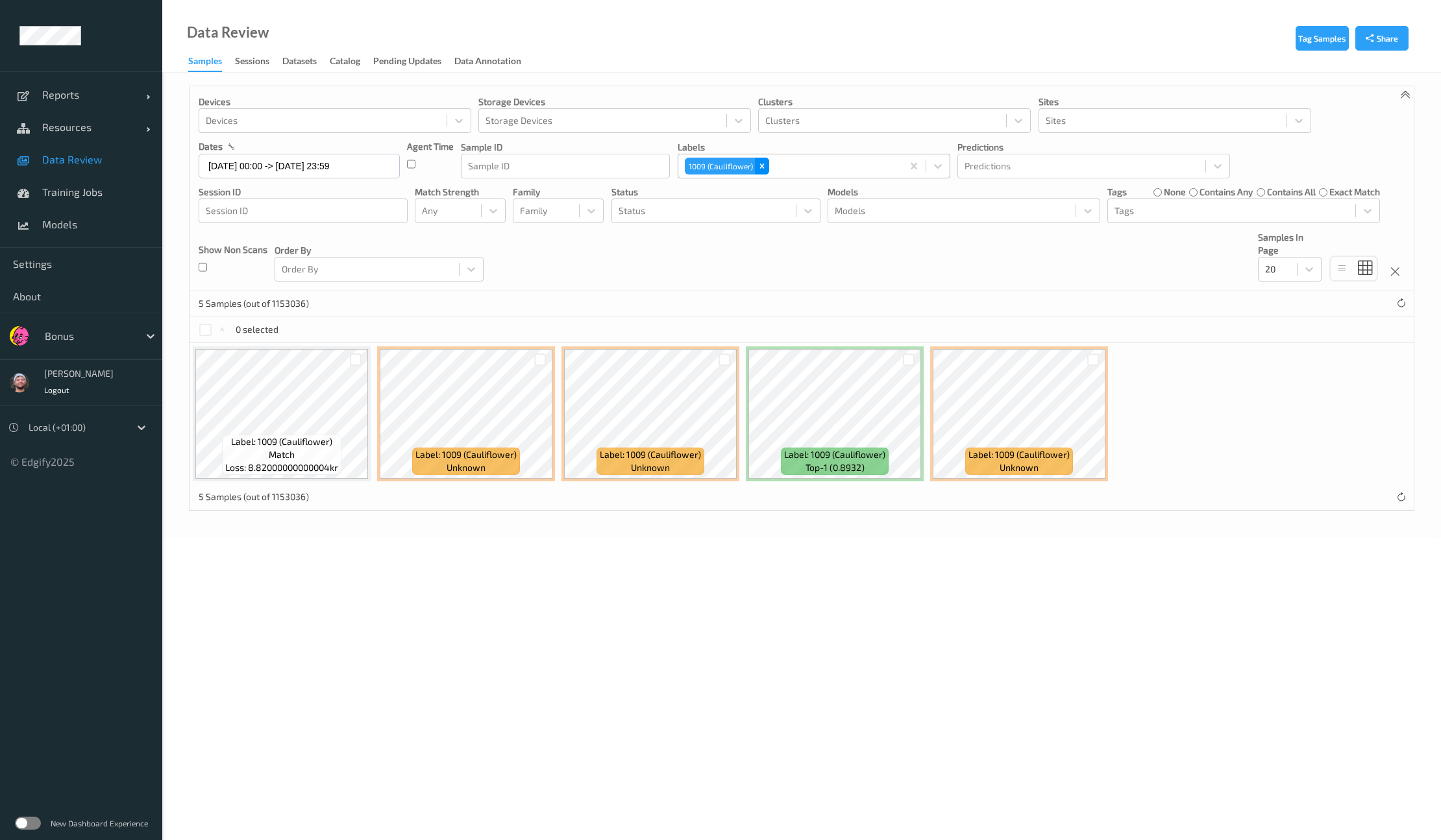
click at [765, 158] on div "Remove 1009 (Cauliflower)" at bounding box center [762, 166] width 14 height 17
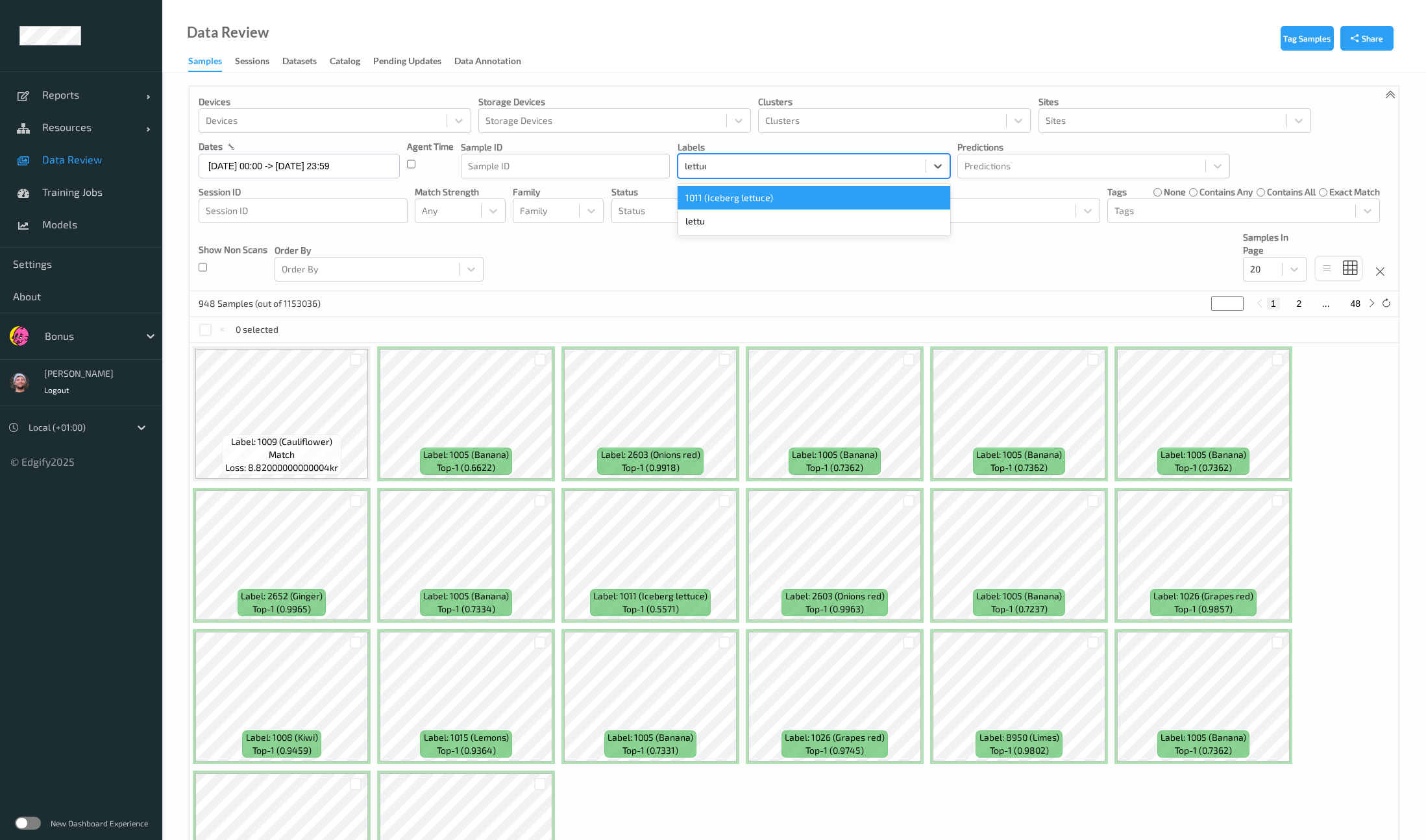
type input "lettuce"
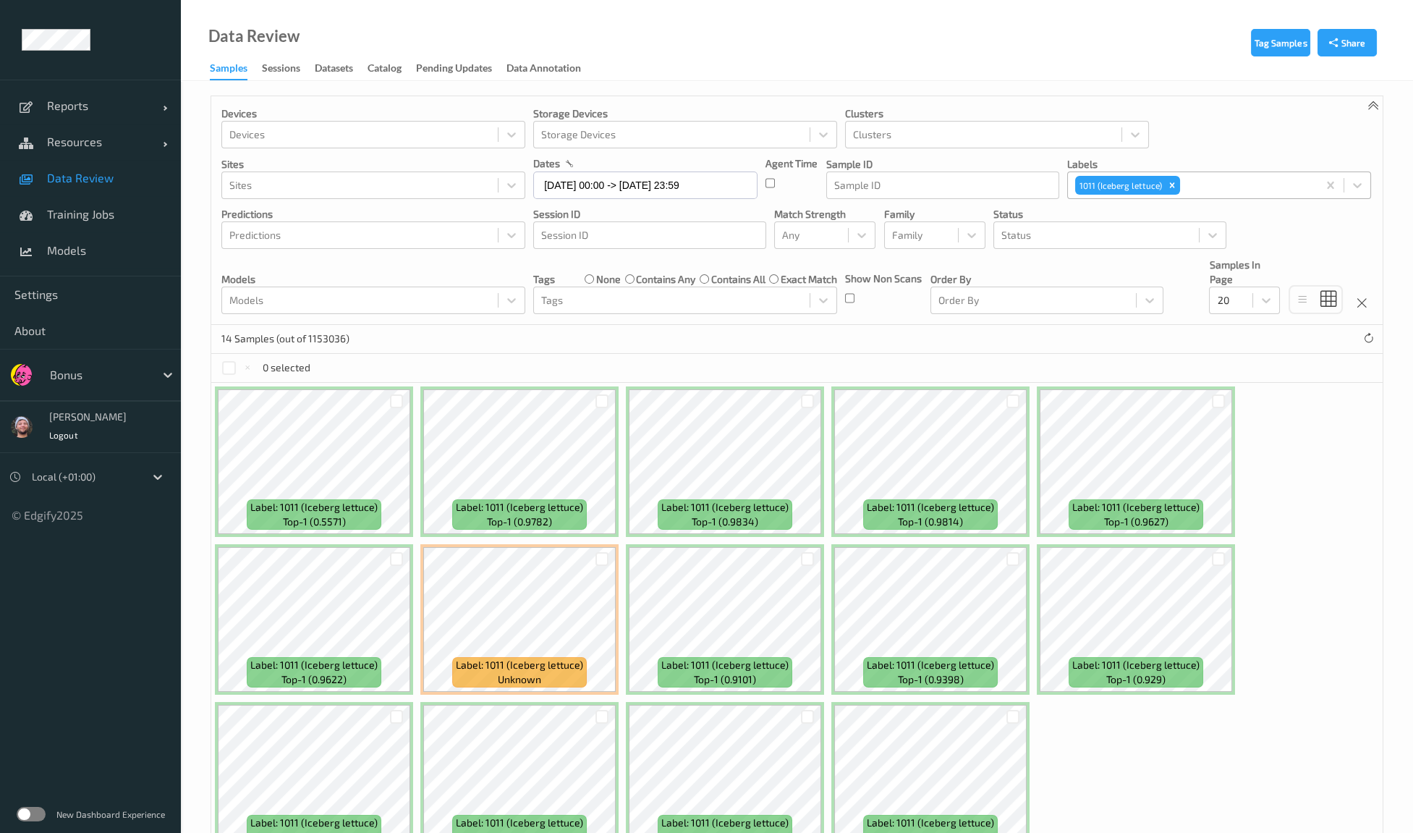
click at [811, 80] on div "Data Review Samples Sessions Datasets Catalog Pending Updates Data Annotation" at bounding box center [797, 40] width 1232 height 81
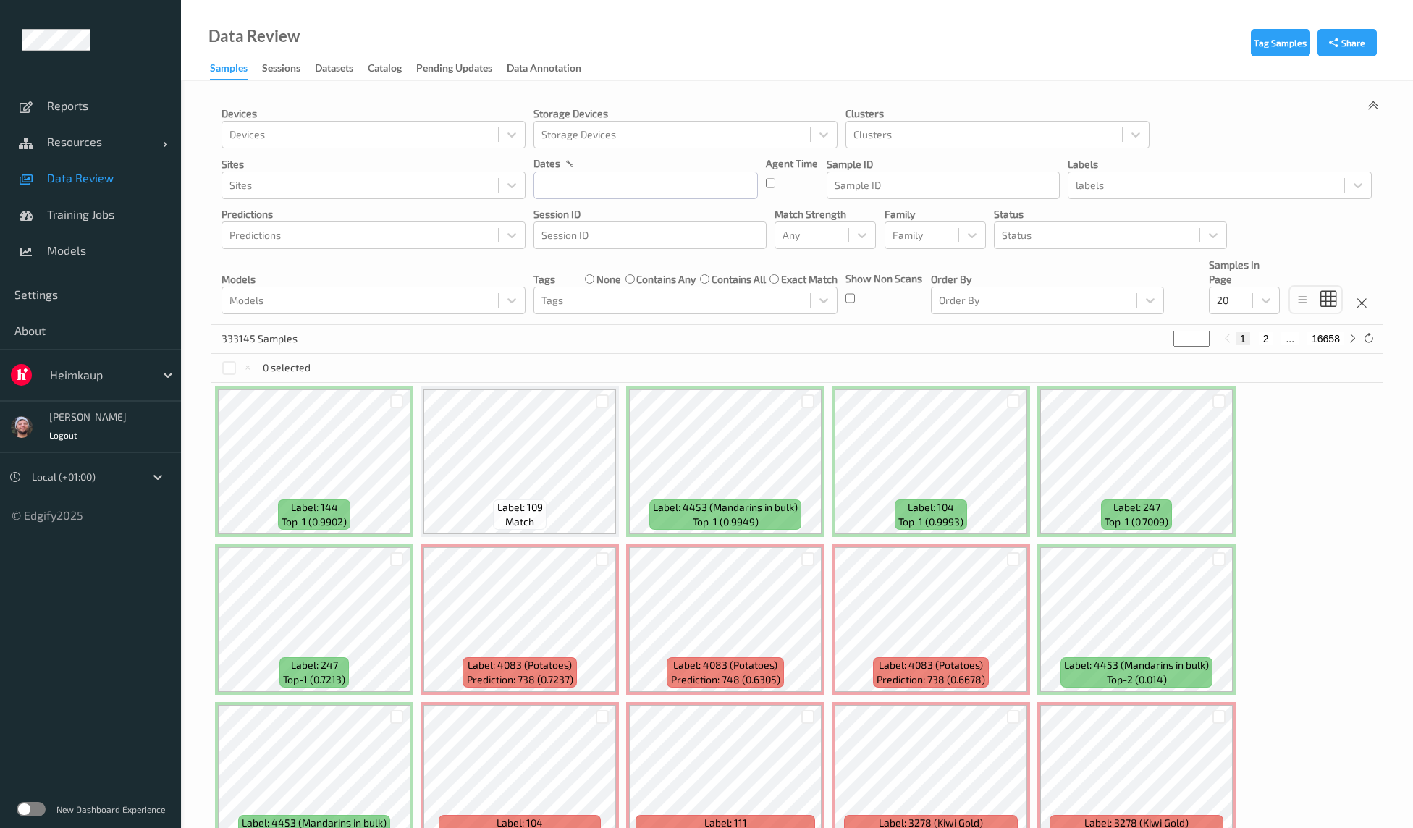
drag, startPoint x: 592, startPoint y: 327, endPoint x: 606, endPoint y: 358, distance: 34.0
click at [592, 327] on div "333145 Samples * 1 2 ... 16658" at bounding box center [796, 339] width 1171 height 29
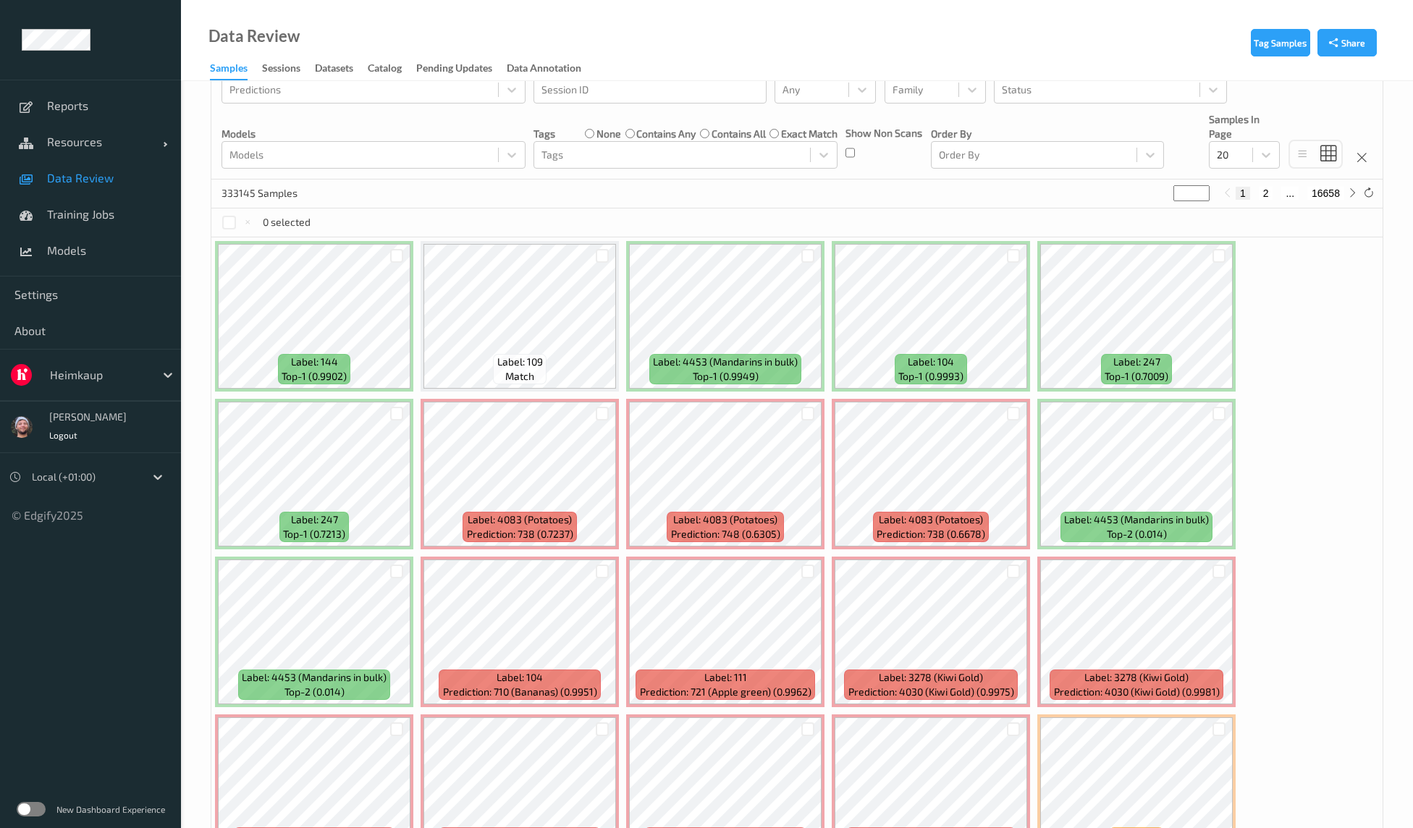
scroll to position [49, 0]
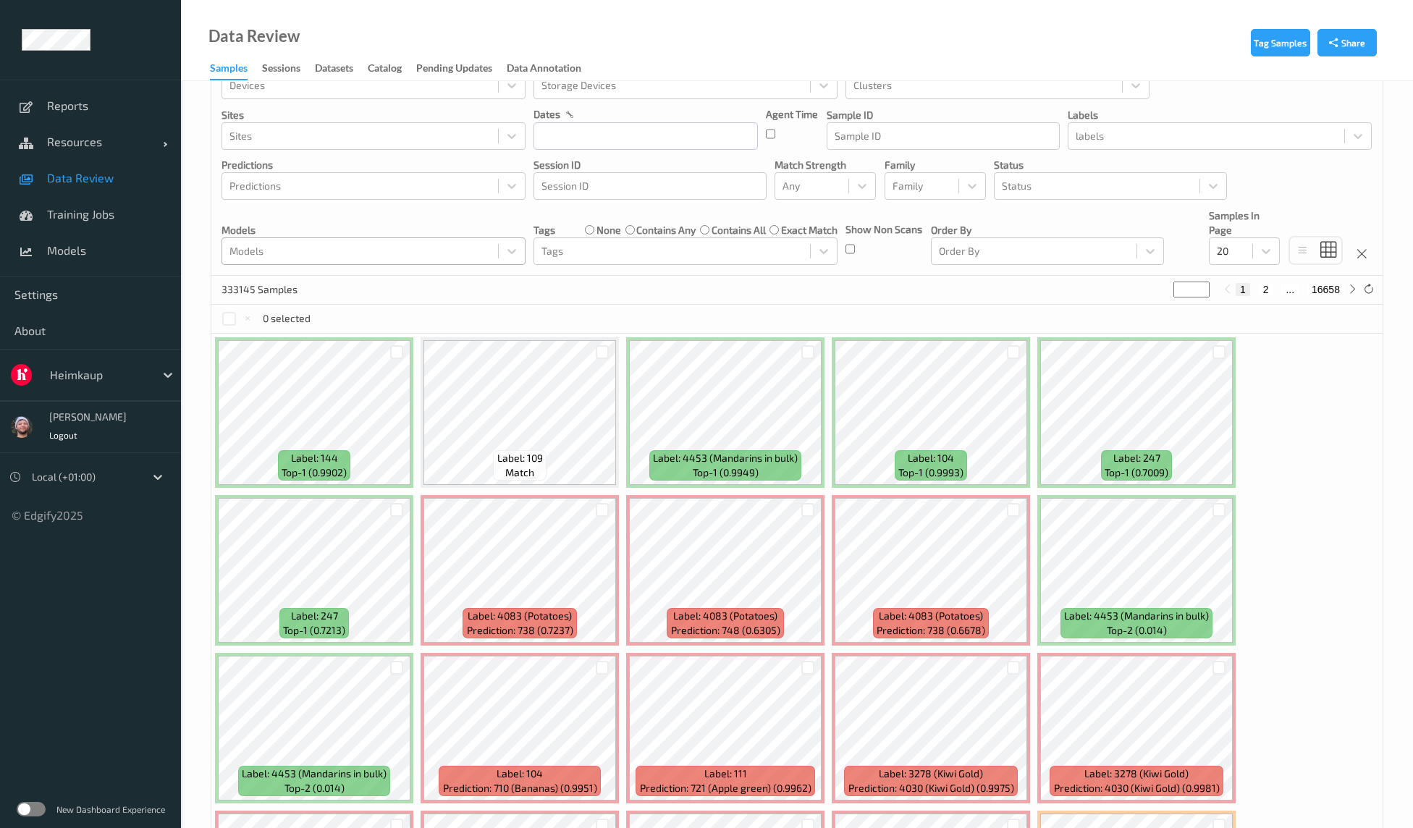
click at [307, 251] on div at bounding box center [359, 250] width 261 height 17
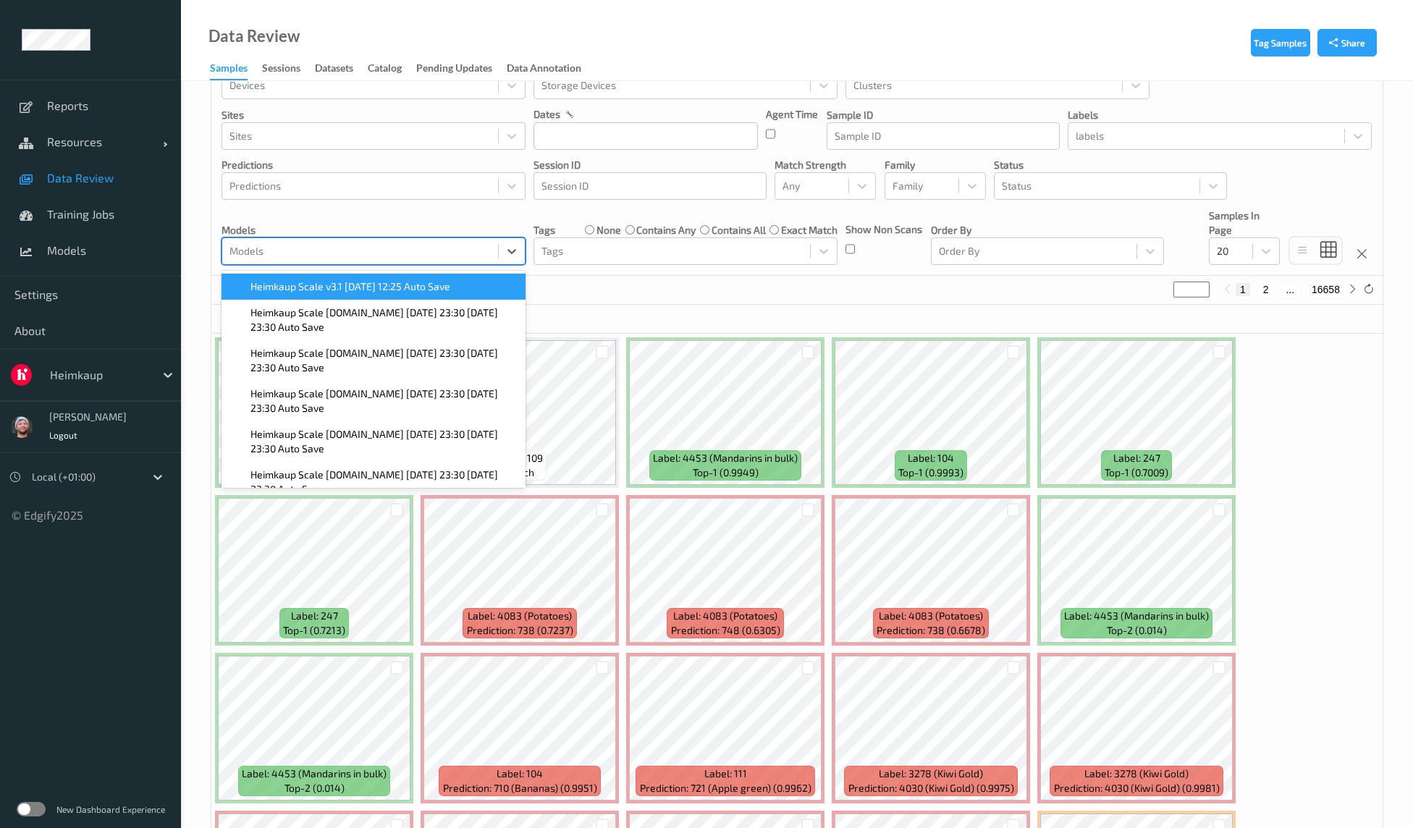
click at [312, 280] on span "Heimkaup Scale v3.1 2025-09-17 12:25 Auto Save" at bounding box center [350, 286] width 200 height 14
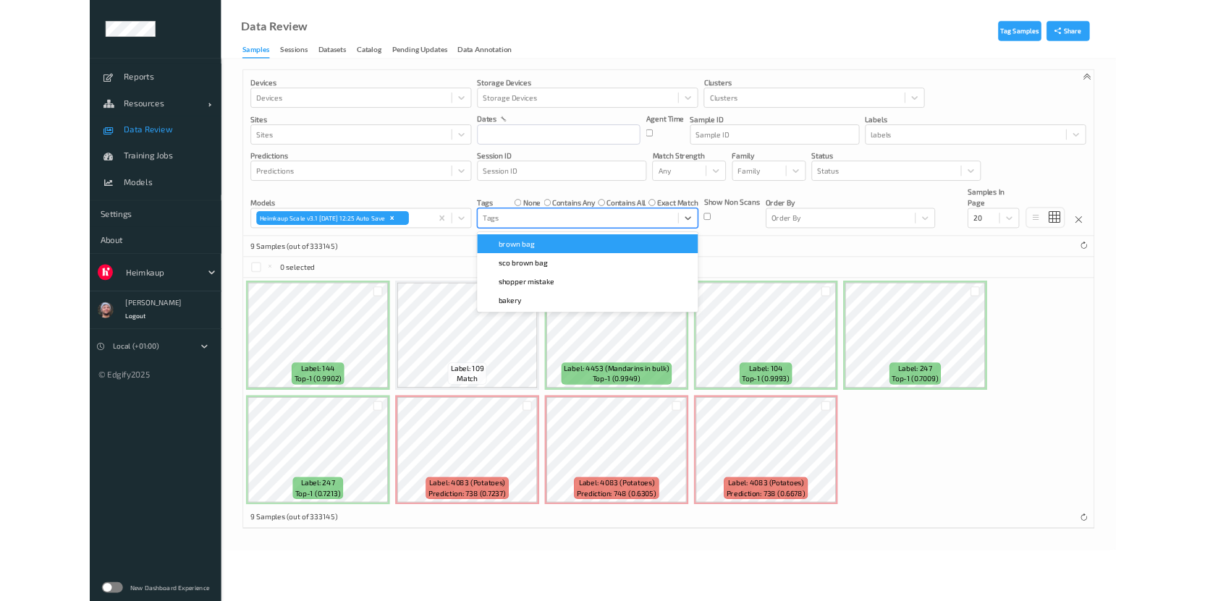
scroll to position [0, 0]
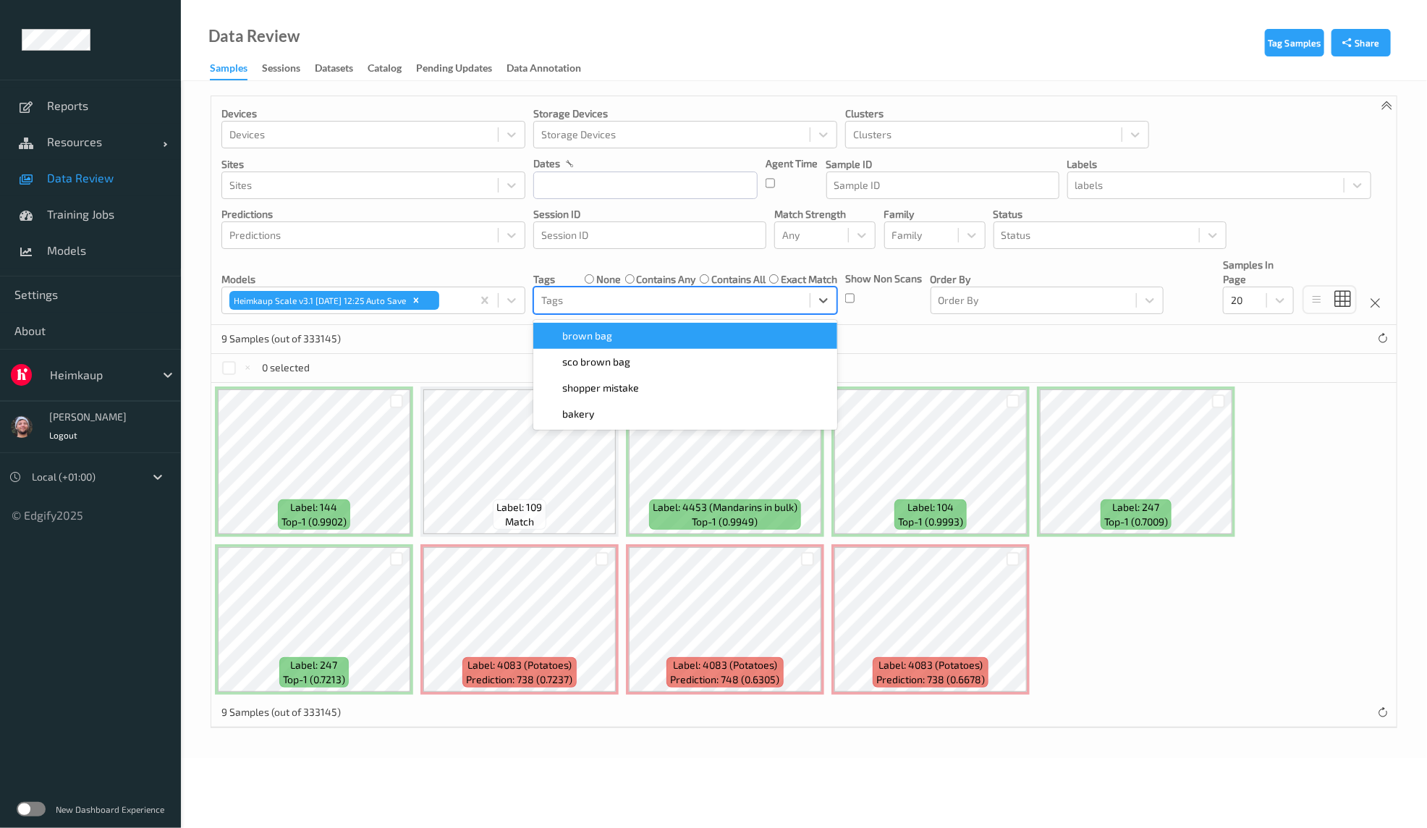
click at [753, 289] on div "Tags" at bounding box center [672, 300] width 276 height 23
click at [1146, 669] on div "Label: 144 top-1 (0.9902) Label: 109 match Label: 4453 (Mandarins in bulk) top-…" at bounding box center [803, 541] width 1185 height 316
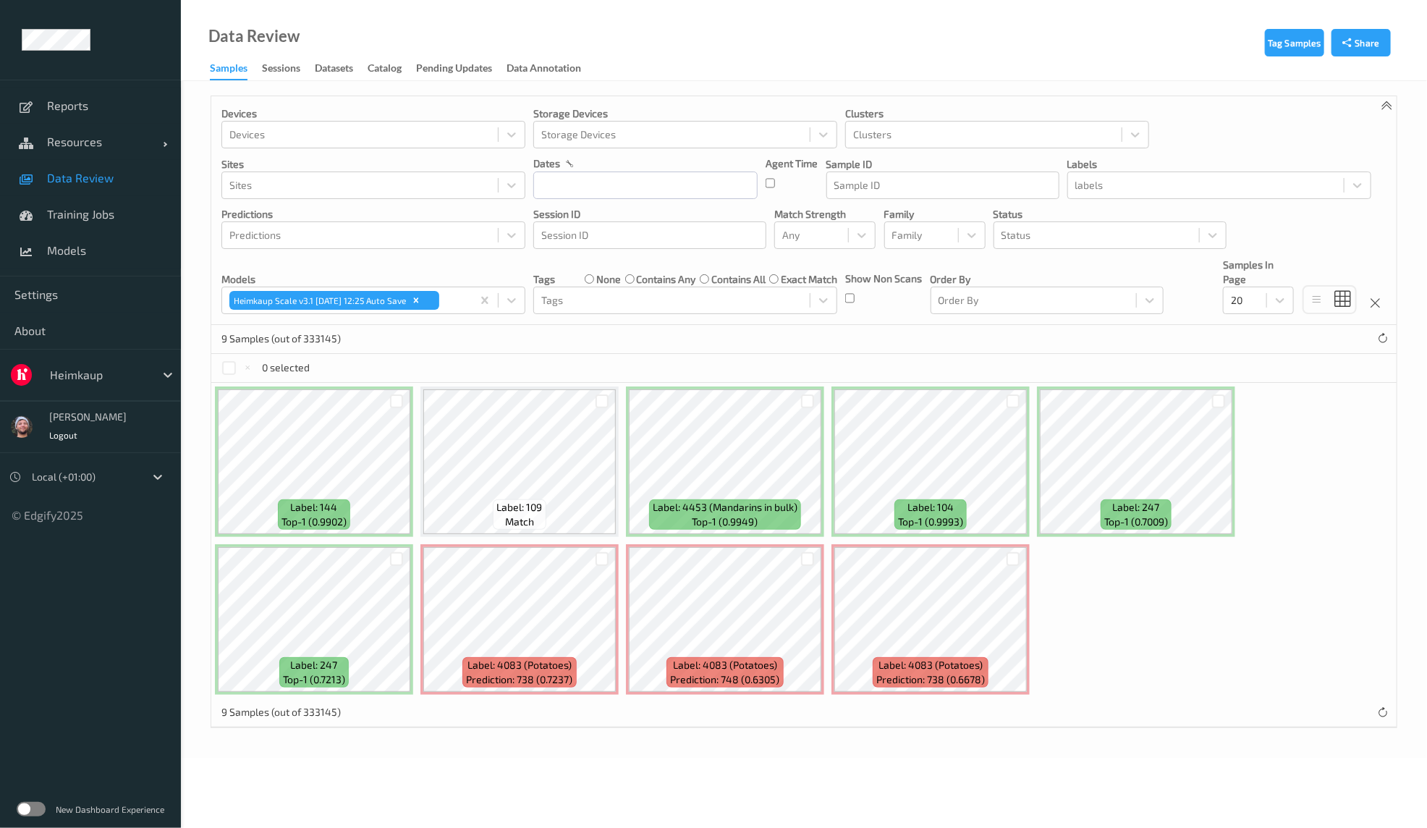
click at [1346, 517] on div "Label: 144 top-1 (0.9902) Label: 109 match Label: 4453 (Mandarins in bulk) top-…" at bounding box center [803, 541] width 1185 height 316
click at [708, 352] on div "9 Samples (out of 333145)" at bounding box center [803, 339] width 1185 height 29
